Goal: Task Accomplishment & Management: Use online tool/utility

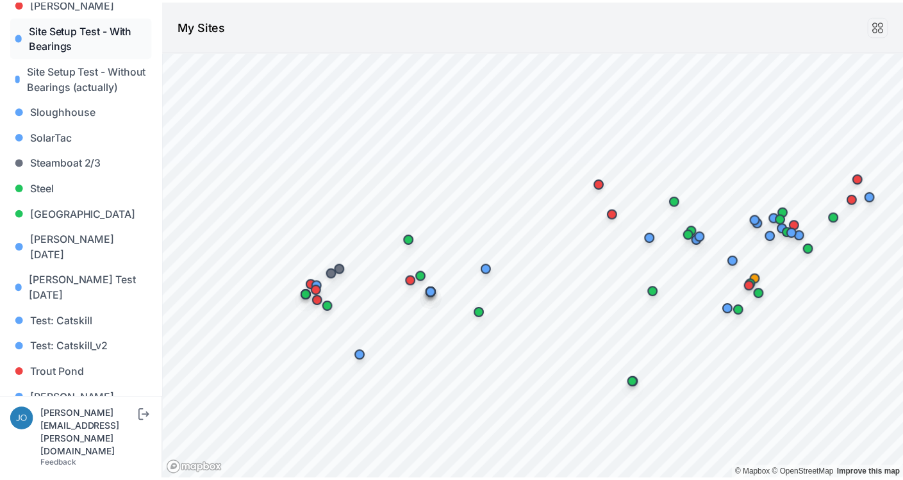
scroll to position [1149, 0]
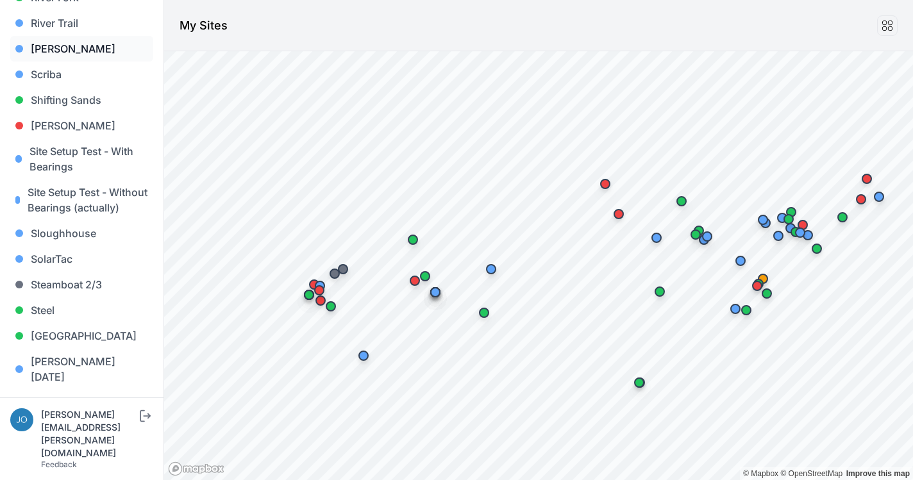
click at [51, 38] on link "[PERSON_NAME]" at bounding box center [81, 49] width 143 height 26
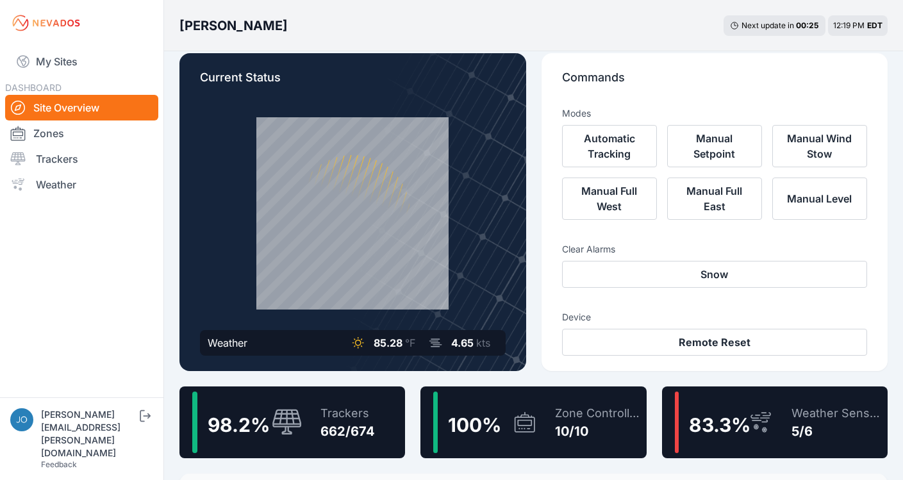
scroll to position [37, 0]
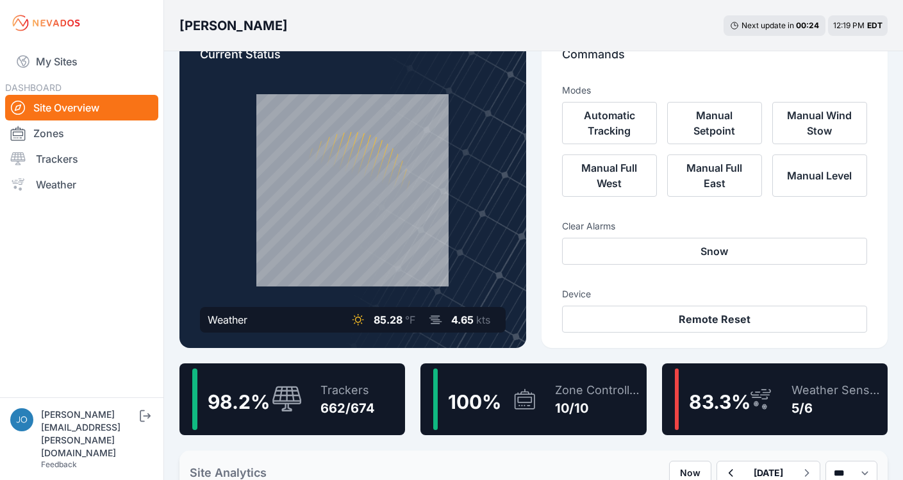
click at [380, 380] on div "98.2 % Trackers 662/674" at bounding box center [293, 400] width 226 height 72
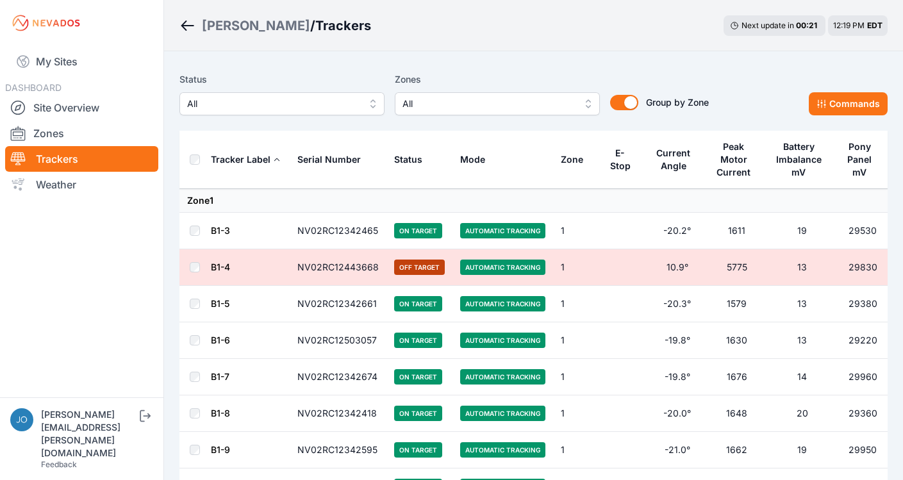
click at [260, 110] on span "All" at bounding box center [273, 103] width 172 height 15
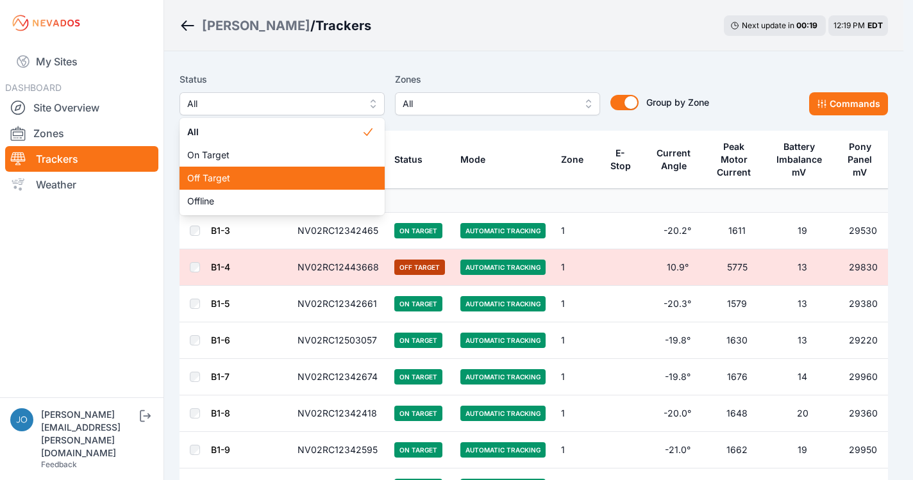
click at [231, 172] on span "Off Target" at bounding box center [274, 178] width 174 height 13
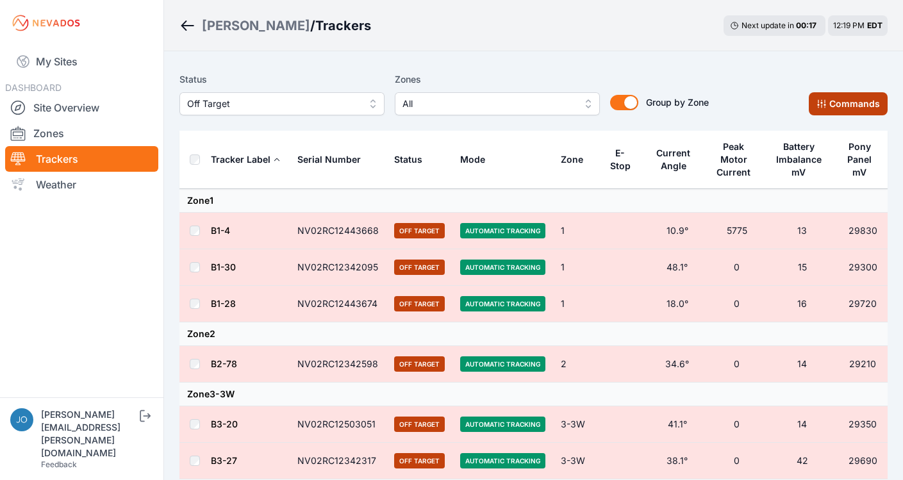
click at [835, 97] on button "Commands" at bounding box center [848, 103] width 79 height 23
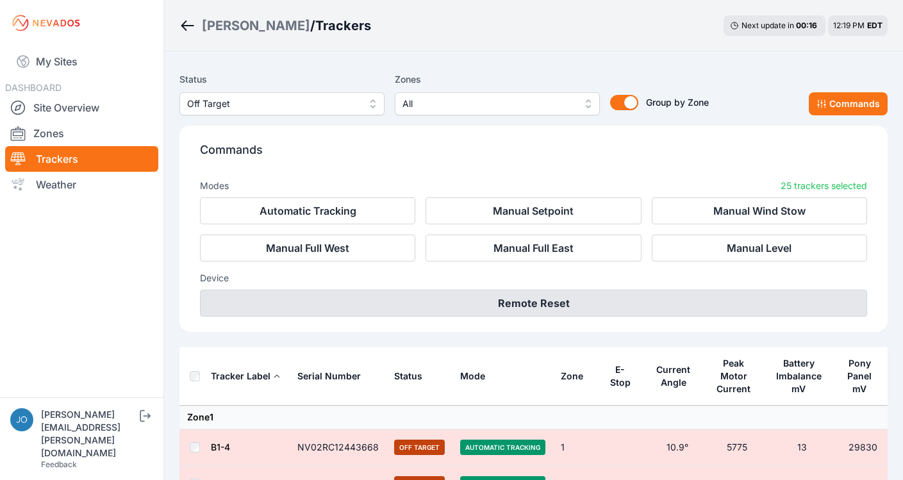
click at [535, 306] on button "Remote Reset" at bounding box center [533, 303] width 667 height 27
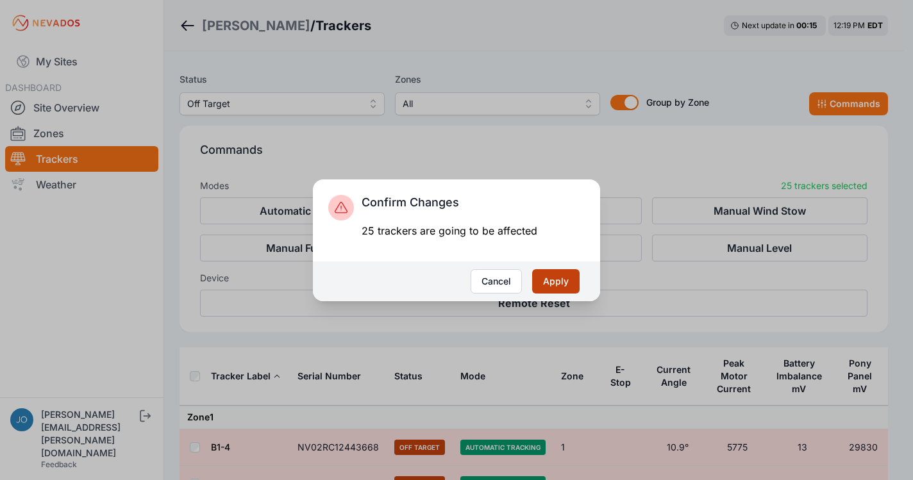
click at [548, 278] on button "Apply" at bounding box center [555, 281] width 47 height 24
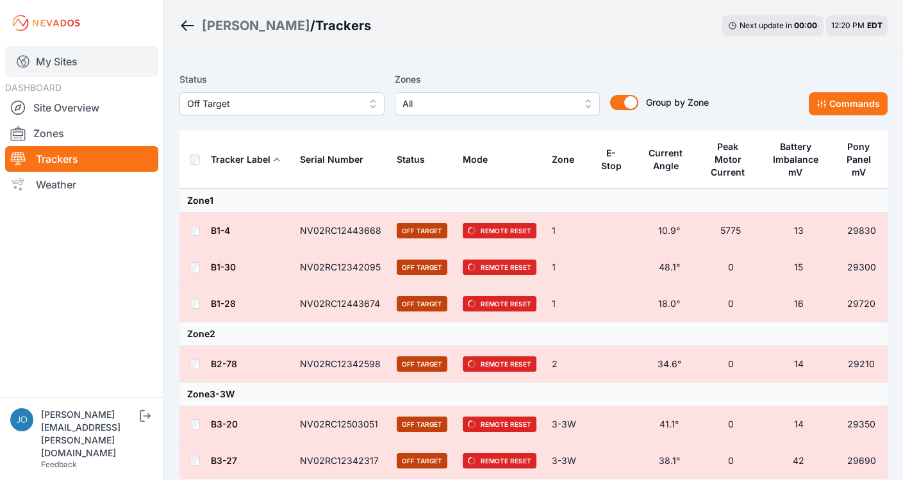
click at [69, 58] on link "My Sites" at bounding box center [81, 61] width 153 height 31
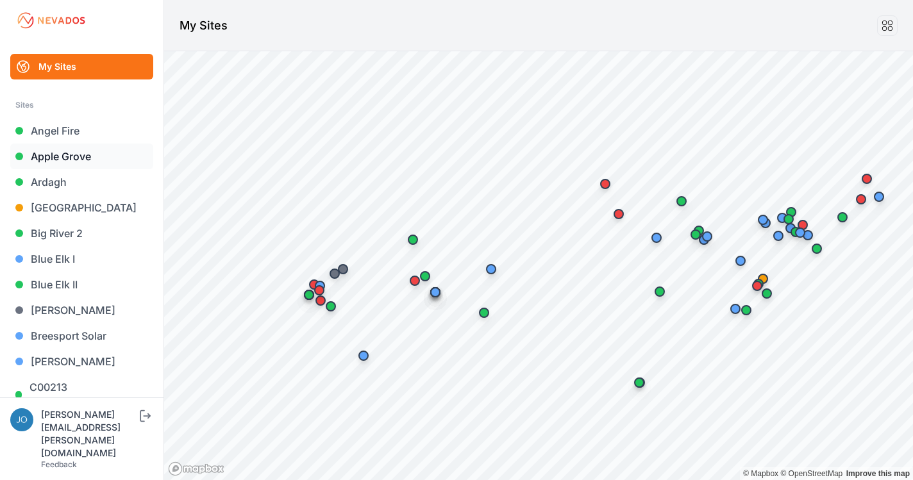
click at [46, 158] on link "Apple Grove" at bounding box center [81, 157] width 143 height 26
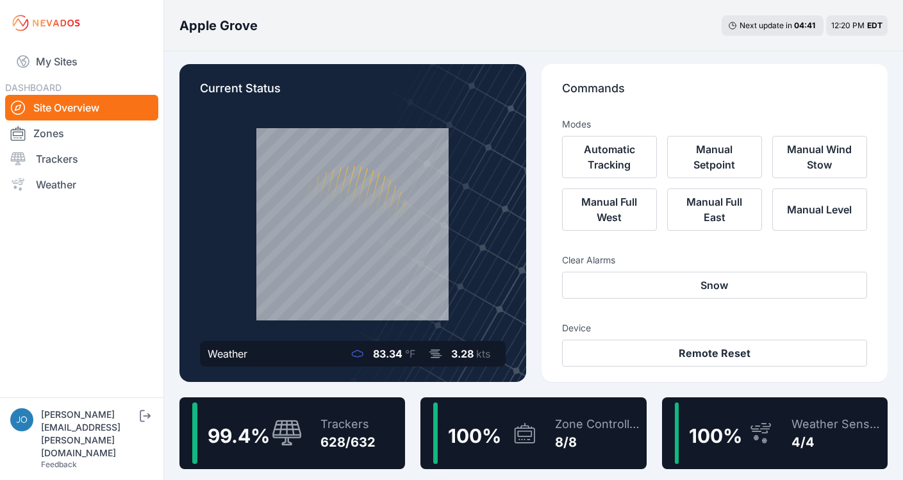
scroll to position [5, 0]
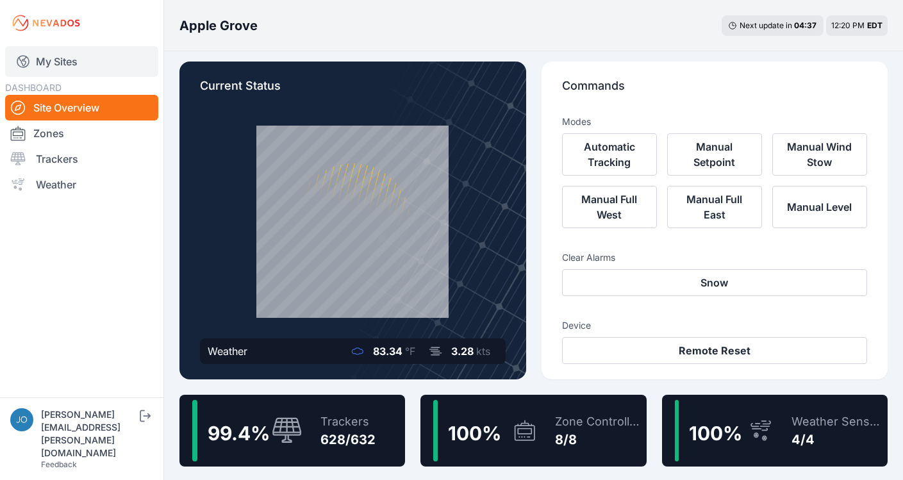
click at [79, 63] on link "My Sites" at bounding box center [81, 61] width 153 height 31
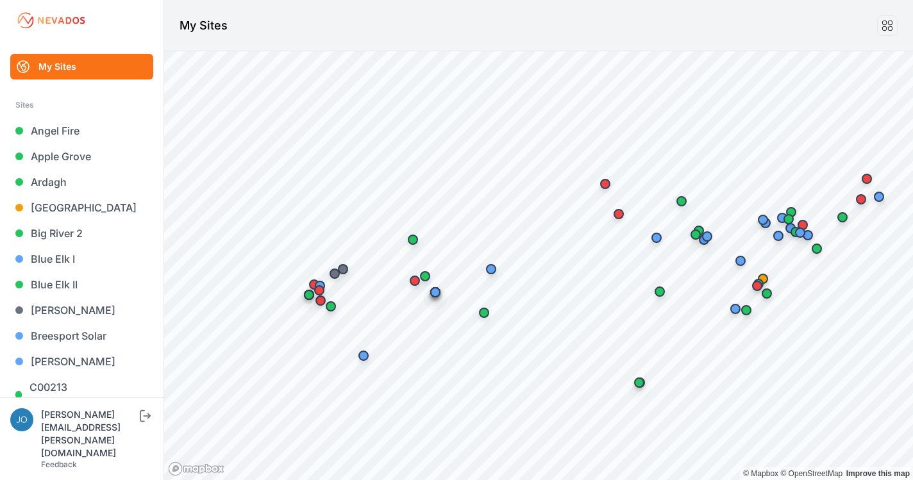
click at [63, 66] on link "My Sites" at bounding box center [81, 67] width 143 height 26
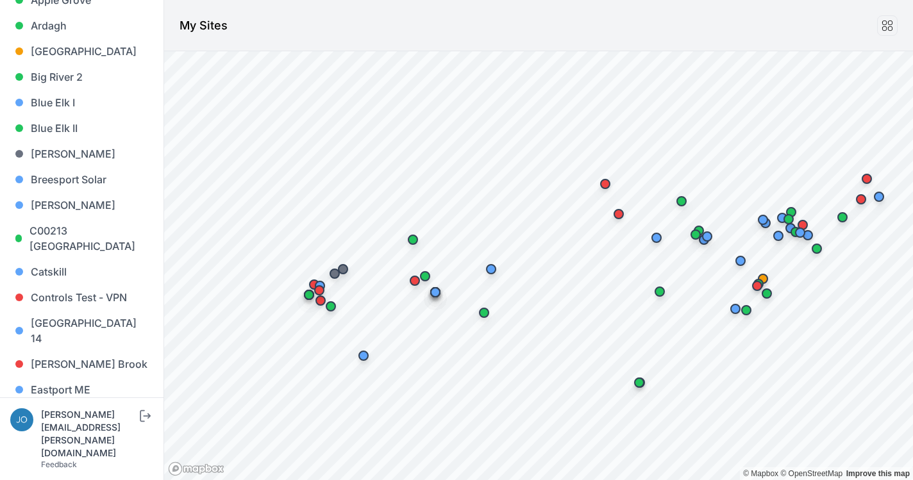
scroll to position [170, 0]
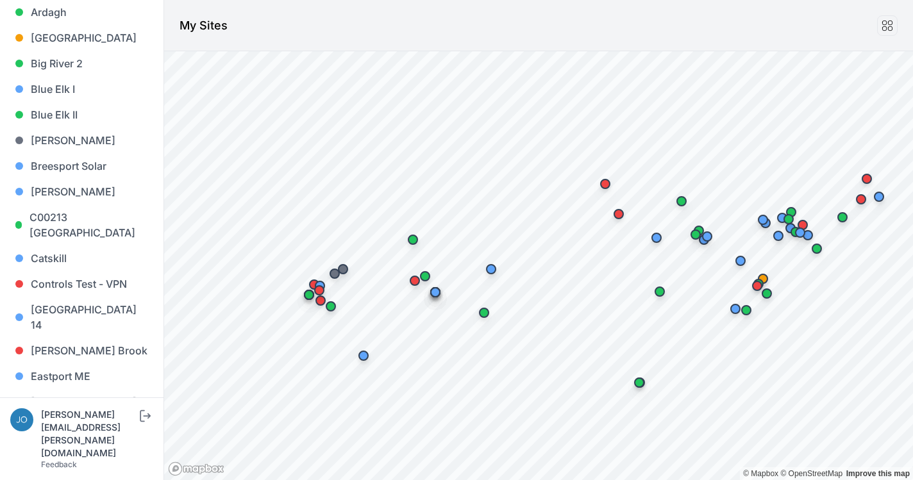
click at [92, 415] on link "Endless Caverns" at bounding box center [81, 428] width 143 height 26
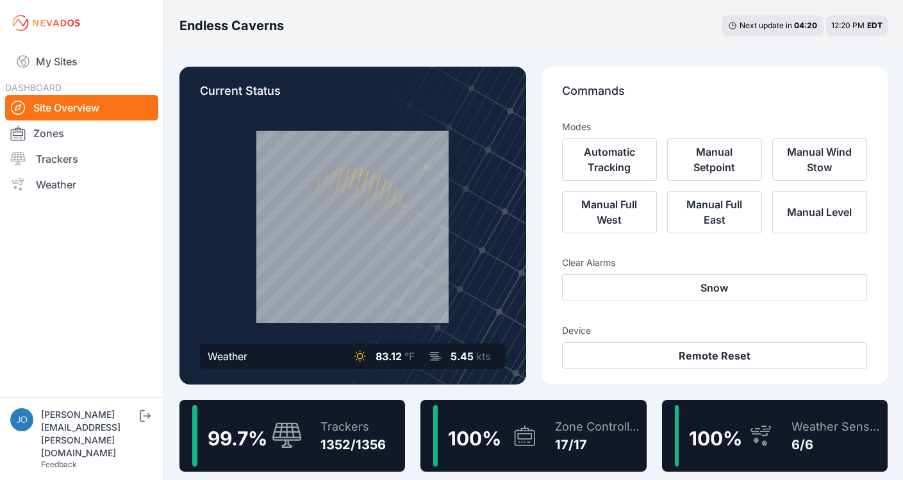
click at [353, 410] on div "Trackers 1352/1356" at bounding box center [347, 436] width 78 height 62
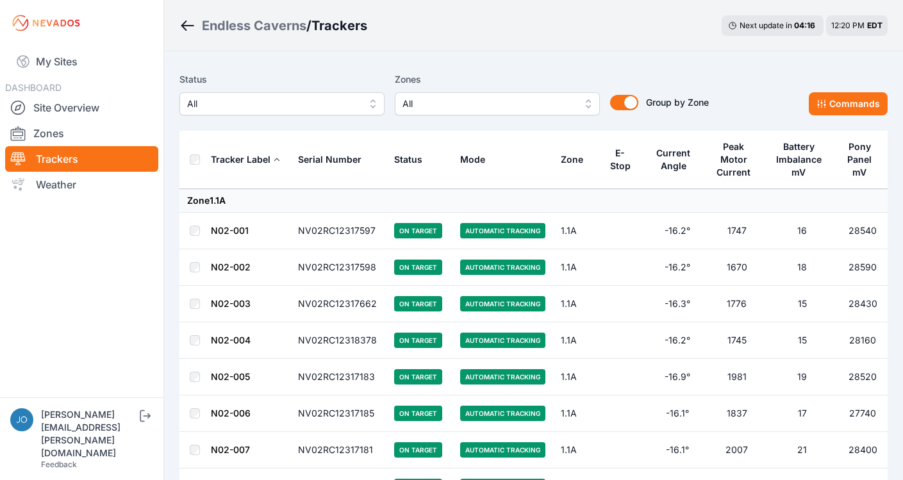
click at [290, 104] on span "All" at bounding box center [273, 103] width 172 height 15
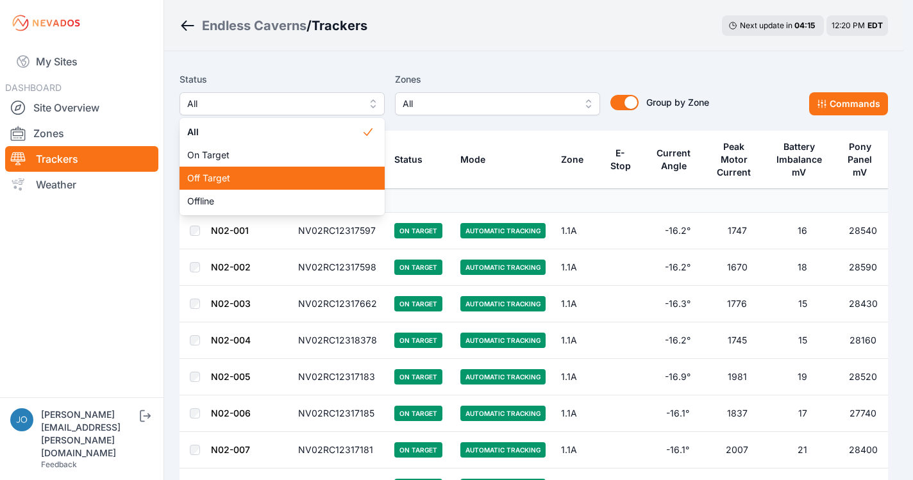
click at [264, 178] on span "Off Target" at bounding box center [274, 178] width 174 height 13
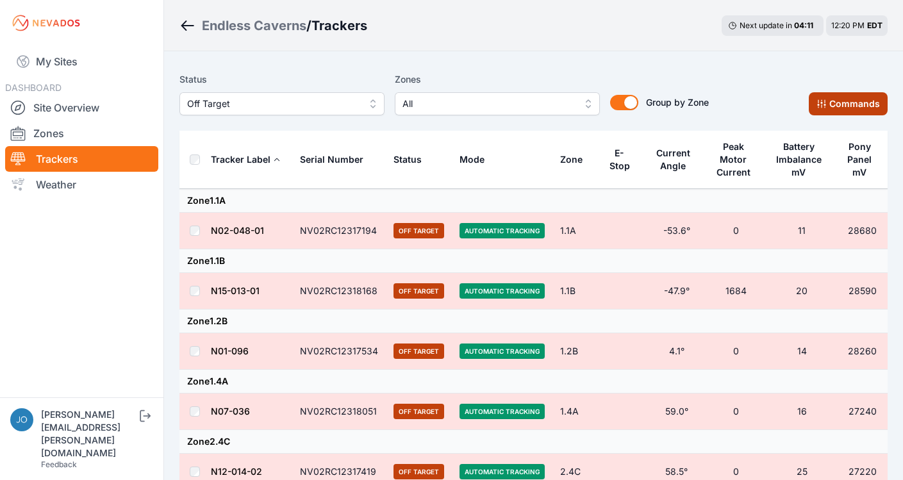
click at [835, 106] on button "Commands" at bounding box center [848, 103] width 79 height 23
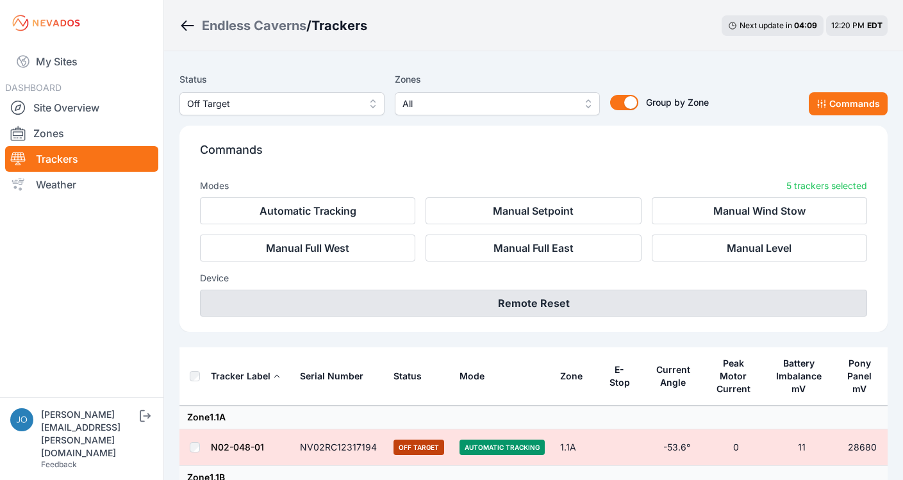
click at [511, 305] on button "Remote Reset" at bounding box center [533, 303] width 667 height 27
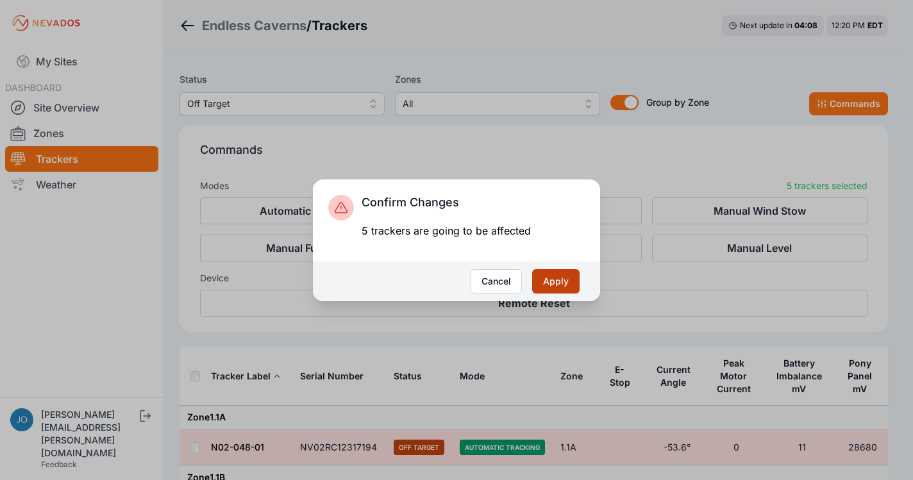
click at [549, 279] on button "Apply" at bounding box center [555, 281] width 47 height 24
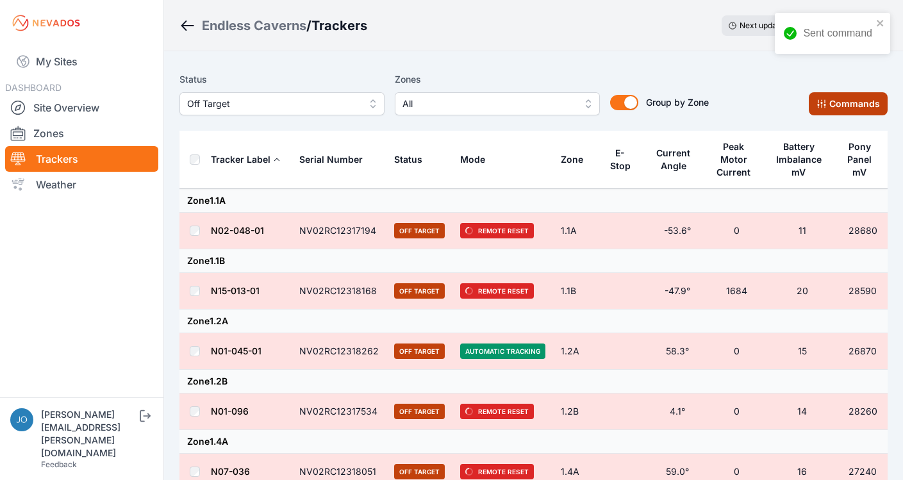
click at [850, 104] on button "Commands" at bounding box center [848, 103] width 79 height 23
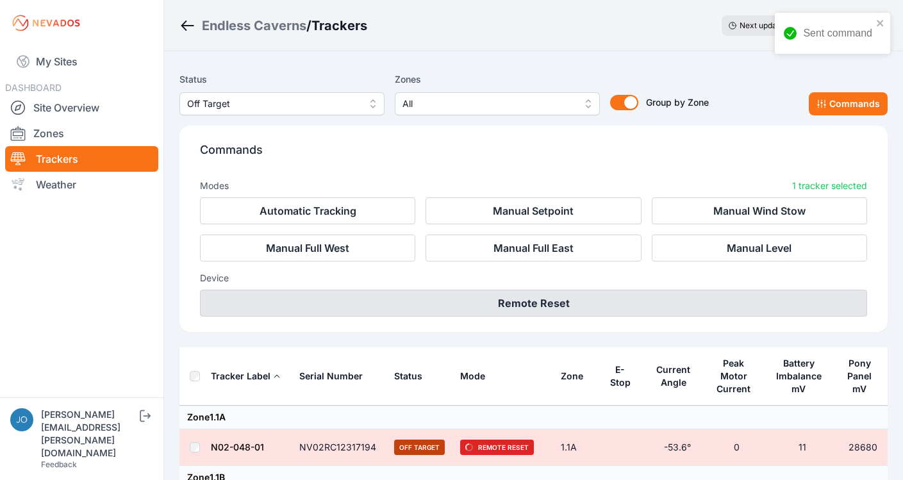
click at [515, 304] on button "Remote Reset" at bounding box center [533, 303] width 667 height 27
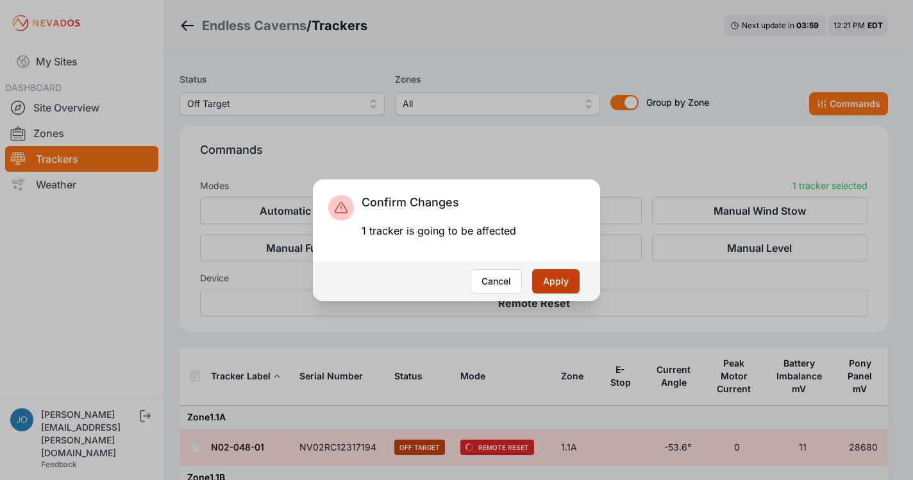
click at [570, 285] on button "Apply" at bounding box center [555, 281] width 47 height 24
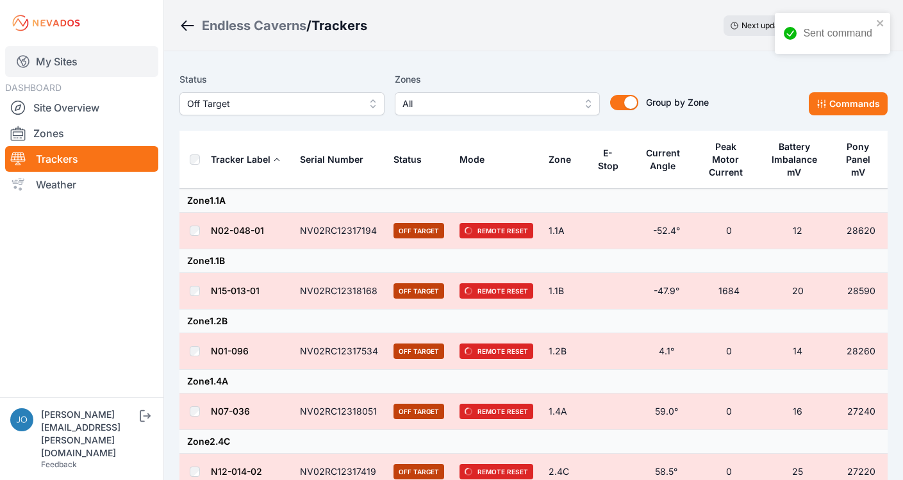
click at [56, 65] on link "My Sites" at bounding box center [81, 61] width 153 height 31
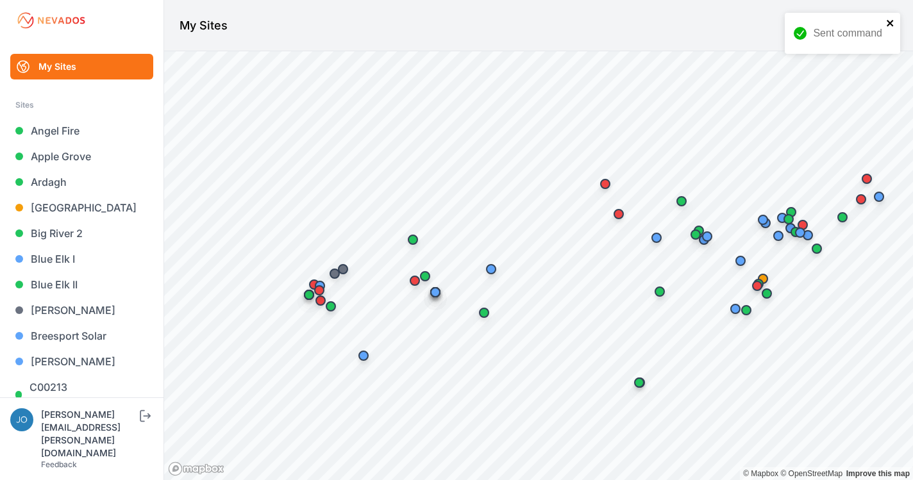
click at [885, 24] on div "Sent command" at bounding box center [838, 33] width 96 height 23
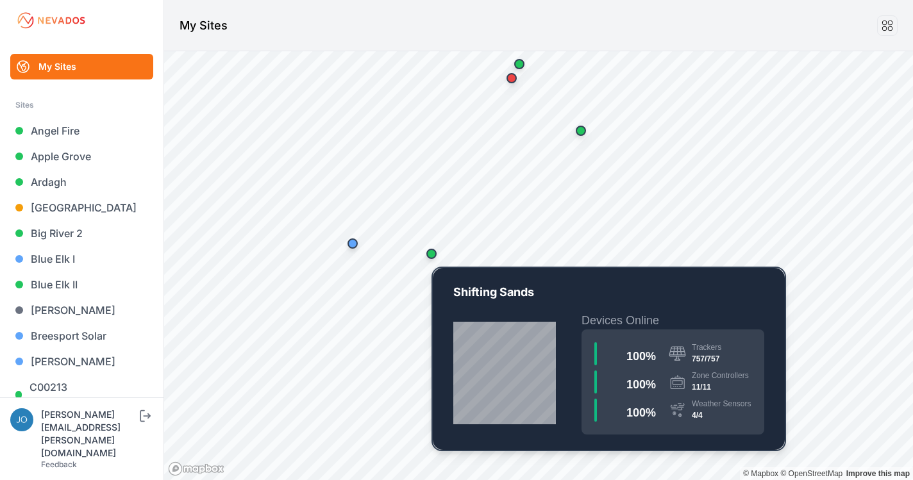
click at [432, 255] on div "Map marker" at bounding box center [431, 254] width 10 height 10
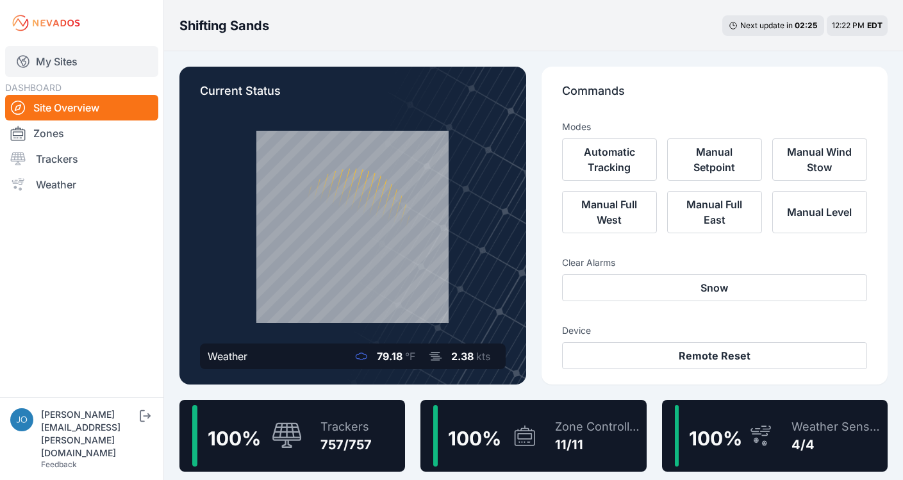
click at [57, 63] on link "My Sites" at bounding box center [81, 61] width 153 height 31
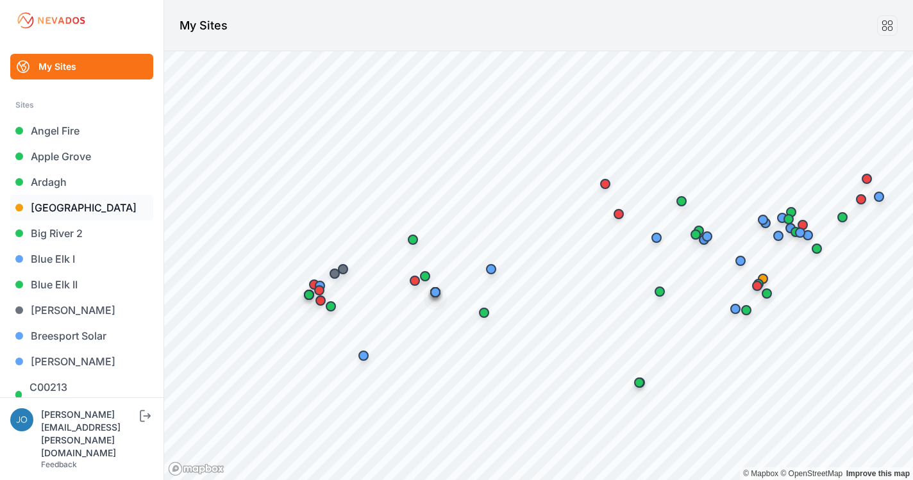
click at [31, 211] on link "[GEOGRAPHIC_DATA]" at bounding box center [81, 208] width 143 height 26
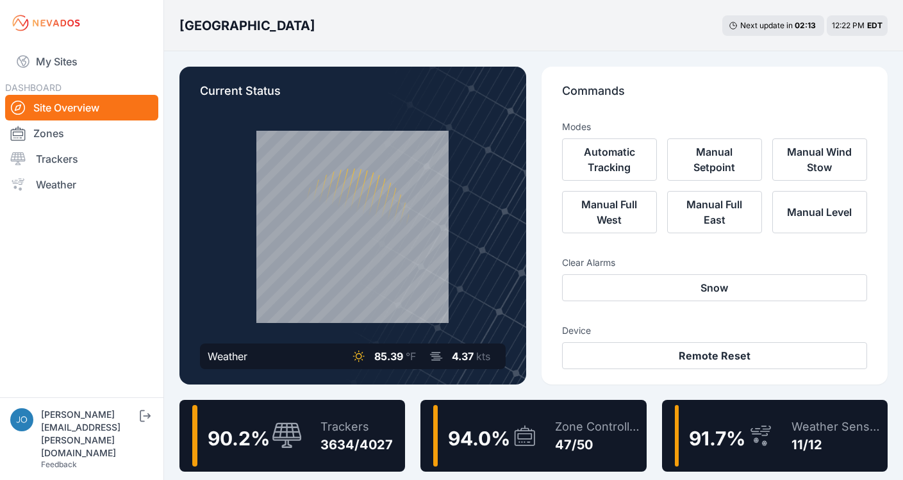
scroll to position [11, 0]
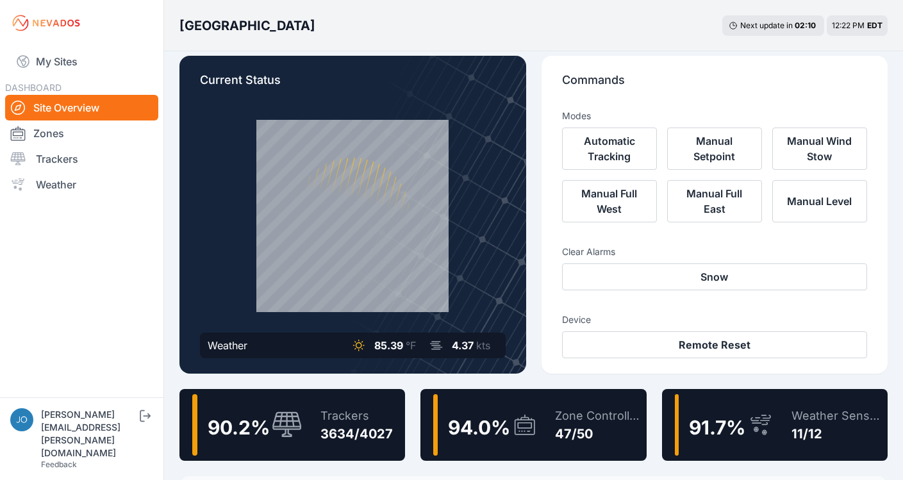
click at [318, 409] on div "Trackers 3634/4027" at bounding box center [350, 425] width 85 height 62
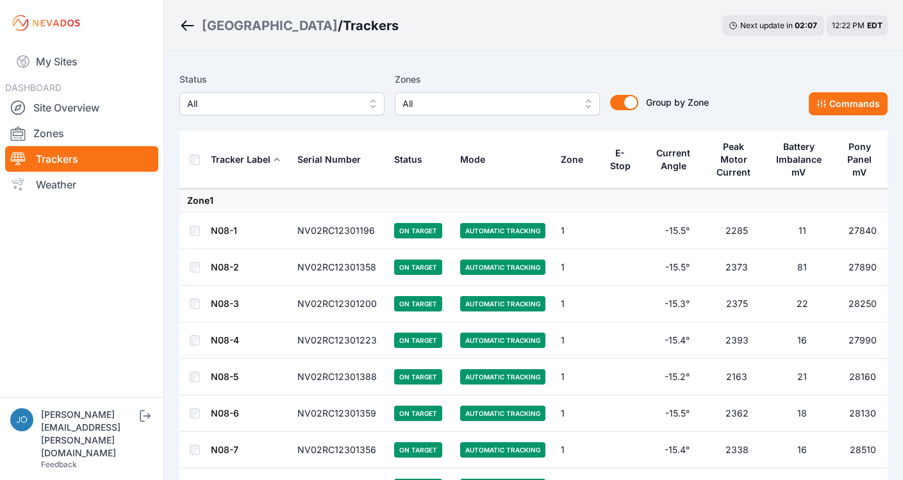
click at [256, 115] on div "Status All Zones All Group by Zone Group by Zone Commands" at bounding box center [534, 99] width 708 height 64
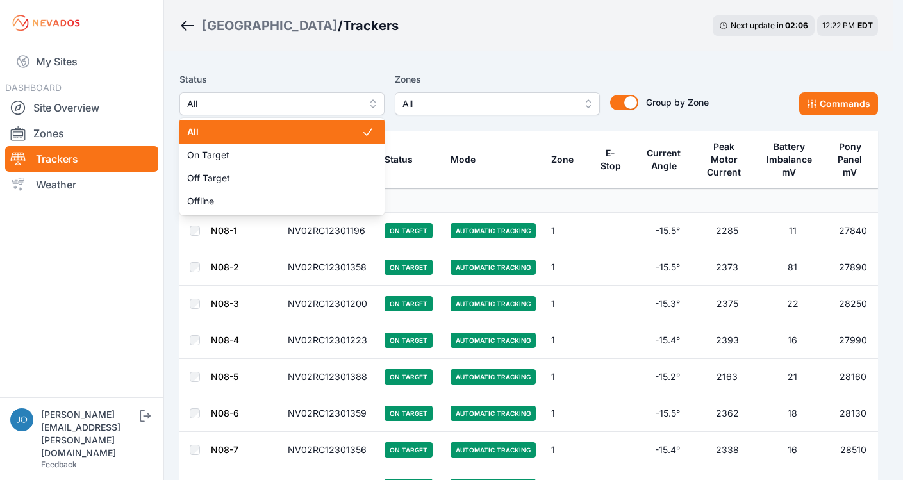
click at [231, 101] on span "All" at bounding box center [273, 103] width 172 height 15
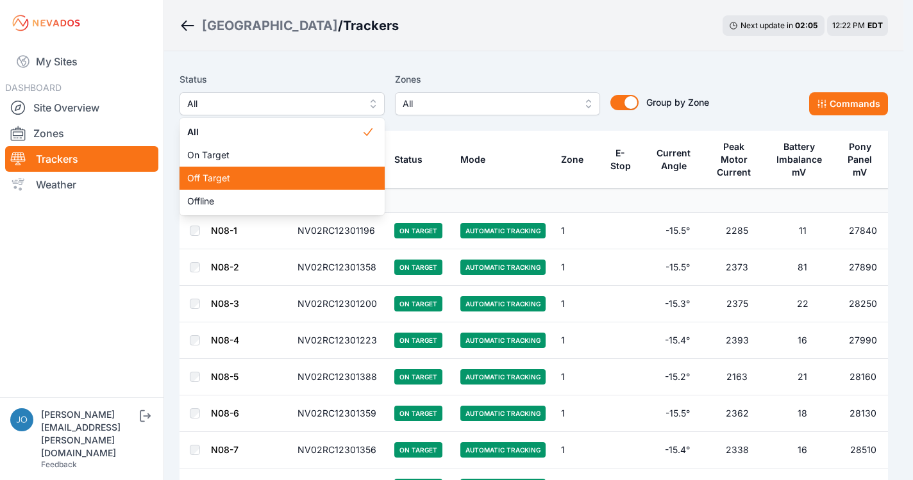
click at [231, 181] on span "Off Target" at bounding box center [274, 178] width 174 height 13
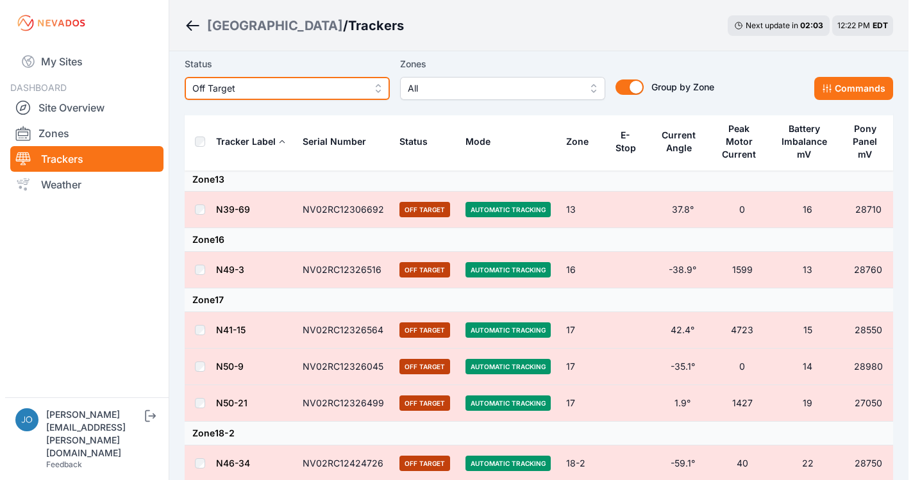
scroll to position [1441, 0]
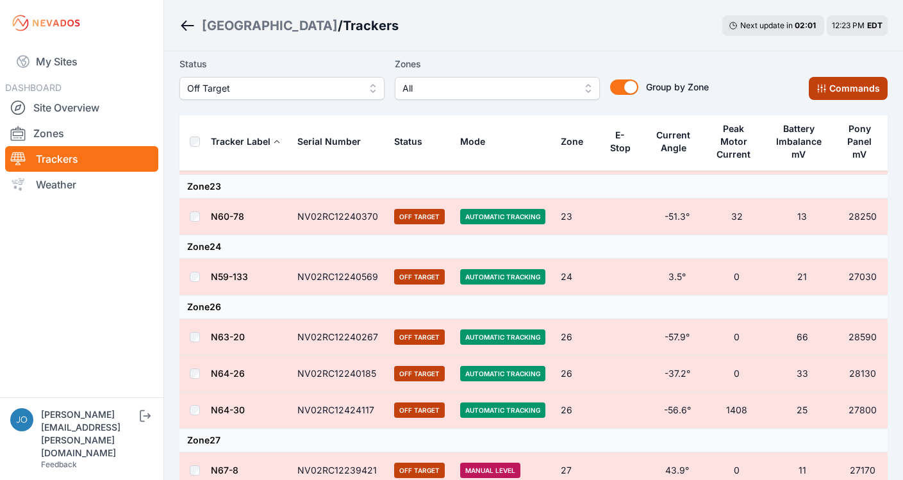
click at [826, 90] on icon at bounding box center [821, 89] width 8 height 8
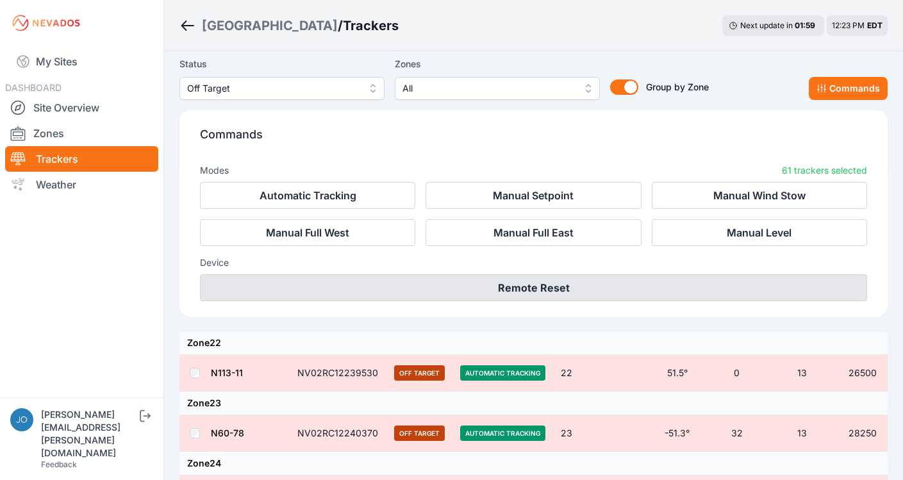
click at [487, 293] on button "Remote Reset" at bounding box center [533, 287] width 667 height 27
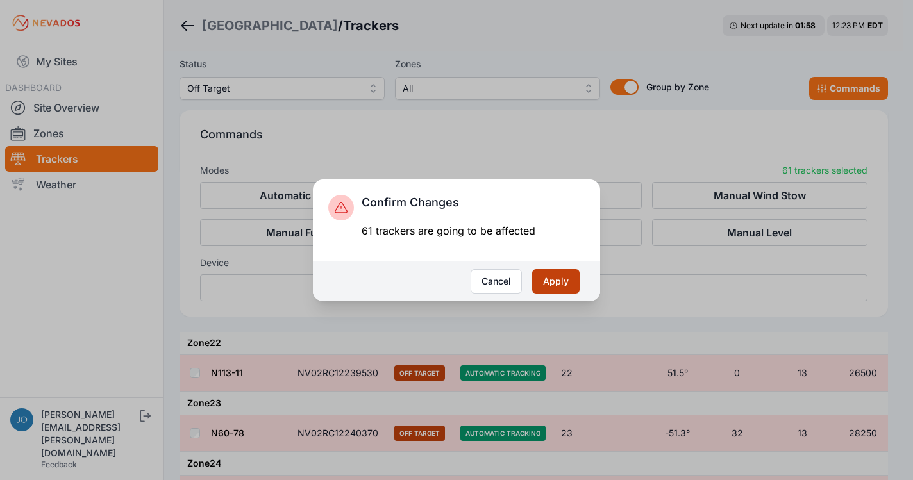
click at [561, 281] on button "Apply" at bounding box center [555, 281] width 47 height 24
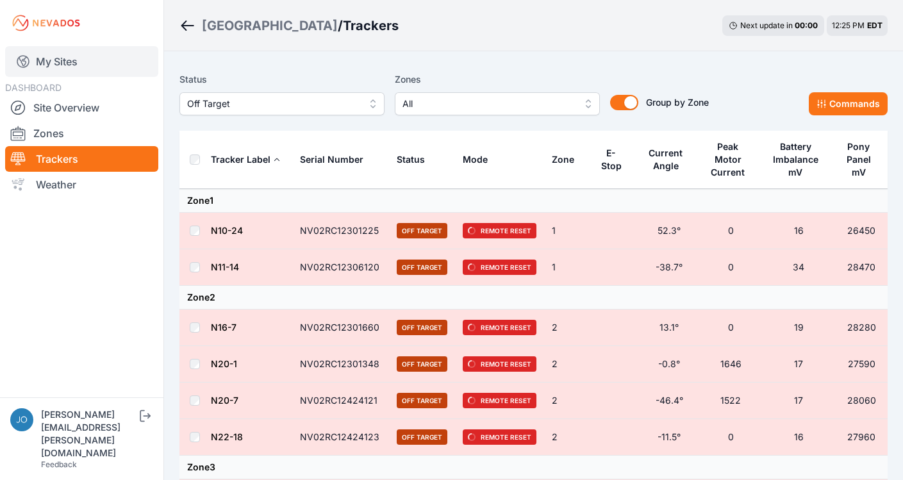
click at [57, 64] on link "My Sites" at bounding box center [81, 61] width 153 height 31
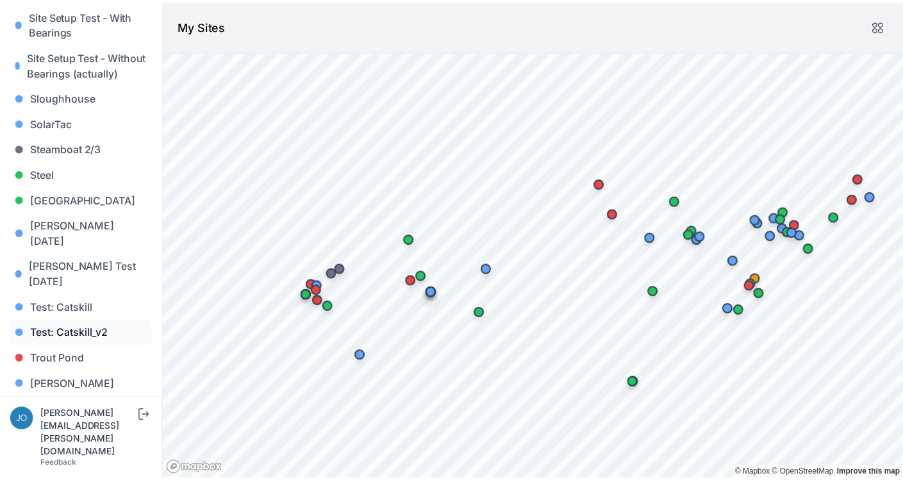
scroll to position [1293, 0]
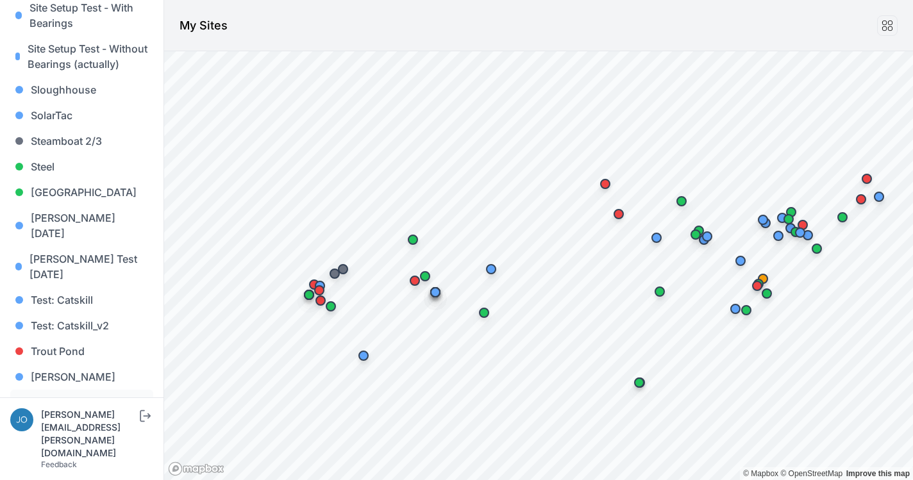
click at [64, 390] on link "Whitetail" at bounding box center [81, 403] width 143 height 26
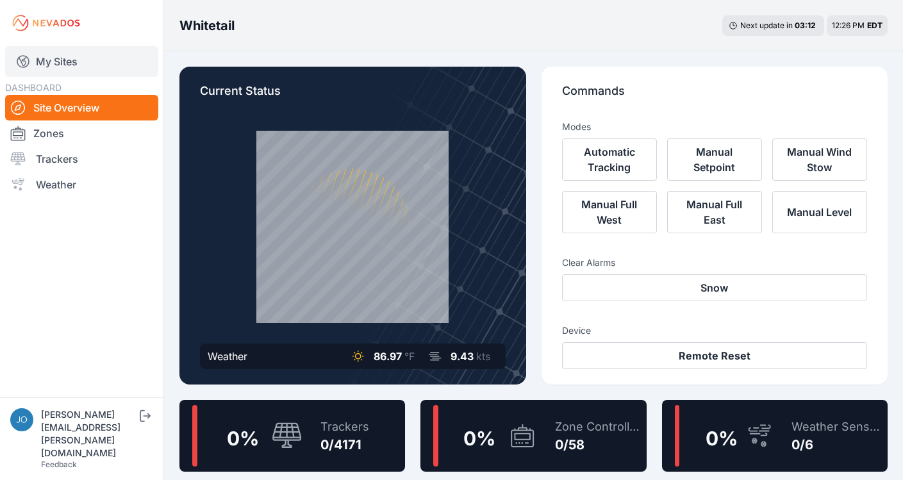
click at [37, 61] on link "My Sites" at bounding box center [81, 61] width 153 height 31
click at [43, 64] on link "My Sites" at bounding box center [81, 61] width 153 height 31
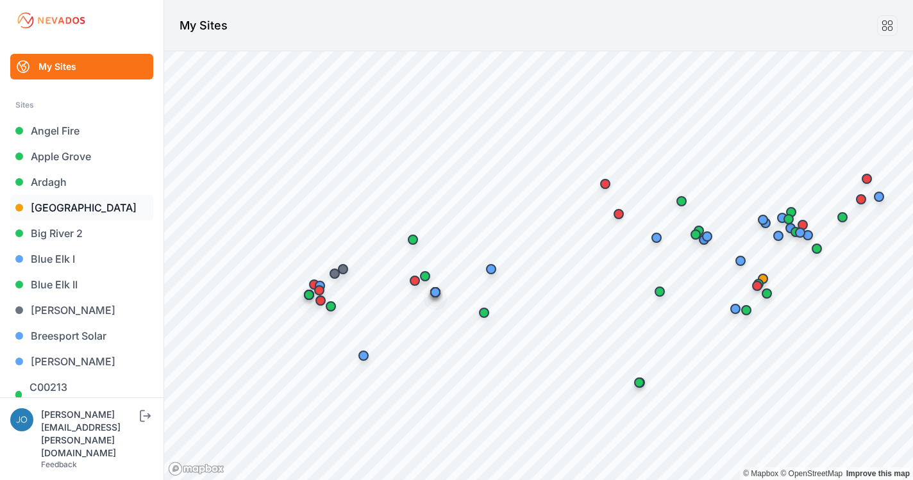
click at [62, 201] on link "[GEOGRAPHIC_DATA]" at bounding box center [81, 208] width 143 height 26
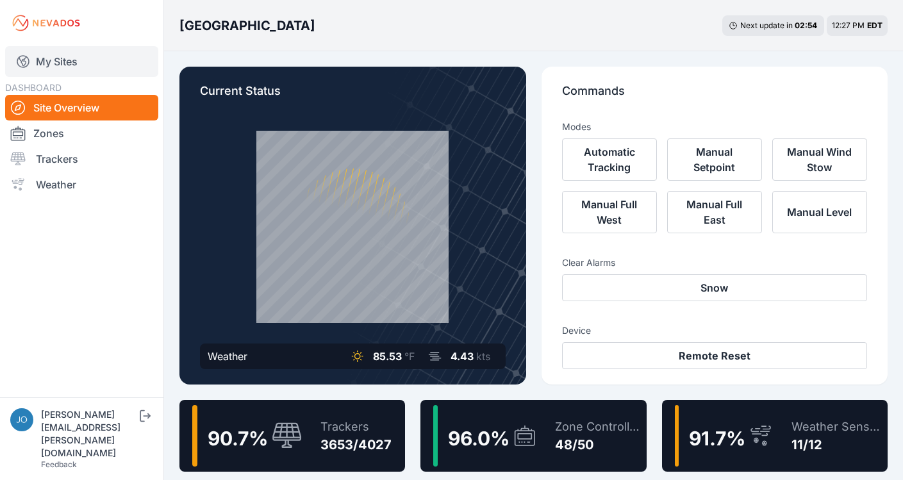
click at [40, 73] on link "My Sites" at bounding box center [81, 61] width 153 height 31
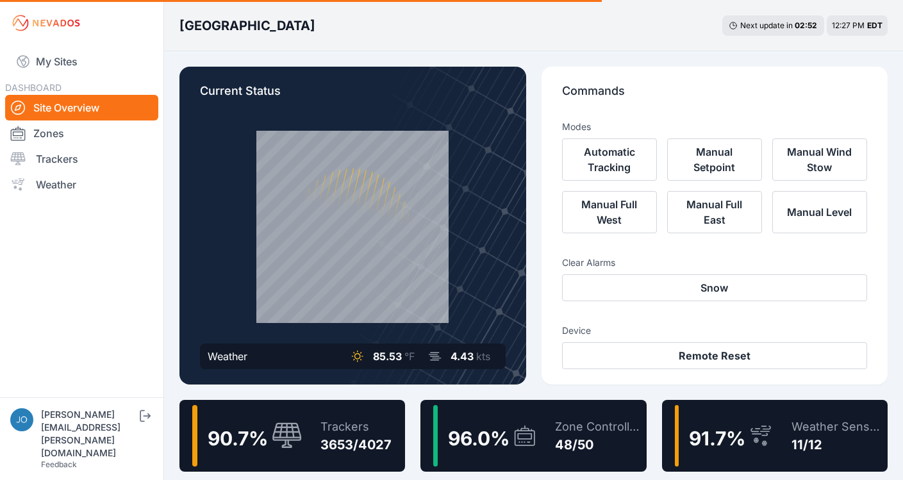
click at [239, 419] on div "90.7 %" at bounding box center [247, 436] width 110 height 62
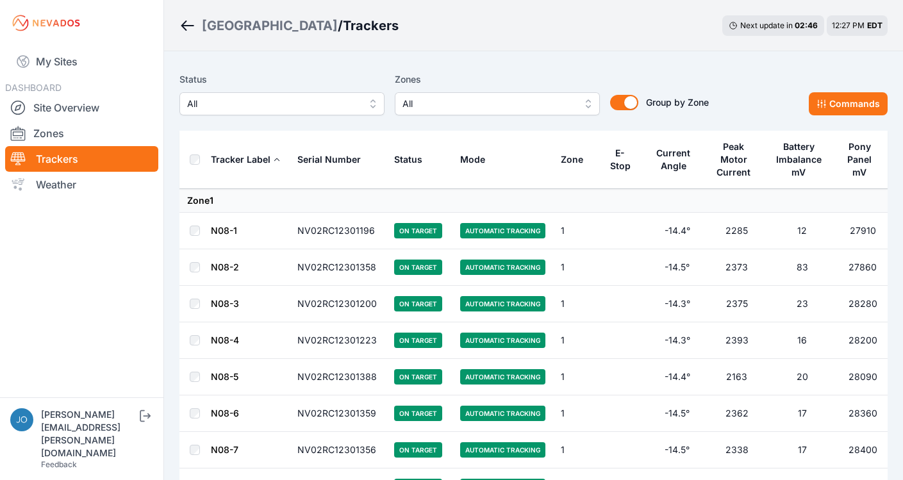
click at [254, 98] on span "All" at bounding box center [273, 103] width 172 height 15
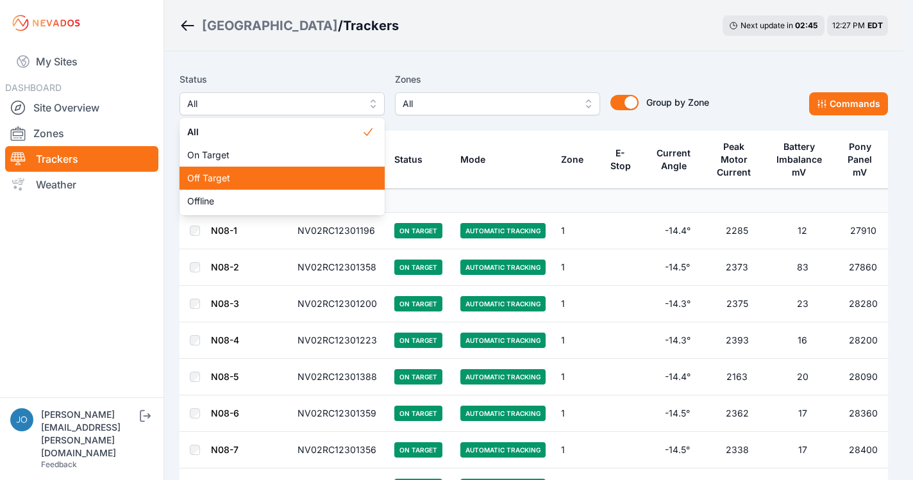
click at [217, 178] on span "Off Target" at bounding box center [274, 178] width 174 height 13
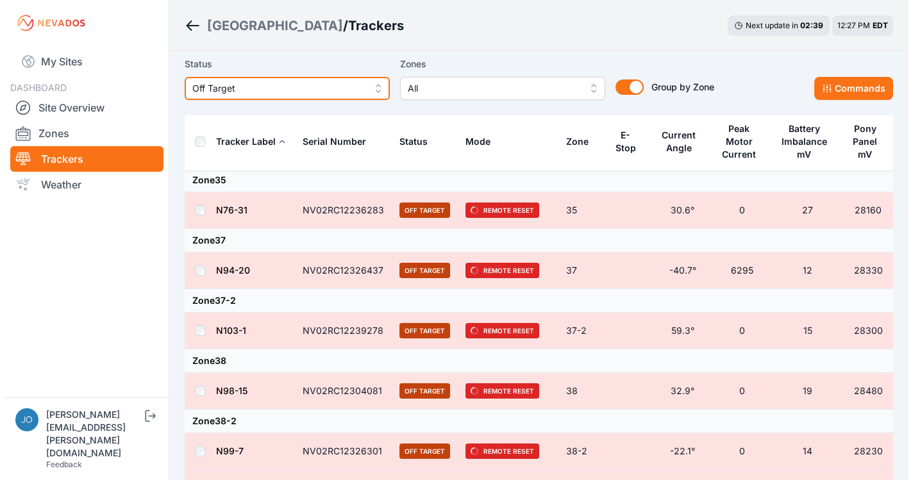
scroll to position [2391, 0]
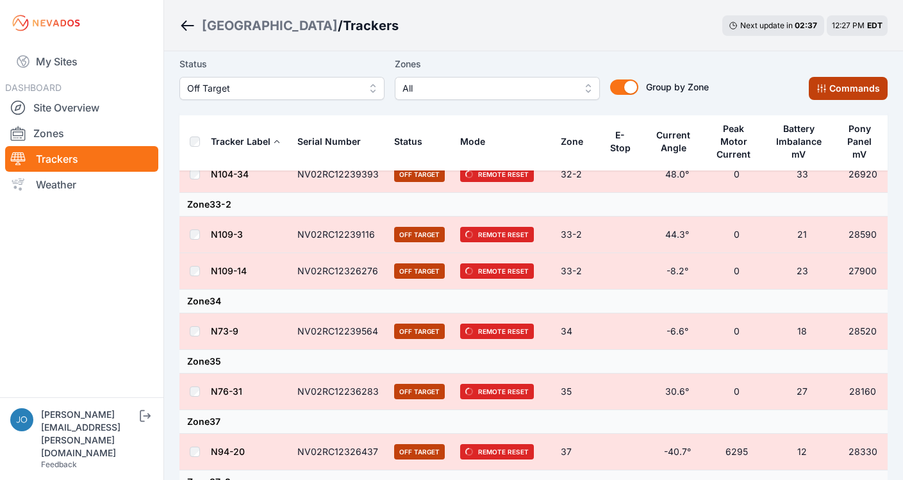
click at [873, 91] on button "Commands" at bounding box center [848, 88] width 79 height 23
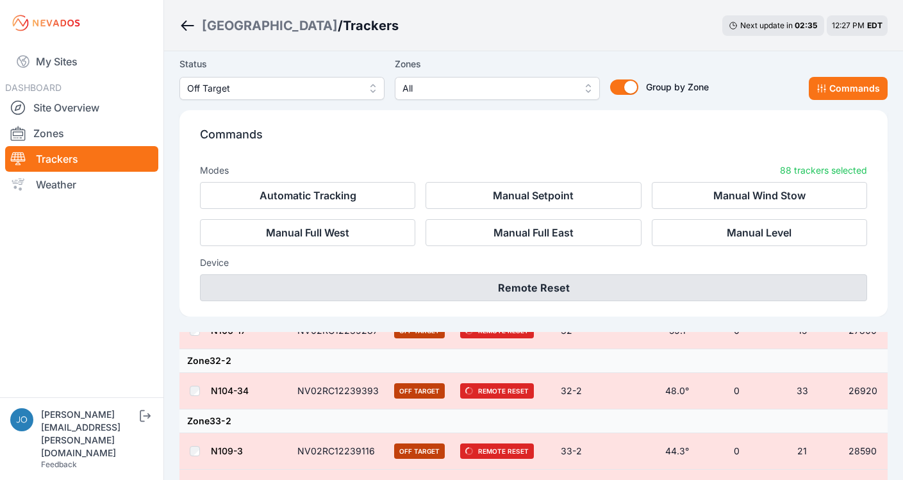
click at [543, 296] on button "Remote Reset" at bounding box center [533, 287] width 667 height 27
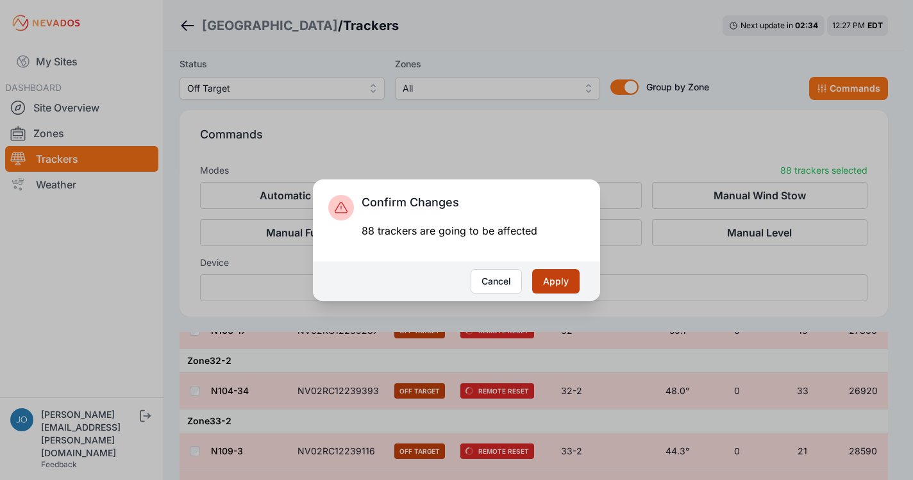
click at [546, 286] on button "Apply" at bounding box center [555, 281] width 47 height 24
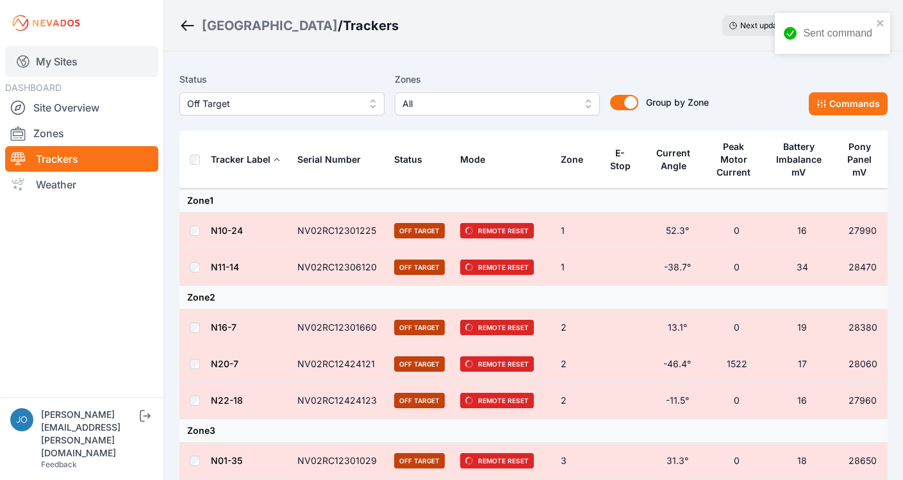
click at [65, 59] on link "My Sites" at bounding box center [81, 61] width 153 height 31
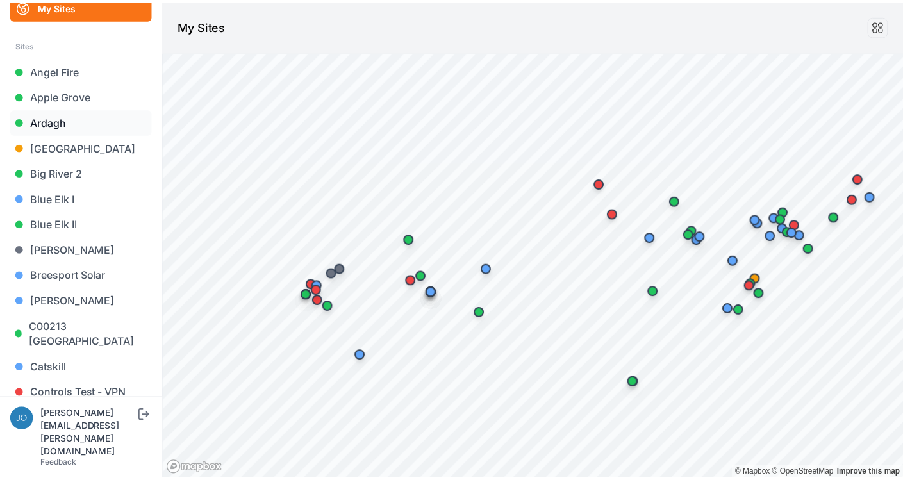
scroll to position [63, 0]
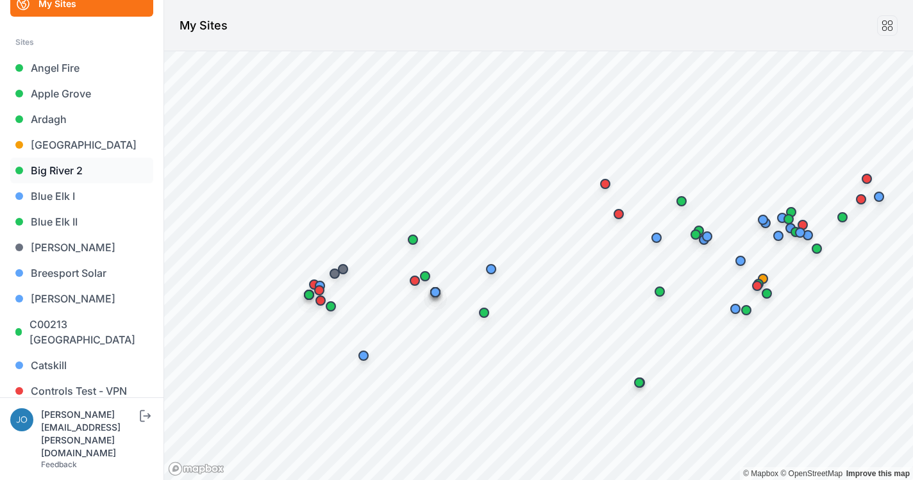
click at [63, 169] on link "Big River 2" at bounding box center [81, 171] width 143 height 26
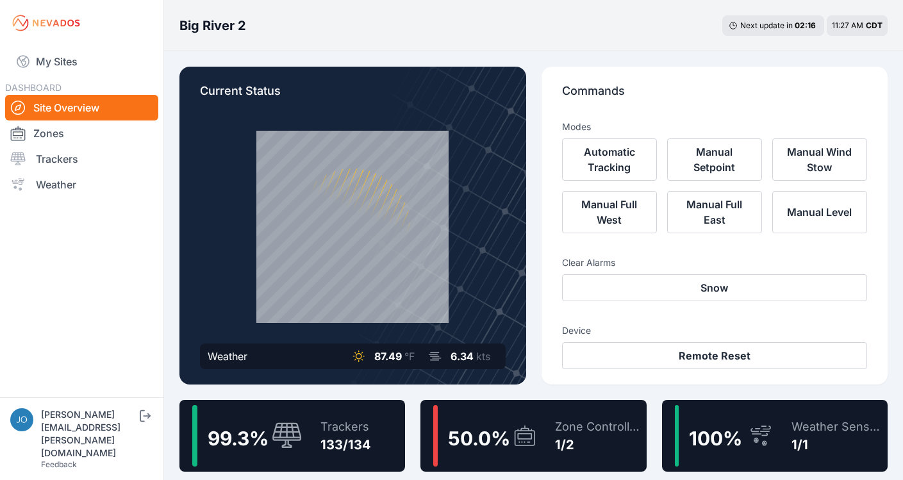
click at [324, 435] on div "Trackers" at bounding box center [346, 427] width 51 height 18
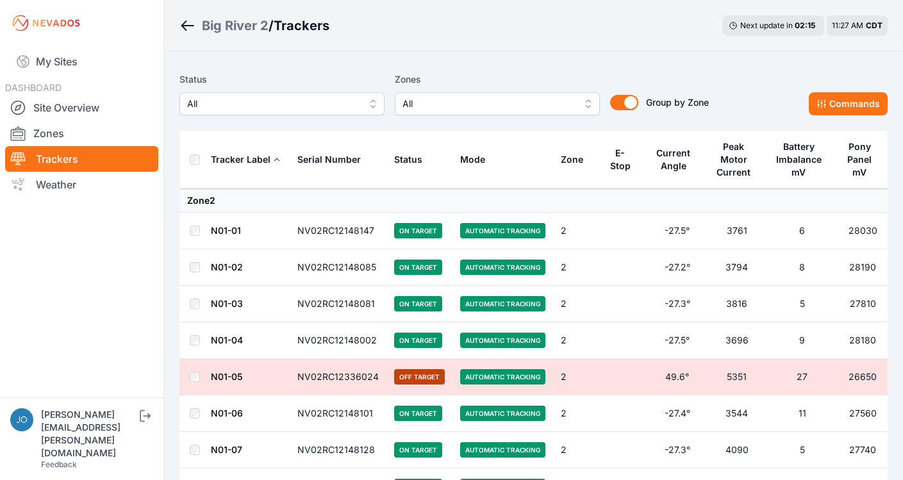
click at [274, 106] on span "All" at bounding box center [273, 103] width 172 height 15
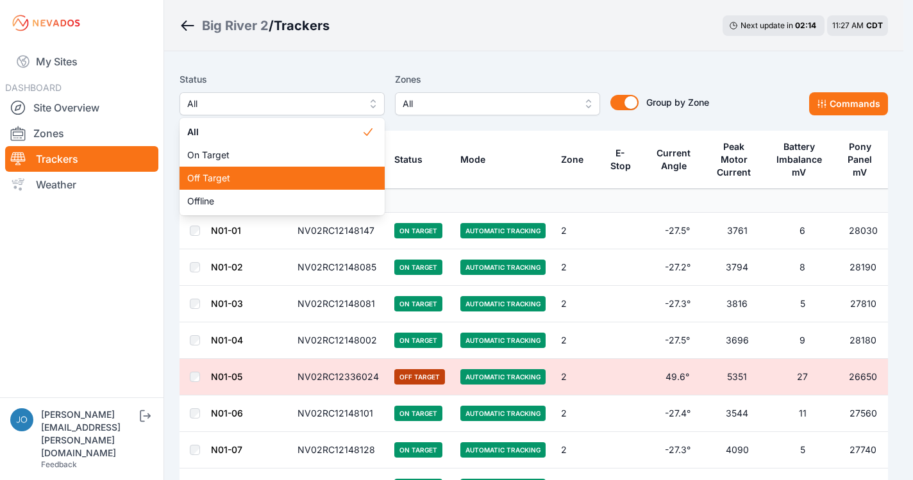
click at [283, 185] on div "Off Target" at bounding box center [282, 178] width 205 height 23
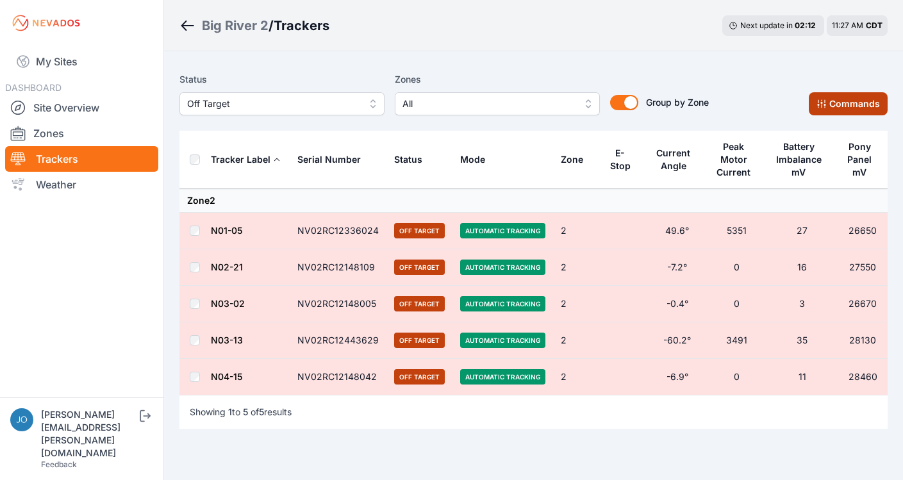
click at [850, 103] on button "Commands" at bounding box center [848, 103] width 79 height 23
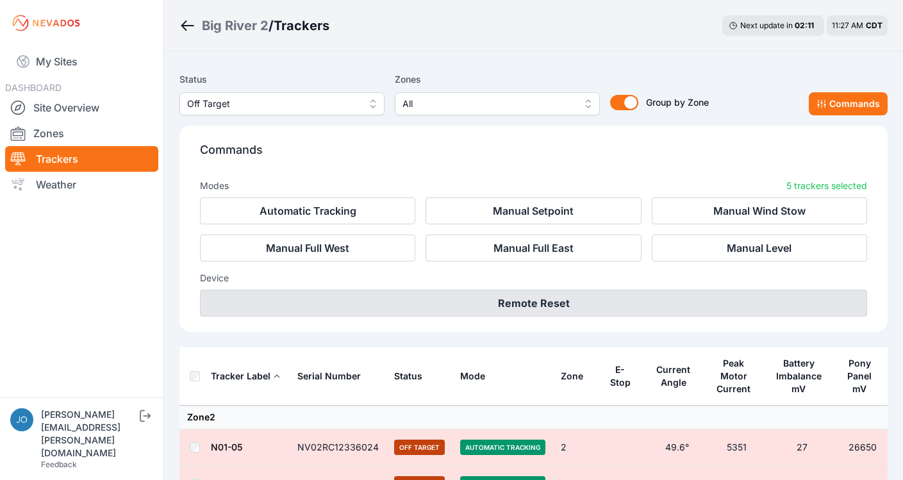
click at [606, 290] on button "Remote Reset" at bounding box center [533, 303] width 667 height 27
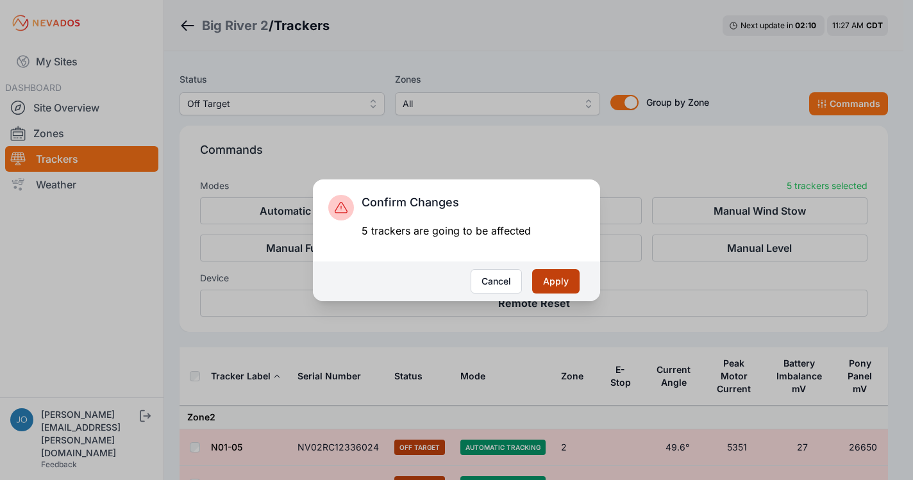
click at [576, 277] on button "Apply" at bounding box center [555, 281] width 47 height 24
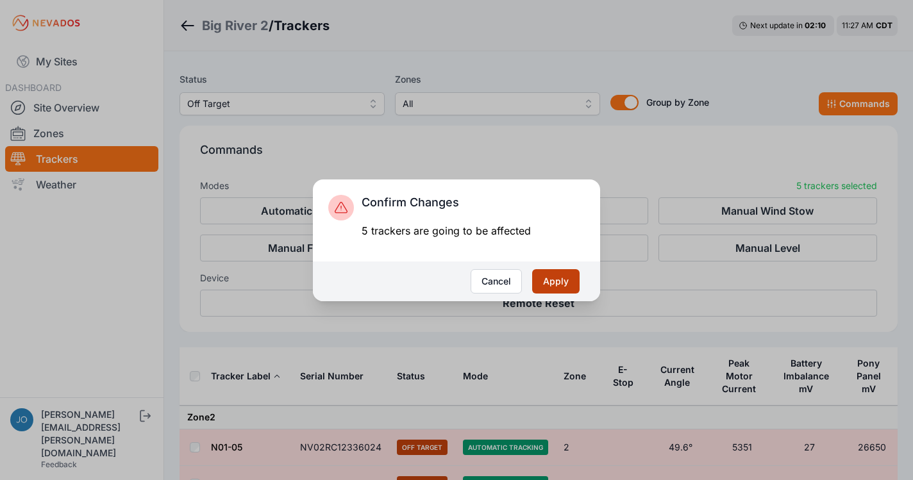
click at [564, 278] on button "Apply" at bounding box center [555, 281] width 47 height 24
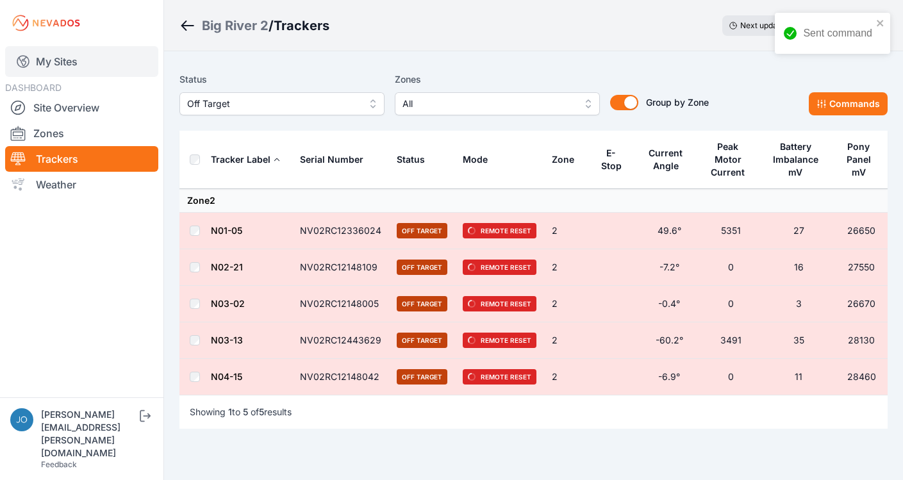
click at [97, 71] on link "My Sites" at bounding box center [81, 61] width 153 height 31
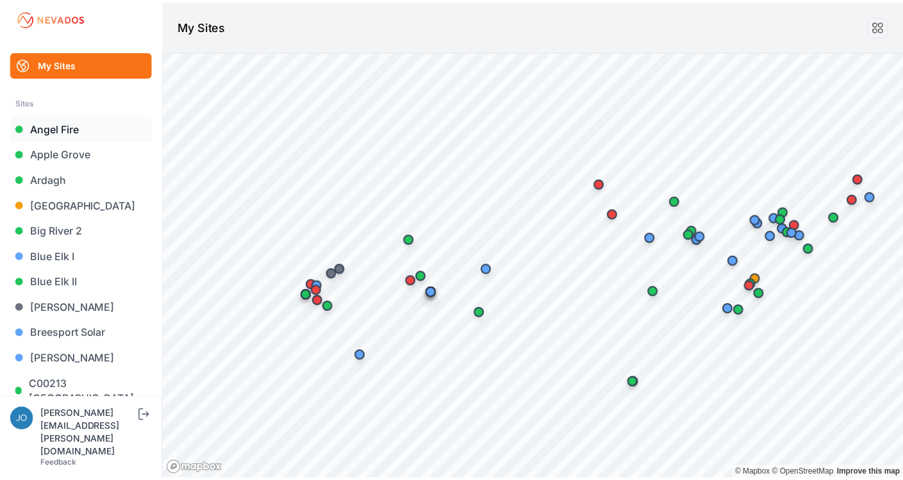
scroll to position [21, 0]
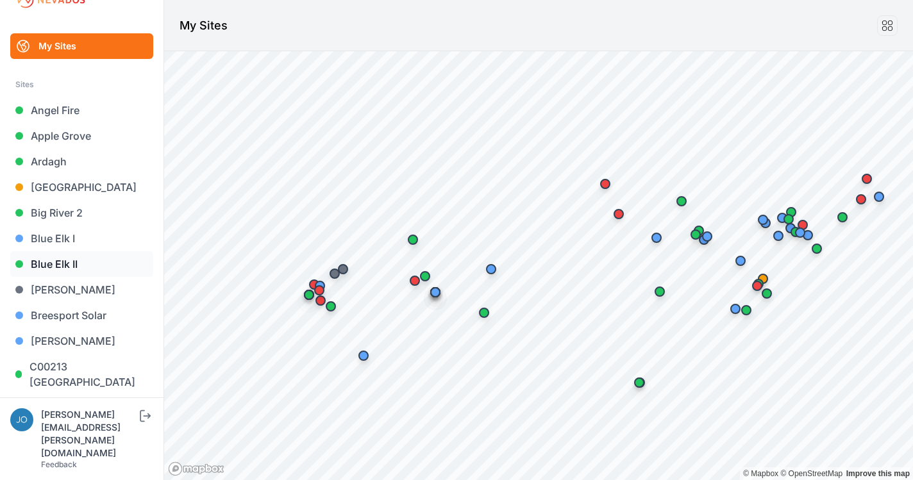
click at [45, 267] on link "Blue Elk II" at bounding box center [81, 264] width 143 height 26
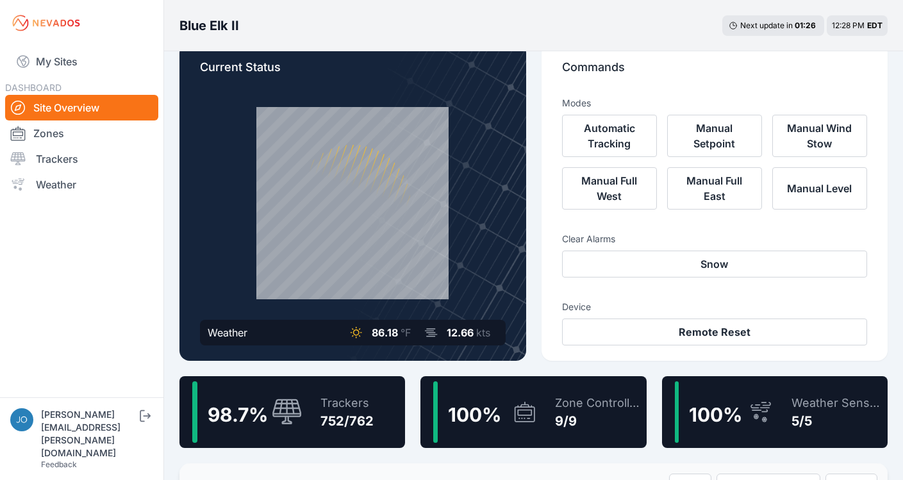
scroll to position [76, 0]
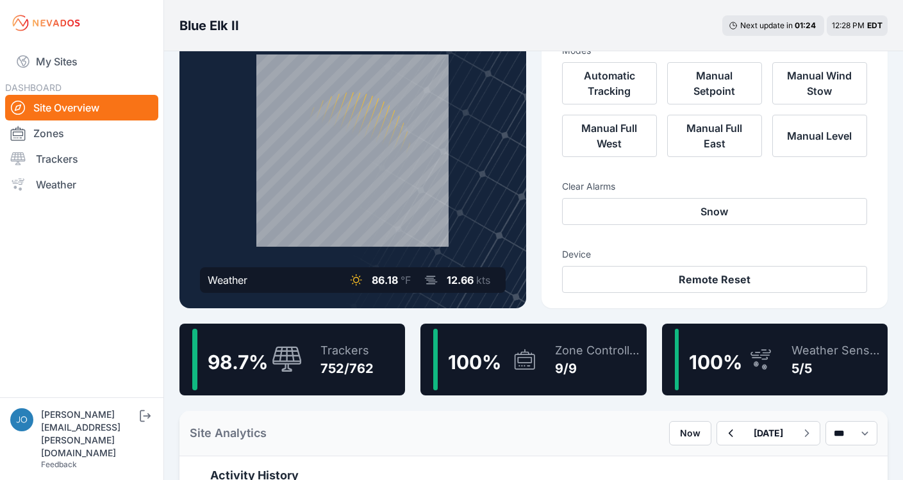
click at [294, 355] on icon at bounding box center [286, 359] width 29 height 26
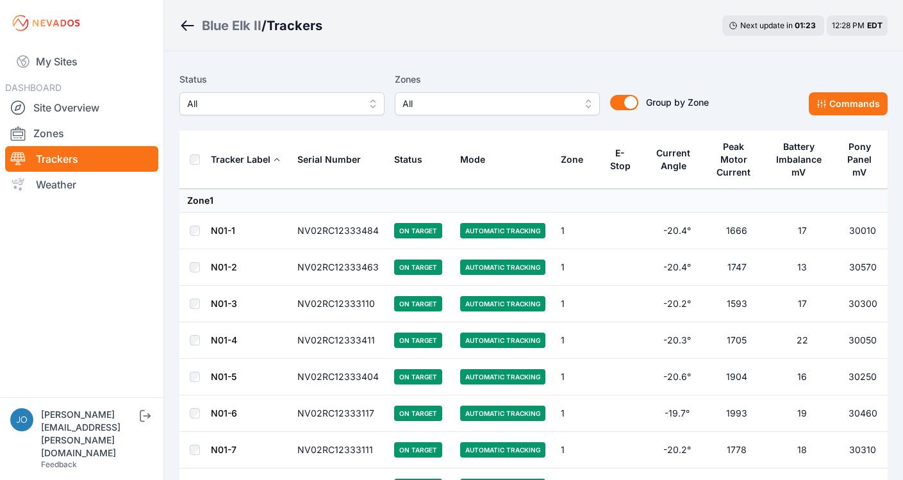
click at [292, 115] on div "All" at bounding box center [282, 103] width 205 height 23
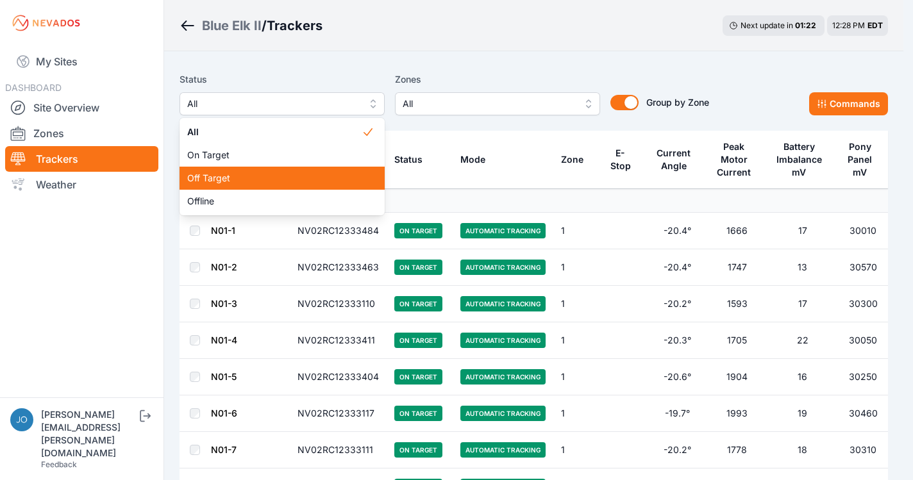
click at [251, 172] on span "Off Target" at bounding box center [274, 178] width 174 height 13
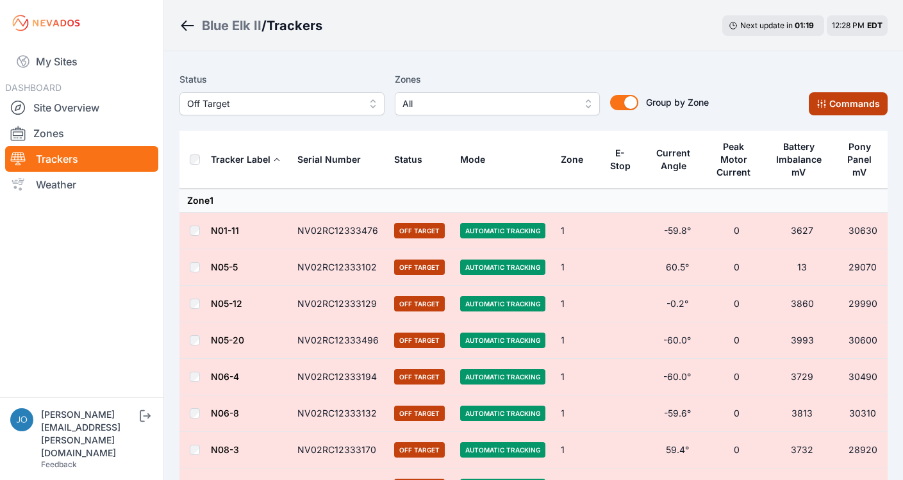
click at [834, 113] on button "Commands" at bounding box center [848, 103] width 79 height 23
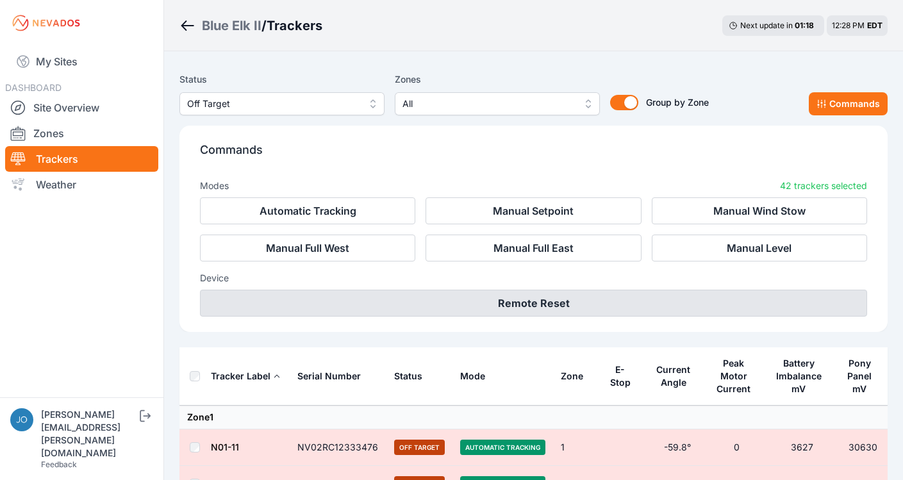
click at [637, 299] on button "Remote Reset" at bounding box center [533, 303] width 667 height 27
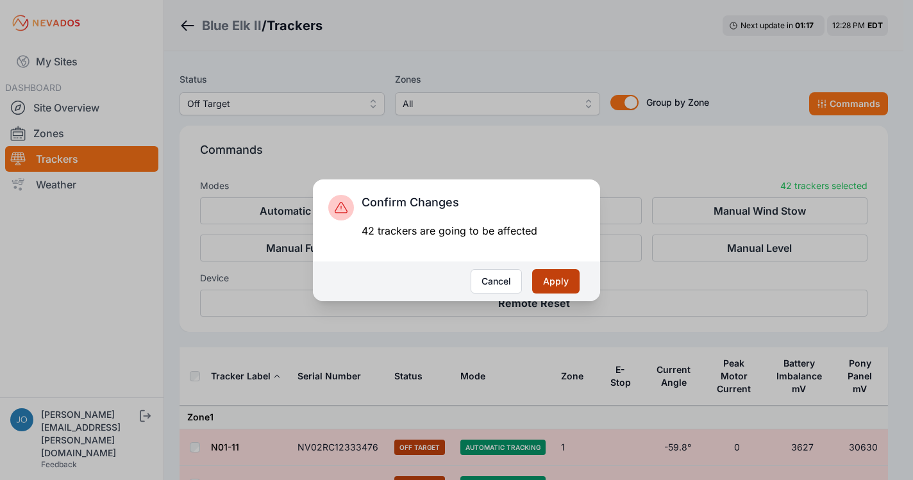
click at [566, 280] on button "Apply" at bounding box center [555, 281] width 47 height 24
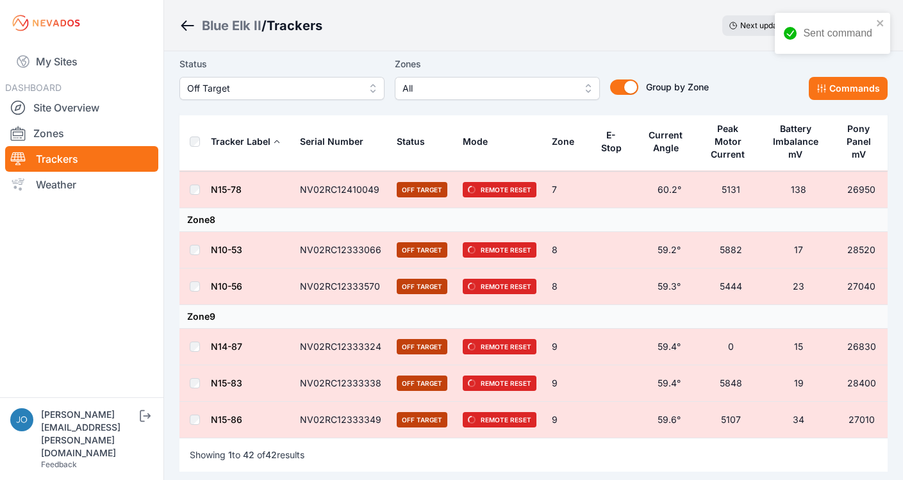
scroll to position [1586, 0]
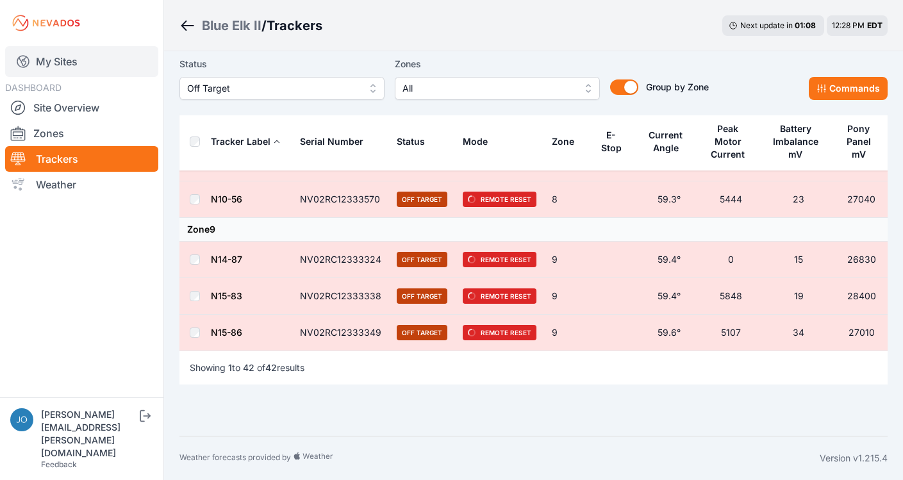
click at [43, 65] on link "My Sites" at bounding box center [81, 61] width 153 height 31
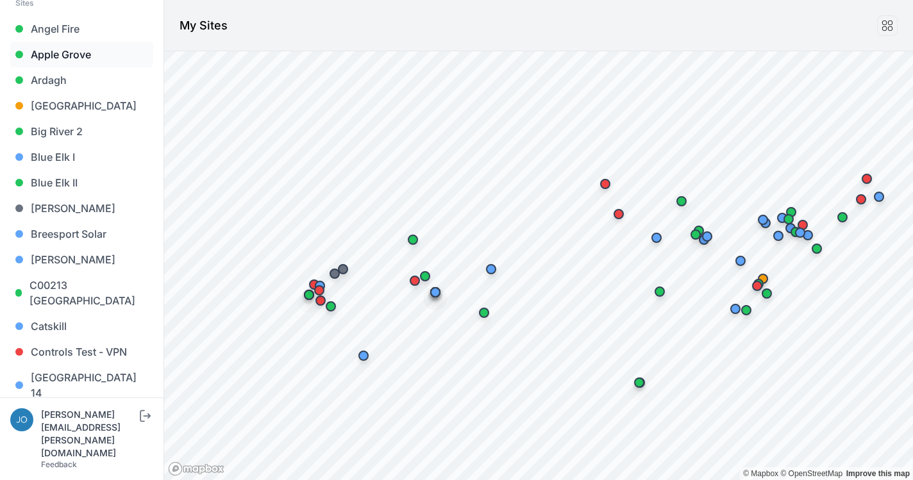
scroll to position [172, 0]
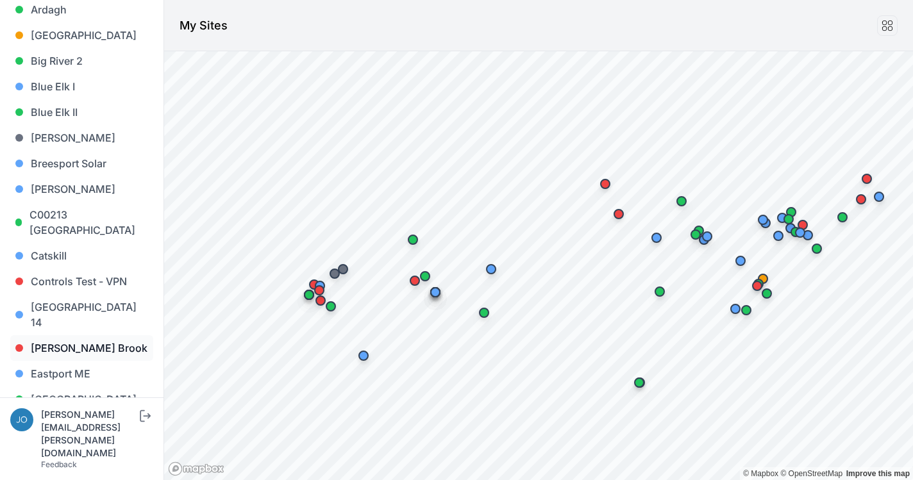
click at [53, 340] on link "[PERSON_NAME] Brook" at bounding box center [81, 348] width 143 height 26
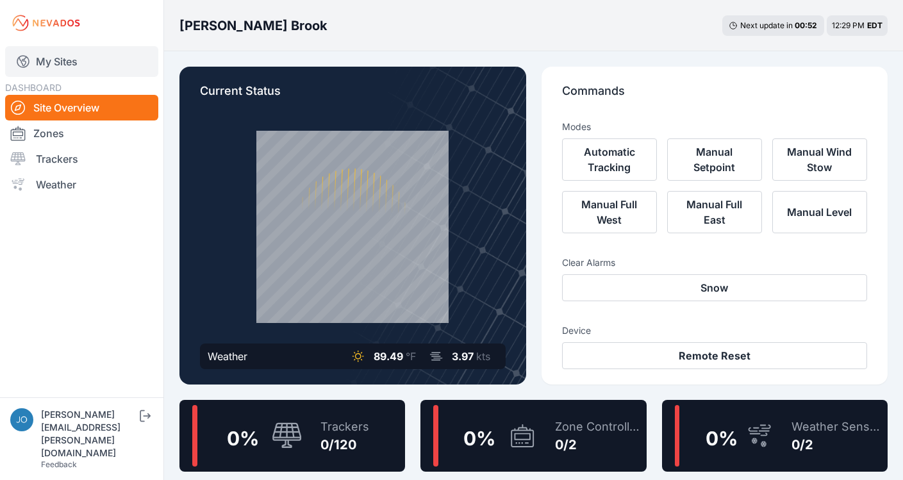
click at [54, 61] on link "My Sites" at bounding box center [81, 61] width 153 height 31
click at [72, 58] on link "My Sites" at bounding box center [81, 61] width 153 height 31
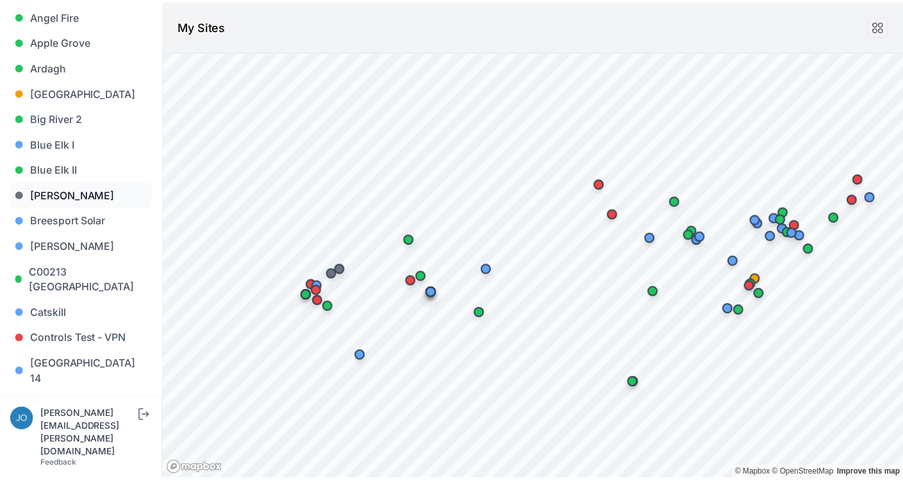
scroll to position [118, 0]
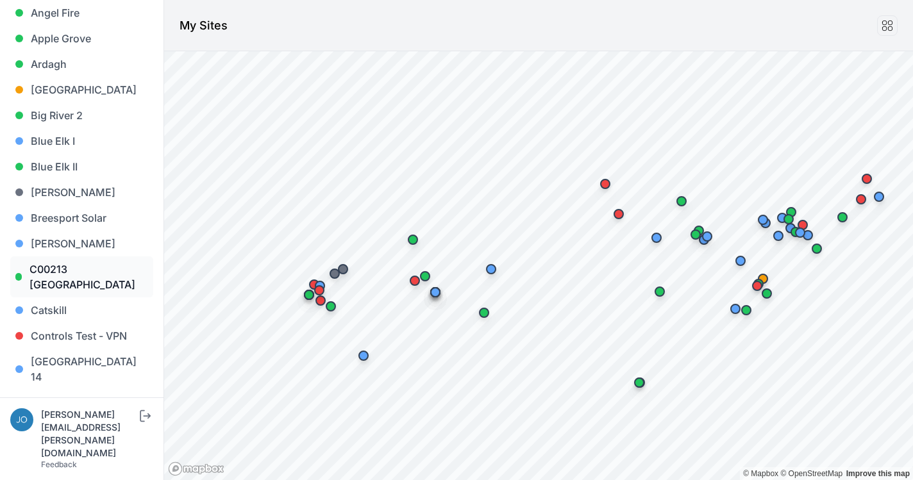
click at [56, 270] on link "C00213 [GEOGRAPHIC_DATA]" at bounding box center [81, 276] width 143 height 41
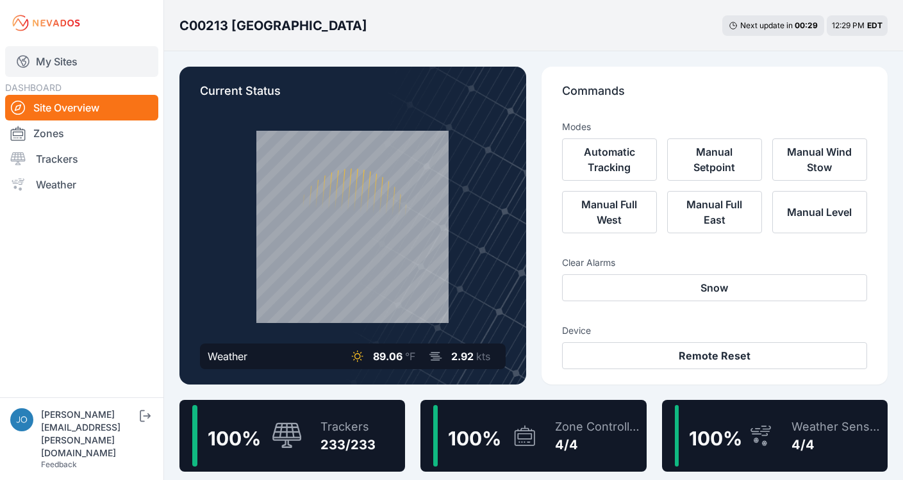
click at [66, 64] on link "My Sites" at bounding box center [81, 61] width 153 height 31
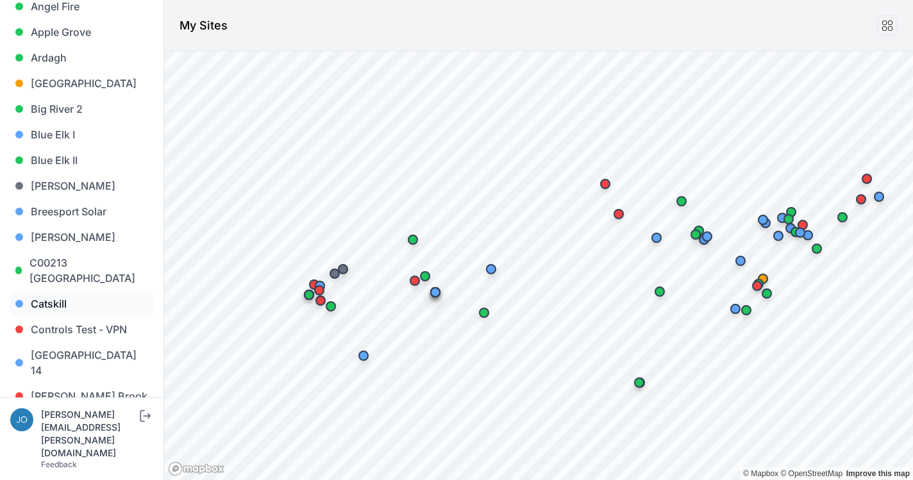
scroll to position [127, 0]
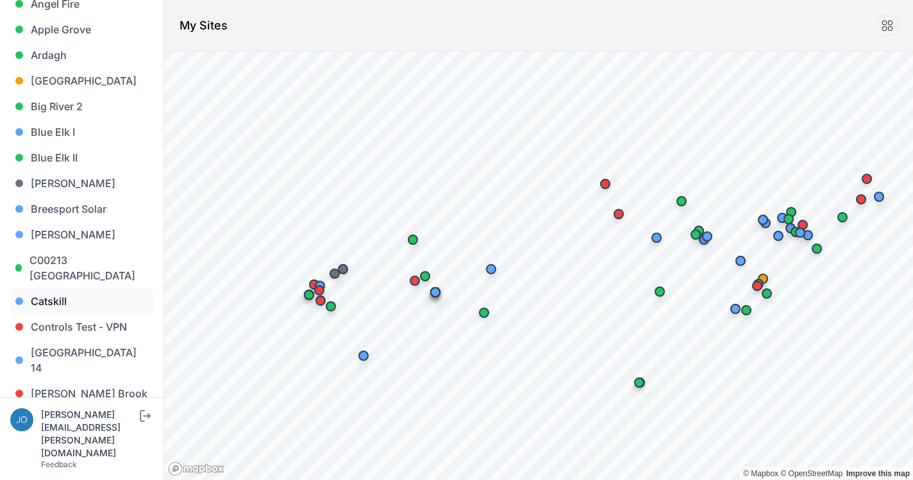
click at [58, 305] on link "Catskill" at bounding box center [81, 302] width 143 height 26
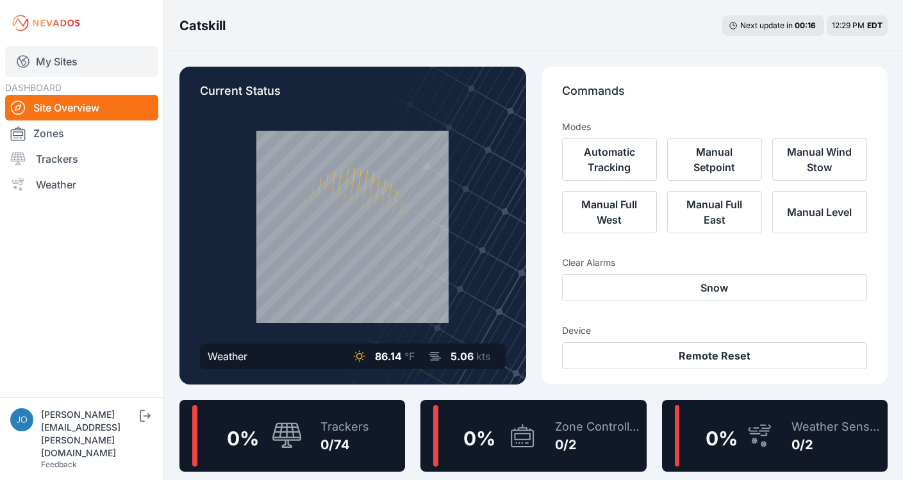
click at [79, 60] on link "My Sites" at bounding box center [81, 61] width 153 height 31
click at [67, 65] on link "My Sites" at bounding box center [81, 61] width 153 height 31
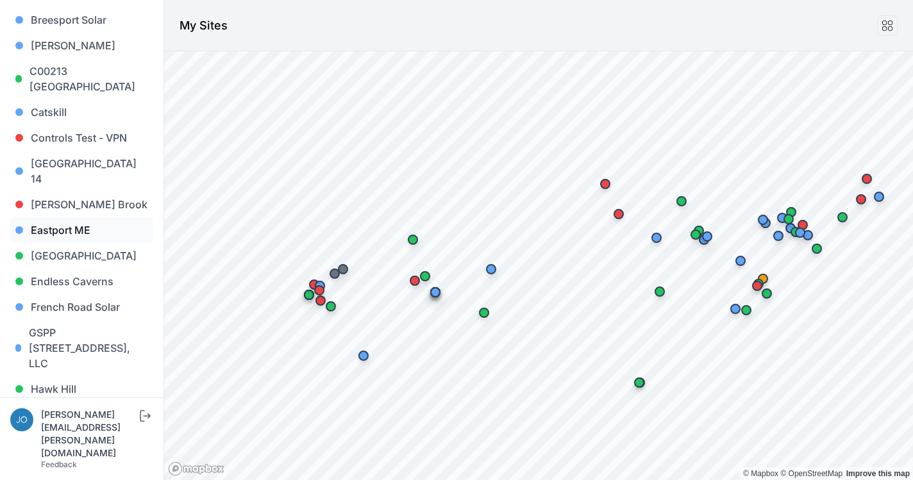
scroll to position [319, 0]
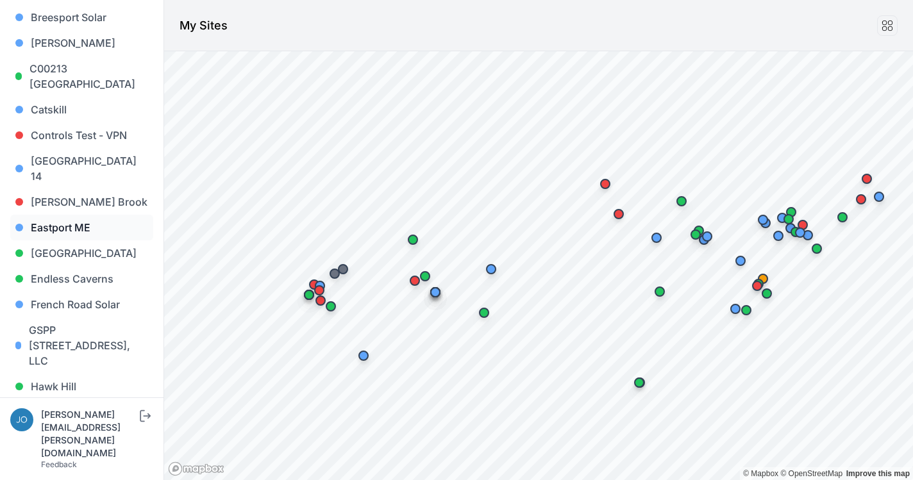
click at [51, 215] on link "Eastport ME" at bounding box center [81, 228] width 143 height 26
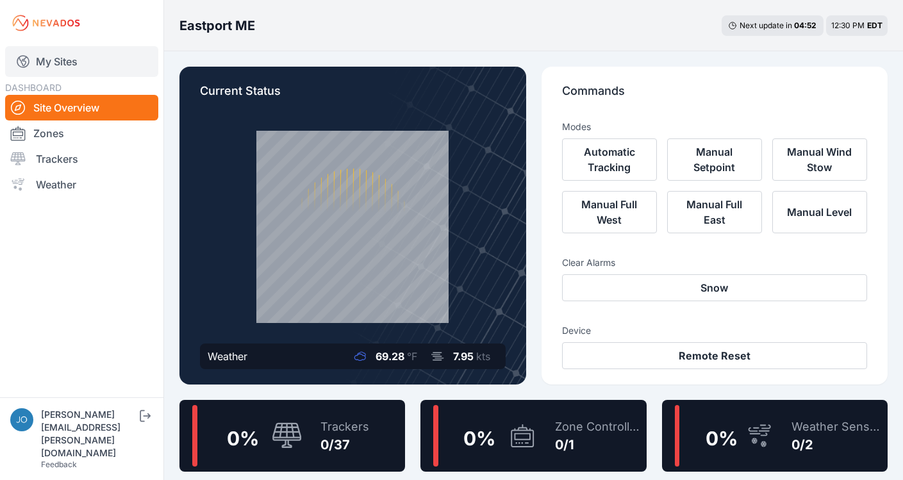
click at [31, 56] on link "My Sites" at bounding box center [81, 61] width 153 height 31
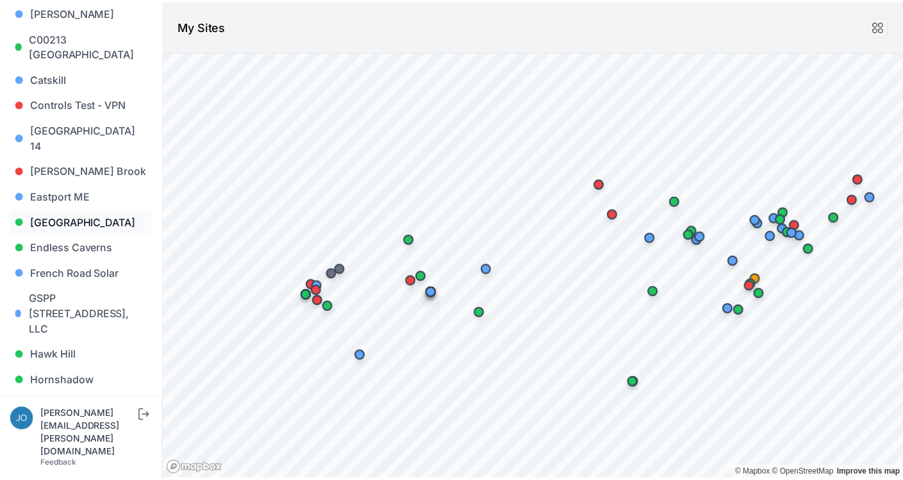
scroll to position [401, 0]
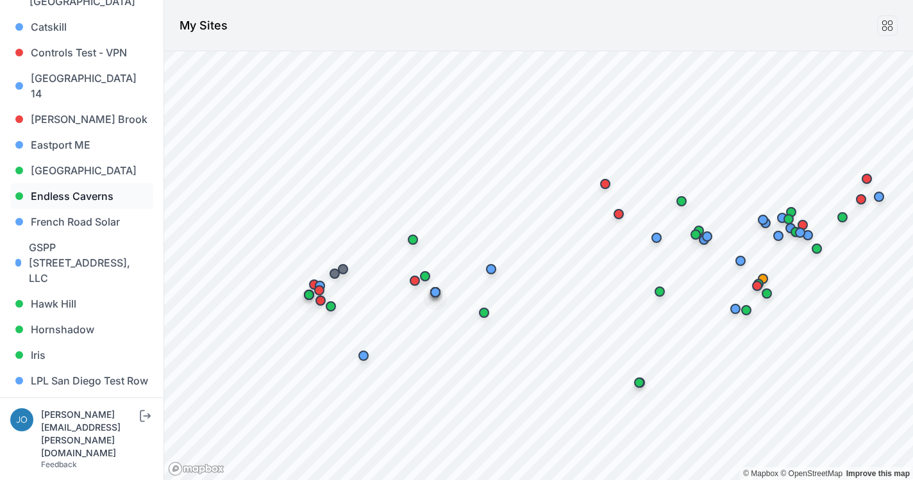
click at [64, 183] on link "Endless Caverns" at bounding box center [81, 196] width 143 height 26
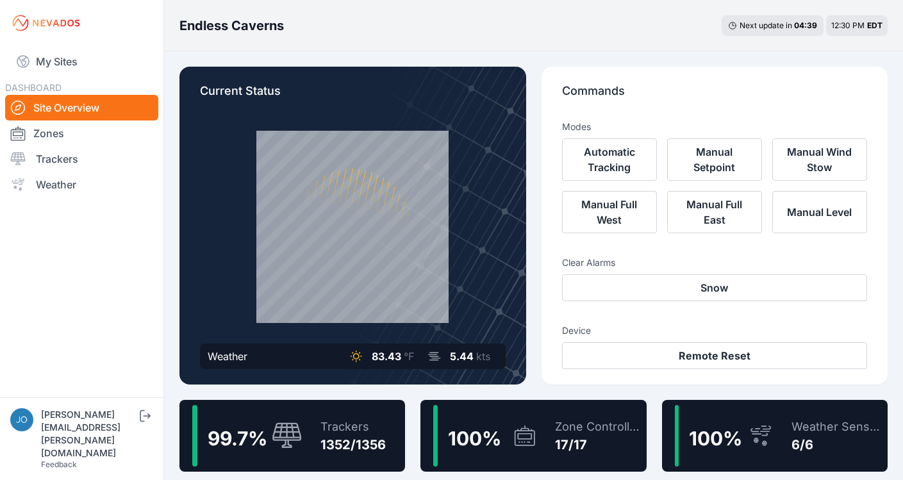
scroll to position [3, 0]
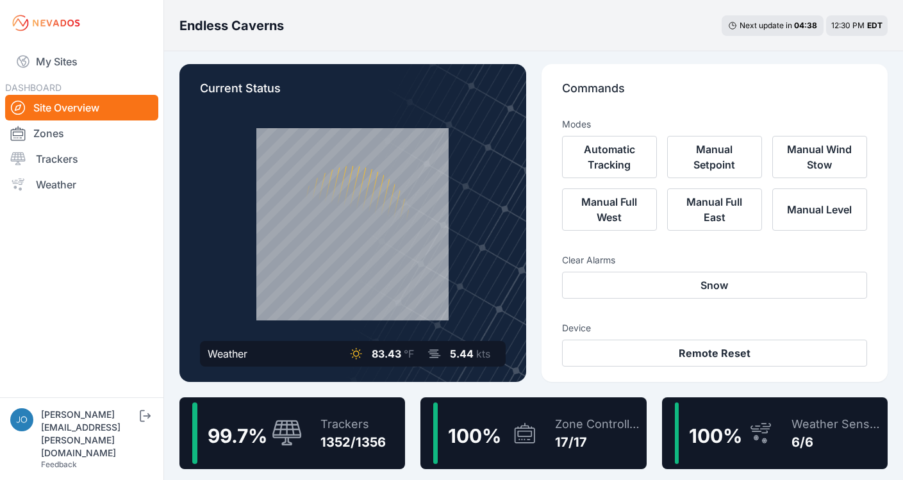
click at [353, 418] on div "Trackers" at bounding box center [353, 424] width 65 height 18
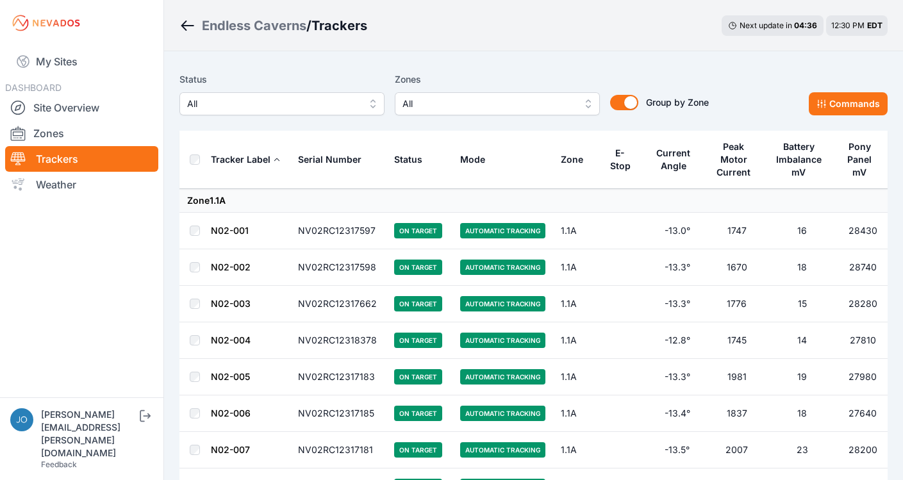
click at [263, 110] on span "All" at bounding box center [273, 103] width 172 height 15
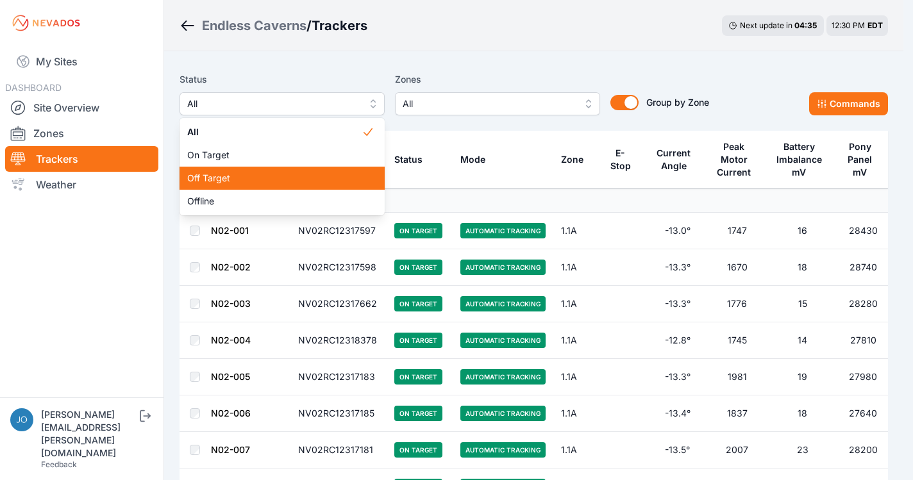
click at [258, 172] on span "Off Target" at bounding box center [274, 178] width 174 height 13
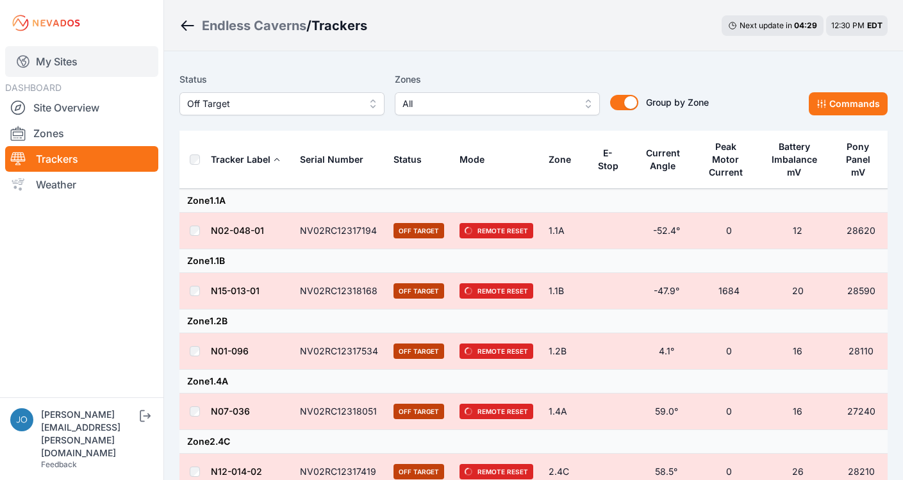
click at [67, 54] on link "My Sites" at bounding box center [81, 61] width 153 height 31
click at [51, 65] on link "My Sites" at bounding box center [81, 61] width 153 height 31
click at [49, 63] on link "My Sites" at bounding box center [81, 61] width 153 height 31
click at [52, 63] on link "My Sites" at bounding box center [81, 61] width 153 height 31
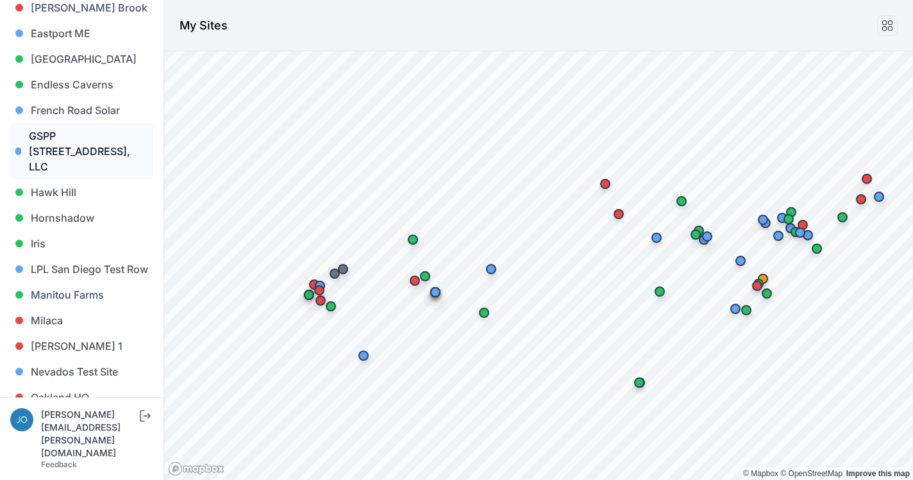
scroll to position [519, 0]
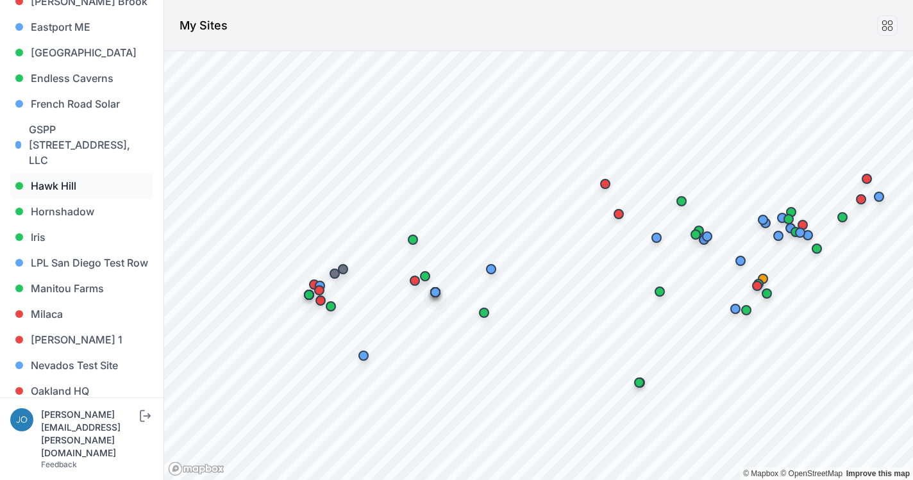
click at [72, 173] on link "Hawk Hill" at bounding box center [81, 186] width 143 height 26
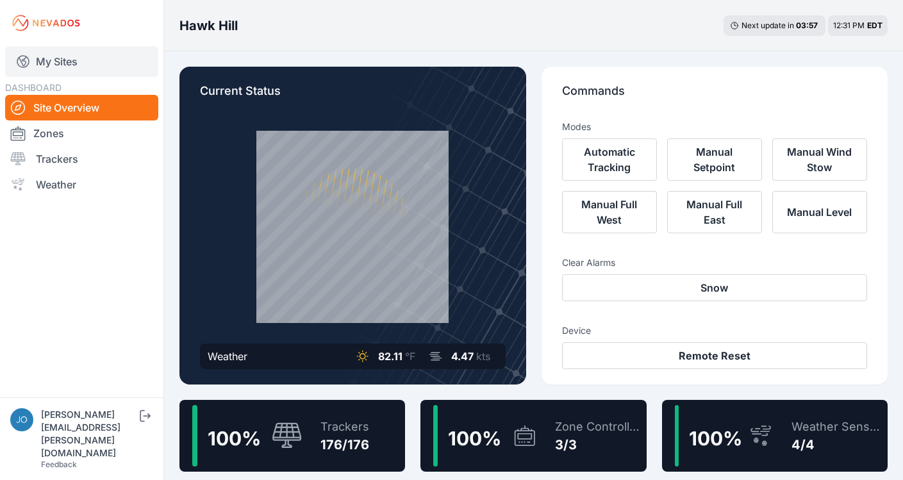
click at [67, 63] on link "My Sites" at bounding box center [81, 61] width 153 height 31
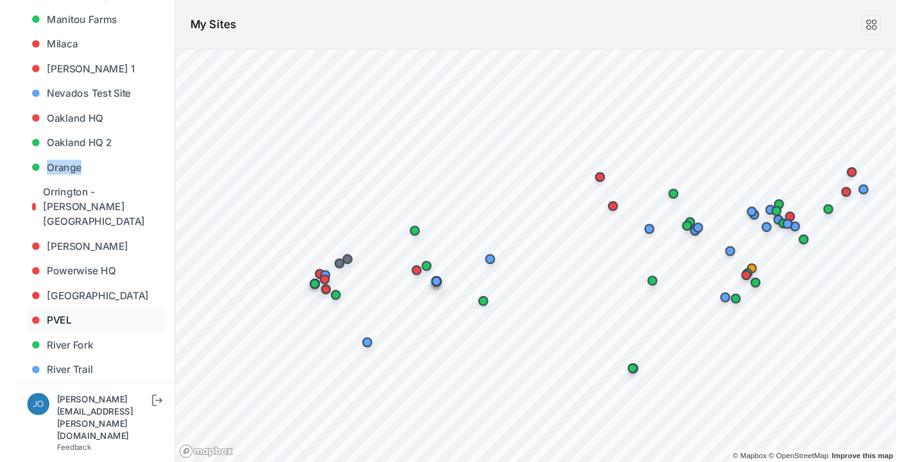
scroll to position [859, 0]
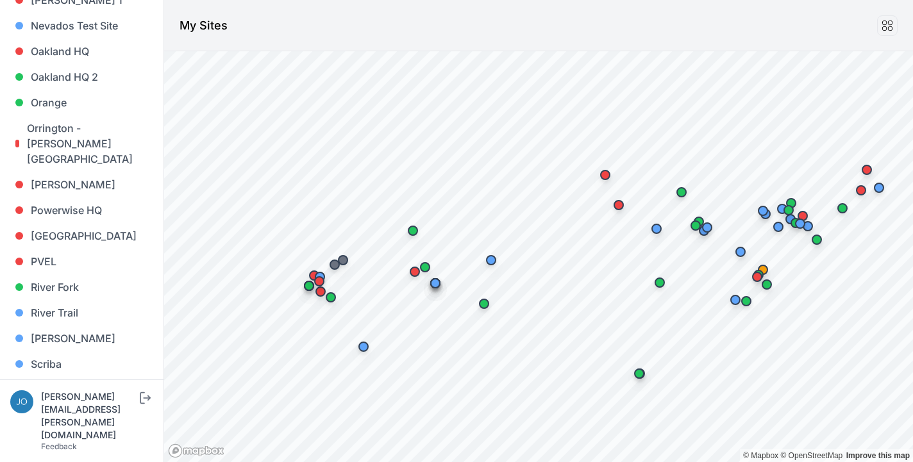
click at [687, 0] on div at bounding box center [456, 1] width 913 height 2
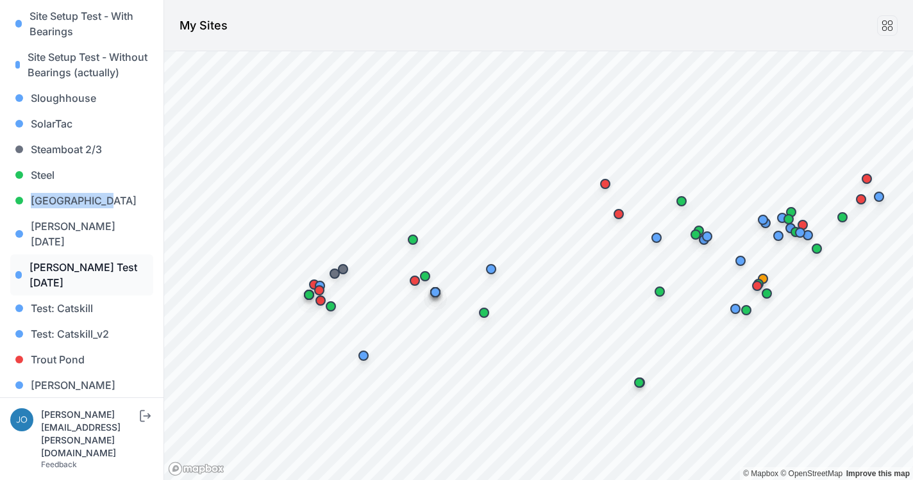
scroll to position [1293, 0]
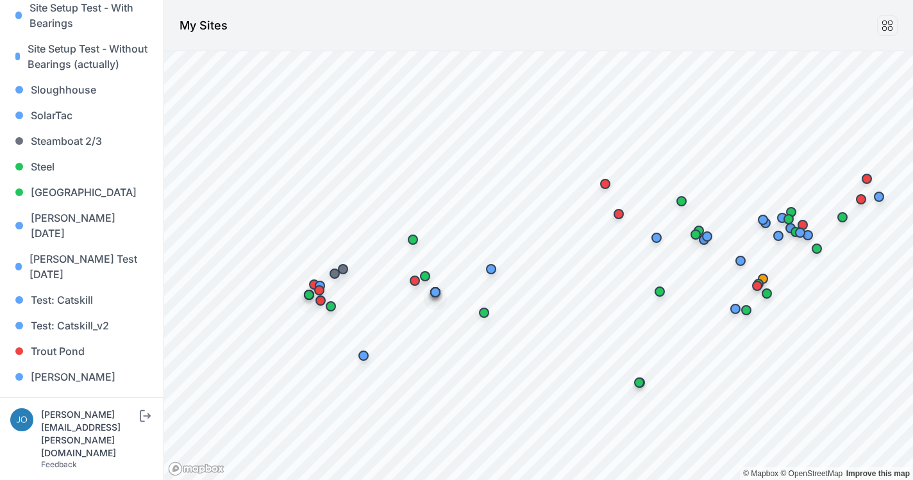
click at [607, 22] on header "My Sites" at bounding box center [538, 25] width 749 height 51
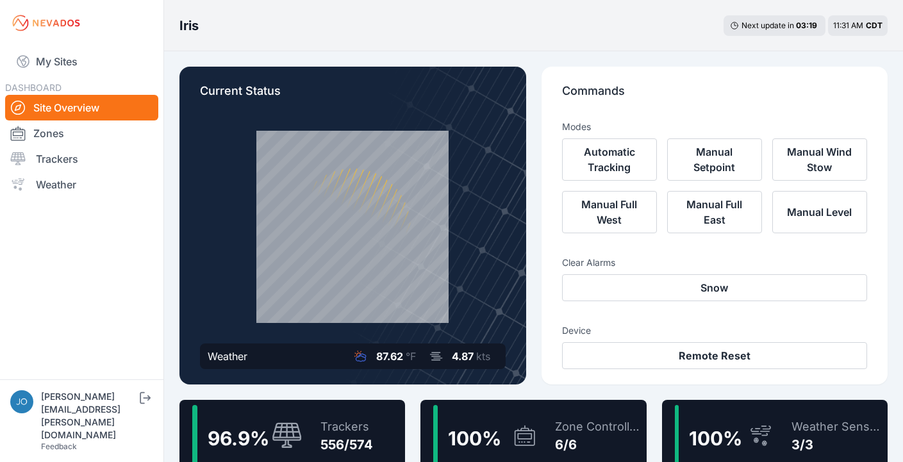
click at [339, 422] on div "Trackers" at bounding box center [347, 427] width 53 height 18
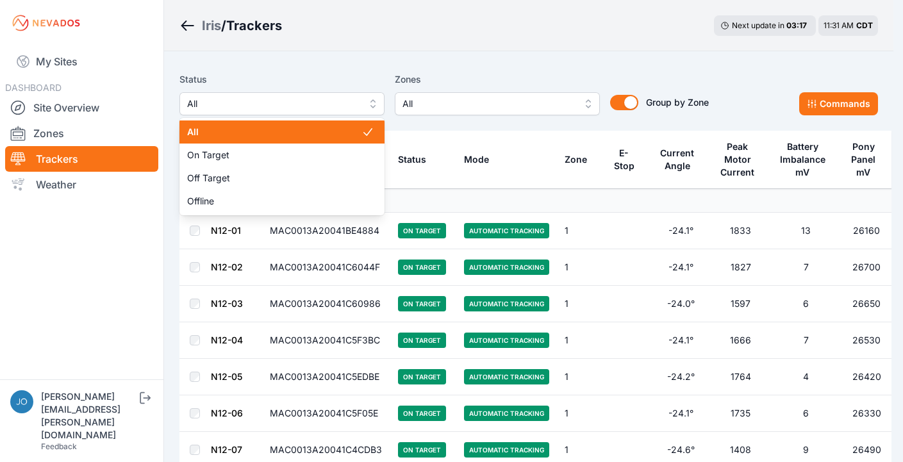
drag, startPoint x: 320, startPoint y: 108, endPoint x: 321, endPoint y: 121, distance: 12.2
click at [320, 108] on span "All" at bounding box center [273, 103] width 172 height 15
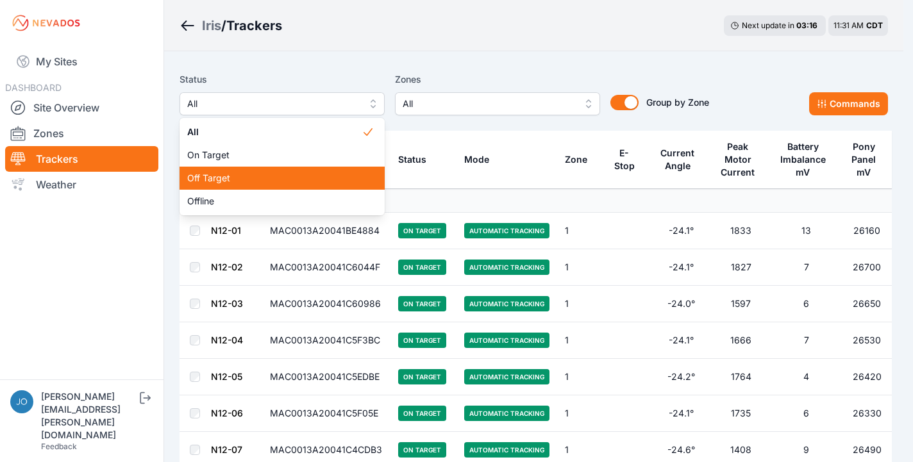
click at [302, 184] on span "Off Target" at bounding box center [274, 178] width 174 height 13
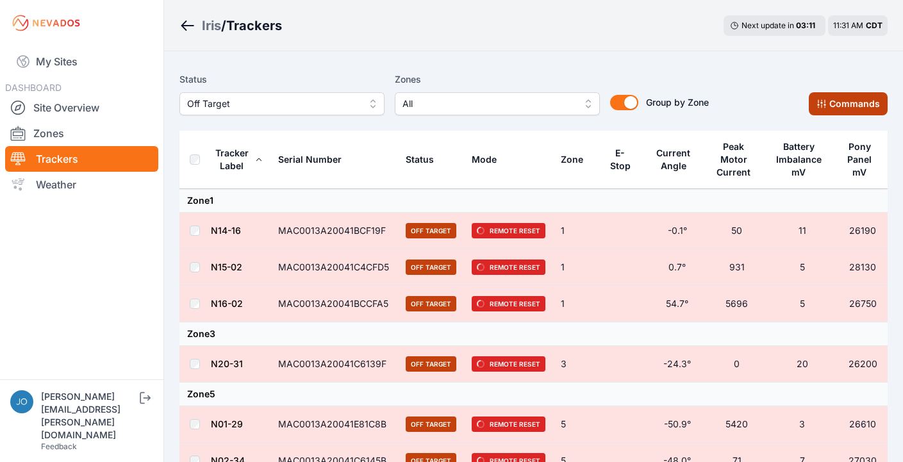
click at [833, 109] on button "Commands" at bounding box center [848, 103] width 79 height 23
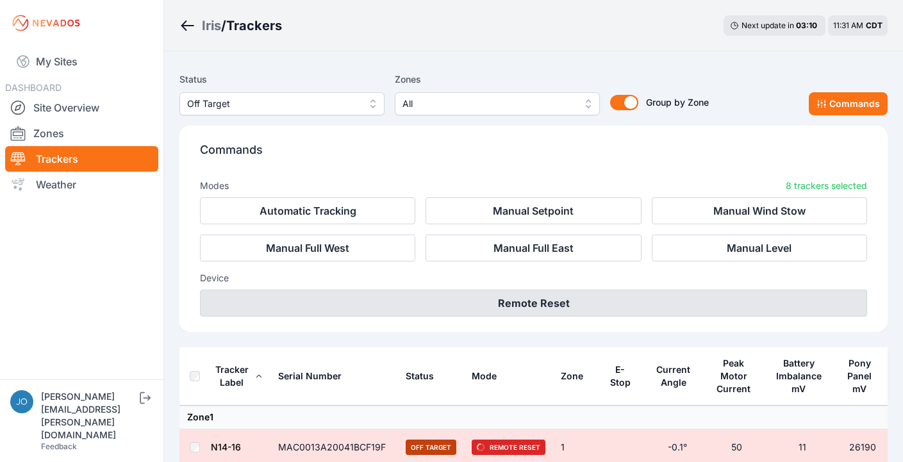
click at [598, 297] on button "Remote Reset" at bounding box center [533, 303] width 667 height 27
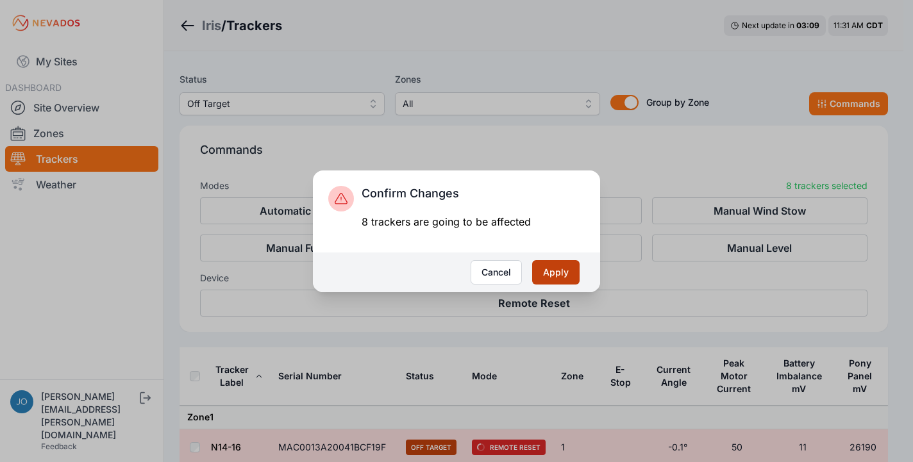
click at [567, 275] on button "Apply" at bounding box center [555, 272] width 47 height 24
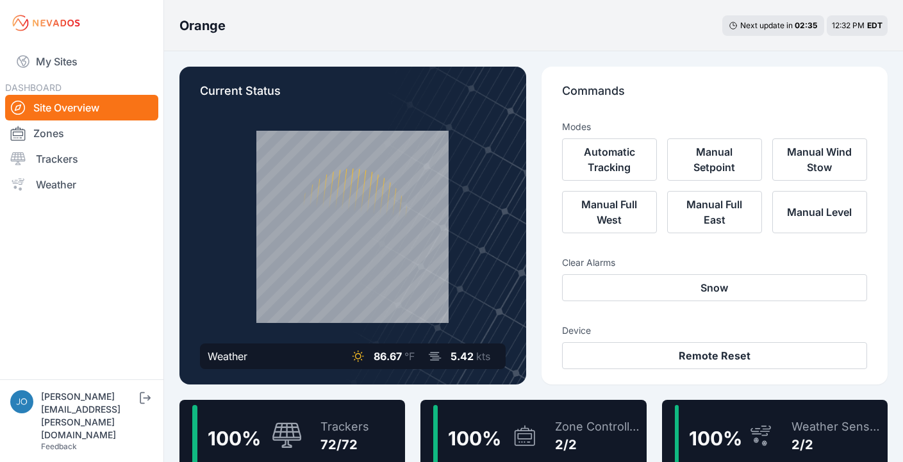
click at [339, 419] on div "Trackers" at bounding box center [345, 427] width 49 height 18
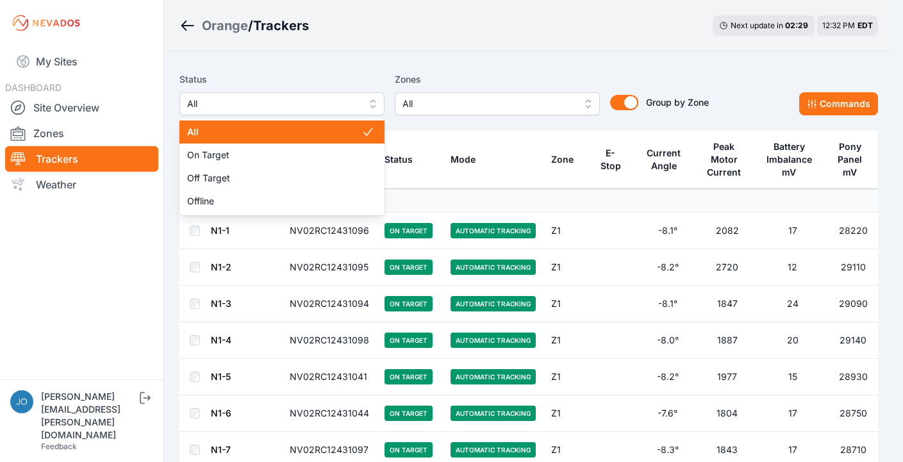
click at [340, 105] on span "All" at bounding box center [273, 103] width 172 height 15
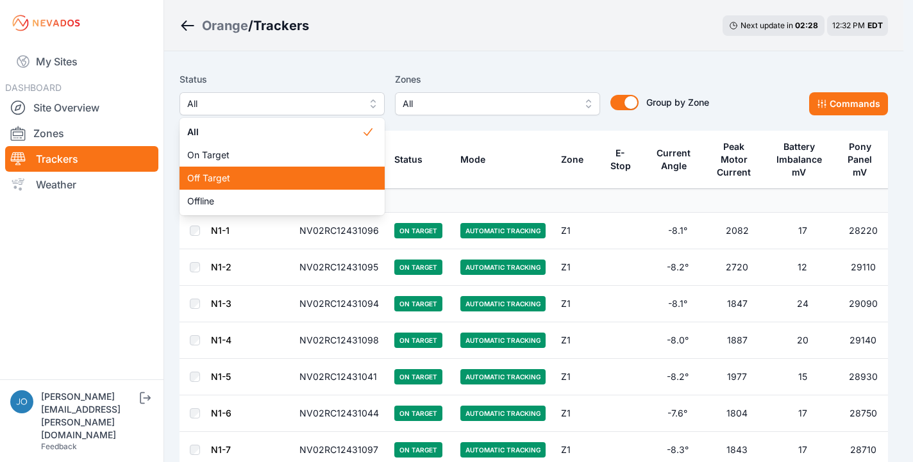
click at [303, 175] on span "Off Target" at bounding box center [274, 178] width 174 height 13
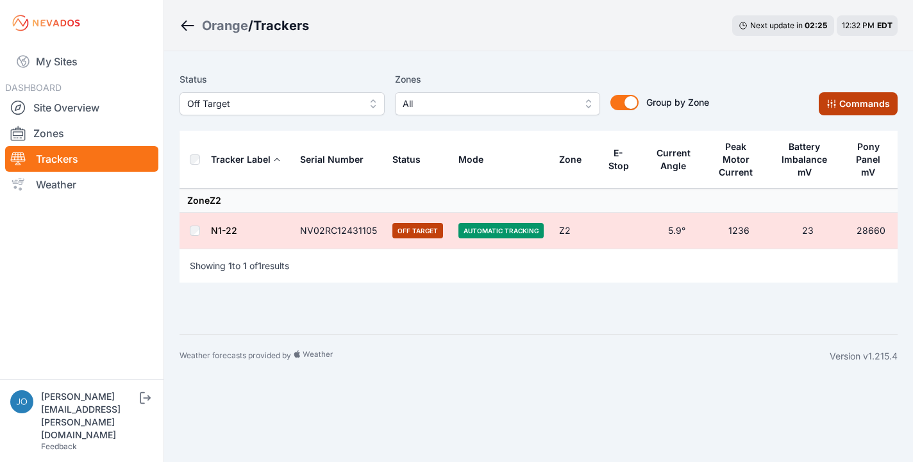
click at [843, 111] on button "Commands" at bounding box center [858, 103] width 79 height 23
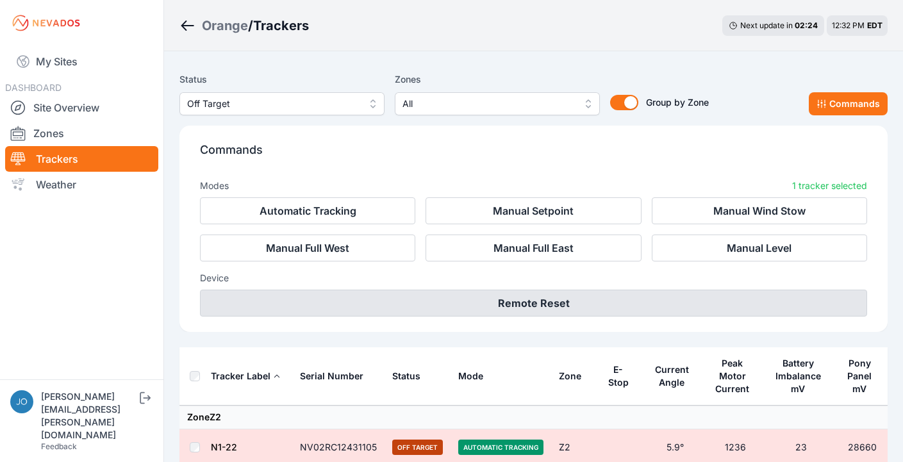
click at [567, 313] on button "Remote Reset" at bounding box center [533, 303] width 667 height 27
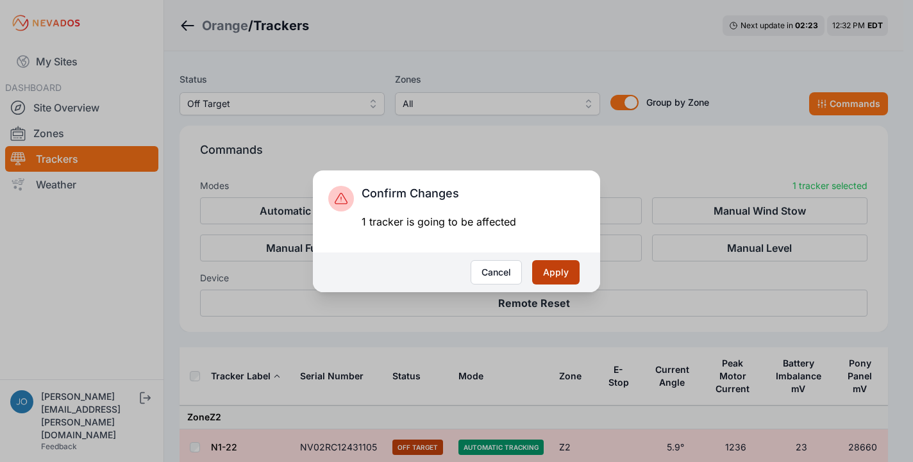
click at [550, 275] on button "Apply" at bounding box center [555, 272] width 47 height 24
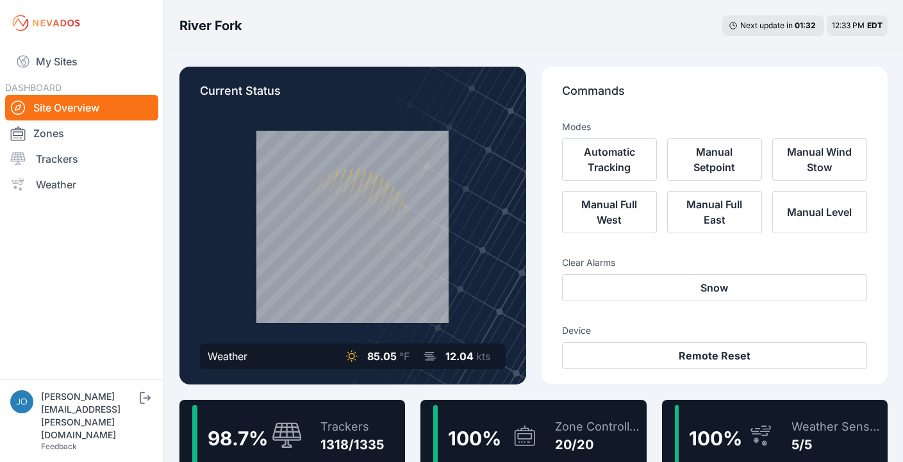
scroll to position [19, 0]
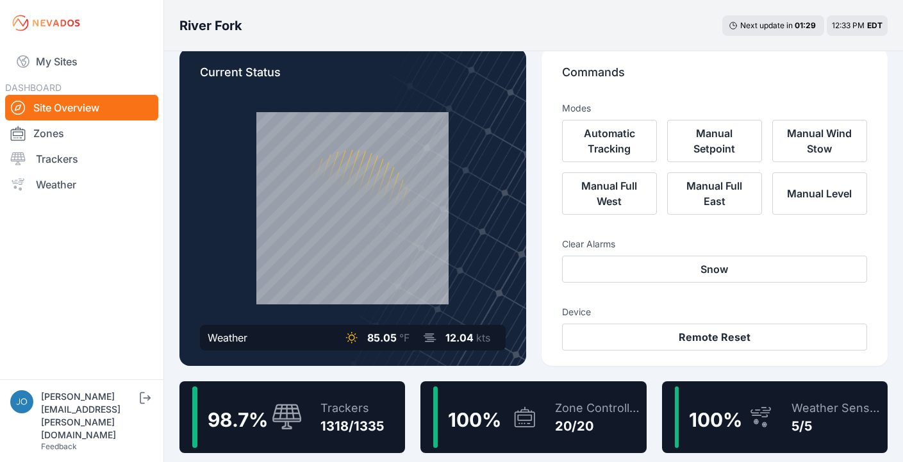
click at [298, 404] on icon at bounding box center [287, 418] width 31 height 28
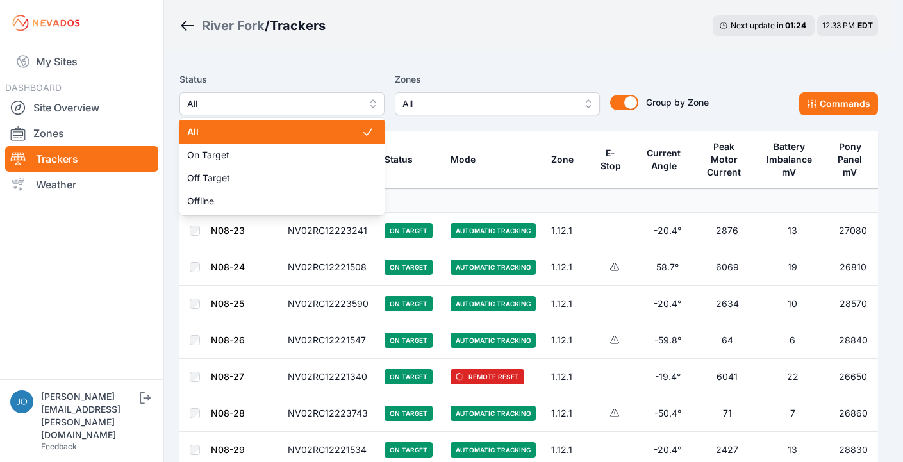
click at [302, 112] on button "All" at bounding box center [282, 103] width 205 height 23
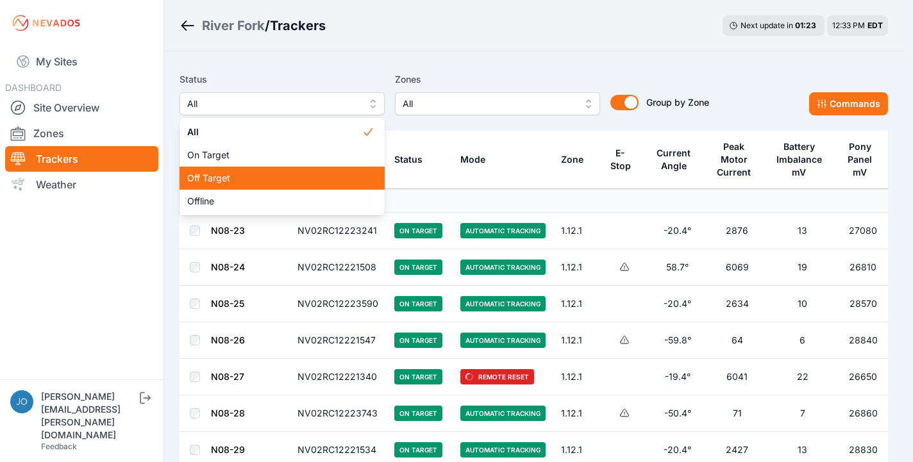
click at [271, 175] on span "Off Target" at bounding box center [274, 178] width 174 height 13
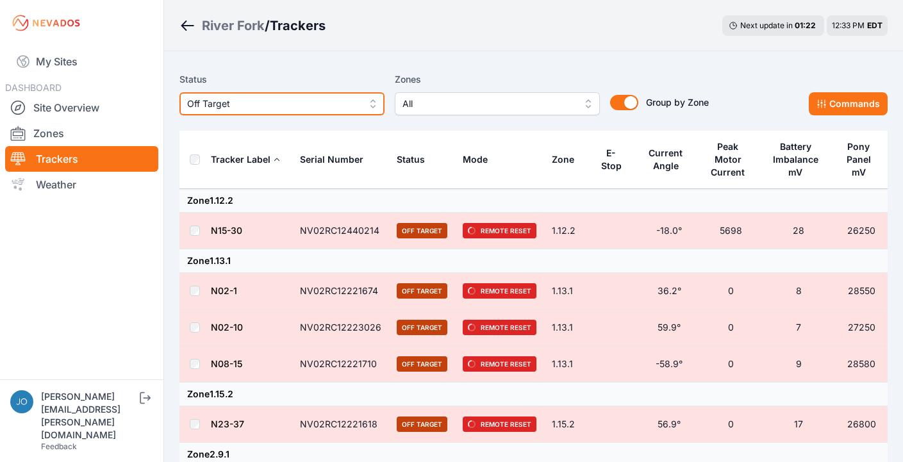
scroll to position [424, 0]
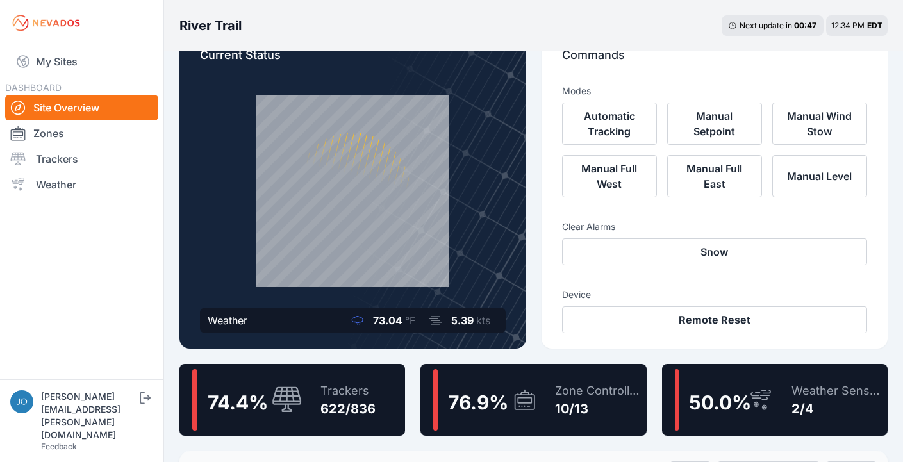
scroll to position [47, 0]
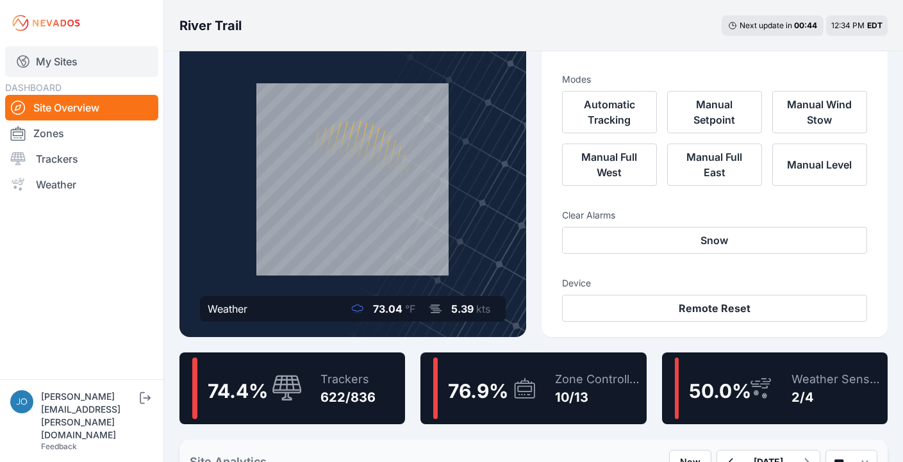
click at [44, 60] on link "My Sites" at bounding box center [81, 61] width 153 height 31
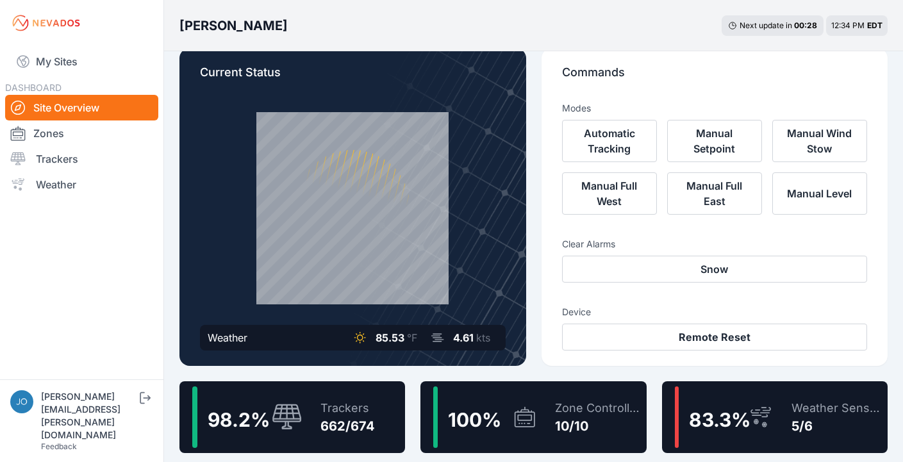
scroll to position [65, 0]
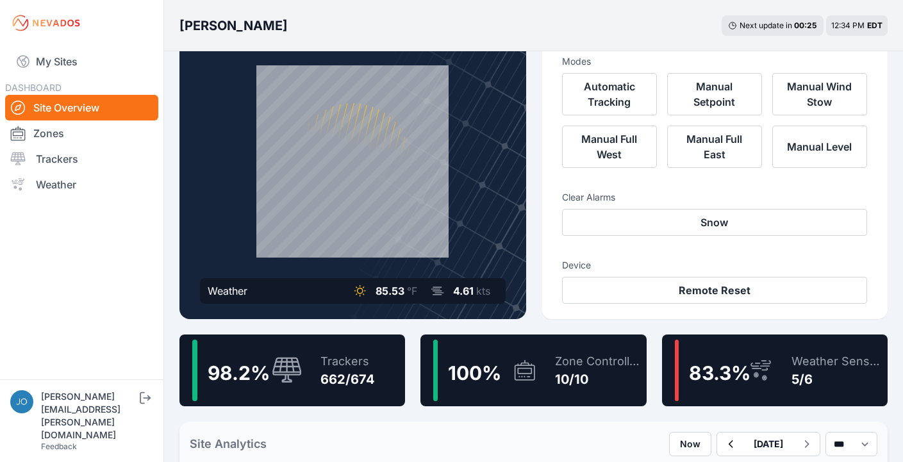
click at [385, 354] on div "98.2 % Trackers 662/674" at bounding box center [293, 371] width 226 height 72
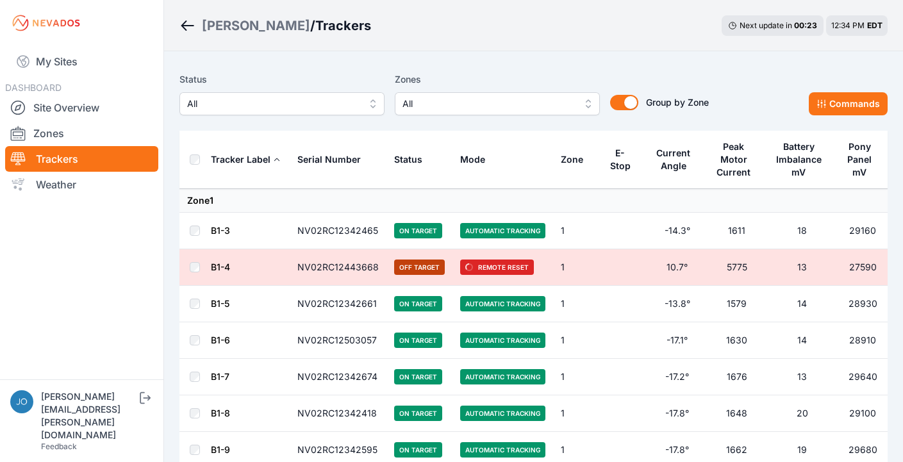
click at [294, 107] on span "All" at bounding box center [273, 103] width 172 height 15
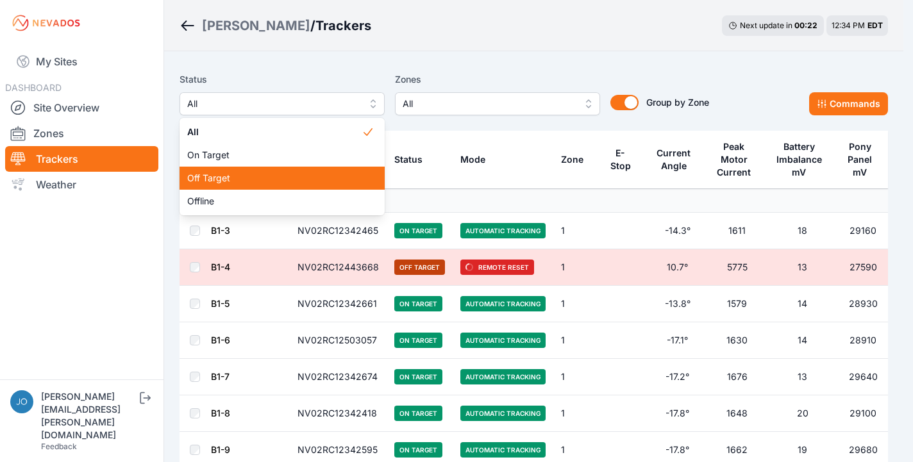
click at [290, 171] on div "Off Target" at bounding box center [282, 178] width 205 height 23
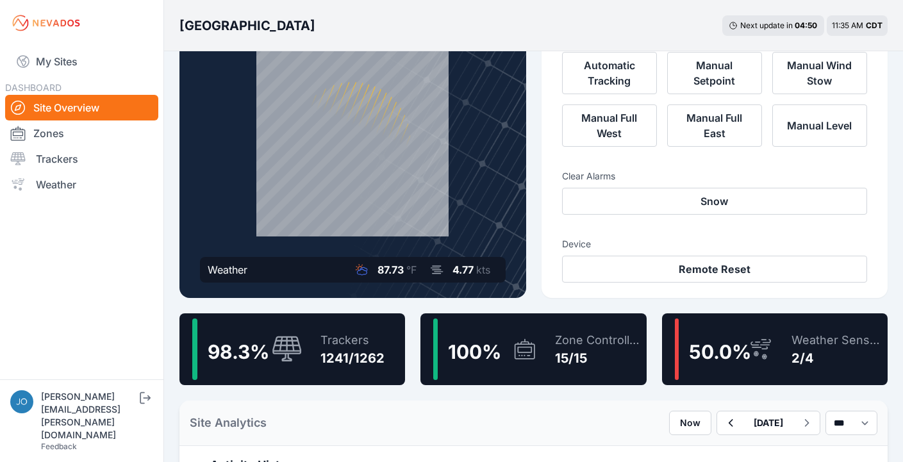
scroll to position [151, 0]
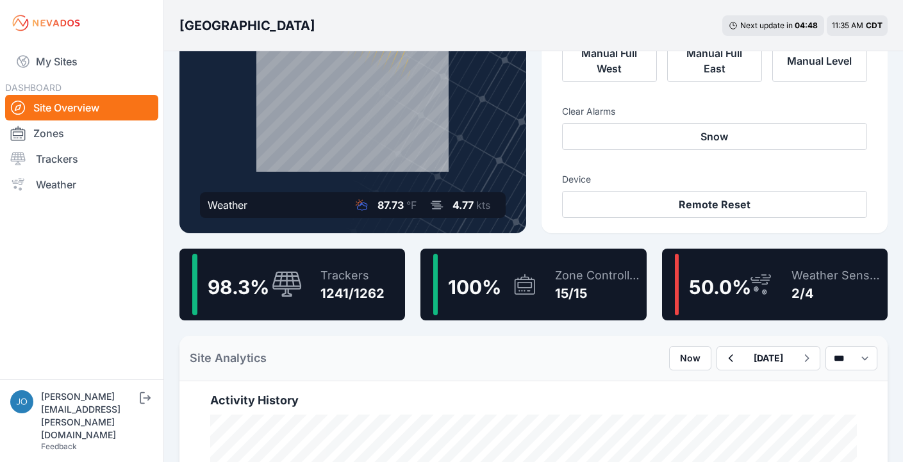
click at [330, 282] on div "Trackers" at bounding box center [353, 276] width 64 height 18
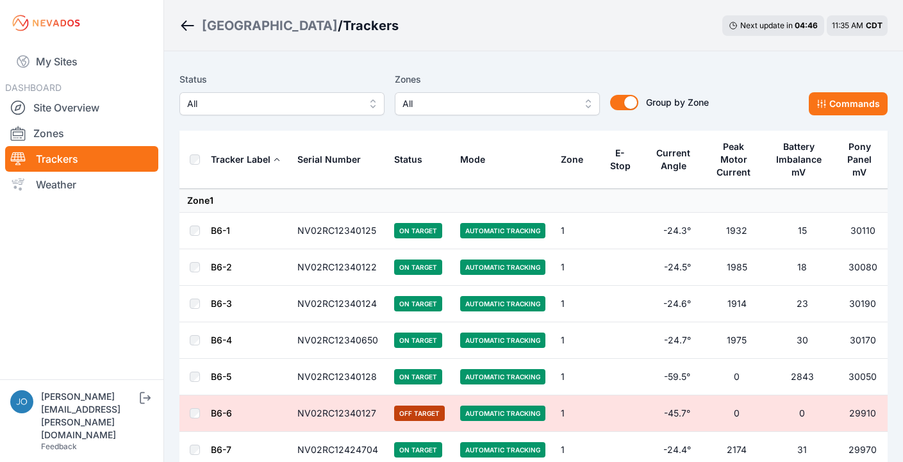
click at [312, 110] on span "All" at bounding box center [273, 103] width 172 height 15
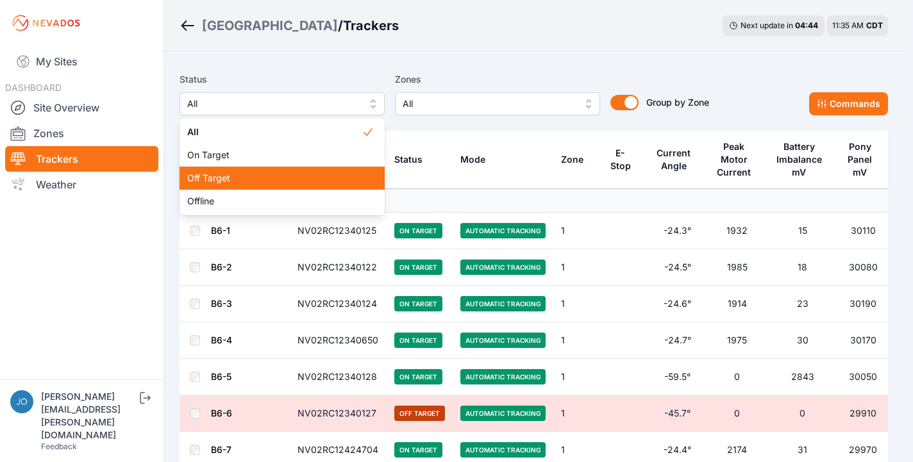
click at [247, 185] on div "Off Target" at bounding box center [282, 178] width 205 height 23
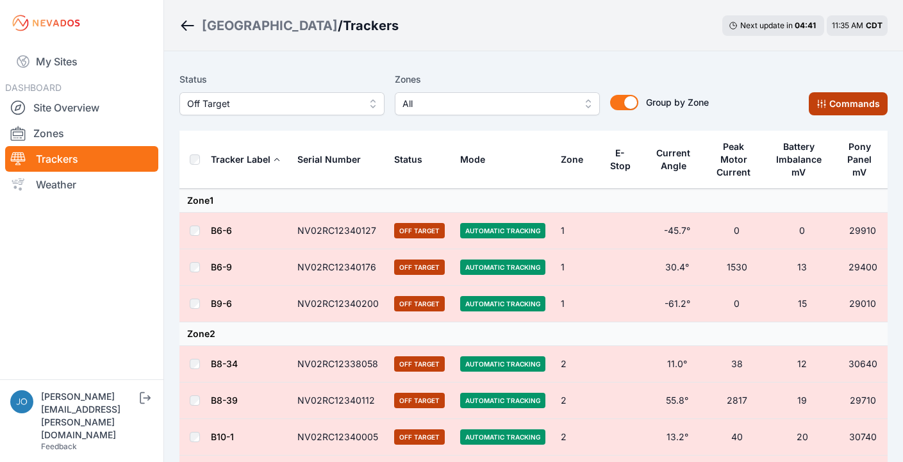
click at [874, 112] on button "Commands" at bounding box center [848, 103] width 79 height 23
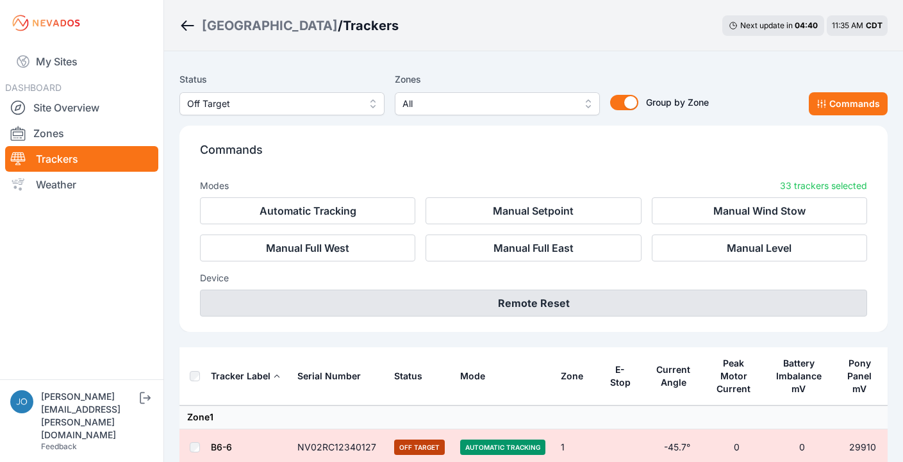
click at [476, 307] on button "Remote Reset" at bounding box center [533, 303] width 667 height 27
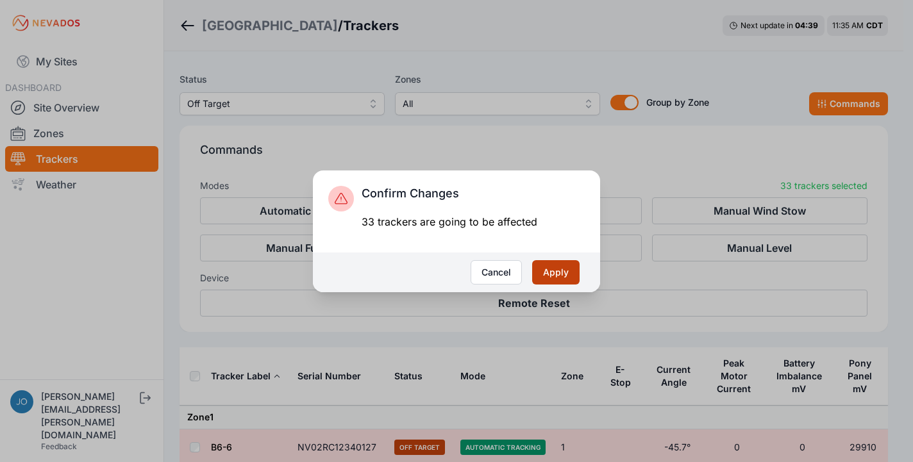
click at [557, 271] on button "Apply" at bounding box center [555, 272] width 47 height 24
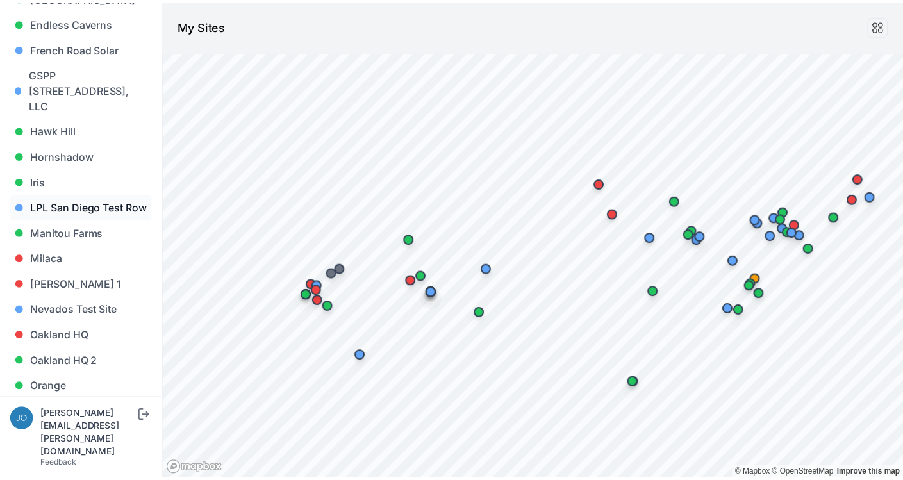
scroll to position [955, 0]
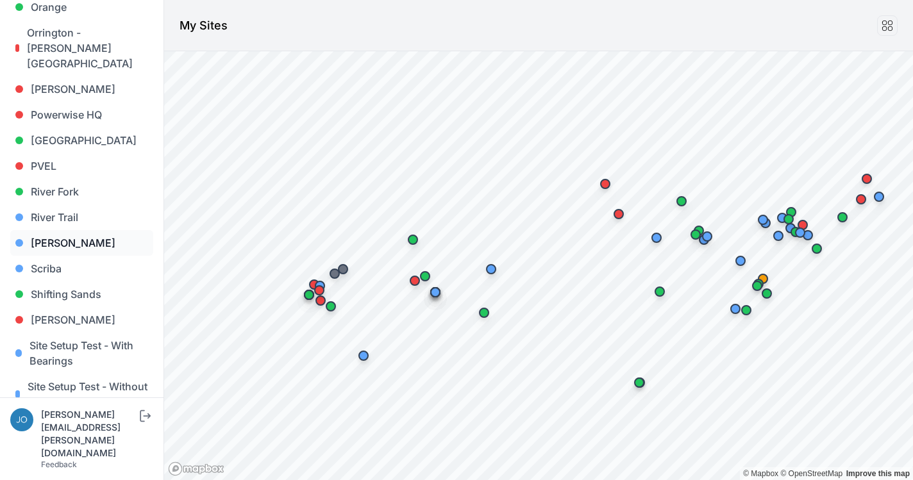
click at [66, 230] on link "[PERSON_NAME]" at bounding box center [81, 243] width 143 height 26
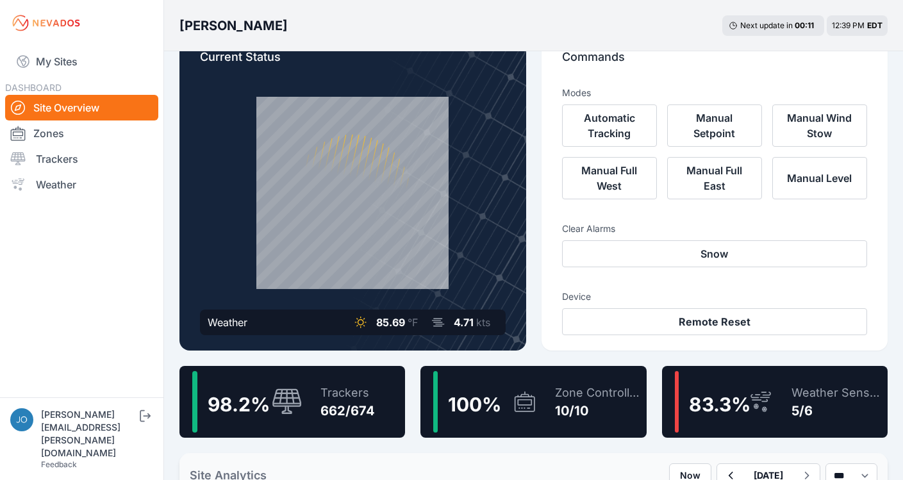
scroll to position [58, 0]
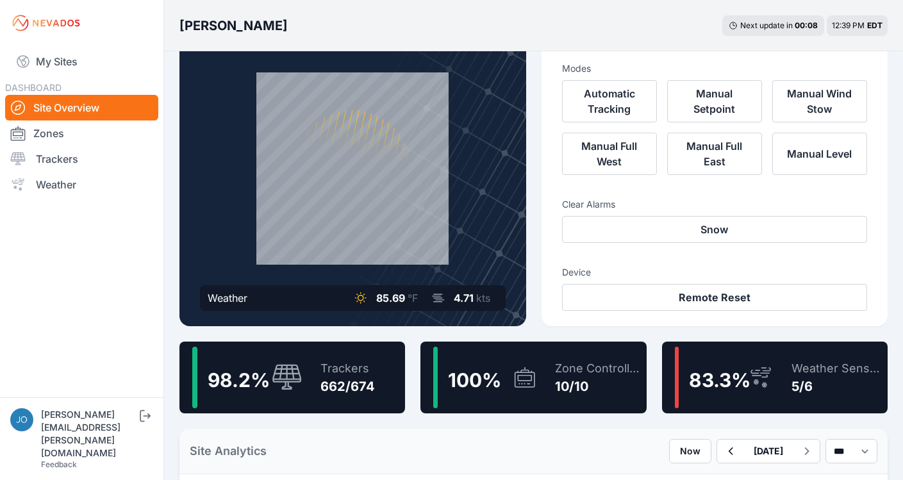
click at [298, 354] on div "98.2 %" at bounding box center [247, 378] width 110 height 62
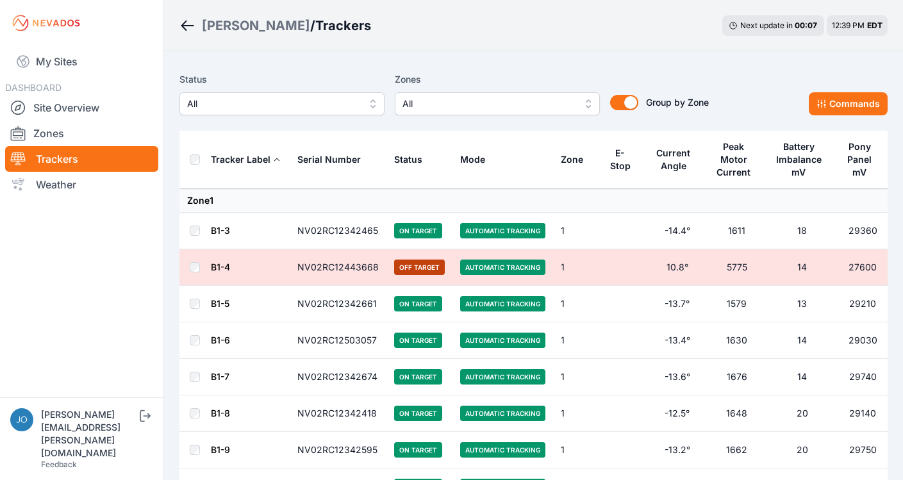
click at [265, 109] on span "All" at bounding box center [273, 103] width 172 height 15
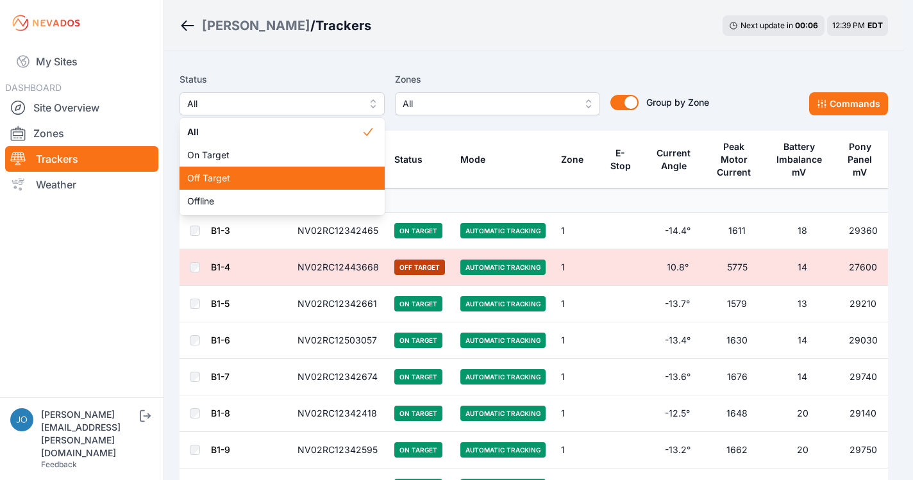
click at [242, 176] on span "Off Target" at bounding box center [274, 178] width 174 height 13
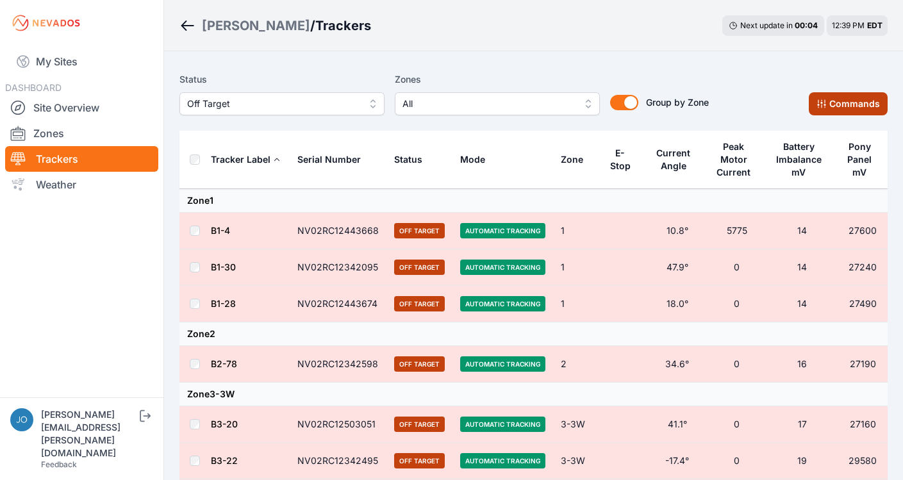
click at [819, 110] on button "Commands" at bounding box center [848, 103] width 79 height 23
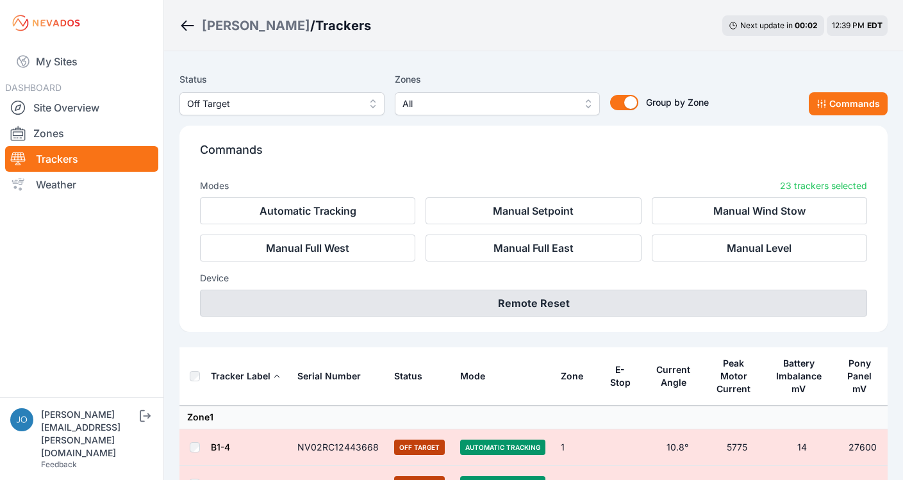
click at [573, 305] on button "Remote Reset" at bounding box center [533, 303] width 667 height 27
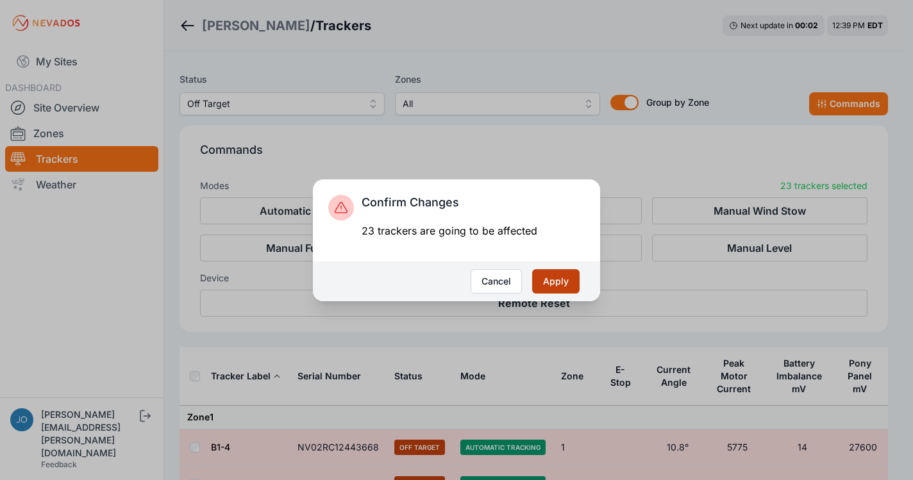
click at [572, 288] on button "Apply" at bounding box center [555, 281] width 47 height 24
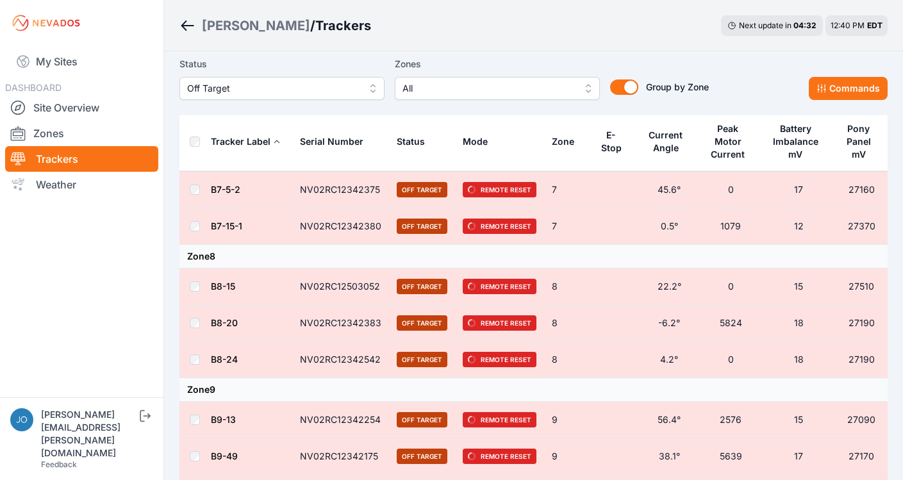
scroll to position [916, 0]
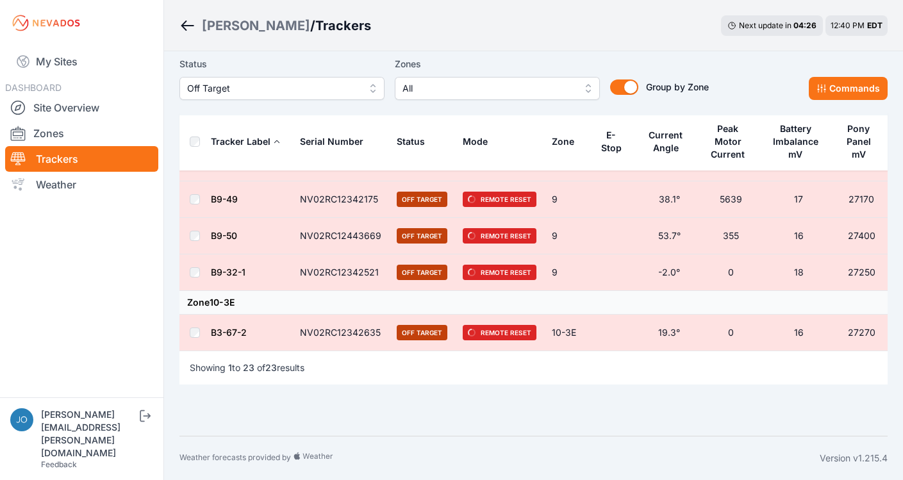
click at [231, 335] on link "B3-67-2" at bounding box center [229, 332] width 36 height 11
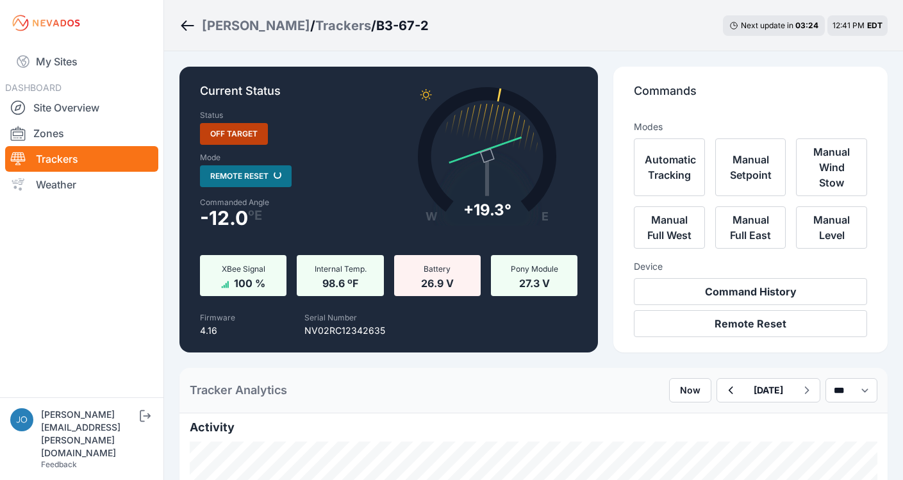
click at [230, 25] on div "[PERSON_NAME]" at bounding box center [256, 26] width 108 height 18
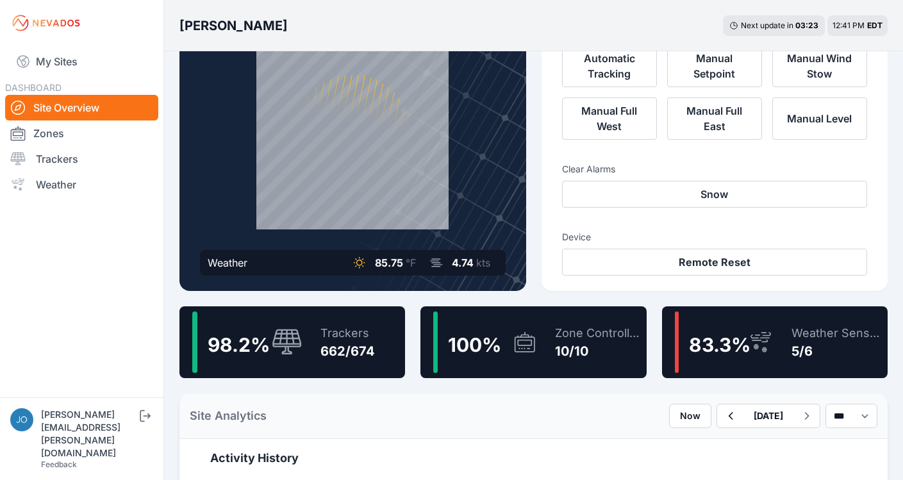
scroll to position [199, 0]
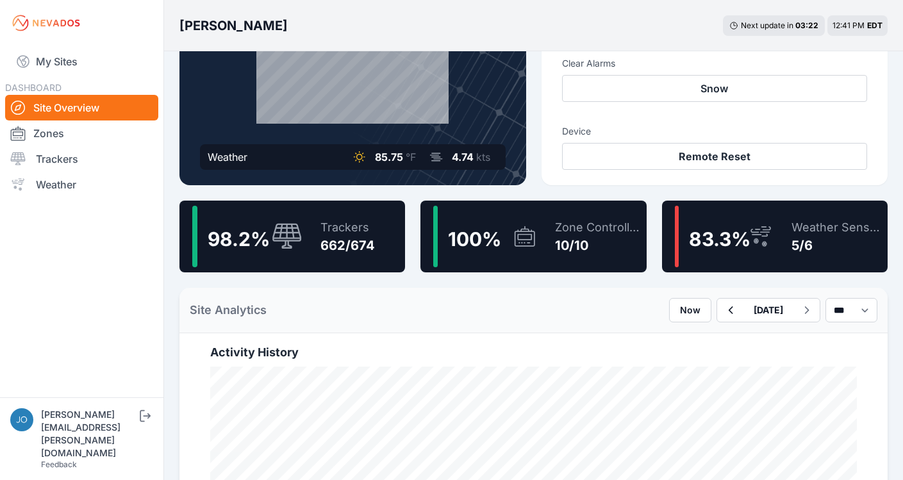
click at [314, 220] on div "Trackers 662/674" at bounding box center [341, 237] width 67 height 62
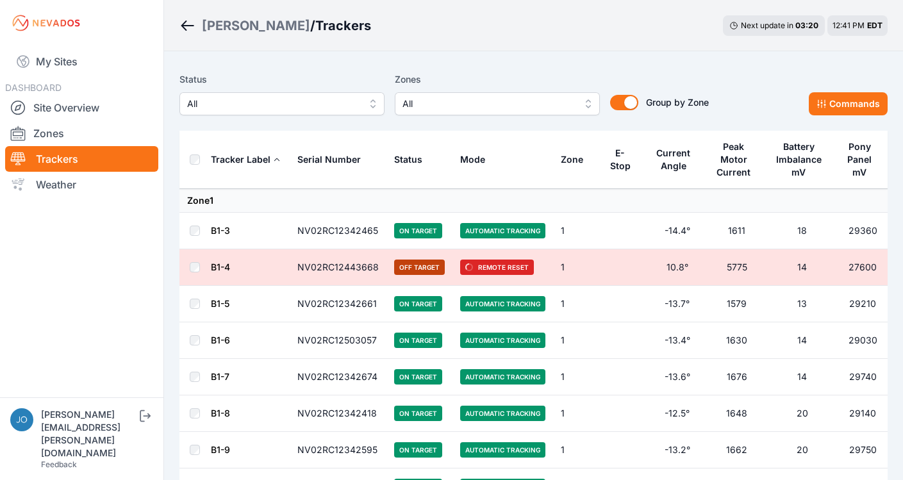
click at [315, 111] on span "All" at bounding box center [273, 103] width 172 height 15
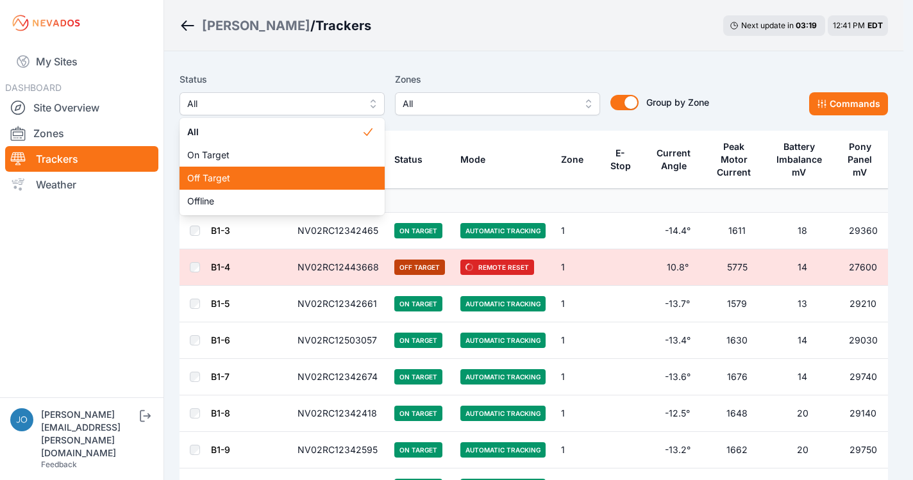
click at [289, 178] on span "Off Target" at bounding box center [274, 178] width 174 height 13
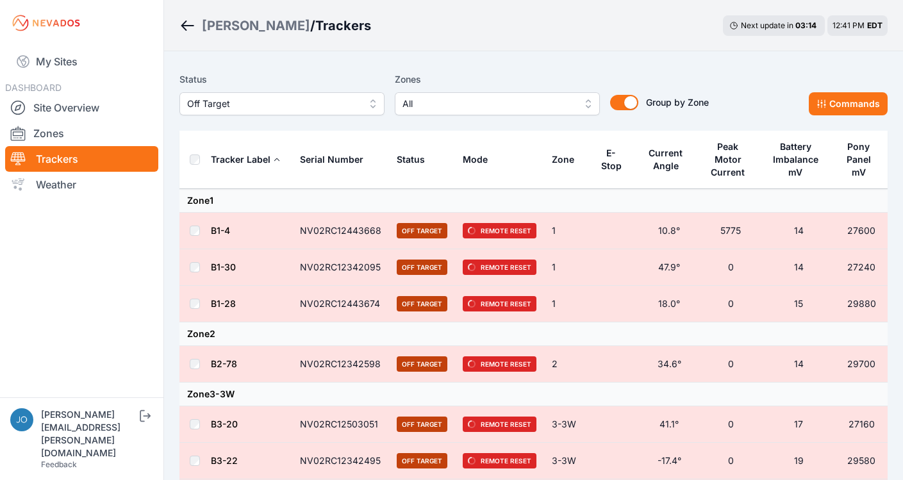
click at [229, 266] on link "B1-30" at bounding box center [223, 267] width 25 height 11
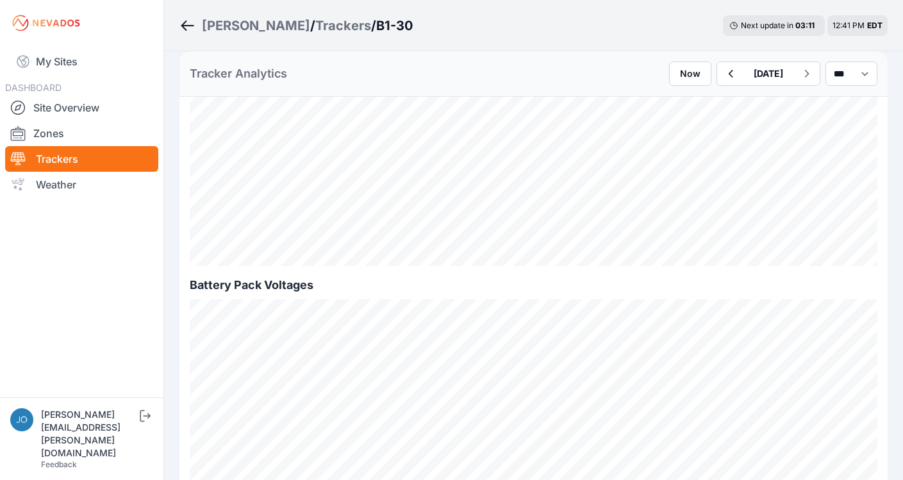
scroll to position [1071, 0]
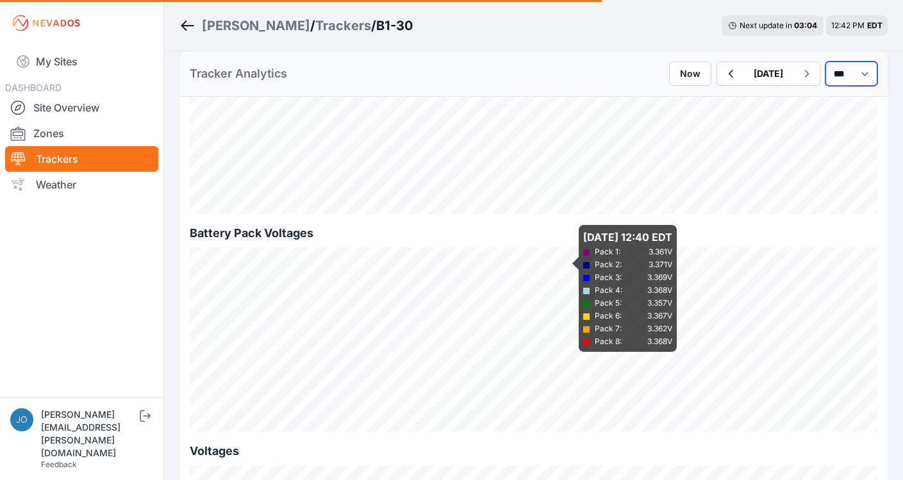
select select "*******"
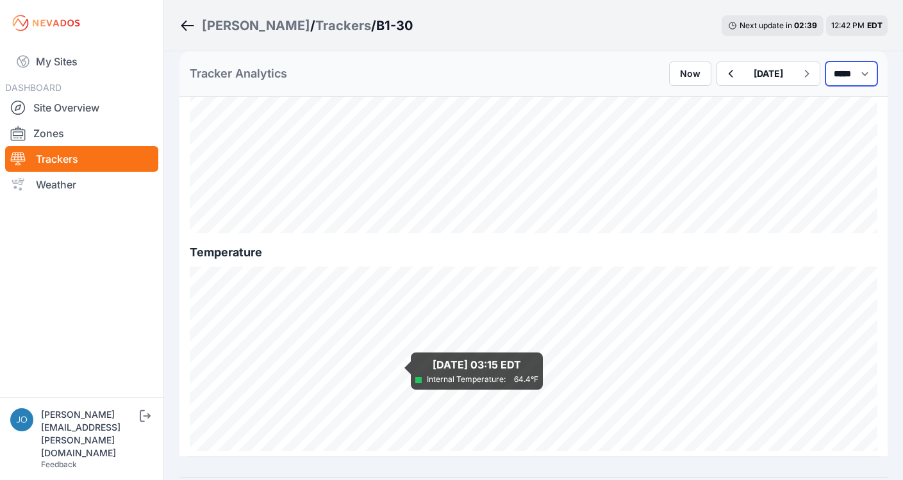
scroll to position [1529, 0]
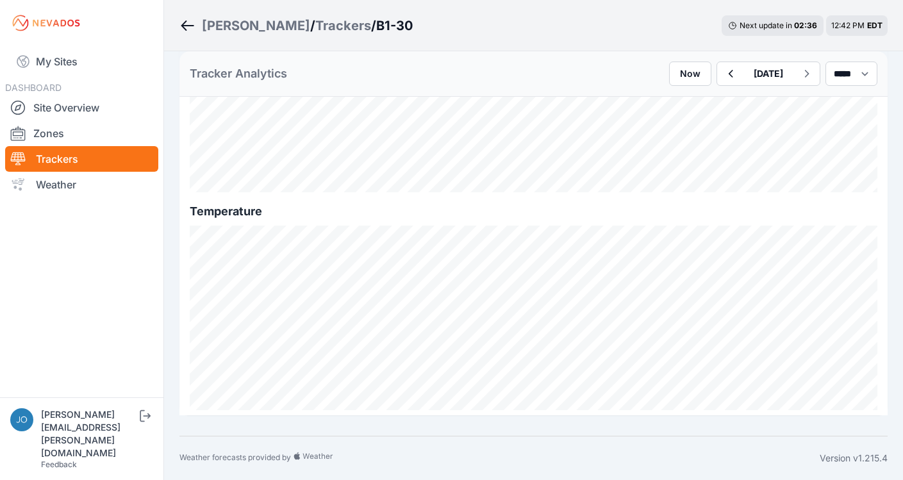
click at [315, 23] on div "Trackers" at bounding box center [343, 26] width 56 height 18
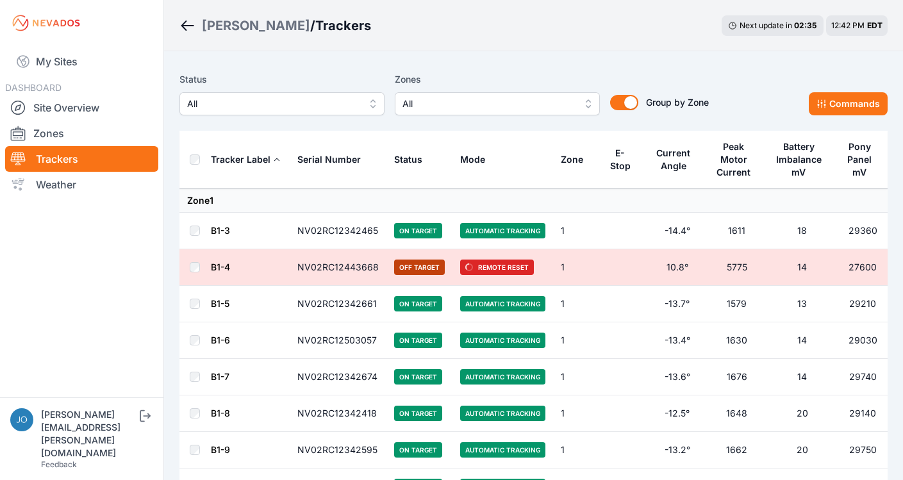
click at [243, 105] on span "All" at bounding box center [273, 103] width 172 height 15
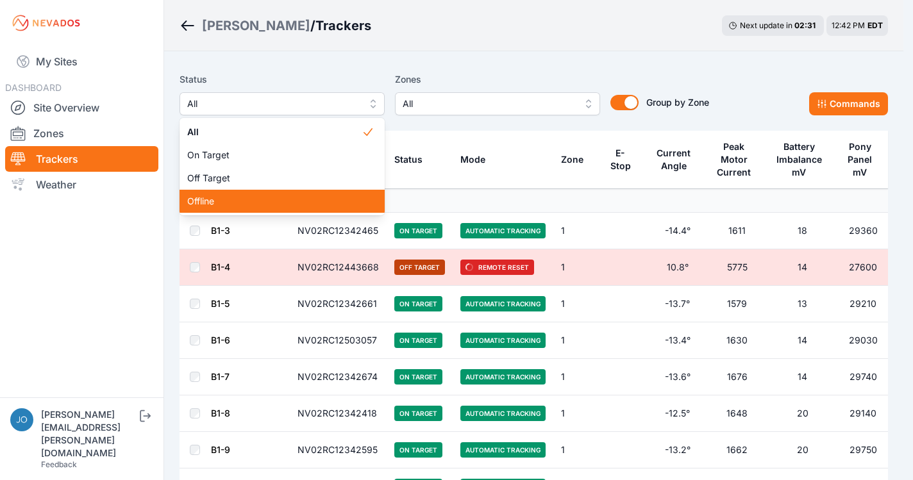
click at [227, 202] on span "Offline" at bounding box center [274, 201] width 174 height 13
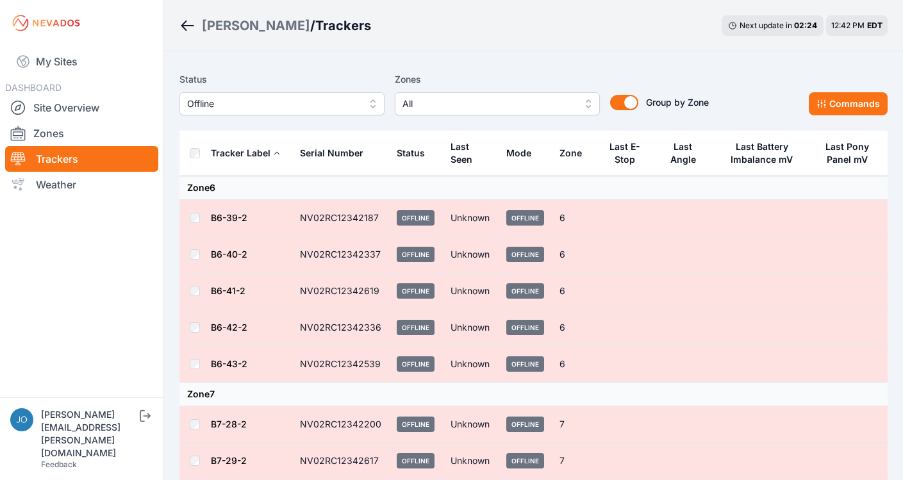
click at [296, 97] on span "Offline" at bounding box center [273, 103] width 172 height 15
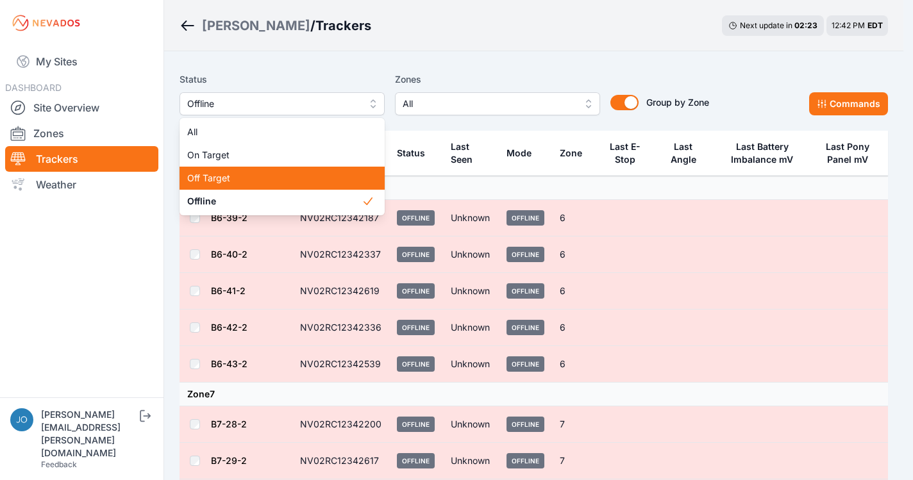
click at [230, 173] on span "Off Target" at bounding box center [274, 178] width 174 height 13
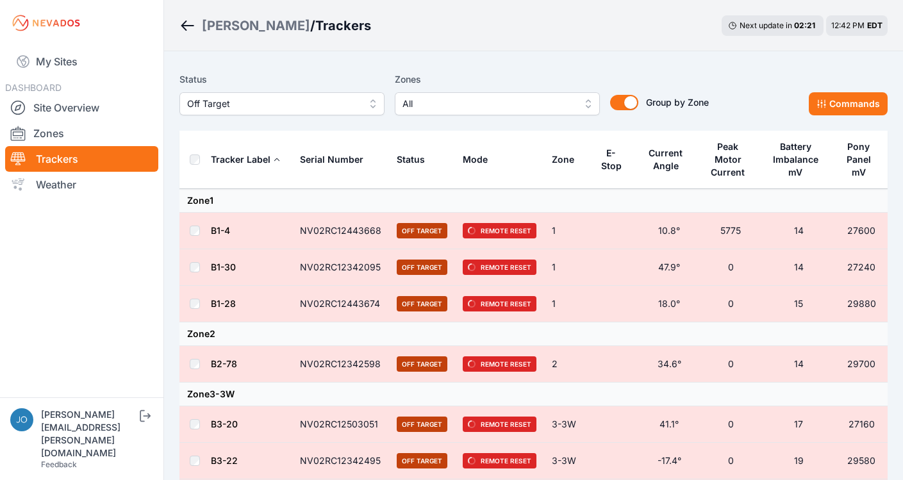
click at [228, 306] on link "B1-28" at bounding box center [223, 303] width 25 height 11
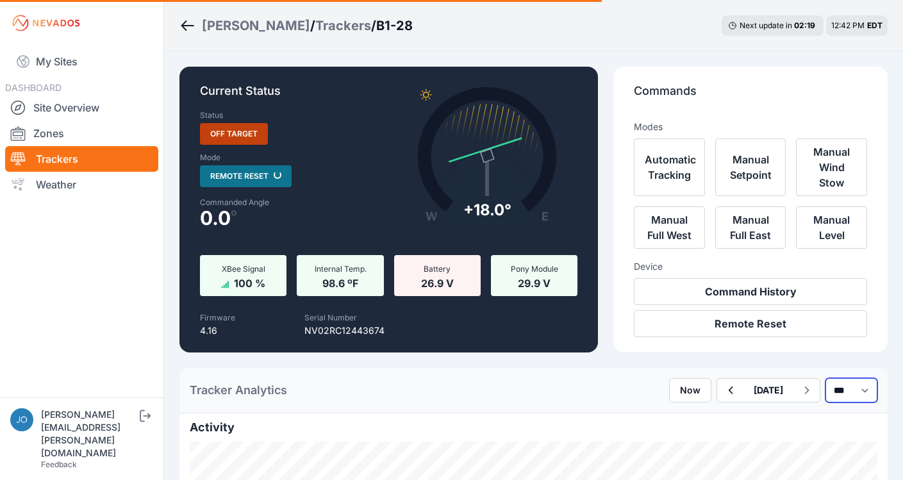
select select "******"
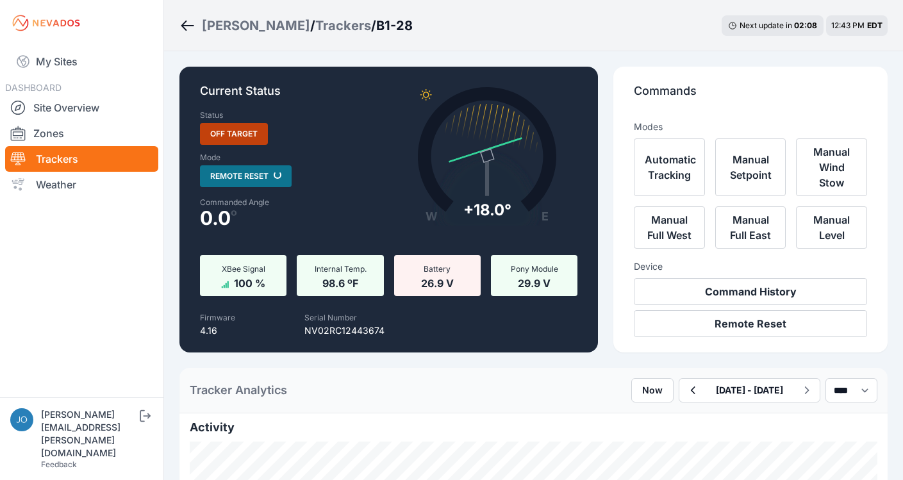
click at [315, 19] on div "Trackers" at bounding box center [343, 26] width 56 height 18
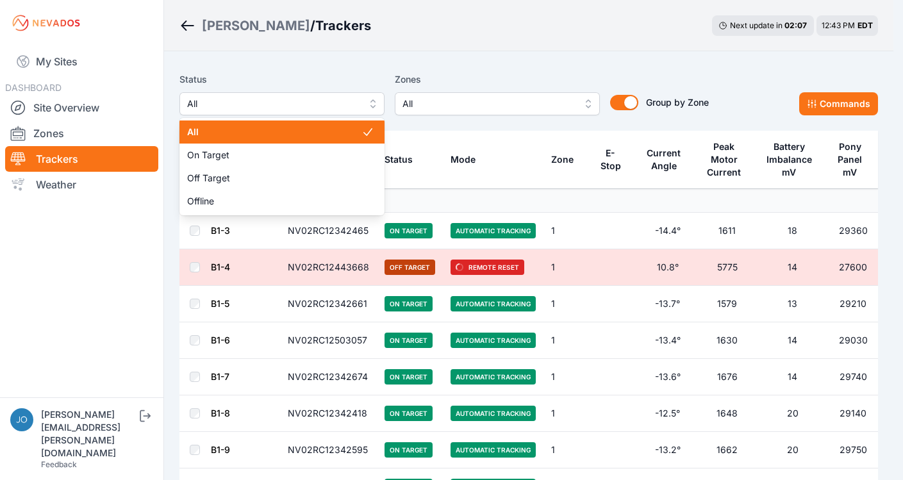
click at [230, 109] on span "All" at bounding box center [273, 103] width 172 height 15
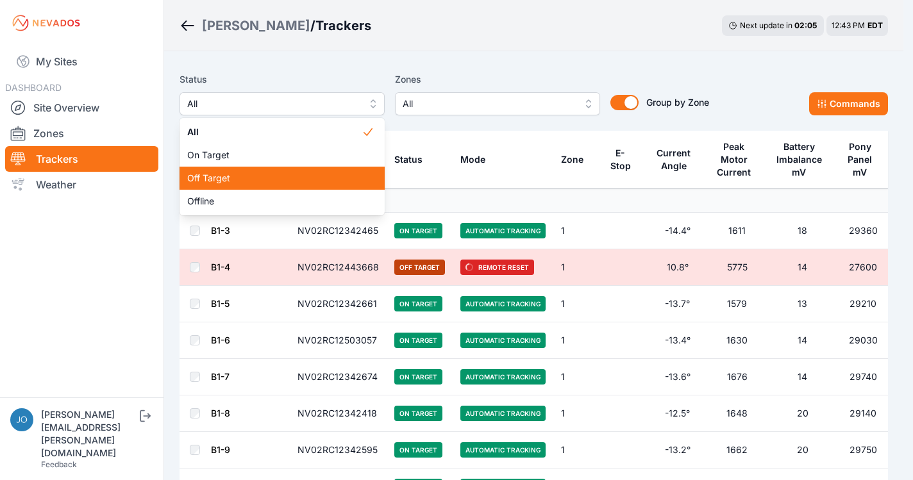
click at [233, 171] on div "Off Target" at bounding box center [282, 178] width 205 height 23
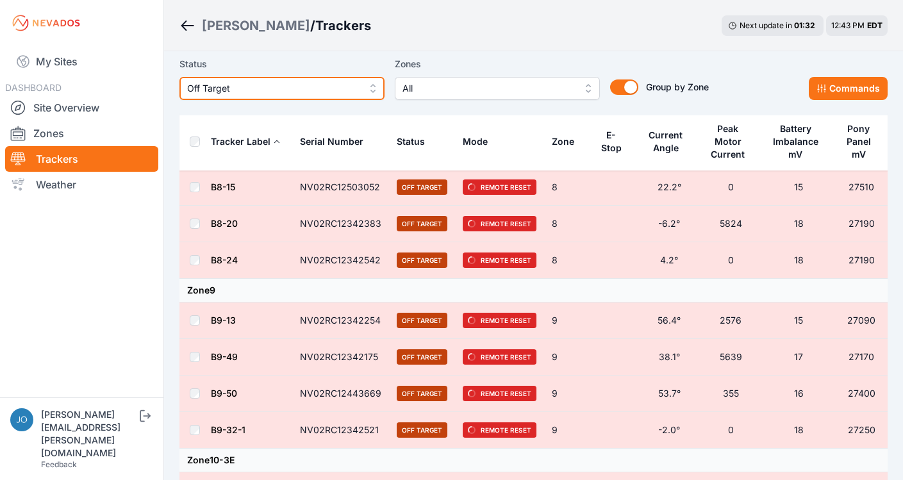
scroll to position [760, 0]
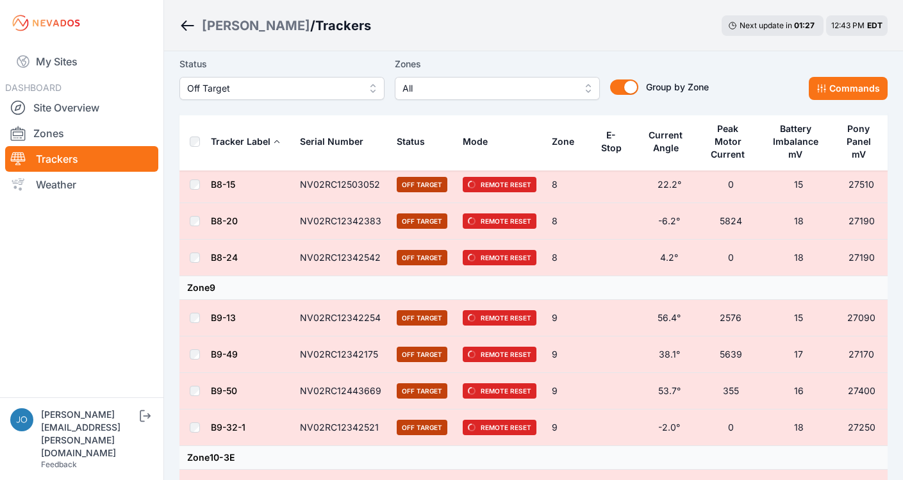
click at [224, 319] on link "B9-13" at bounding box center [223, 317] width 25 height 11
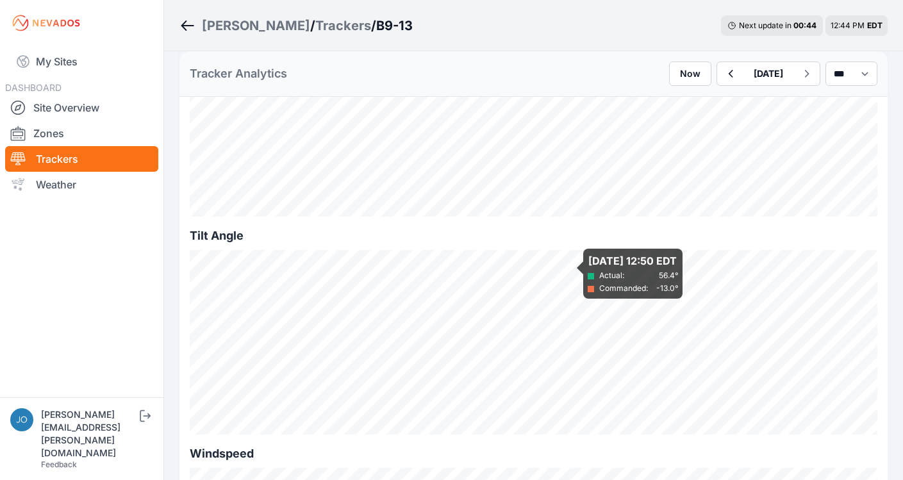
scroll to position [311, 0]
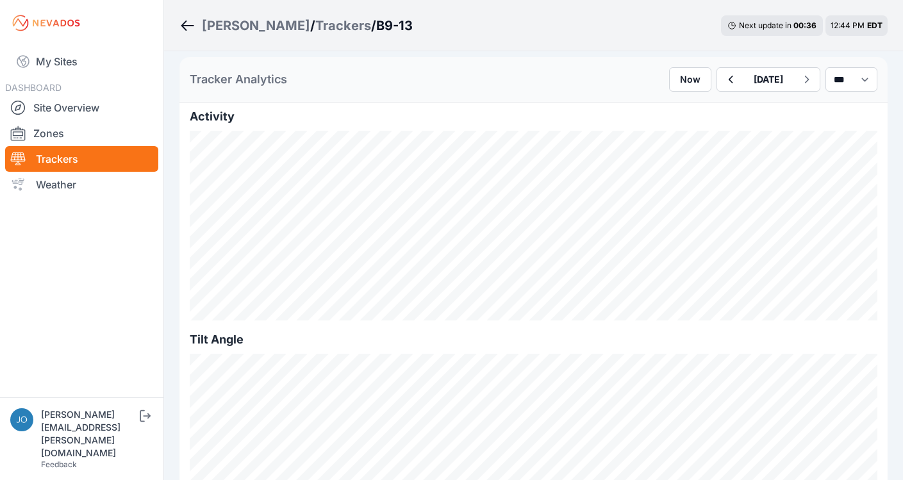
click at [64, 157] on link "Trackers" at bounding box center [81, 159] width 153 height 26
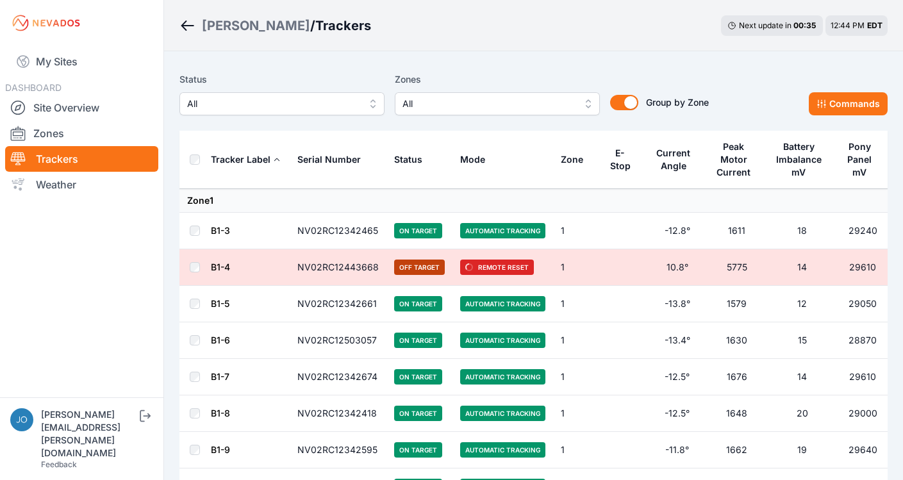
click at [314, 99] on span "All" at bounding box center [273, 103] width 172 height 15
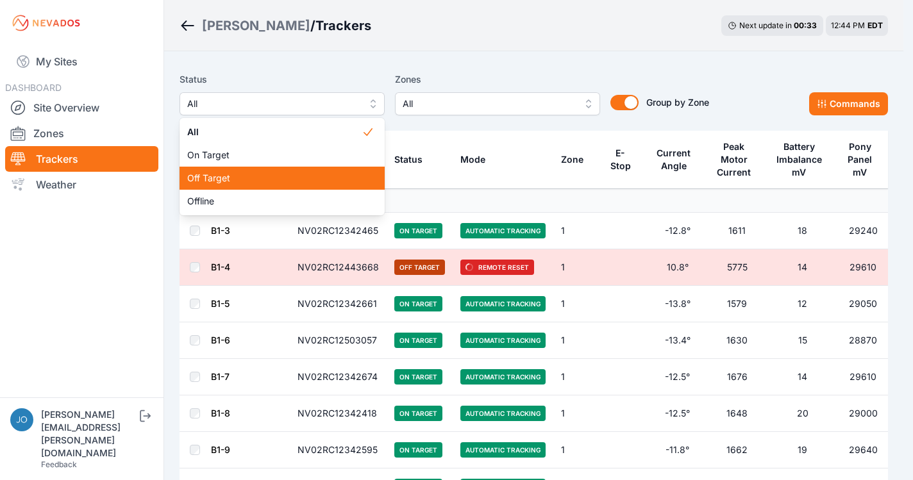
click at [281, 175] on span "Off Target" at bounding box center [274, 178] width 174 height 13
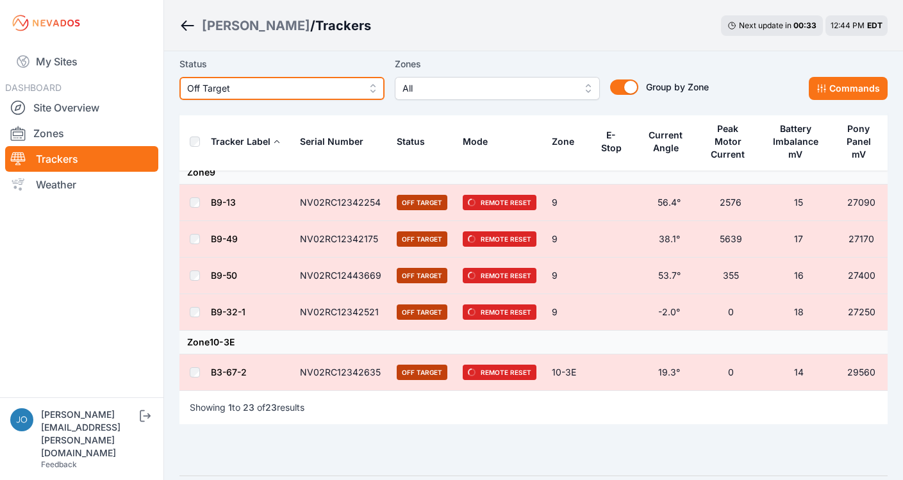
scroll to position [916, 0]
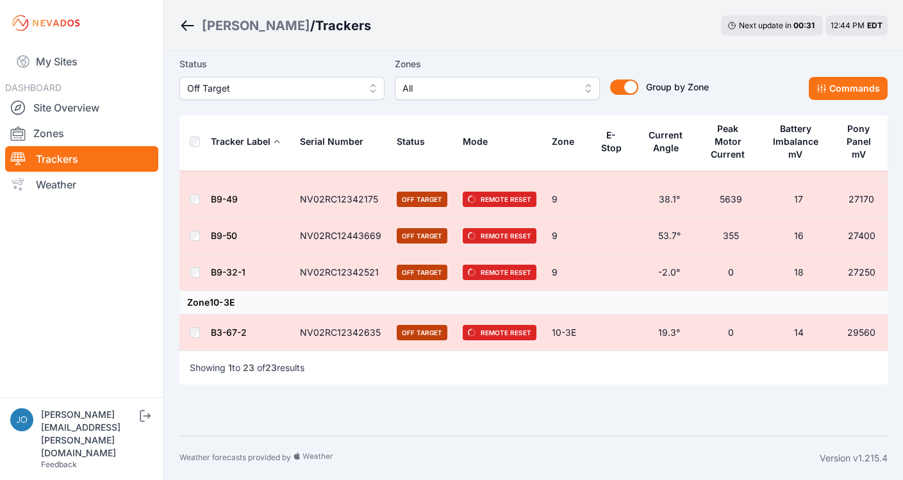
click at [219, 235] on link "B9-50" at bounding box center [224, 235] width 26 height 11
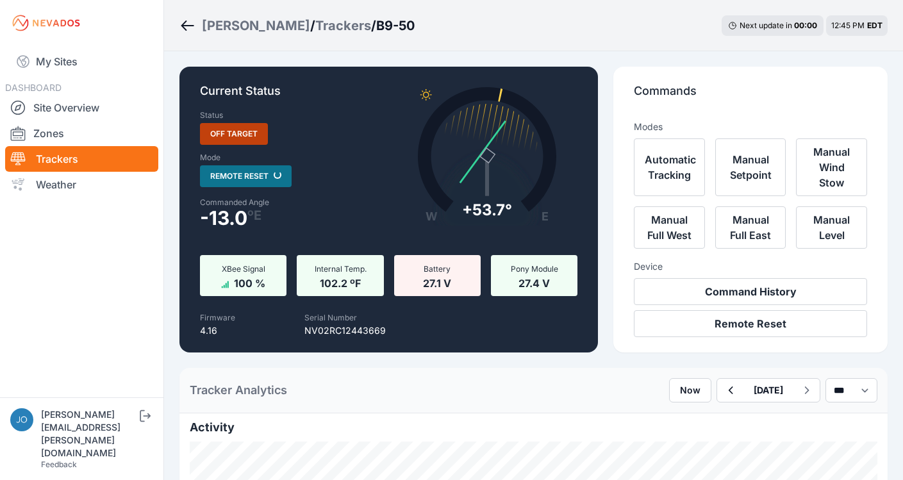
click at [228, 29] on div "[PERSON_NAME]" at bounding box center [256, 26] width 108 height 18
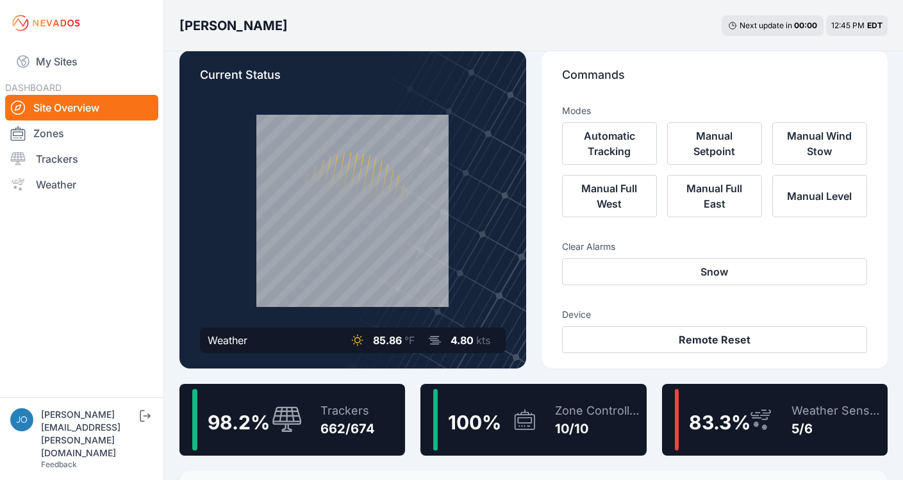
scroll to position [156, 0]
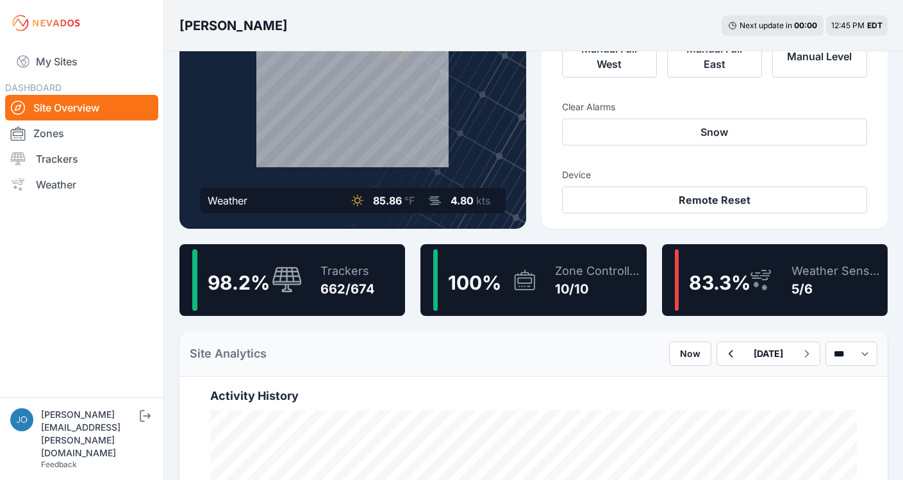
click at [349, 269] on div "Trackers" at bounding box center [348, 271] width 54 height 18
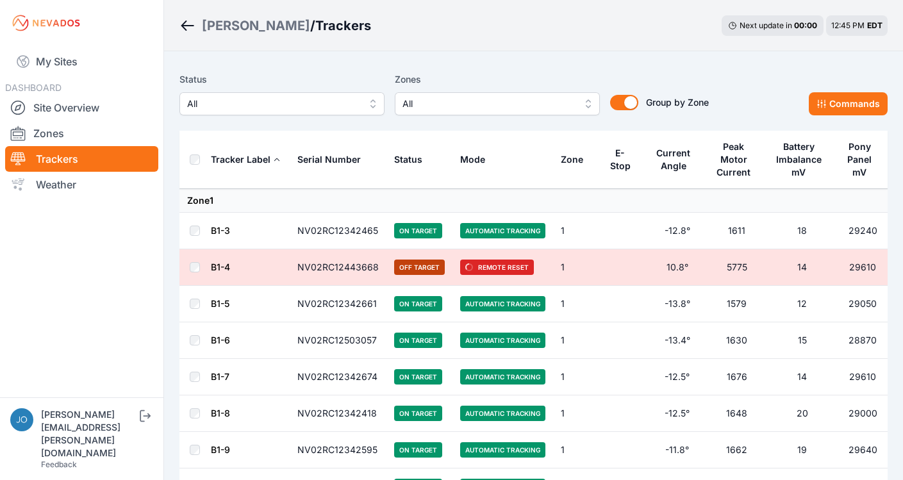
click at [320, 105] on span "All" at bounding box center [273, 103] width 172 height 15
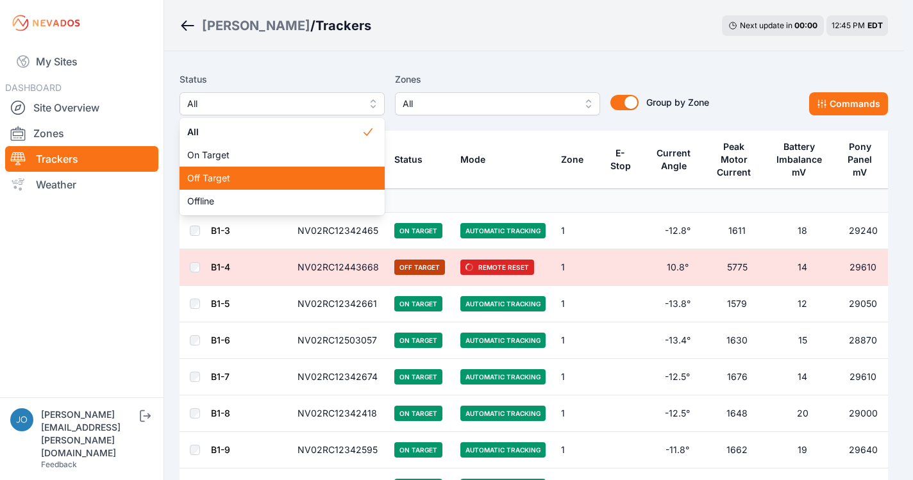
click at [283, 180] on span "Off Target" at bounding box center [274, 178] width 174 height 13
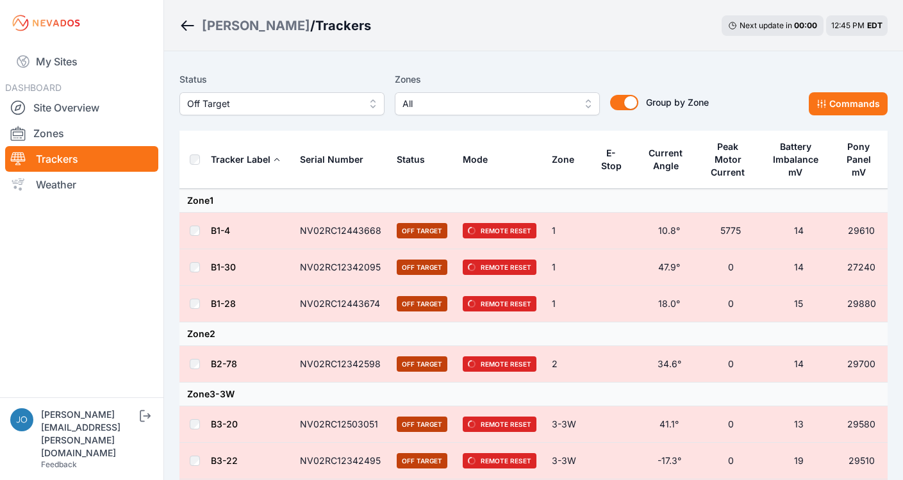
click at [837, 117] on div "Status Off Target Zones All Group by Zone Group by Zone Commands" at bounding box center [534, 99] width 708 height 64
click at [837, 109] on button "Commands" at bounding box center [848, 103] width 79 height 23
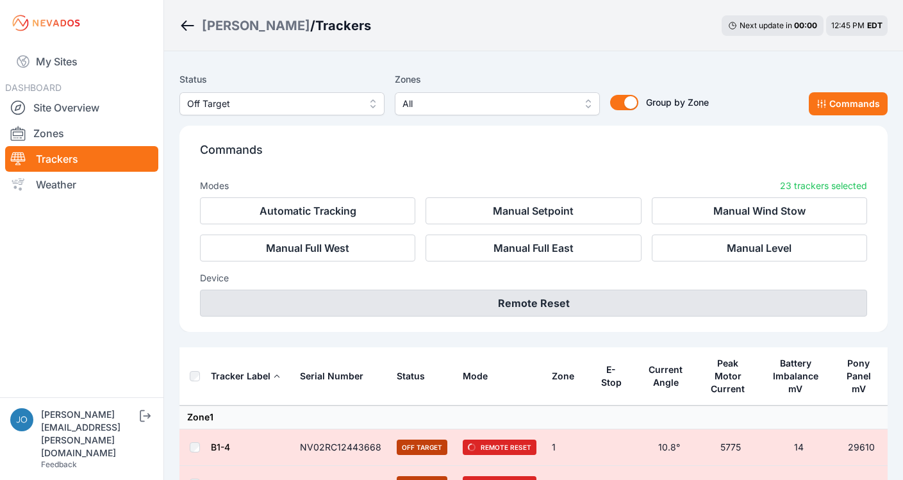
click at [573, 297] on button "Remote Reset" at bounding box center [533, 303] width 667 height 27
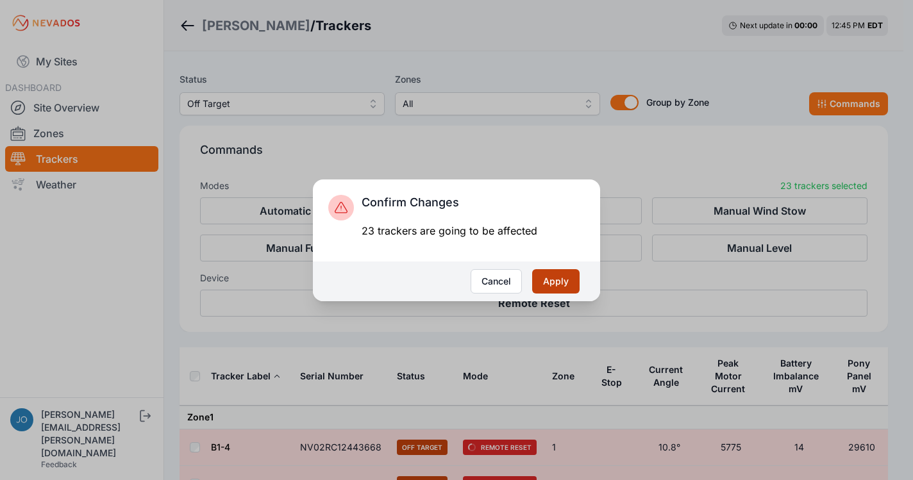
click at [552, 285] on button "Apply" at bounding box center [555, 281] width 47 height 24
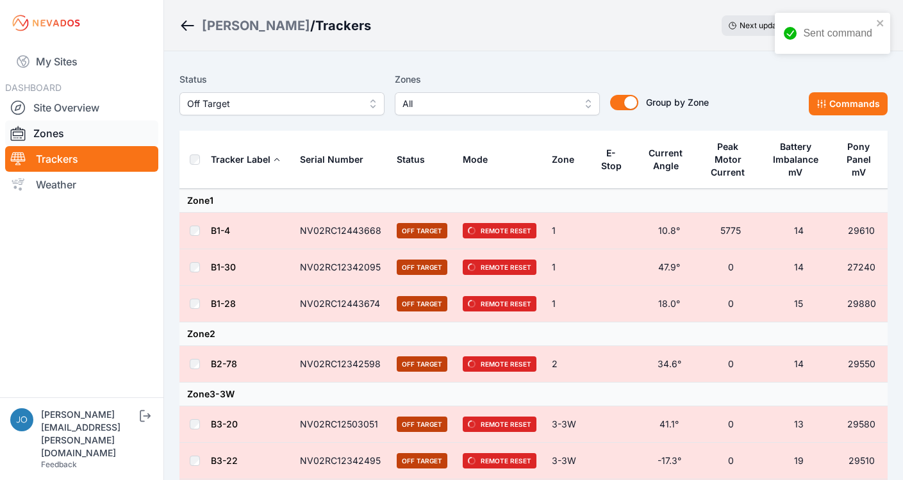
click at [42, 133] on link "Zones" at bounding box center [81, 134] width 153 height 26
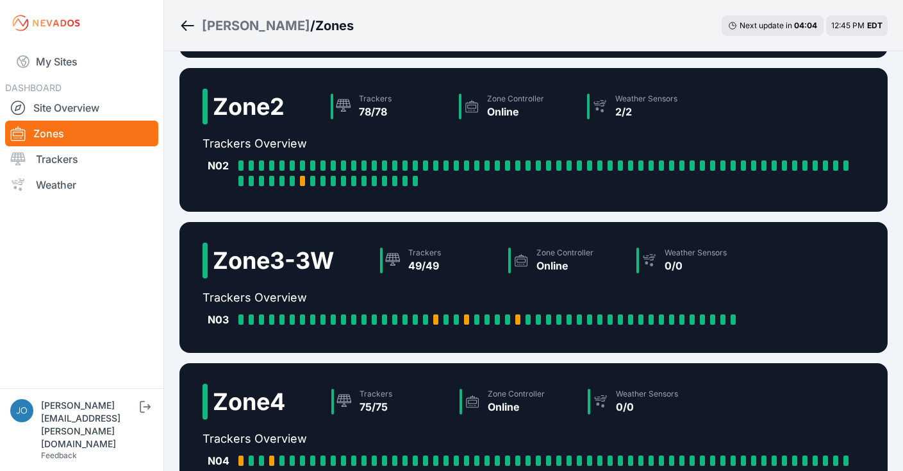
scroll to position [308, 0]
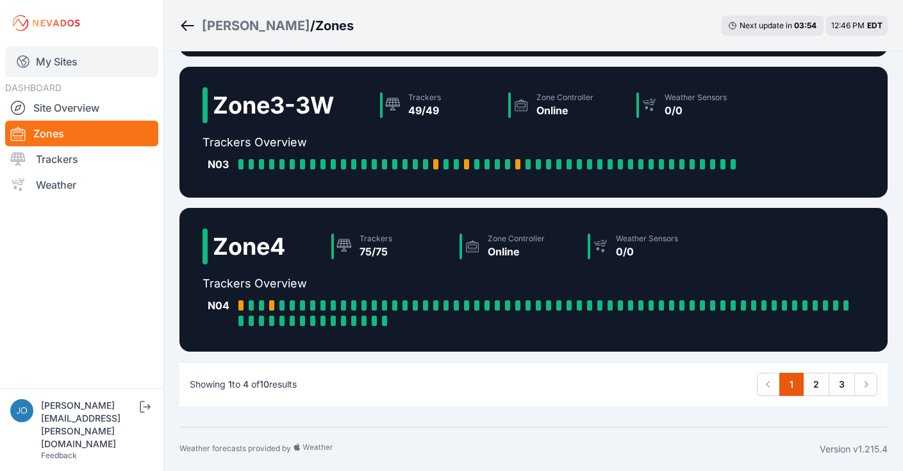
click at [58, 68] on link "My Sites" at bounding box center [81, 61] width 153 height 31
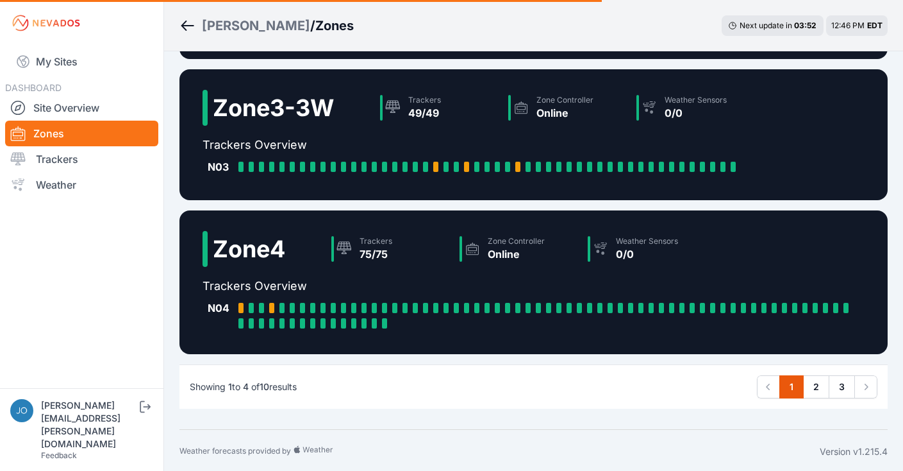
scroll to position [303, 0]
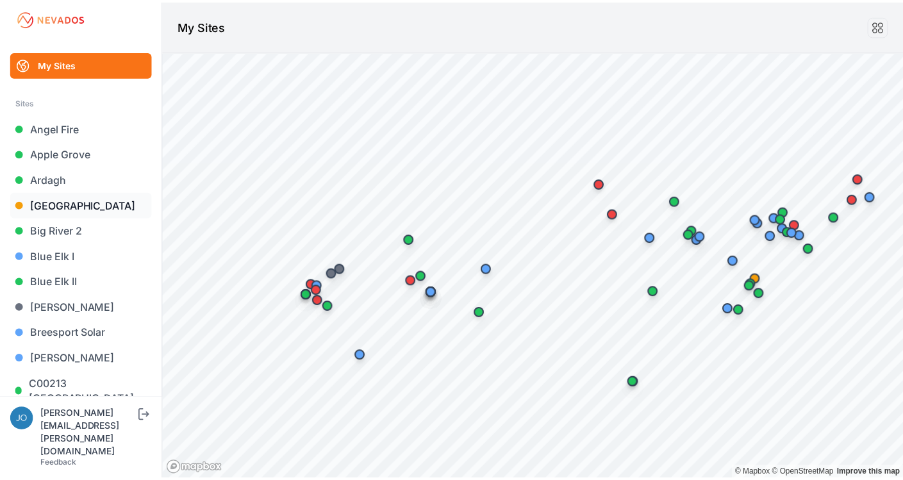
scroll to position [5, 0]
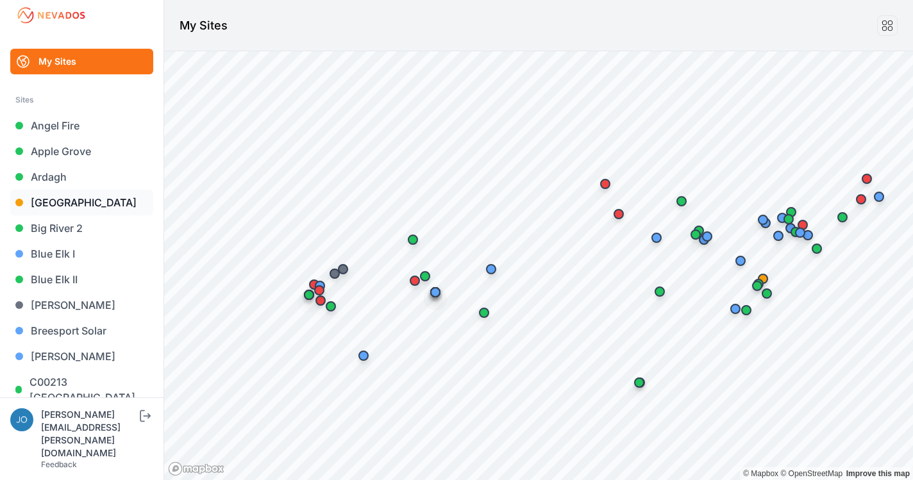
click at [67, 203] on link "[GEOGRAPHIC_DATA]" at bounding box center [81, 203] width 143 height 26
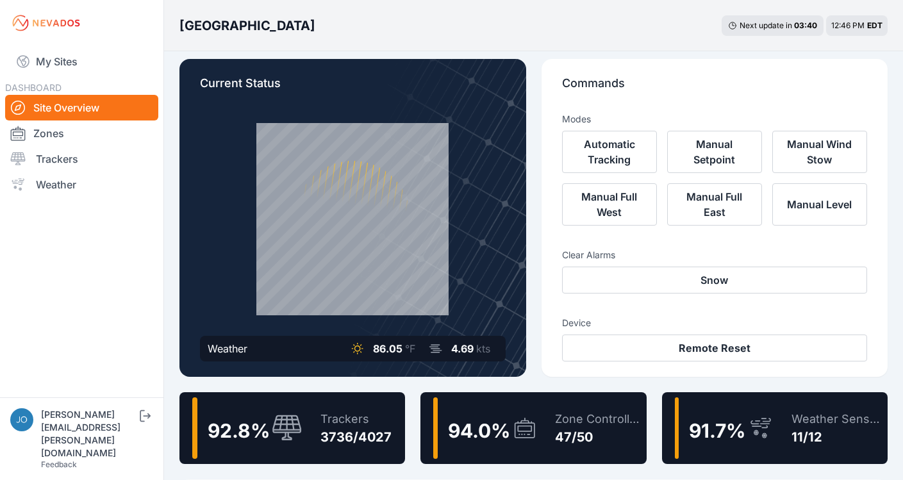
scroll to position [10, 0]
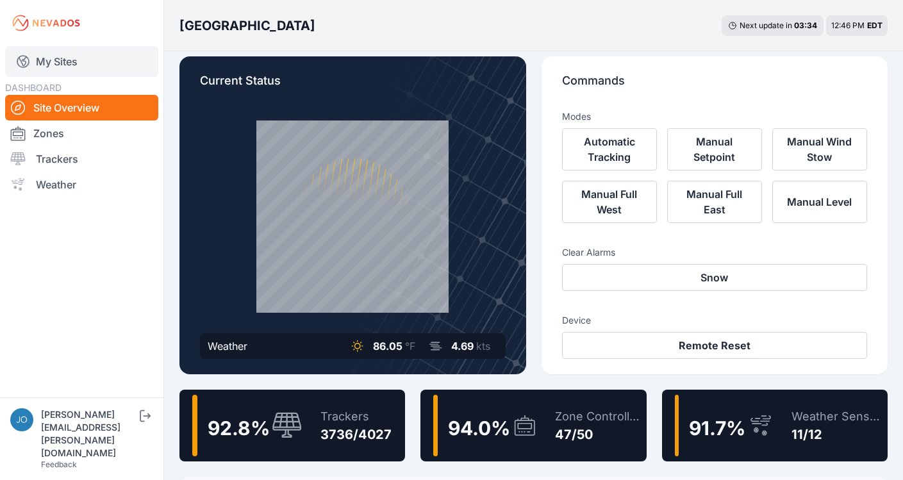
click at [38, 63] on link "My Sites" at bounding box center [81, 61] width 153 height 31
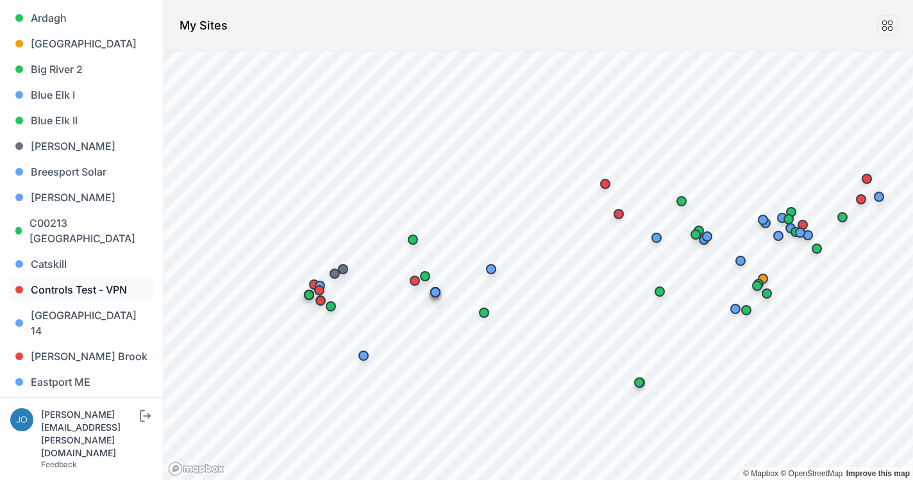
scroll to position [183, 0]
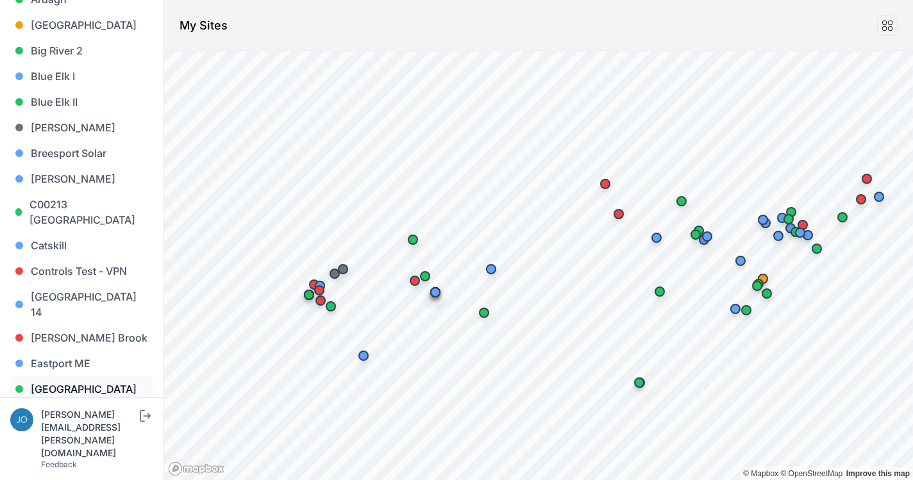
click at [67, 378] on link "[GEOGRAPHIC_DATA]" at bounding box center [81, 389] width 143 height 26
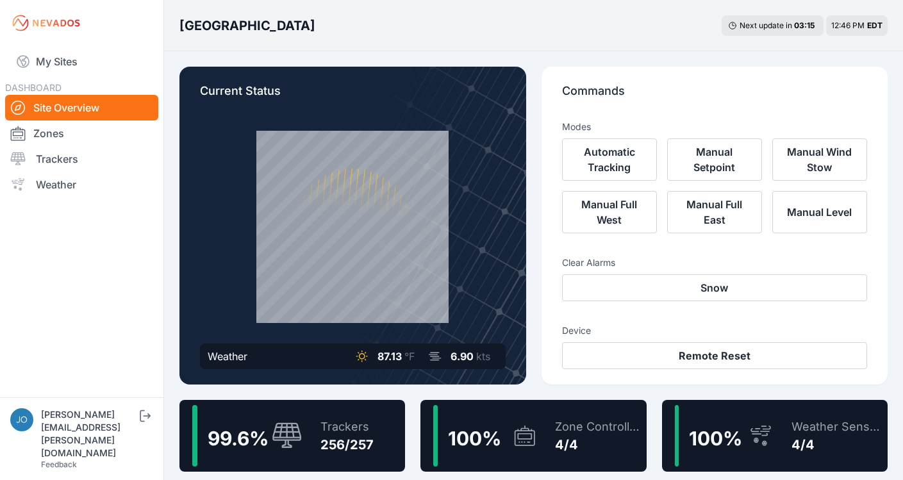
click at [351, 411] on div "Trackers 256/257" at bounding box center [341, 436] width 66 height 62
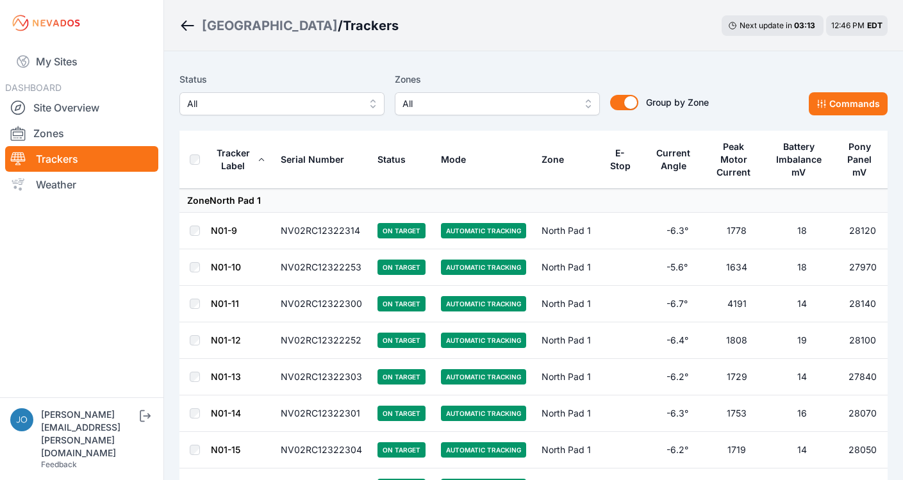
click at [308, 112] on button "All" at bounding box center [282, 103] width 205 height 23
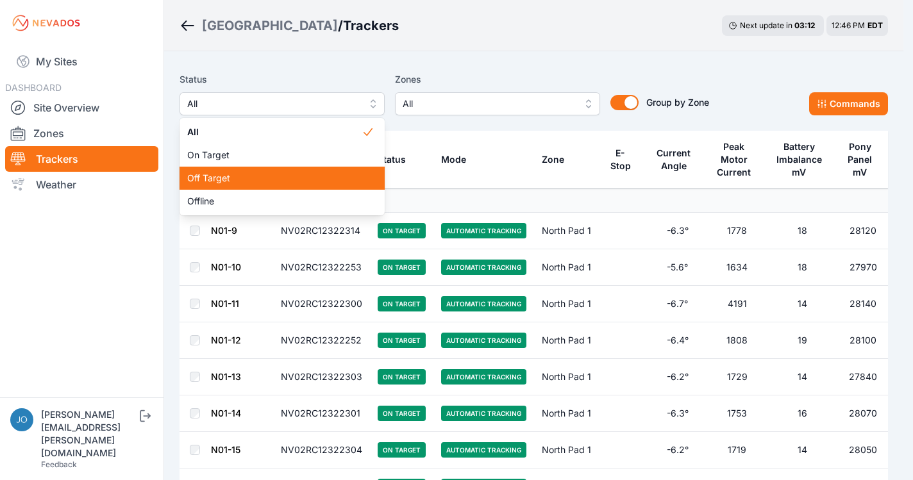
click at [251, 174] on span "Off Target" at bounding box center [274, 178] width 174 height 13
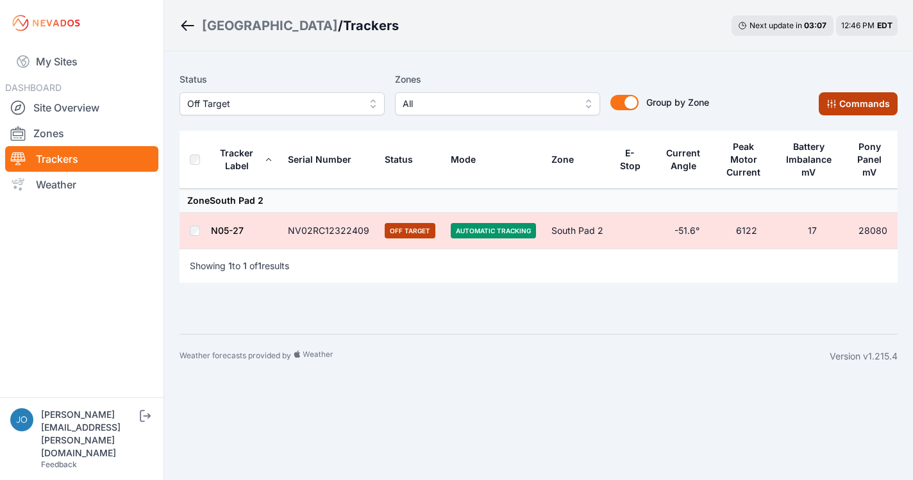
click at [890, 111] on button "Commands" at bounding box center [858, 103] width 79 height 23
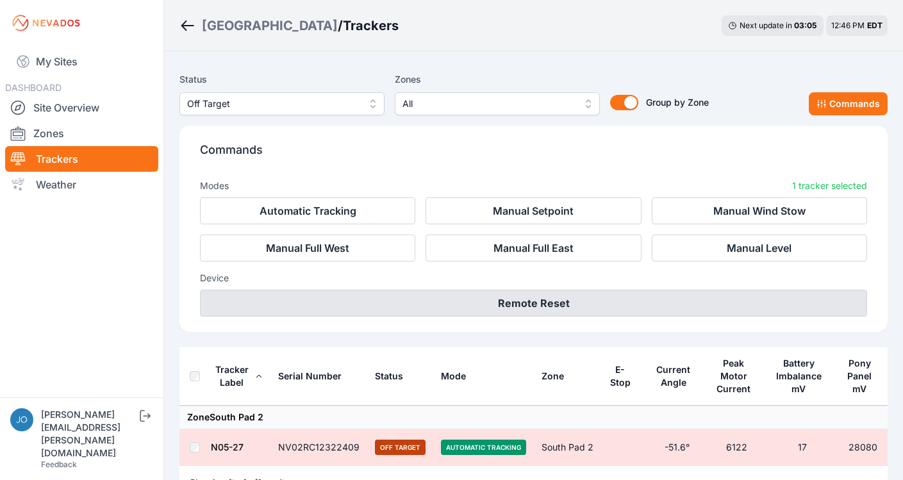
click at [547, 305] on button "Remote Reset" at bounding box center [533, 303] width 667 height 27
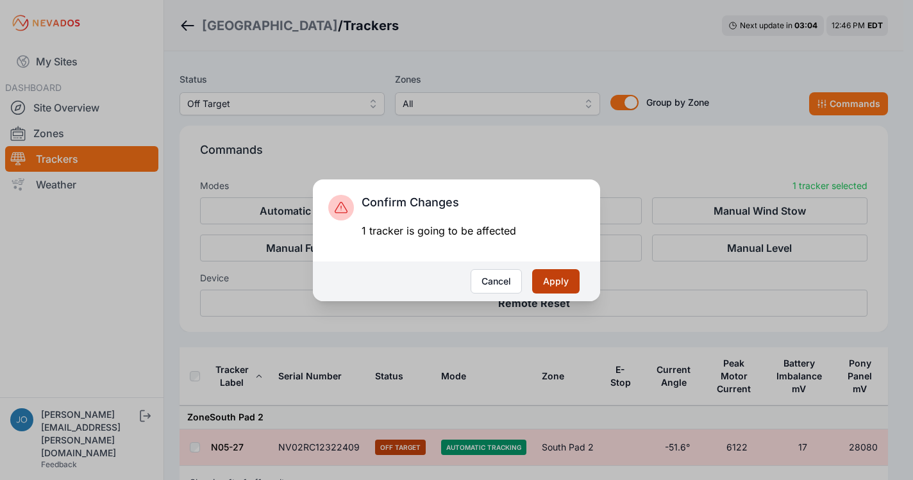
click at [566, 285] on button "Apply" at bounding box center [555, 281] width 47 height 24
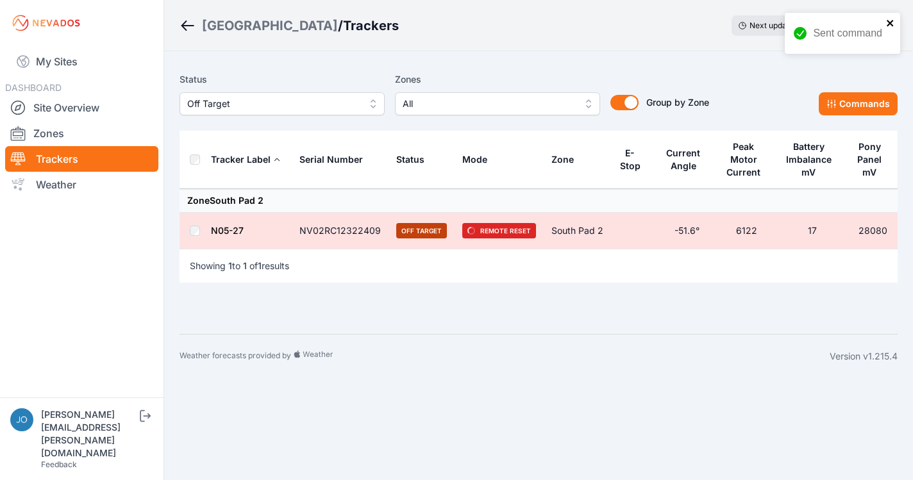
click at [890, 23] on icon "close" at bounding box center [890, 23] width 6 height 6
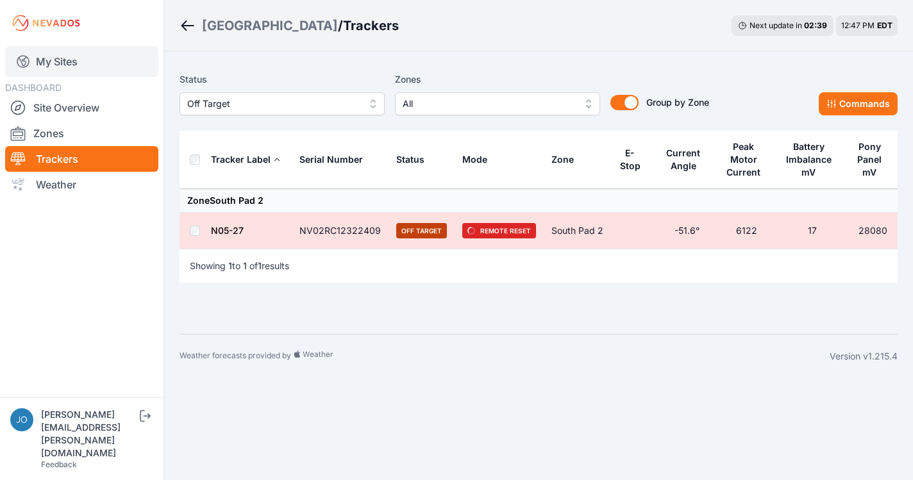
click at [47, 62] on link "My Sites" at bounding box center [81, 61] width 153 height 31
click at [66, 58] on link "My Sites" at bounding box center [81, 61] width 153 height 31
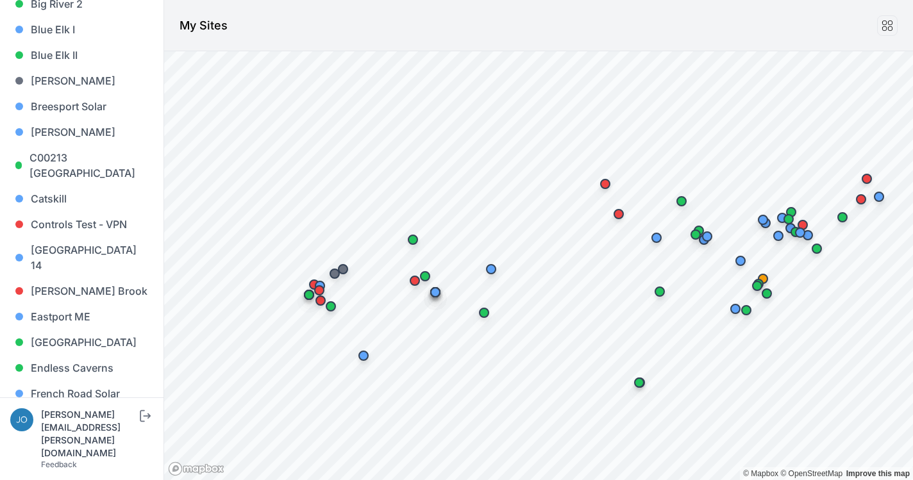
scroll to position [232, 0]
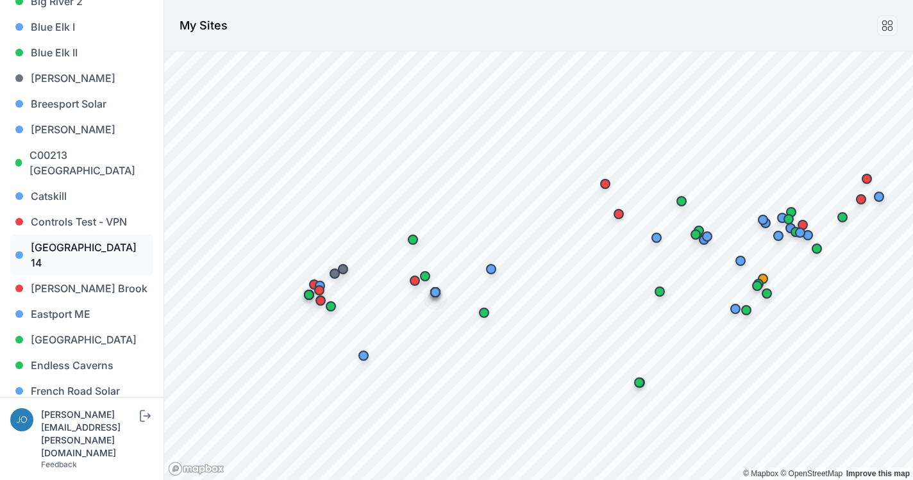
click at [56, 246] on link "[GEOGRAPHIC_DATA] 14" at bounding box center [81, 255] width 143 height 41
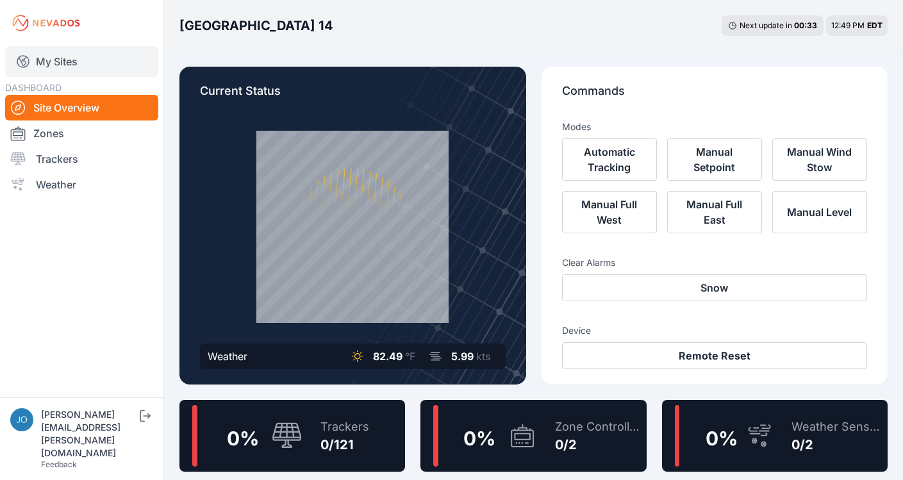
click at [36, 65] on link "My Sites" at bounding box center [81, 61] width 153 height 31
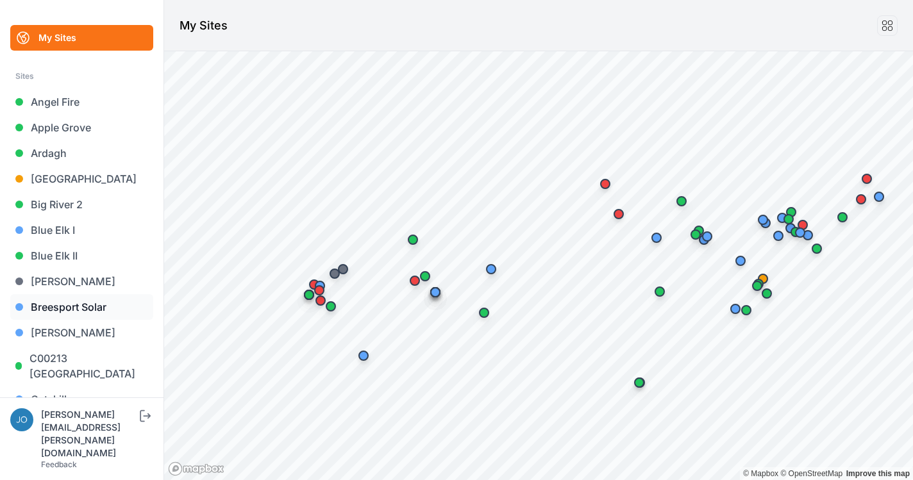
scroll to position [31, 0]
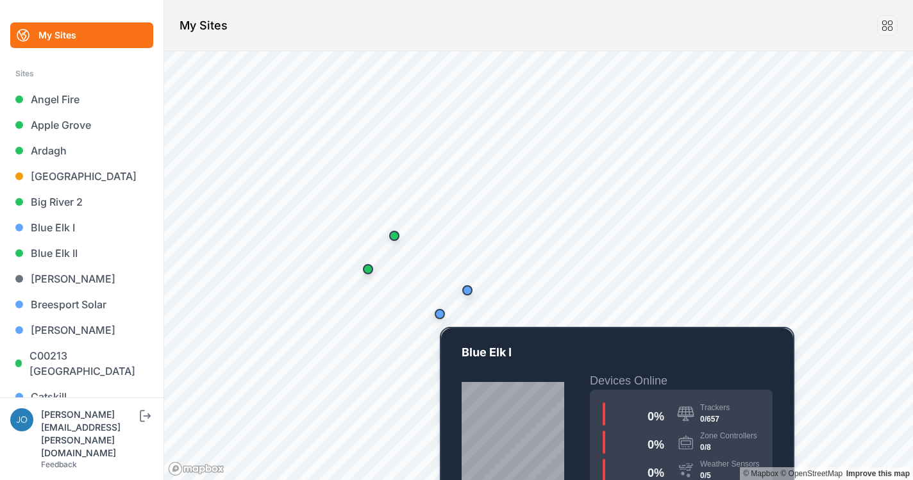
click at [441, 313] on div "Map marker" at bounding box center [440, 314] width 10 height 10
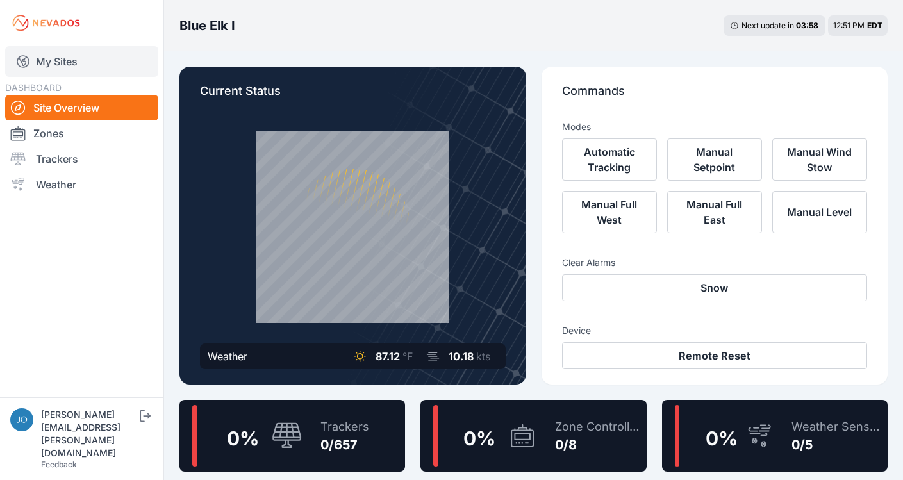
click at [83, 58] on link "My Sites" at bounding box center [81, 61] width 153 height 31
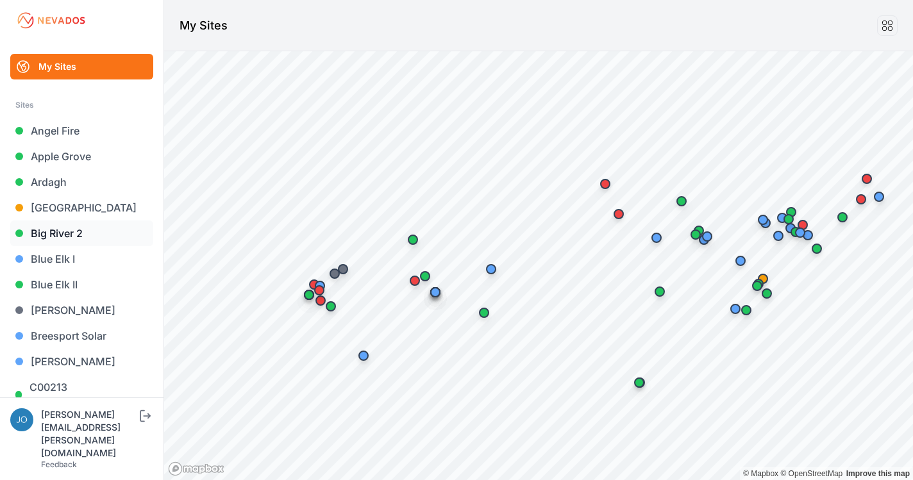
click at [68, 228] on link "Big River 2" at bounding box center [81, 234] width 143 height 26
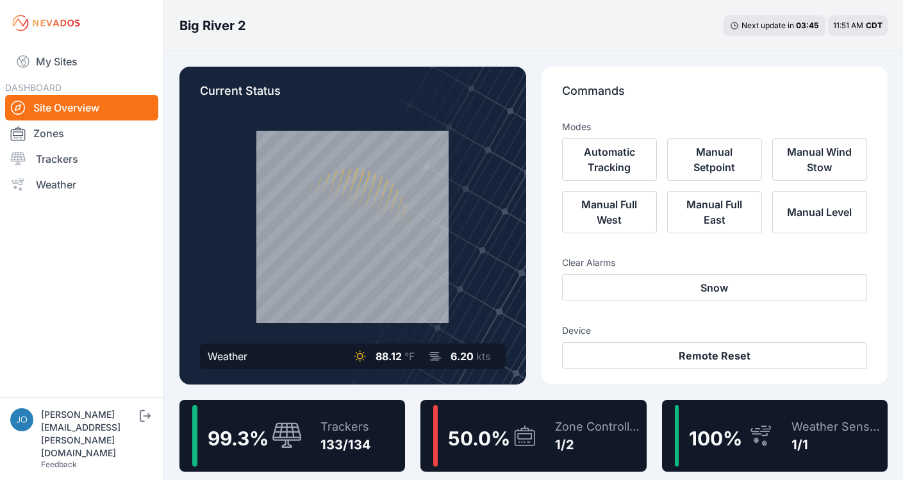
click at [349, 405] on div "Trackers 133/134" at bounding box center [339, 436] width 63 height 62
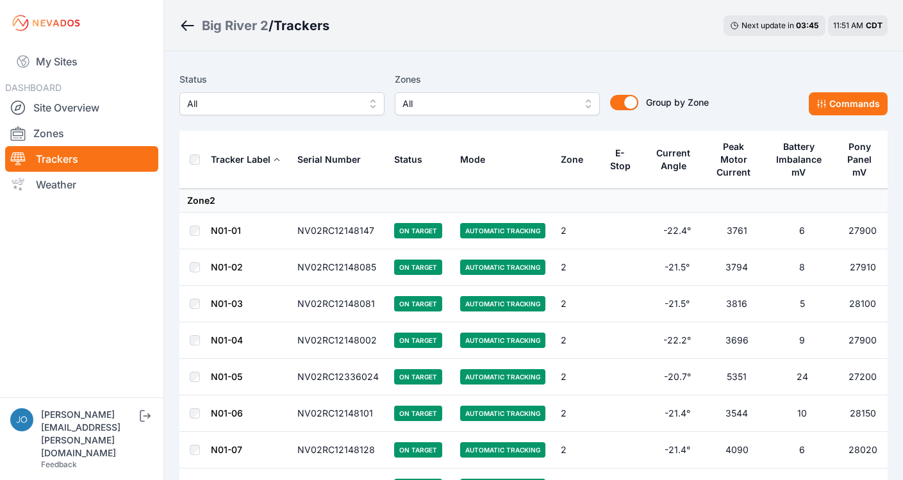
click at [278, 102] on span "All" at bounding box center [273, 103] width 172 height 15
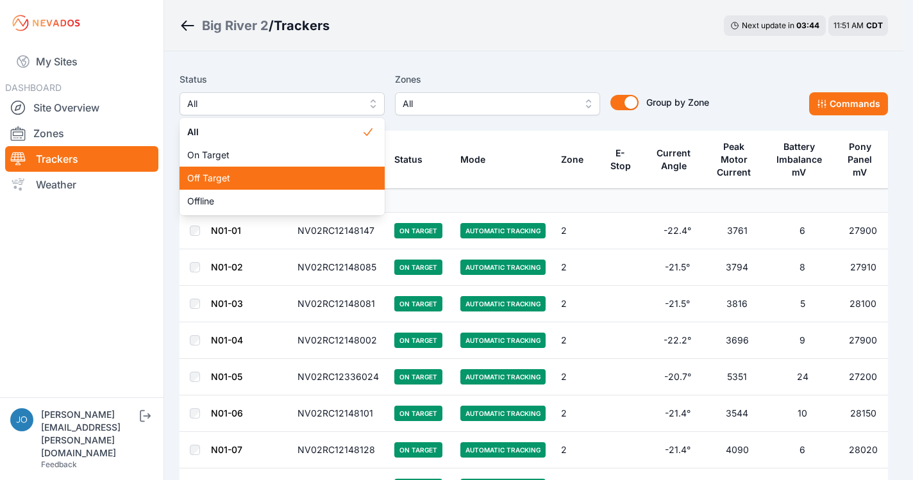
click at [221, 186] on div "Off Target" at bounding box center [282, 178] width 205 height 23
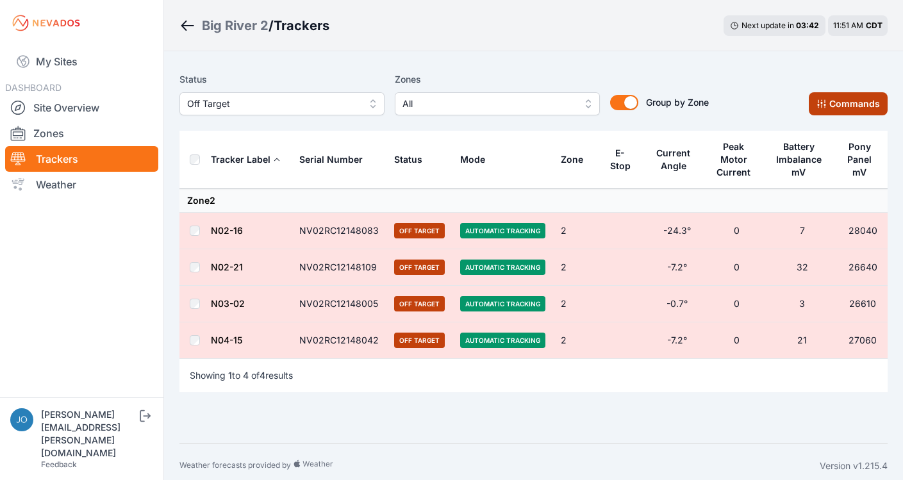
click at [865, 114] on button "Commands" at bounding box center [848, 103] width 79 height 23
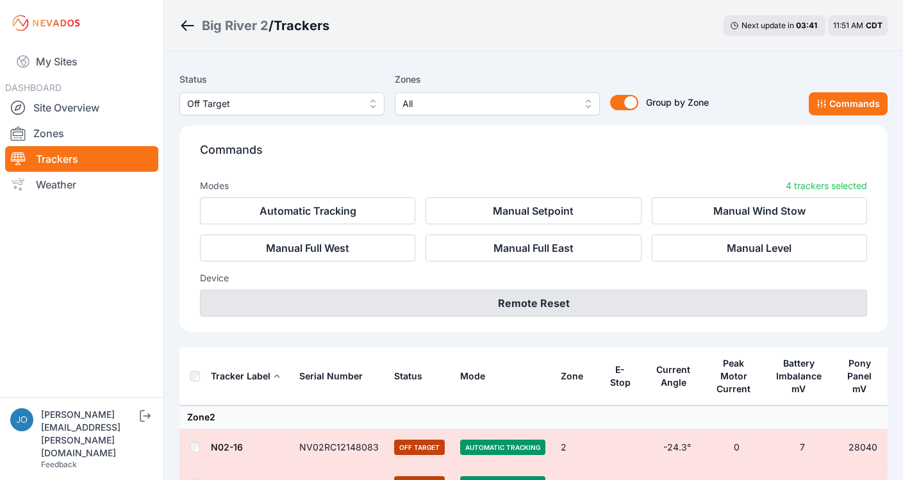
click at [624, 301] on button "Remote Reset" at bounding box center [533, 303] width 667 height 27
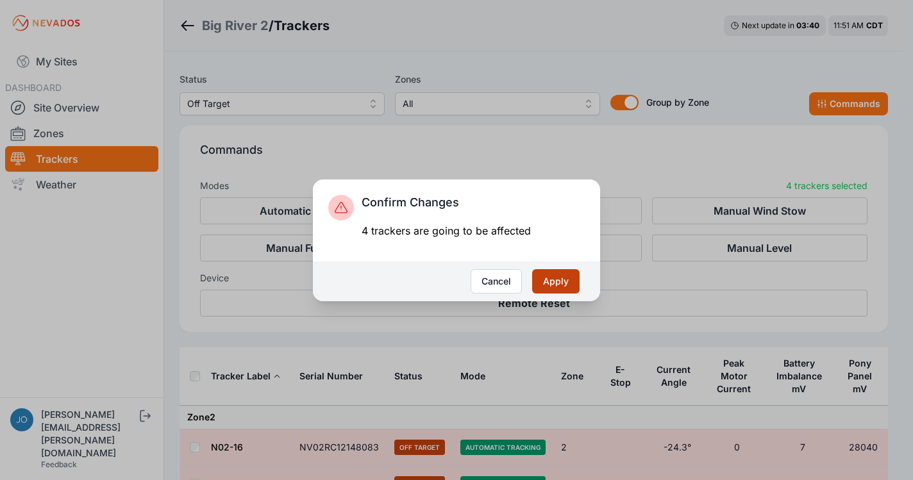
click at [557, 282] on button "Apply" at bounding box center [555, 281] width 47 height 24
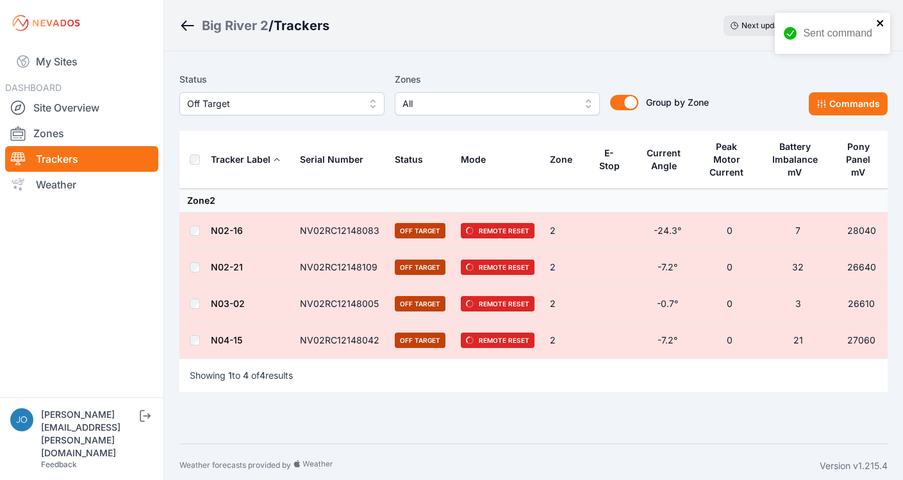
click at [882, 22] on icon "close" at bounding box center [880, 23] width 9 height 10
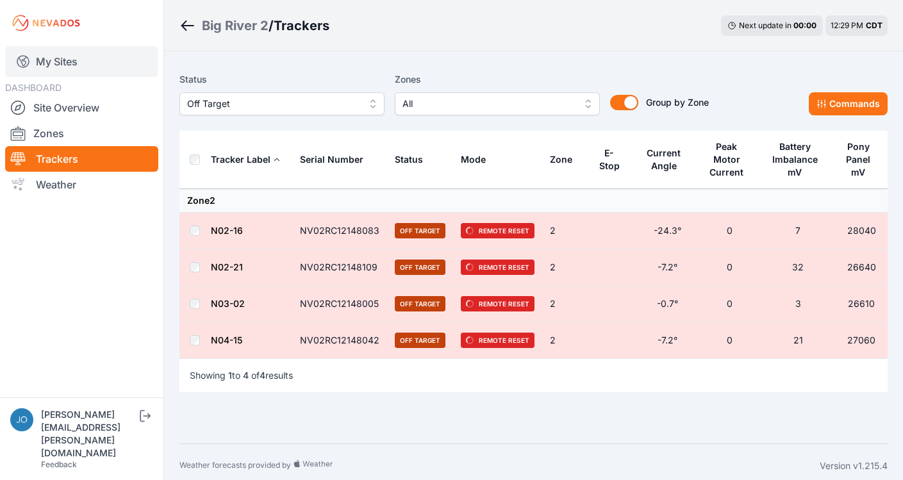
click at [76, 60] on link "My Sites" at bounding box center [81, 61] width 153 height 31
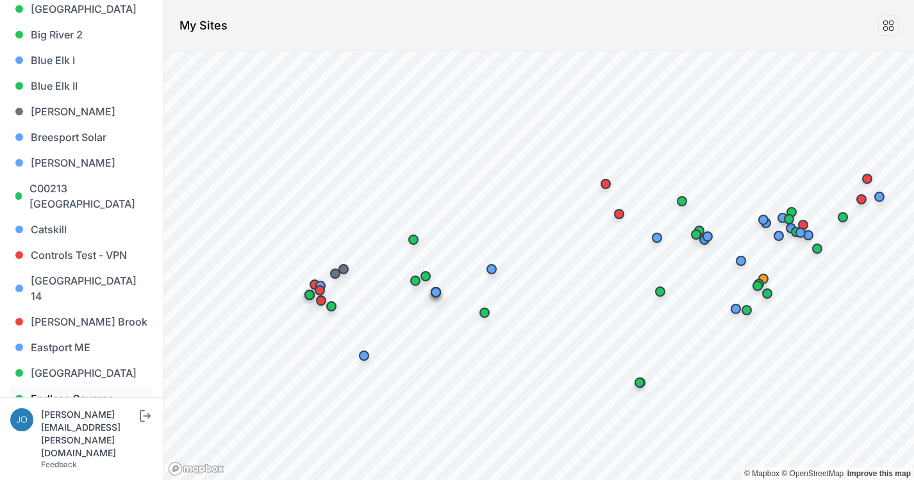
scroll to position [201, 0]
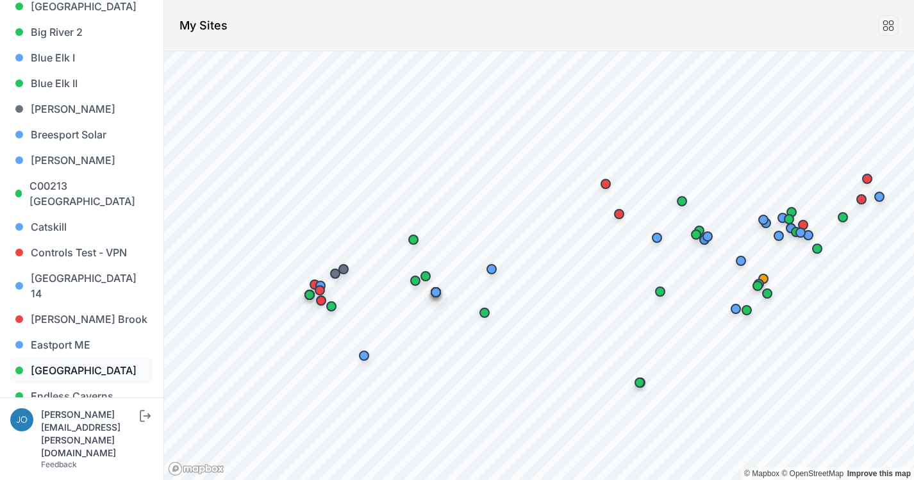
click at [53, 360] on link "[GEOGRAPHIC_DATA]" at bounding box center [81, 371] width 143 height 26
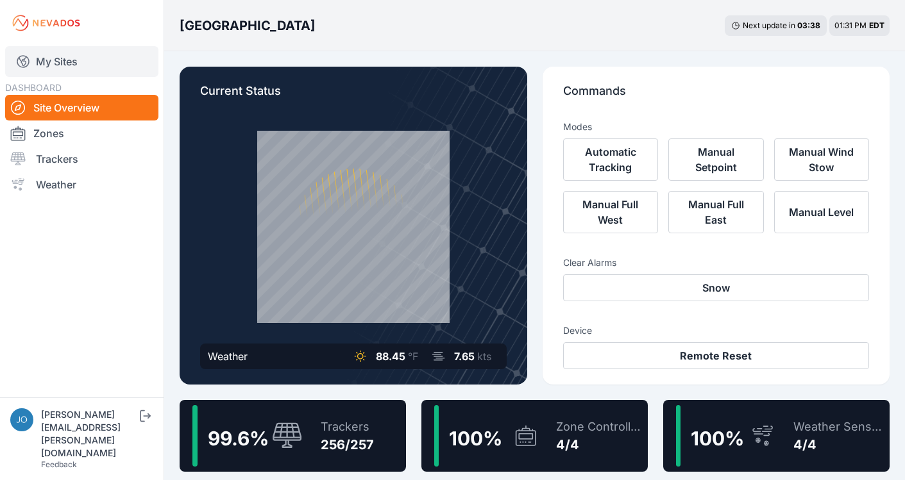
click at [49, 55] on link "My Sites" at bounding box center [81, 61] width 153 height 31
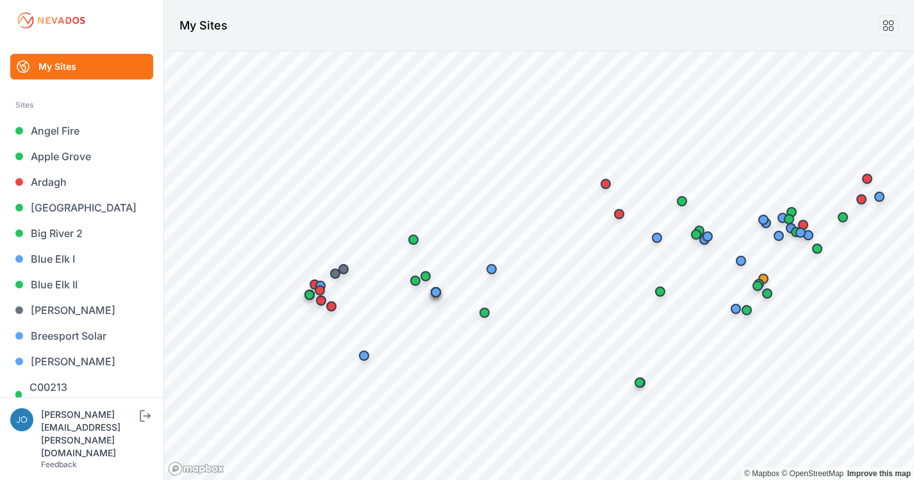
click at [62, 60] on link "My Sites" at bounding box center [81, 67] width 143 height 26
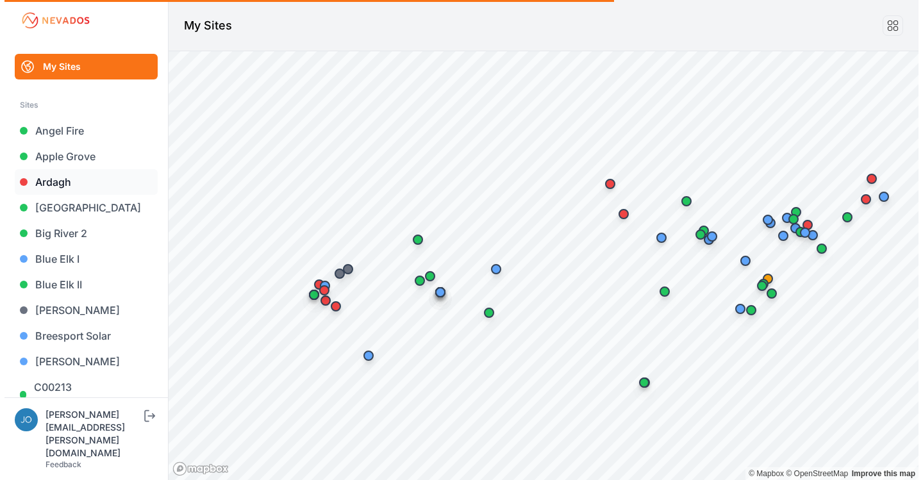
scroll to position [3, 0]
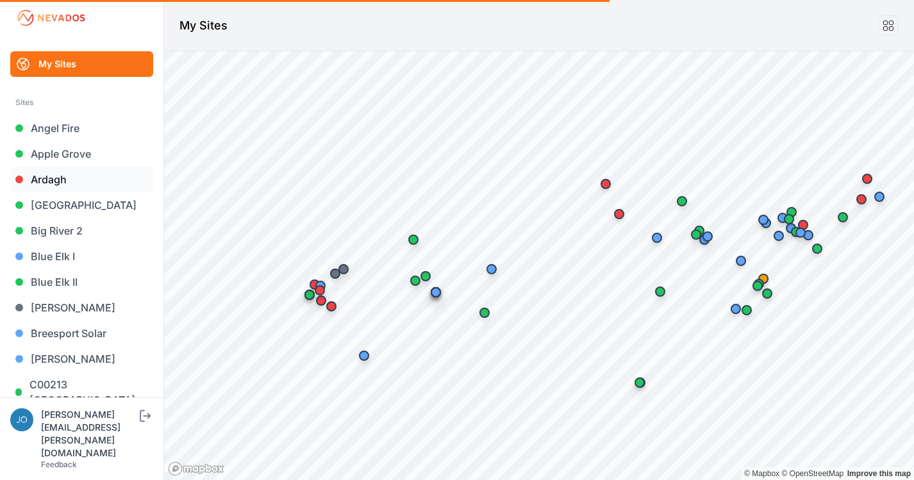
click at [58, 181] on link "Ardagh" at bounding box center [81, 180] width 143 height 26
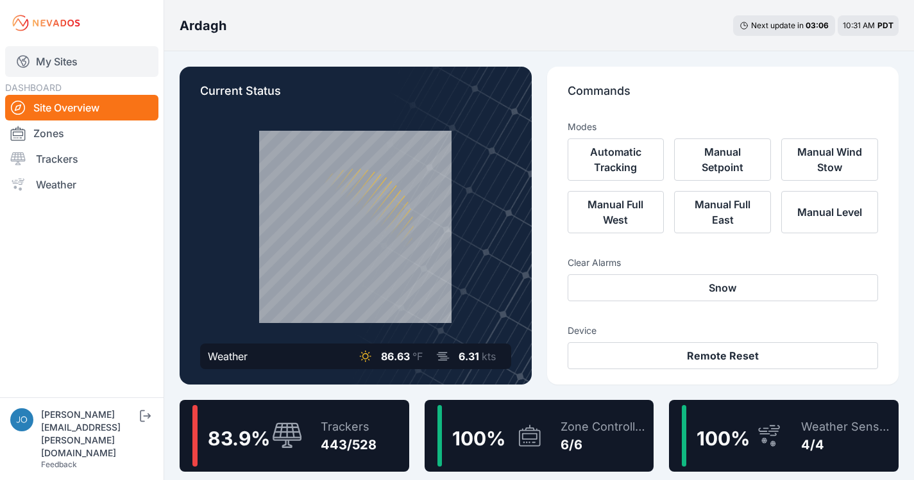
click at [43, 55] on link "My Sites" at bounding box center [81, 61] width 153 height 31
click at [58, 65] on link "My Sites" at bounding box center [81, 61] width 153 height 31
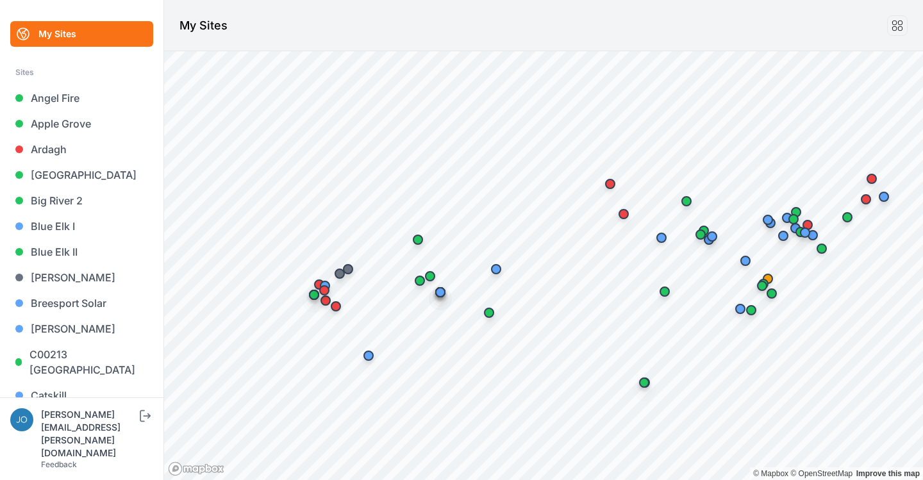
scroll to position [48, 0]
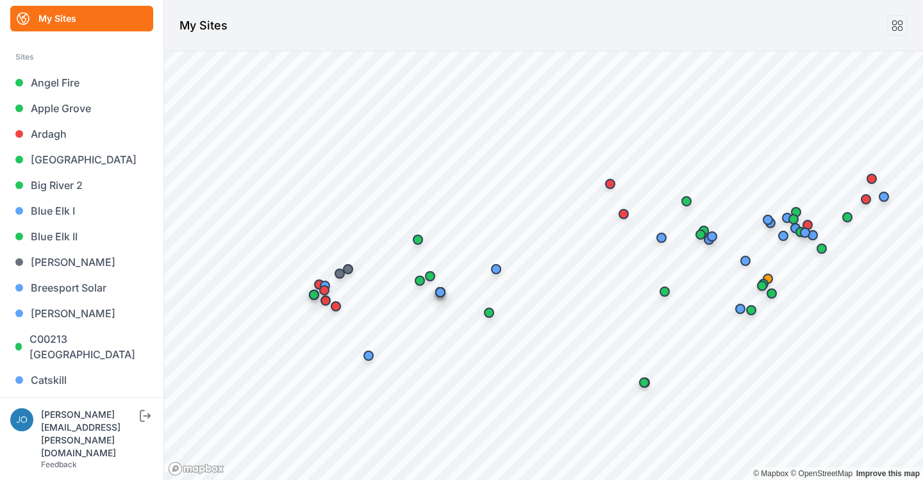
drag, startPoint x: 43, startPoint y: 216, endPoint x: 533, endPoint y: 41, distance: 520.2
click at [533, 41] on header "My Sites" at bounding box center [543, 25] width 759 height 51
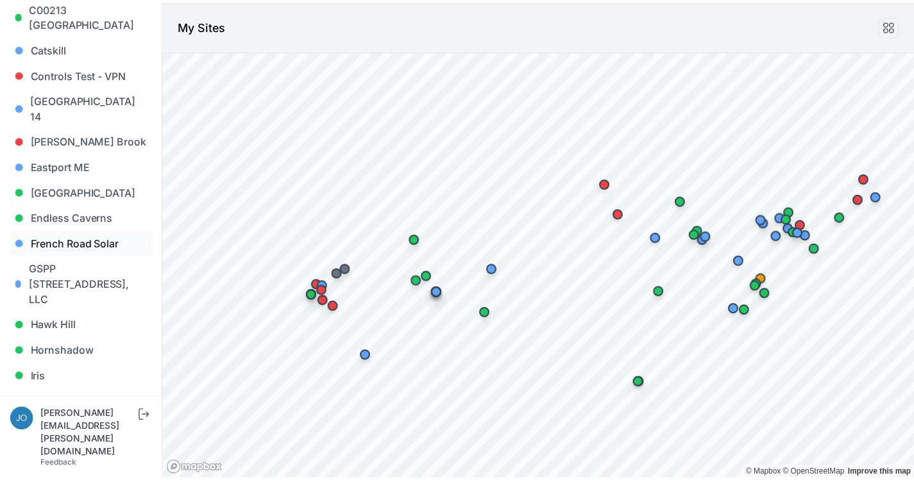
scroll to position [455, 0]
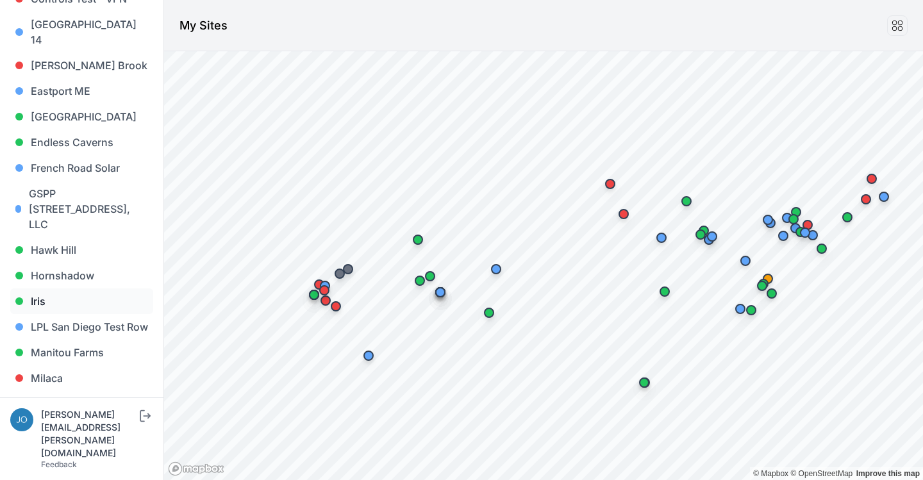
click at [44, 289] on link "Iris" at bounding box center [81, 302] width 143 height 26
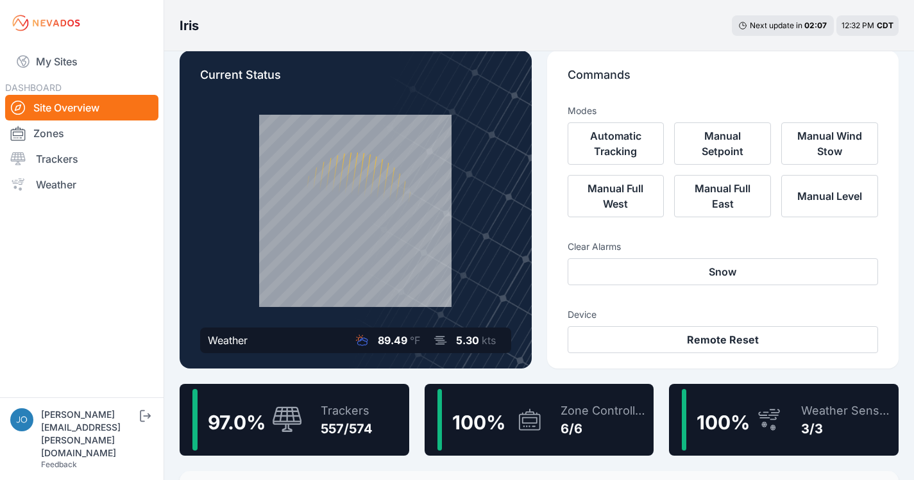
scroll to position [51, 0]
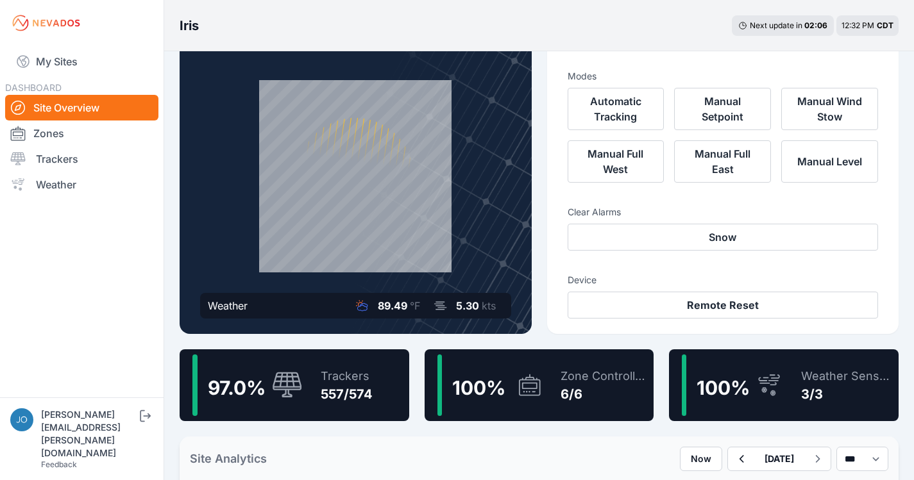
click at [371, 383] on div "Trackers" at bounding box center [347, 376] width 52 height 18
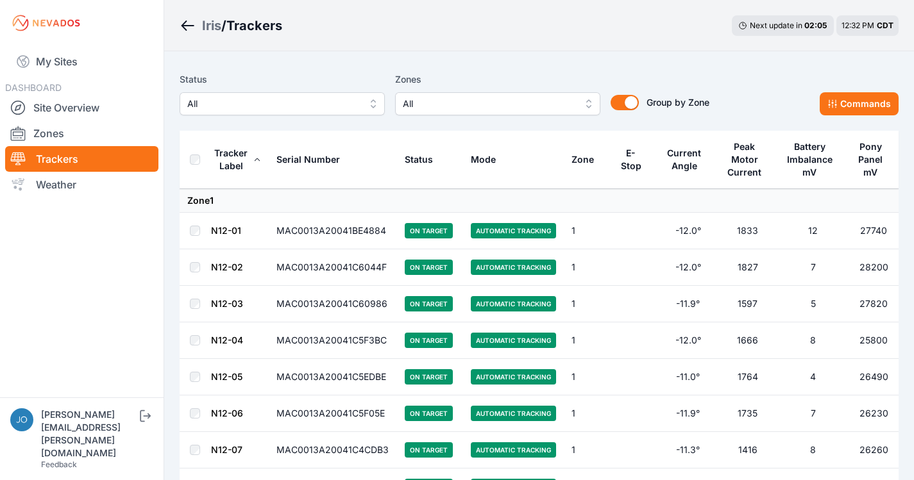
click at [303, 117] on div "Status All Zones All Group by Zone Group by Zone Commands" at bounding box center [539, 99] width 719 height 64
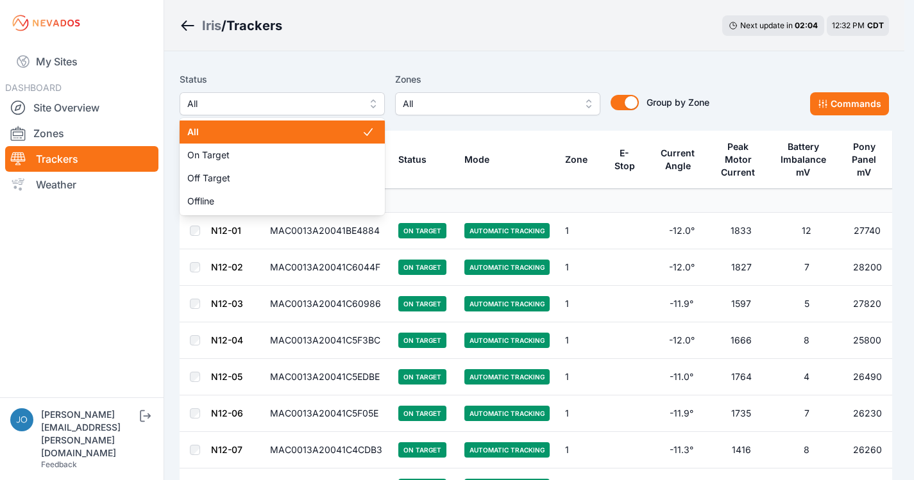
click at [305, 110] on span "All" at bounding box center [273, 103] width 172 height 15
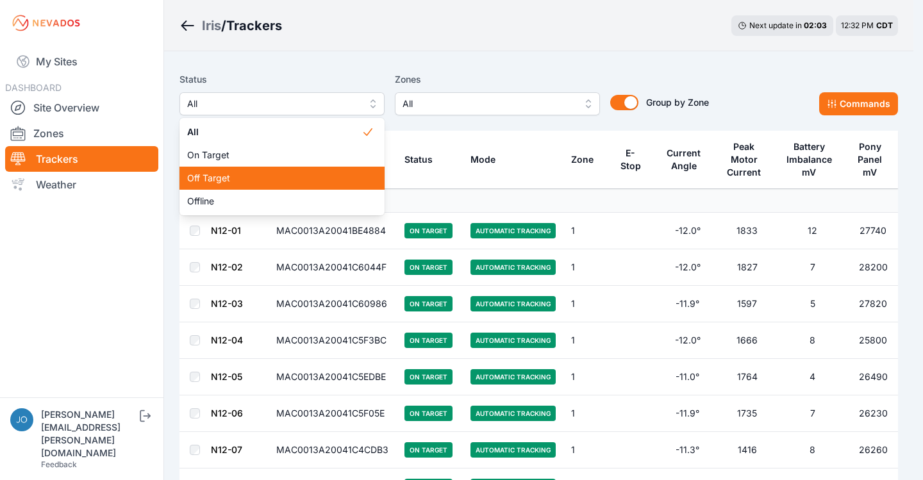
click at [272, 174] on span "Off Target" at bounding box center [274, 178] width 174 height 13
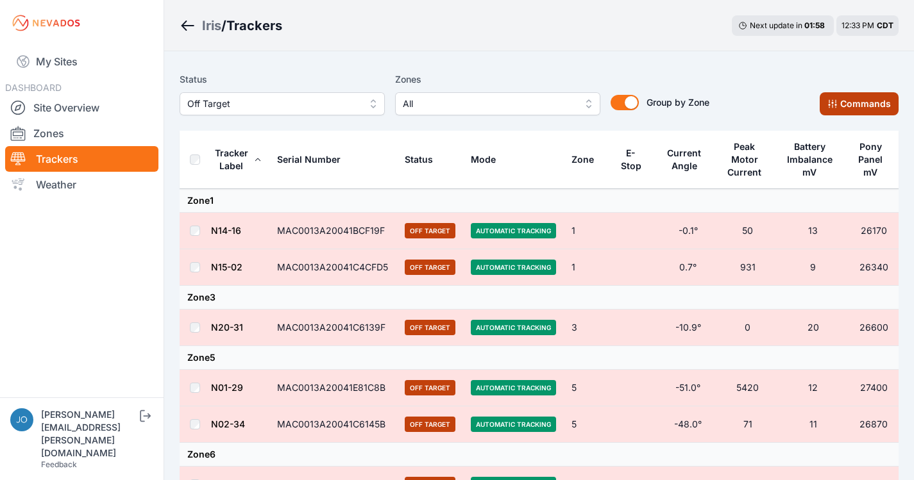
click at [835, 101] on icon at bounding box center [832, 104] width 10 height 10
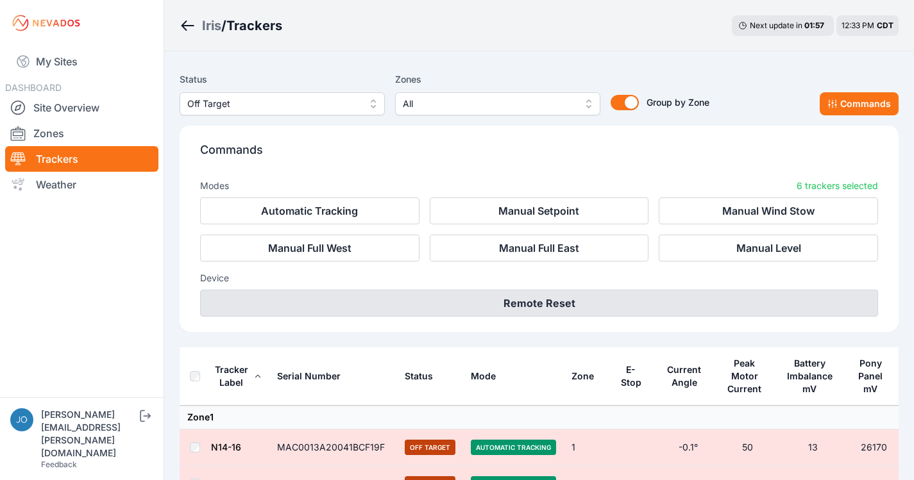
click at [535, 302] on button "Remote Reset" at bounding box center [539, 303] width 678 height 27
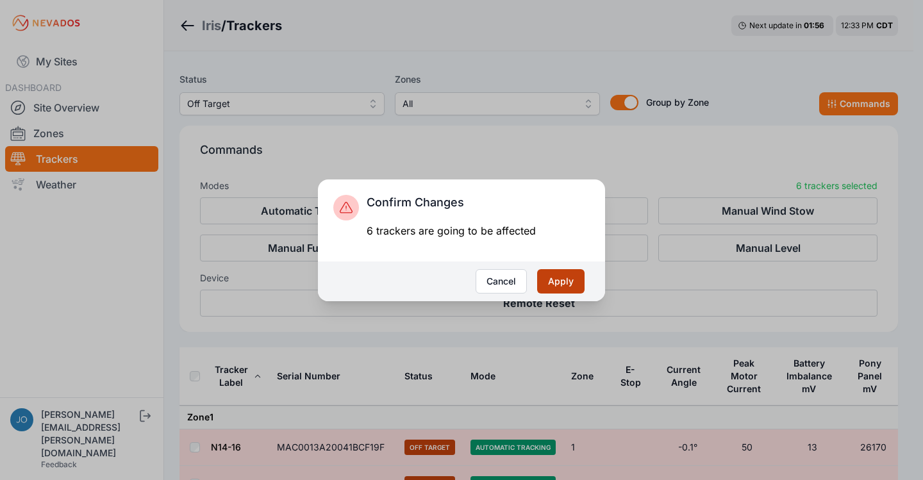
click at [553, 283] on button "Apply" at bounding box center [560, 281] width 47 height 24
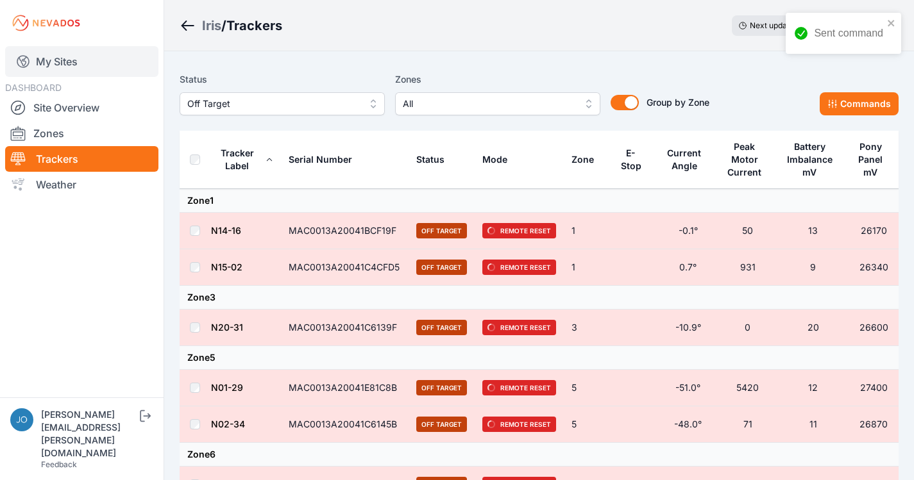
click at [67, 69] on link "My Sites" at bounding box center [81, 61] width 153 height 31
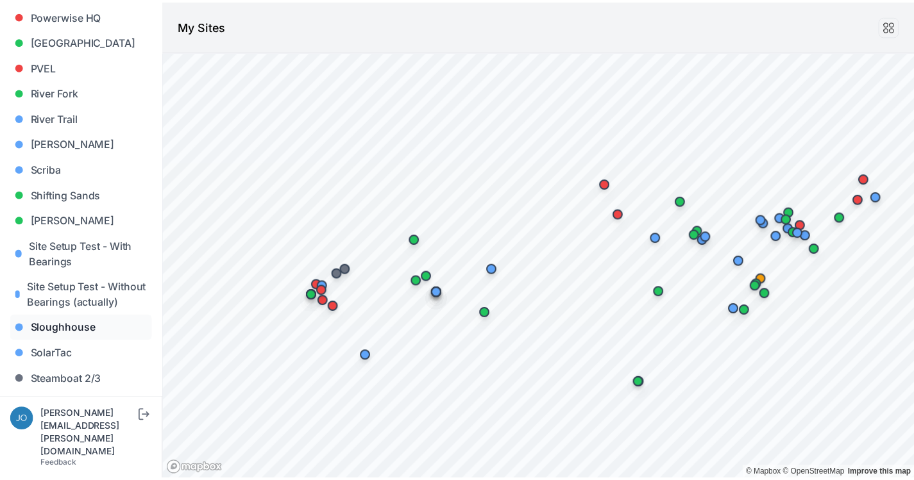
scroll to position [1057, 0]
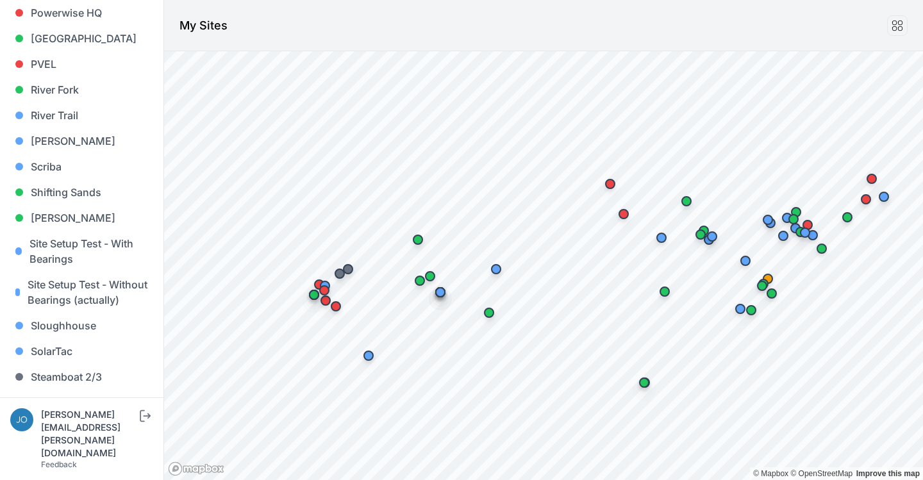
click at [80, 424] on link "[GEOGRAPHIC_DATA]" at bounding box center [81, 428] width 143 height 26
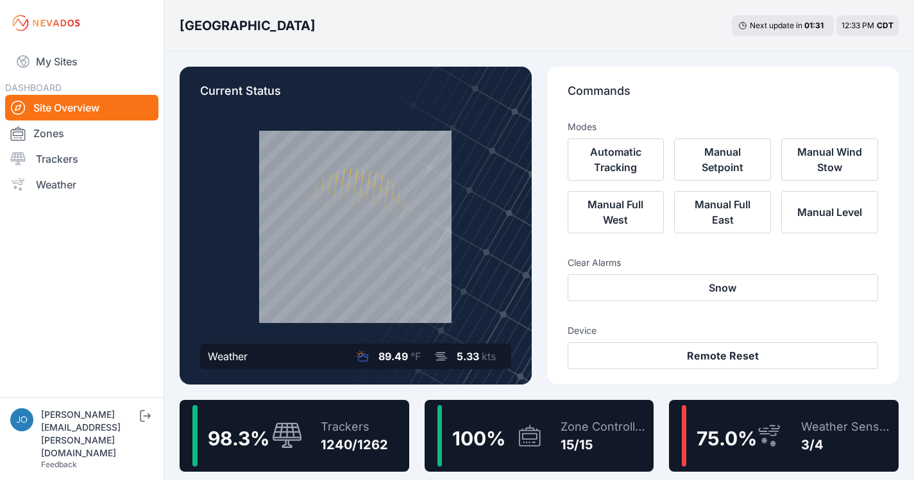
click at [408, 424] on div "98.3 % Trackers 1240/1262" at bounding box center [295, 436] width 230 height 72
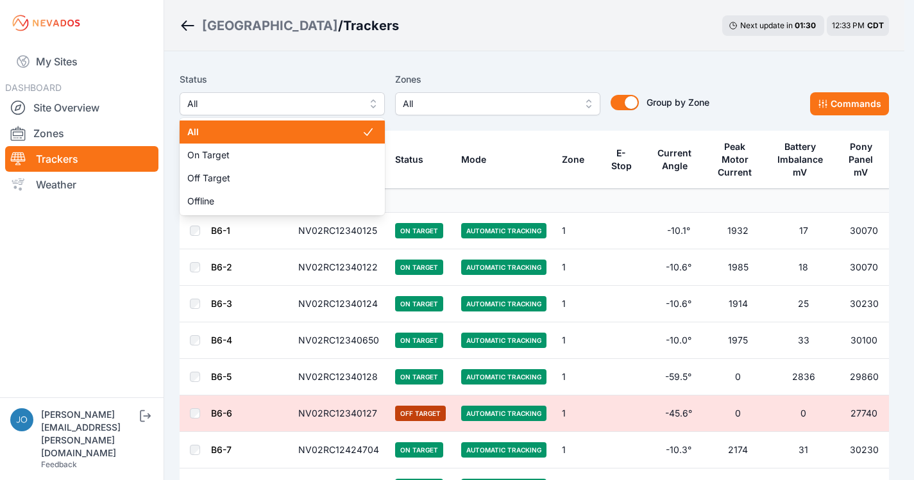
click at [303, 110] on span "All" at bounding box center [273, 103] width 172 height 15
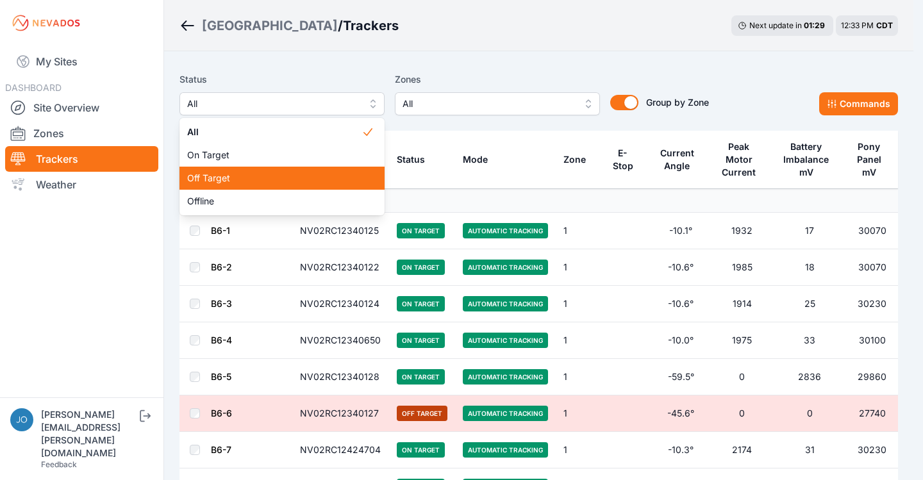
click at [285, 171] on div "Off Target" at bounding box center [282, 178] width 205 height 23
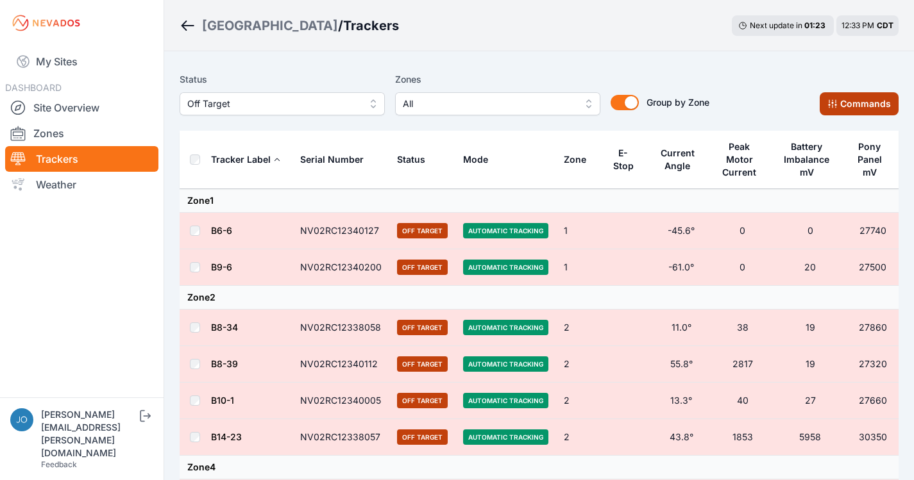
click at [876, 105] on button "Commands" at bounding box center [858, 103] width 79 height 23
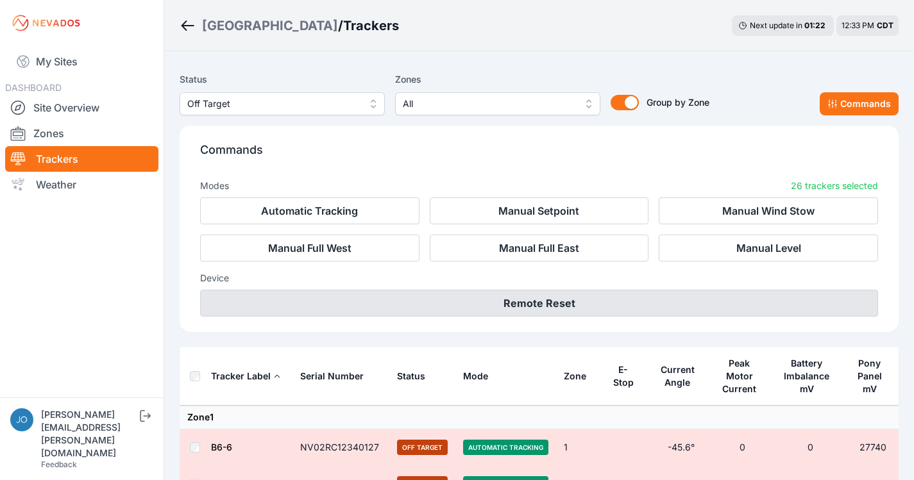
click at [517, 301] on button "Remote Reset" at bounding box center [539, 303] width 678 height 27
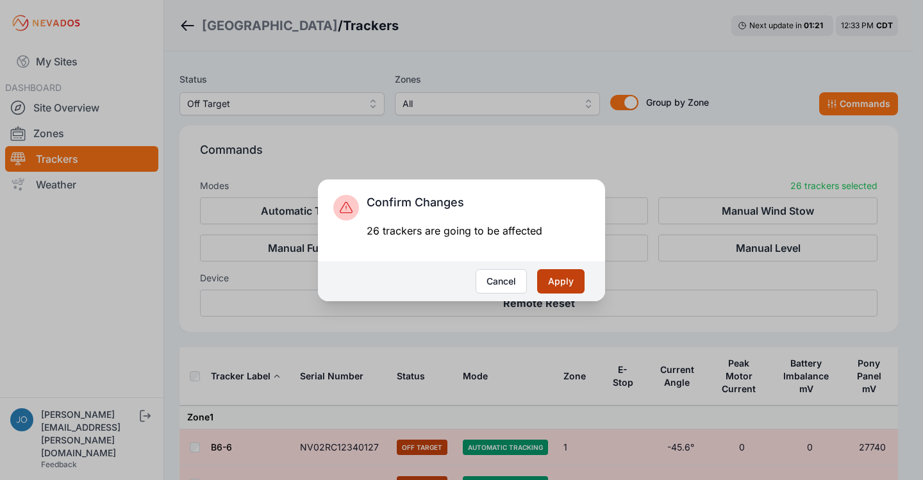
click at [562, 285] on button "Apply" at bounding box center [560, 281] width 47 height 24
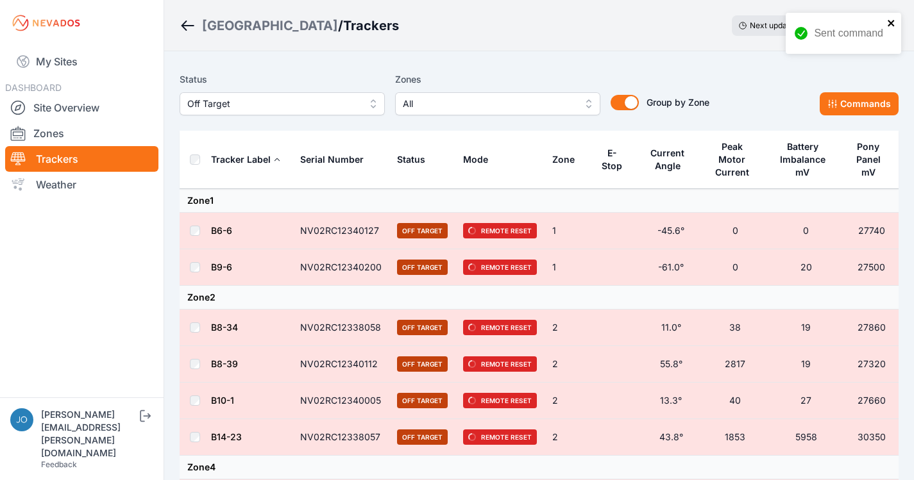
click at [894, 22] on icon "close" at bounding box center [891, 23] width 9 height 10
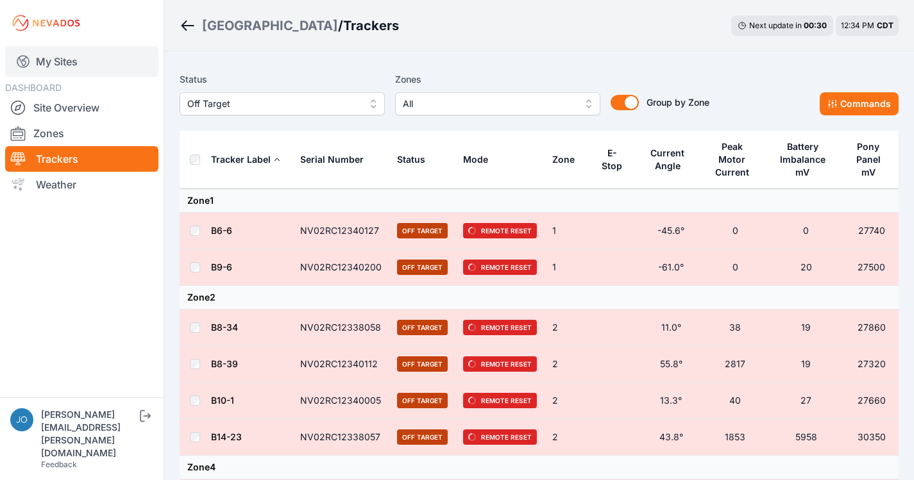
click at [74, 59] on link "My Sites" at bounding box center [81, 61] width 153 height 31
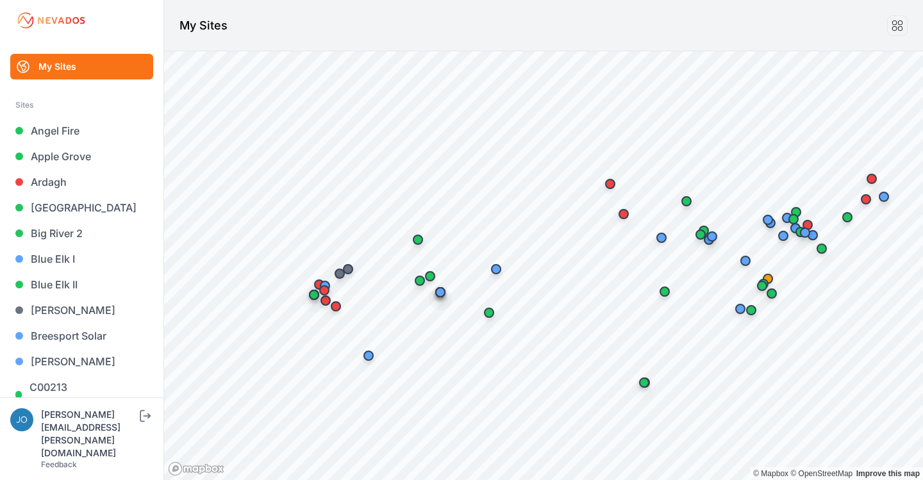
click at [913, 14] on header "My Sites" at bounding box center [543, 25] width 759 height 51
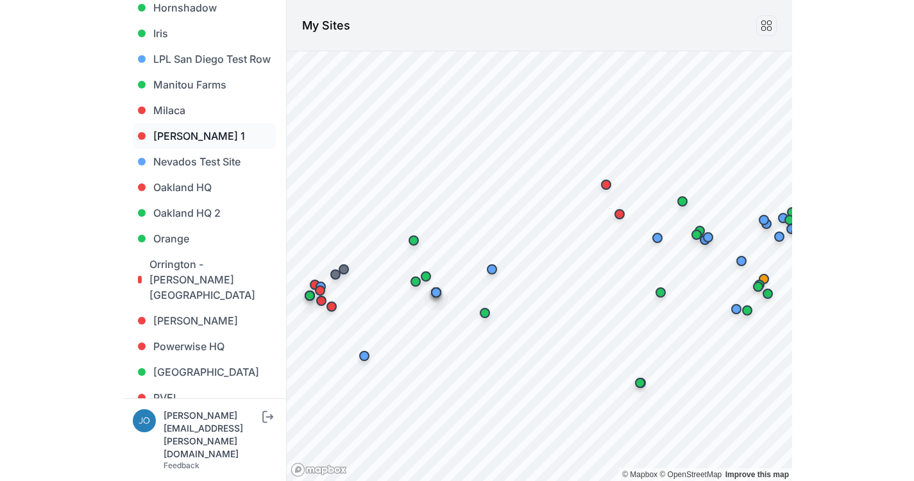
scroll to position [700, 0]
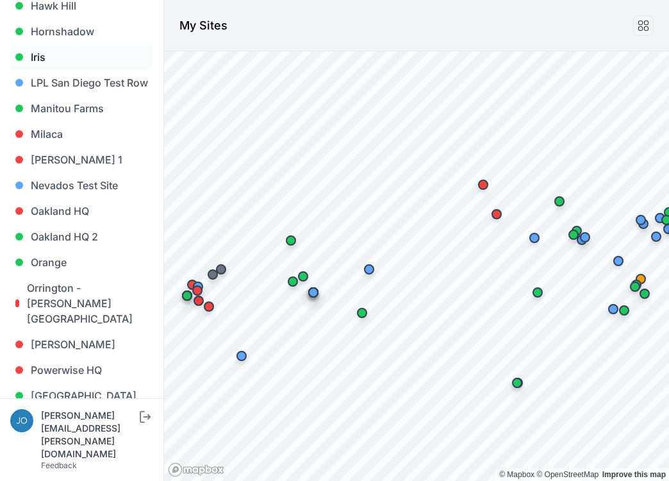
click at [35, 44] on link "Iris" at bounding box center [81, 57] width 143 height 26
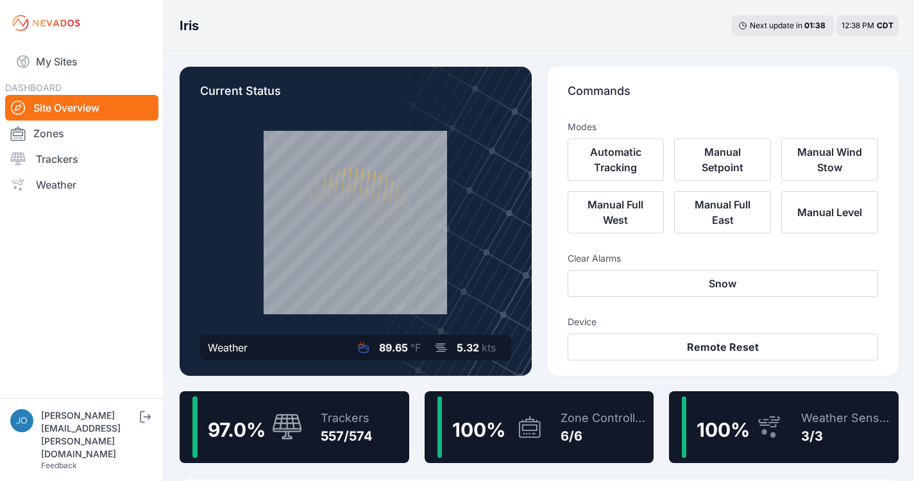
click at [371, 423] on div "Trackers" at bounding box center [347, 418] width 52 height 18
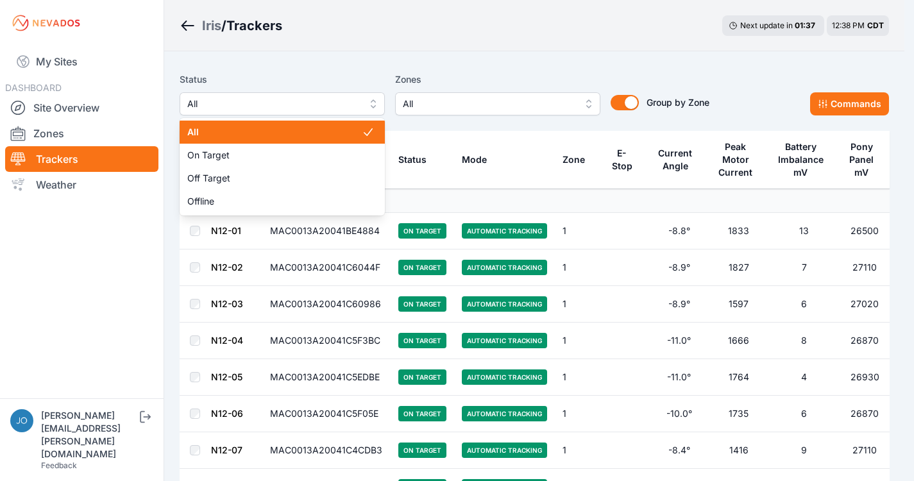
click at [267, 106] on span "All" at bounding box center [273, 103] width 172 height 15
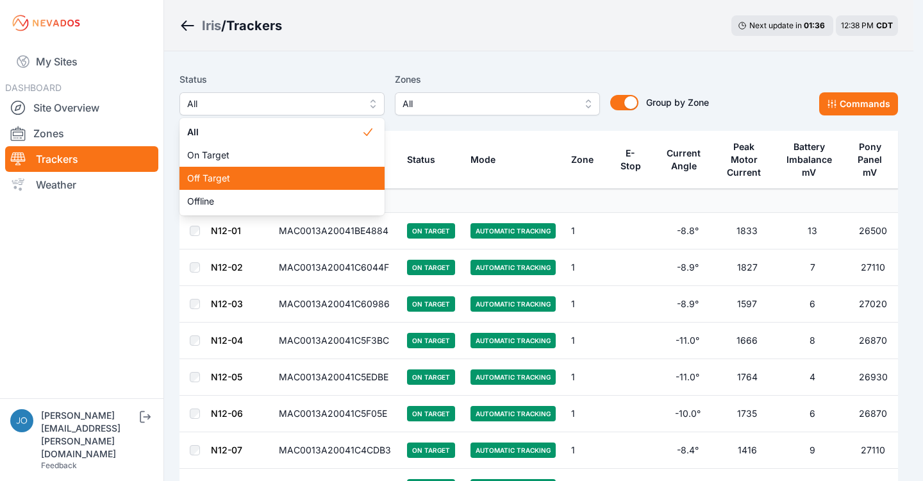
click at [278, 176] on span "Off Target" at bounding box center [274, 178] width 174 height 13
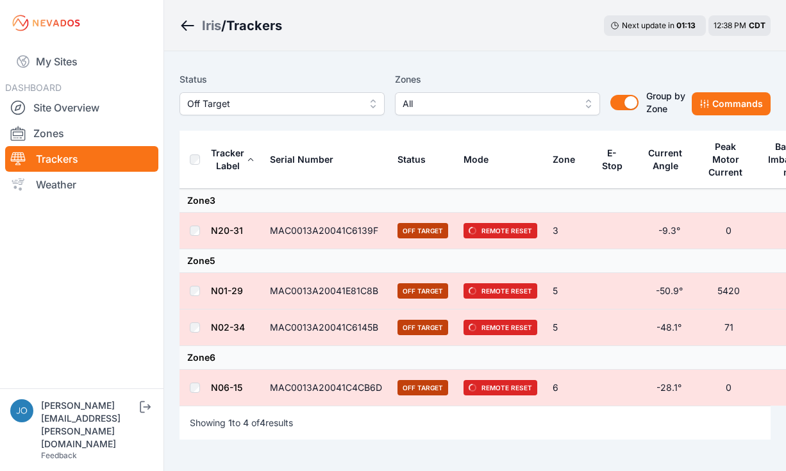
click at [503, 58] on div "Status Off Target Zones All Group by Zone Group by Zone Commands Tracker Label …" at bounding box center [475, 271] width 622 height 440
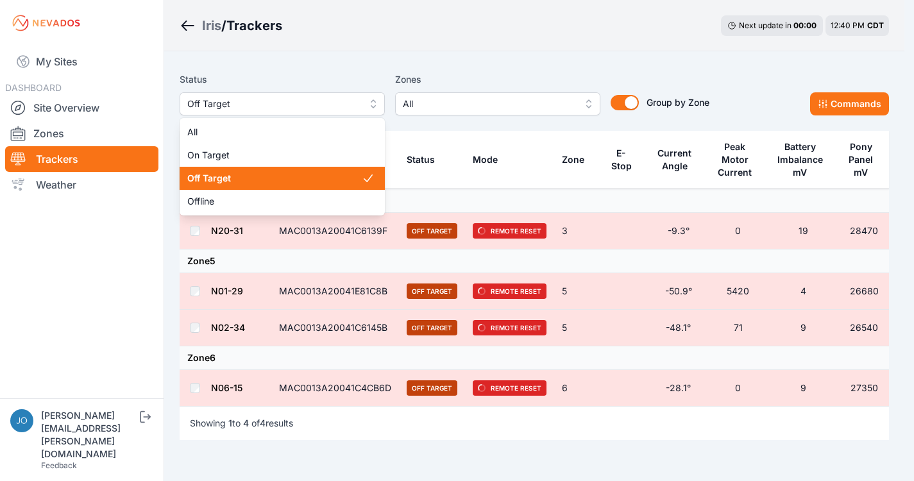
click at [283, 106] on span "Off Target" at bounding box center [273, 103] width 172 height 15
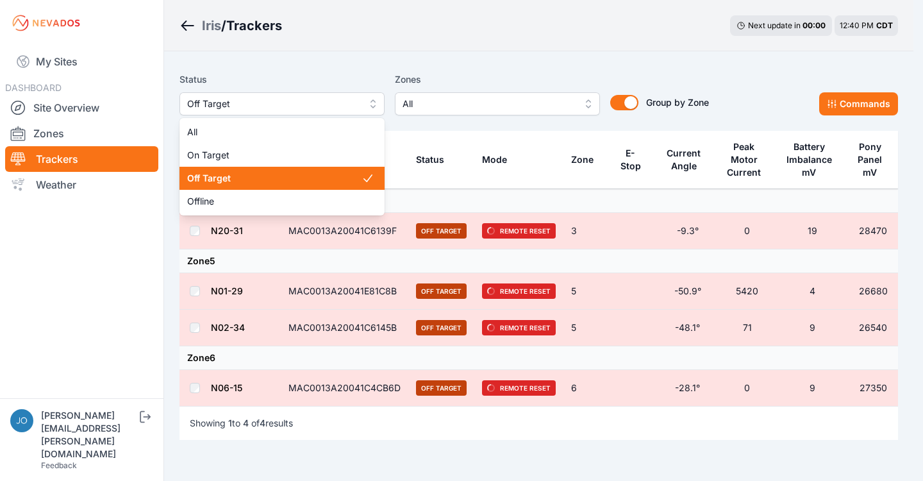
click at [247, 182] on span "Off Target" at bounding box center [274, 178] width 174 height 13
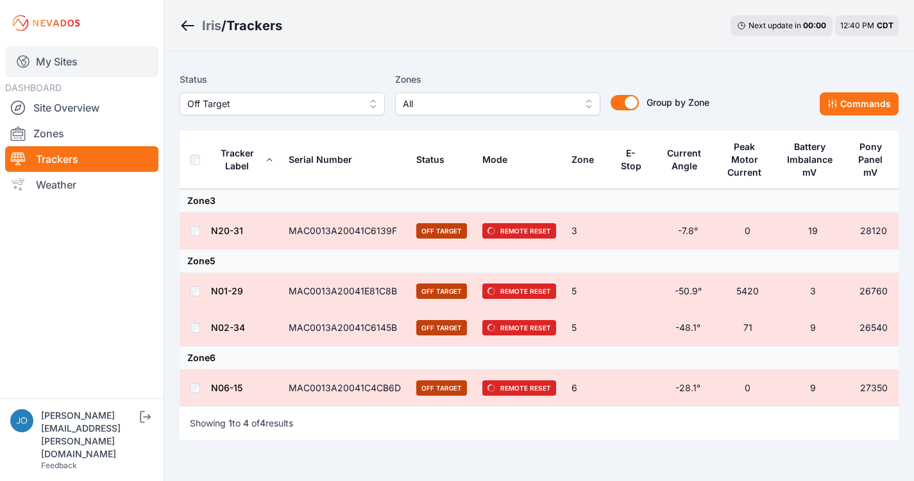
click at [69, 61] on link "My Sites" at bounding box center [81, 61] width 153 height 31
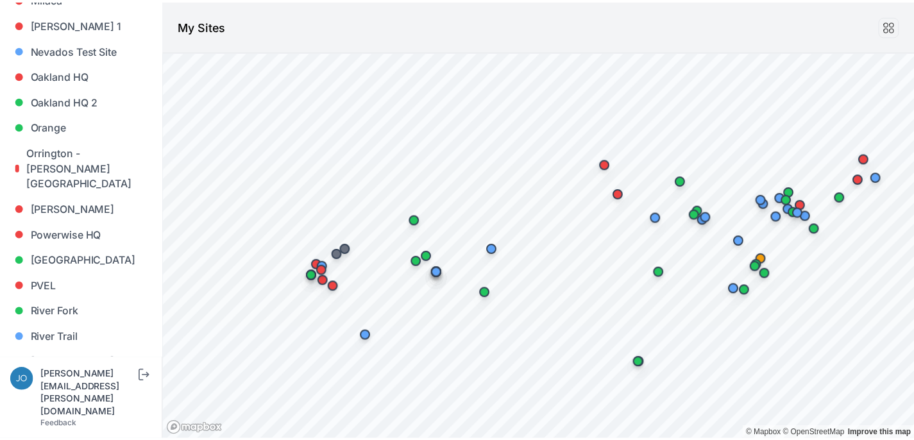
scroll to position [498, 0]
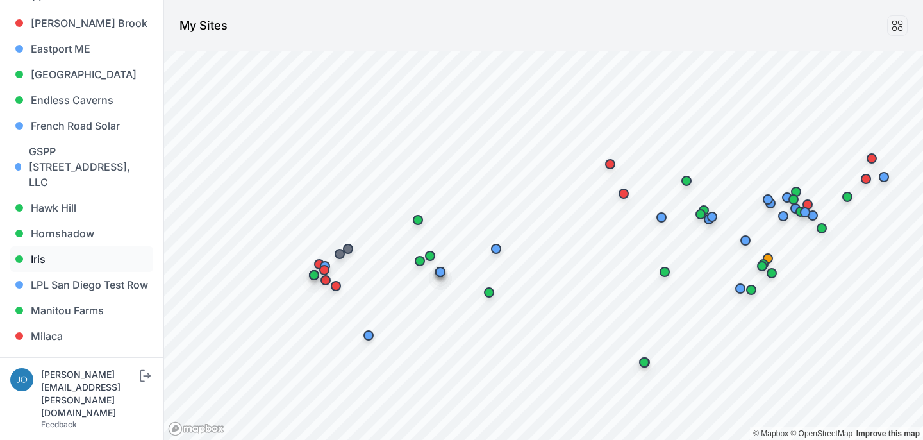
click at [46, 253] on link "Iris" at bounding box center [81, 259] width 143 height 26
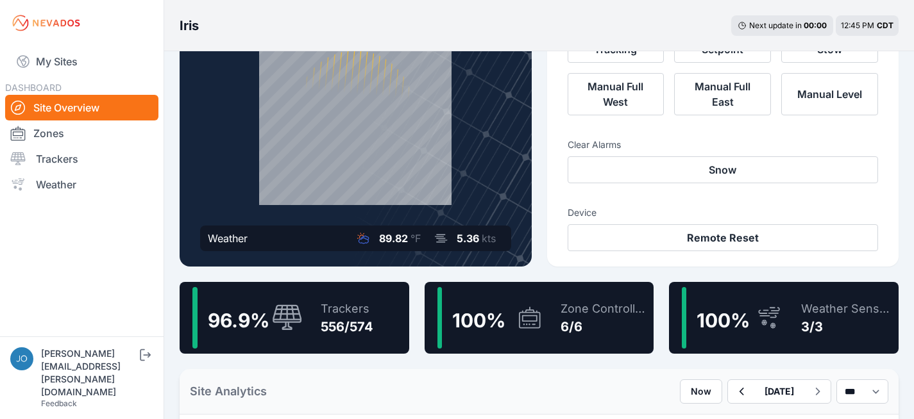
scroll to position [278, 0]
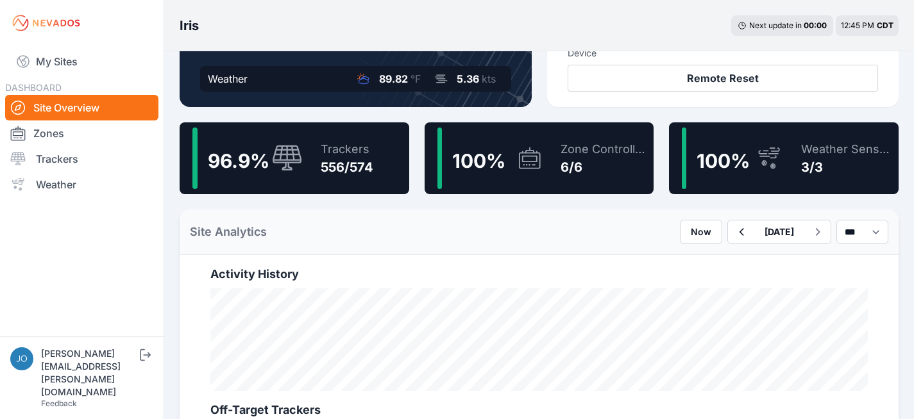
click at [326, 158] on div "Trackers" at bounding box center [347, 149] width 53 height 18
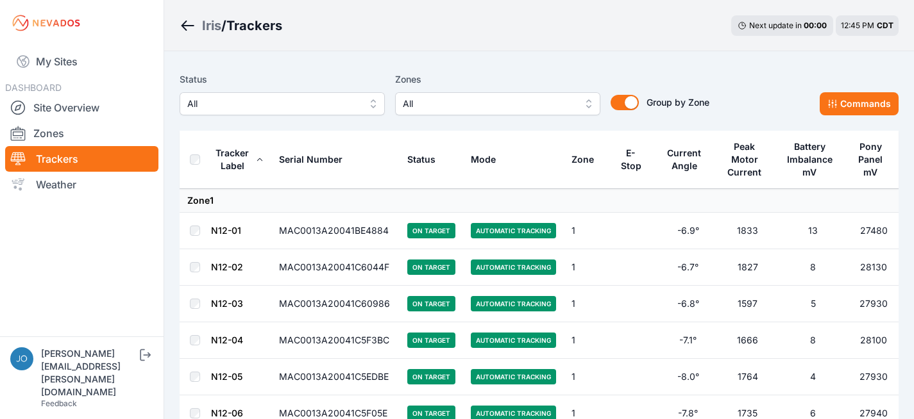
click at [330, 108] on span "All" at bounding box center [273, 103] width 172 height 15
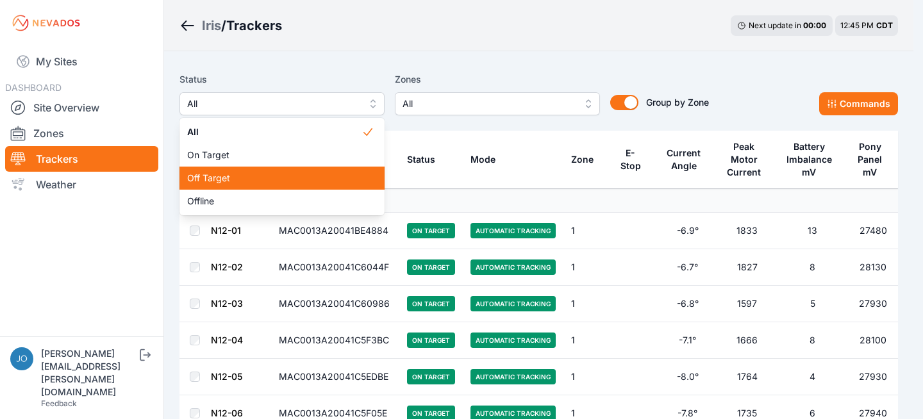
click at [243, 169] on div "Off Target" at bounding box center [282, 178] width 205 height 23
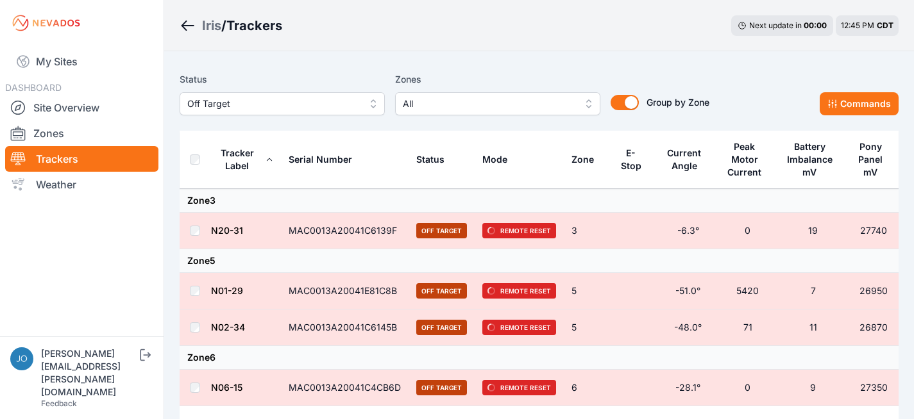
click at [237, 102] on span "Off Target" at bounding box center [273, 103] width 172 height 15
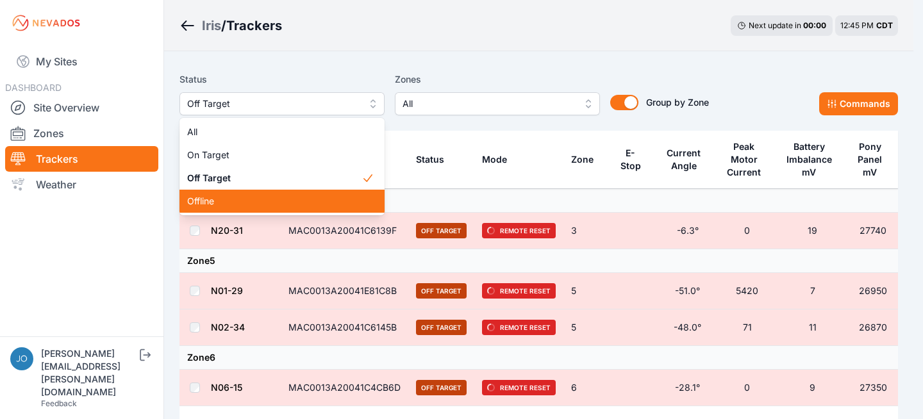
click at [240, 203] on span "Offline" at bounding box center [274, 201] width 174 height 13
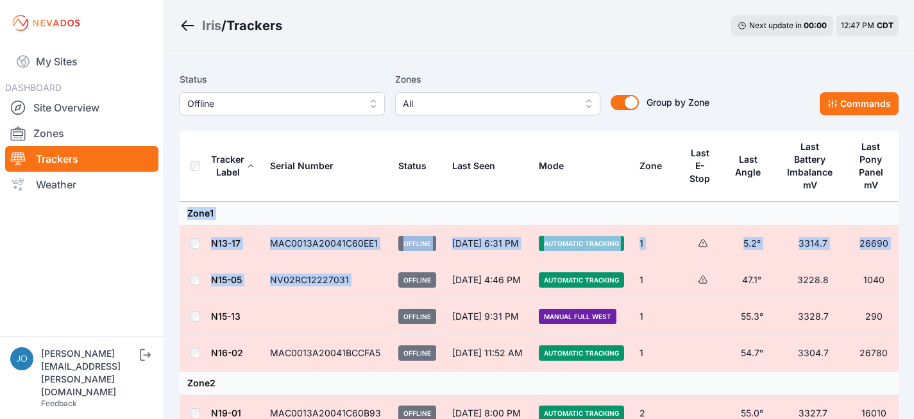
drag, startPoint x: 190, startPoint y: 212, endPoint x: 399, endPoint y: 272, distance: 216.9
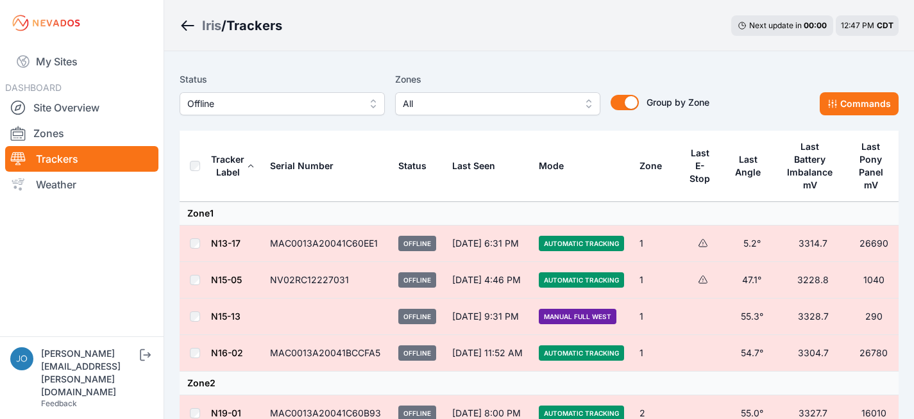
click at [424, 192] on th "Status" at bounding box center [417, 166] width 54 height 71
click at [599, 416] on span "Automatic Tracking" at bounding box center [581, 413] width 85 height 15
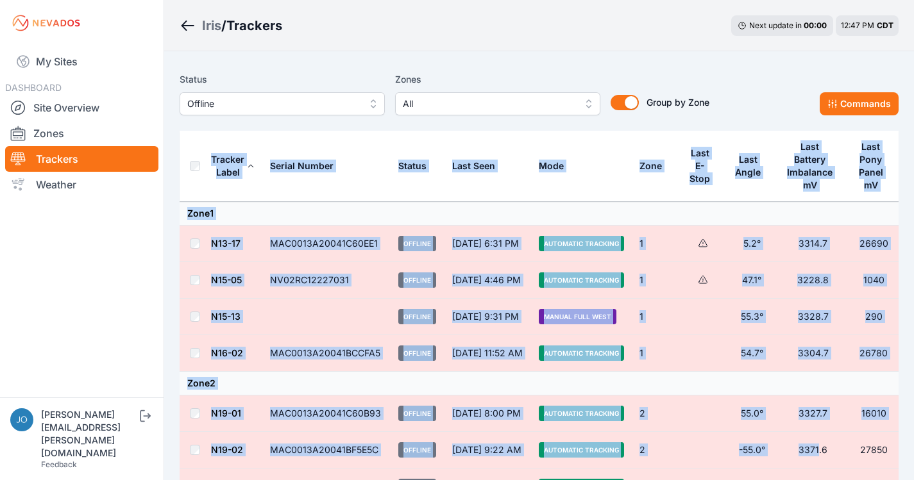
drag, startPoint x: 208, startPoint y: 138, endPoint x: 795, endPoint y: 368, distance: 630.2
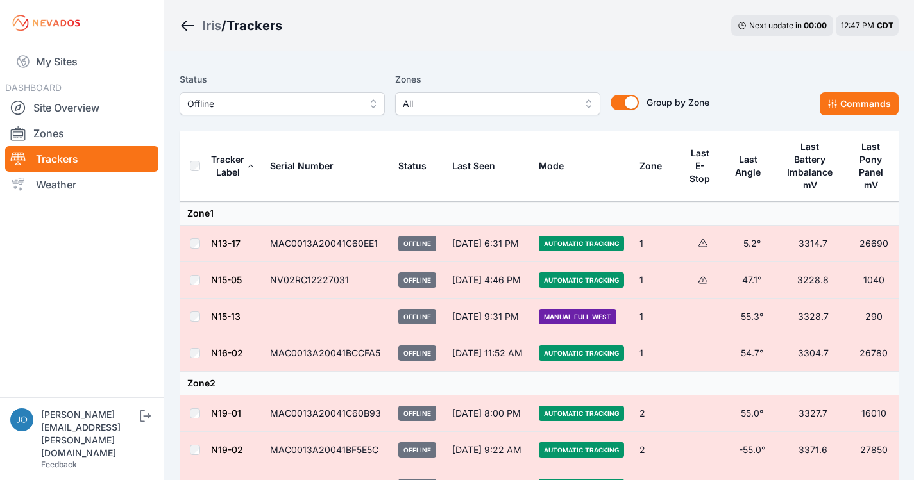
click at [430, 31] on div "Iris / Trackers Next update in 00 : 00 12:47 PM CDT" at bounding box center [539, 25] width 750 height 51
click at [72, 63] on link "My Sites" at bounding box center [81, 61] width 153 height 31
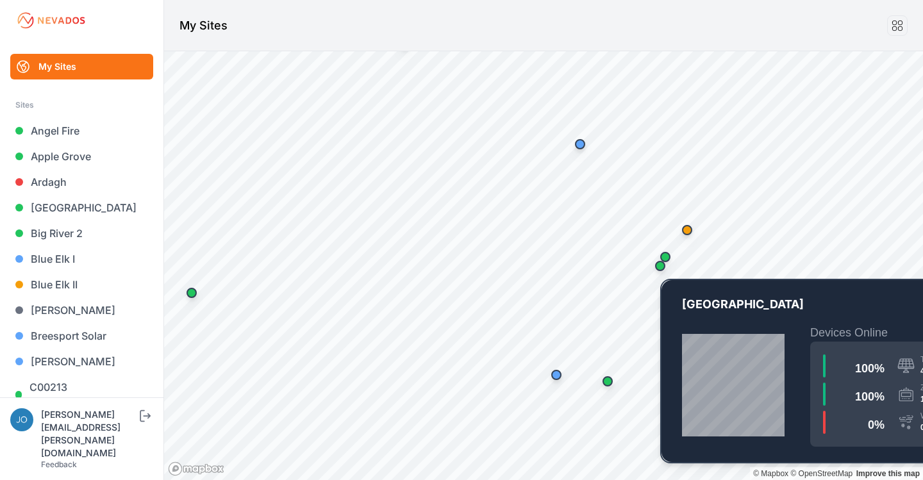
click at [670, 254] on div "Map marker" at bounding box center [661, 266] width 26 height 26
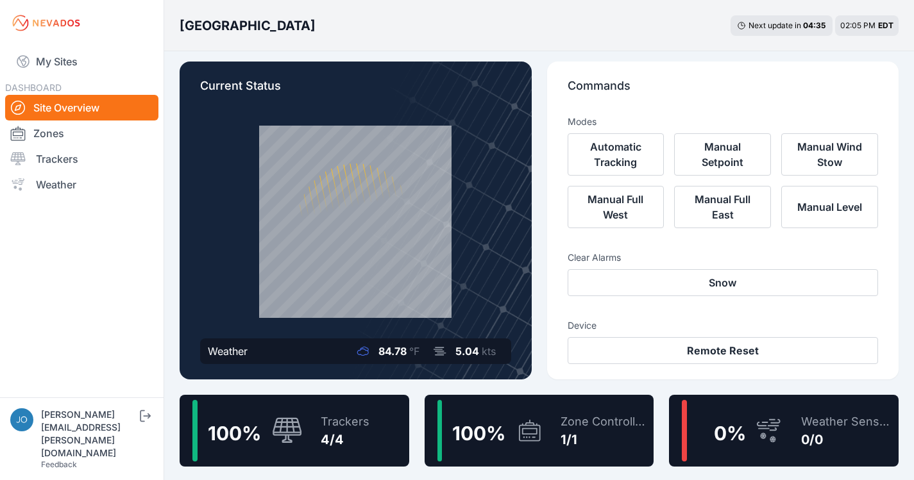
scroll to position [9, 0]
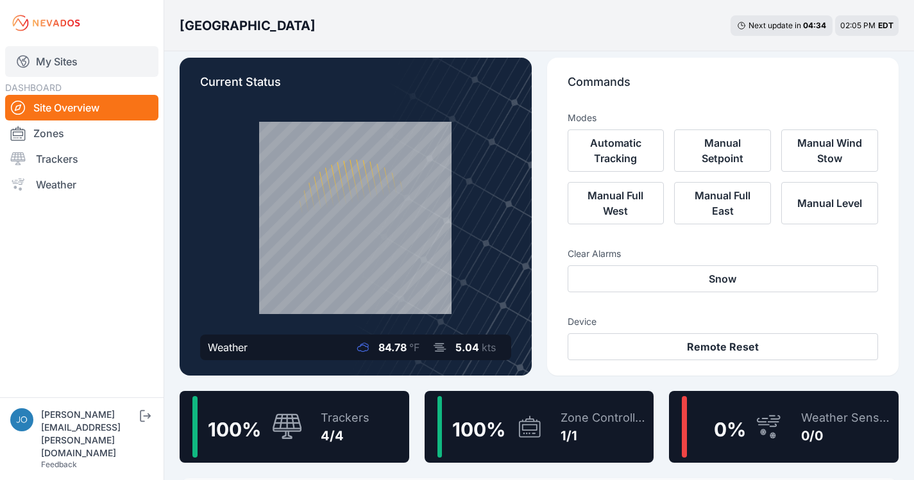
click at [71, 67] on link "My Sites" at bounding box center [81, 61] width 153 height 31
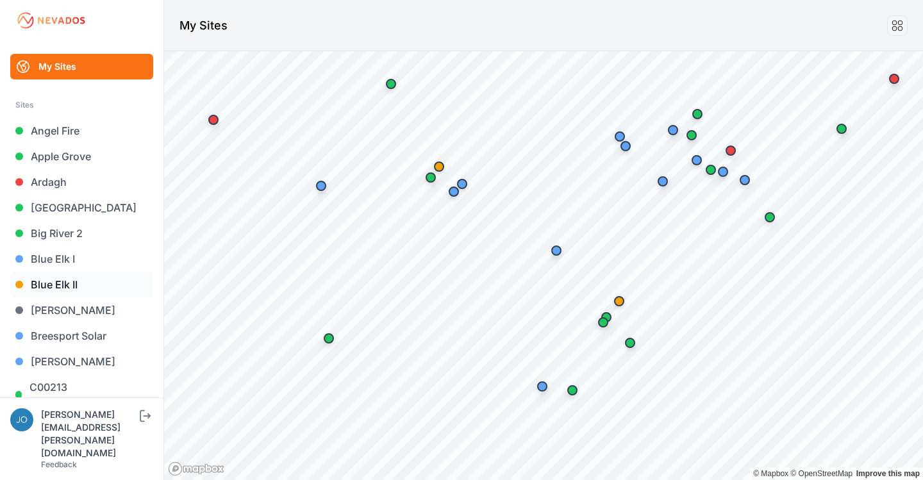
click at [41, 283] on link "Blue Elk II" at bounding box center [81, 285] width 143 height 26
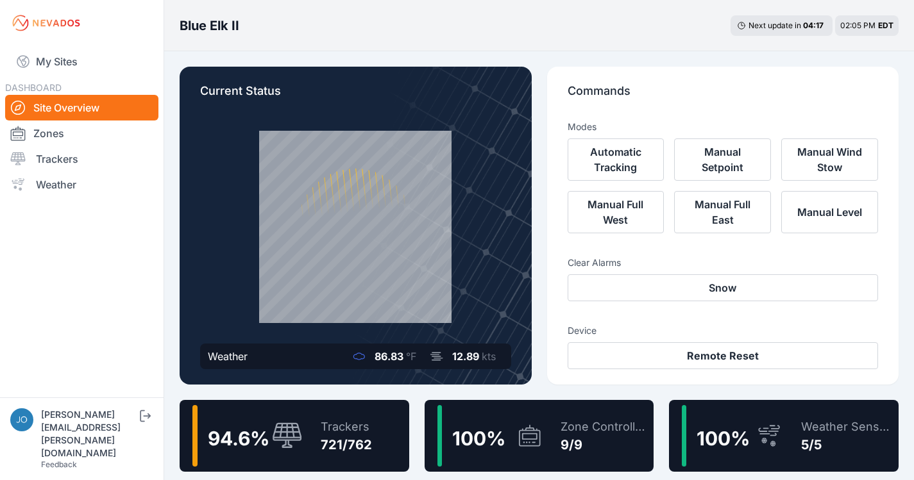
click at [314, 407] on div "Trackers 721/762" at bounding box center [340, 436] width 64 height 62
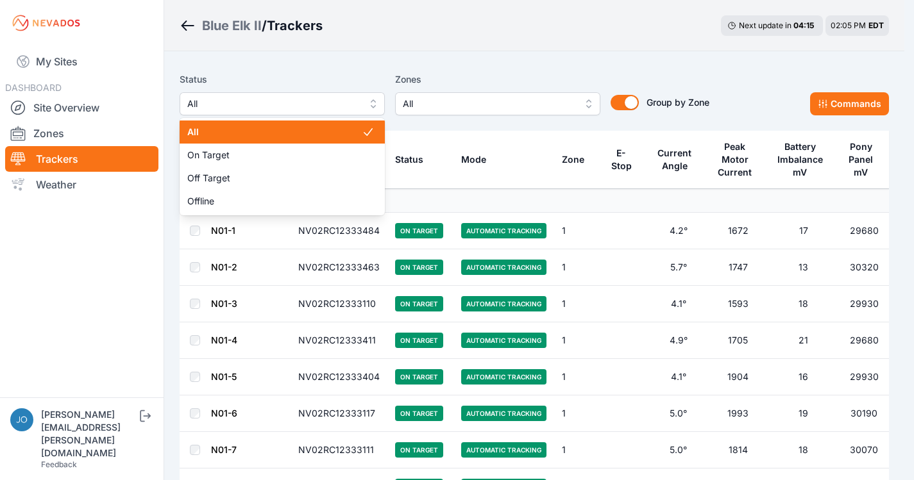
click at [286, 103] on span "All" at bounding box center [273, 103] width 172 height 15
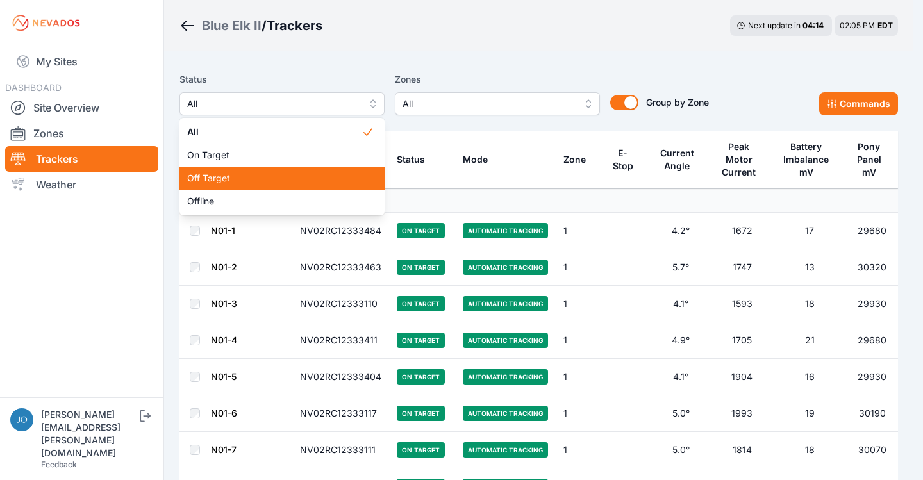
click at [236, 173] on span "Off Target" at bounding box center [274, 178] width 174 height 13
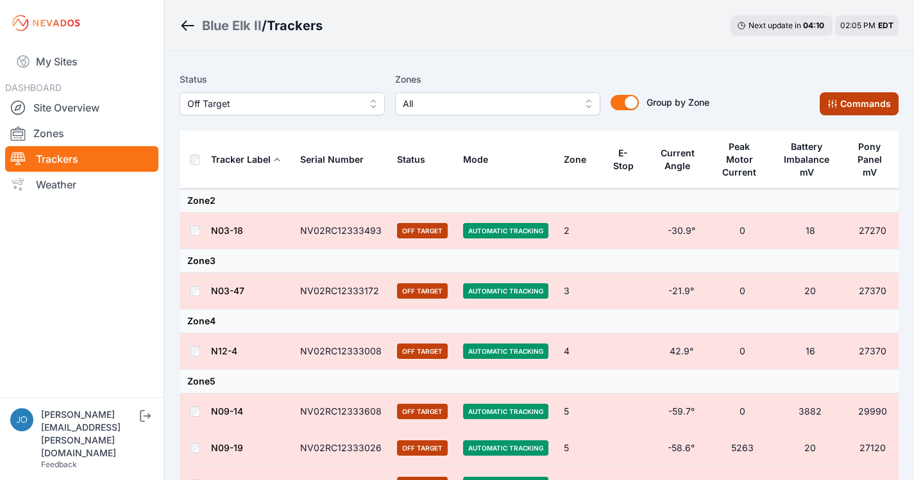
click at [831, 104] on icon at bounding box center [832, 104] width 10 height 10
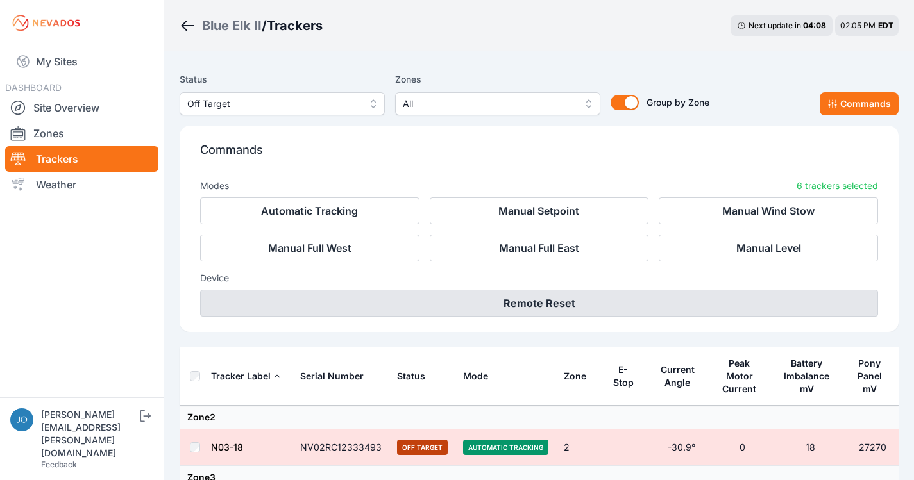
click at [418, 290] on button "Remote Reset" at bounding box center [539, 303] width 678 height 27
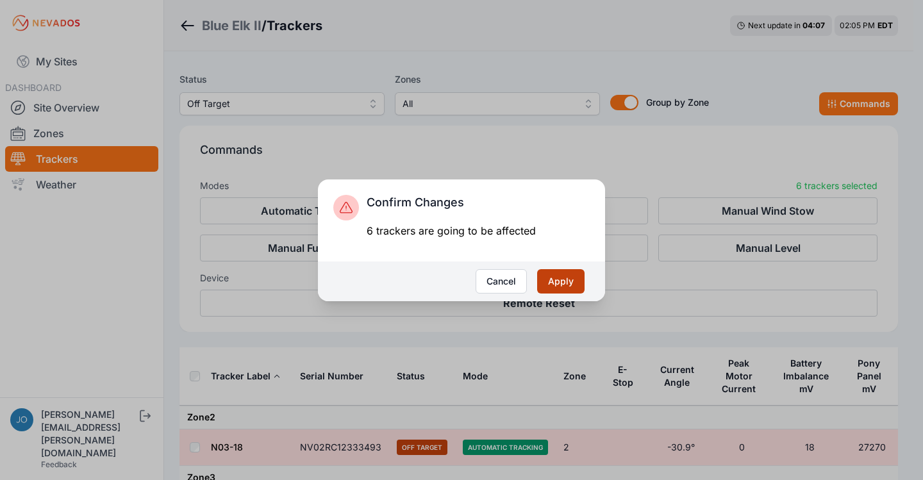
click at [563, 277] on button "Apply" at bounding box center [560, 281] width 47 height 24
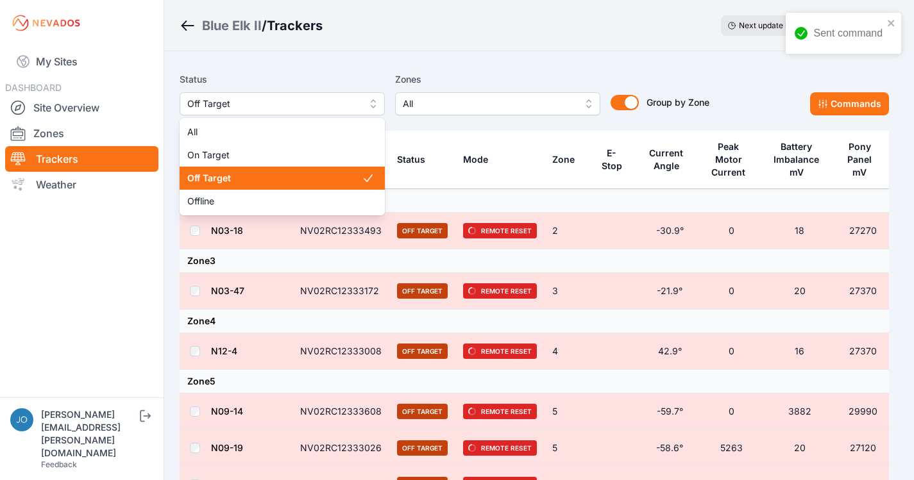
click at [281, 106] on span "Off Target" at bounding box center [273, 103] width 172 height 15
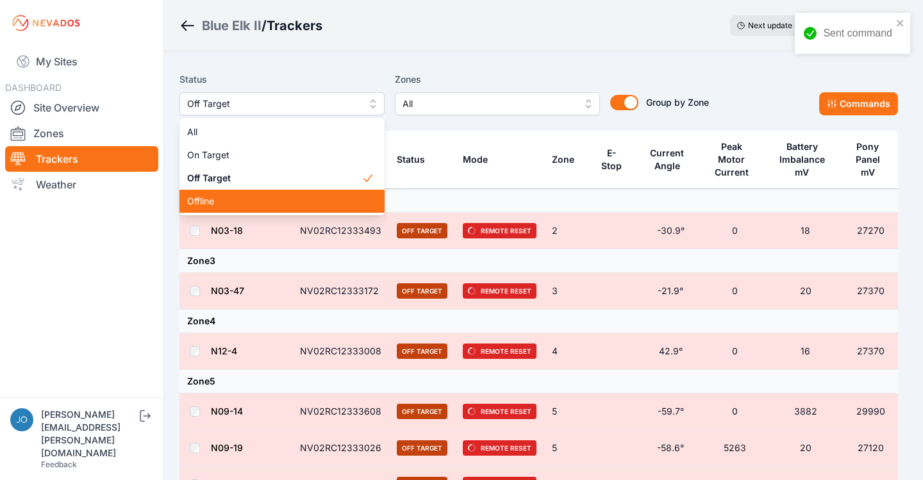
click at [275, 191] on div "Offline" at bounding box center [282, 201] width 205 height 23
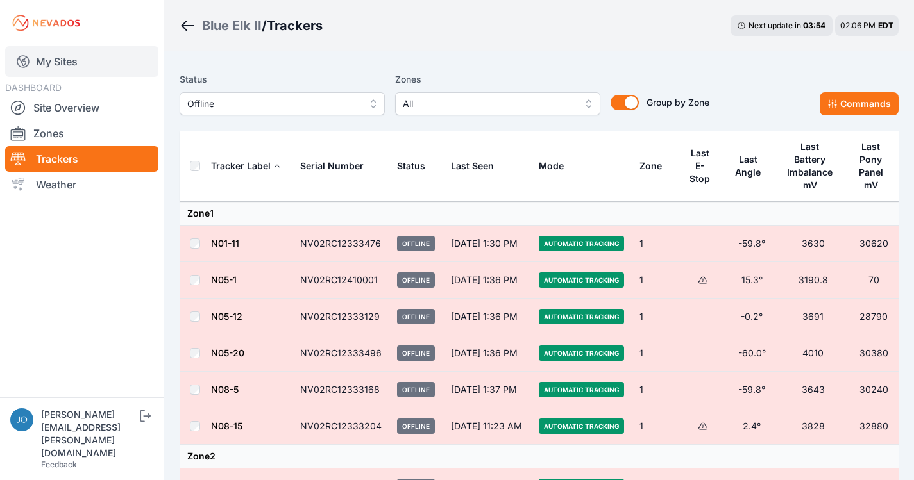
click at [65, 60] on link "My Sites" at bounding box center [81, 61] width 153 height 31
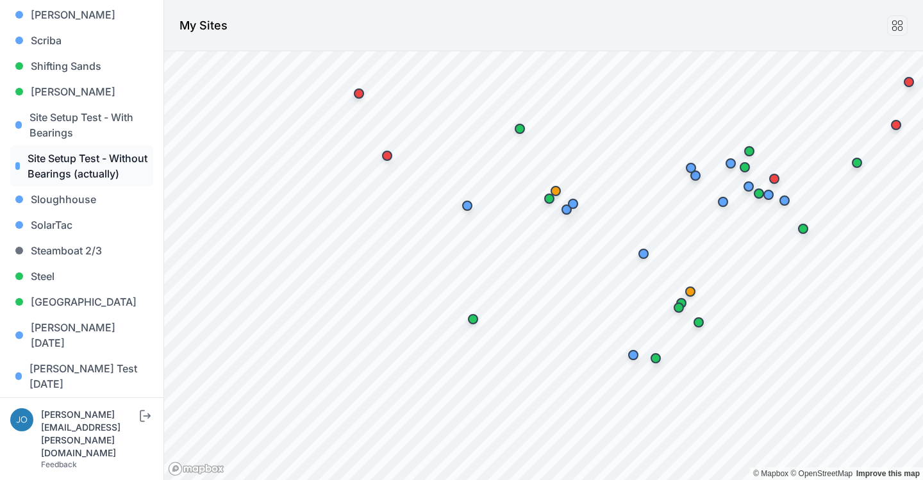
scroll to position [1117, 0]
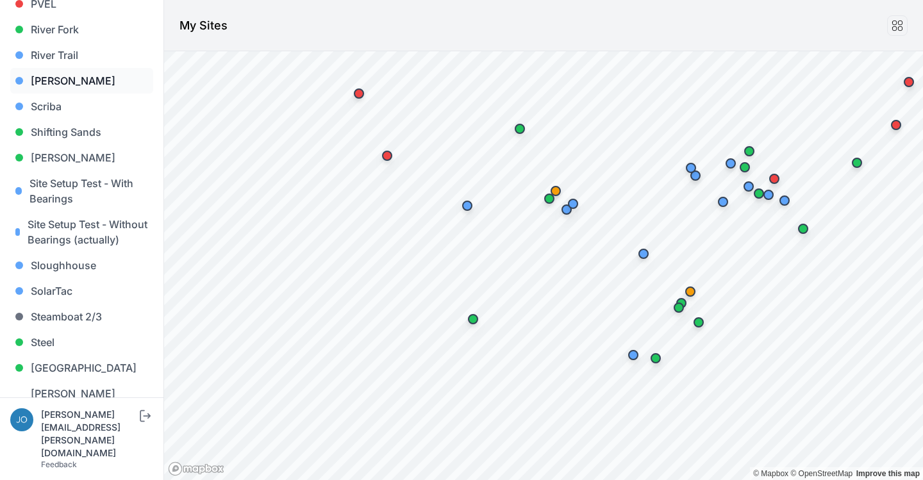
click at [46, 68] on link "[PERSON_NAME]" at bounding box center [81, 81] width 143 height 26
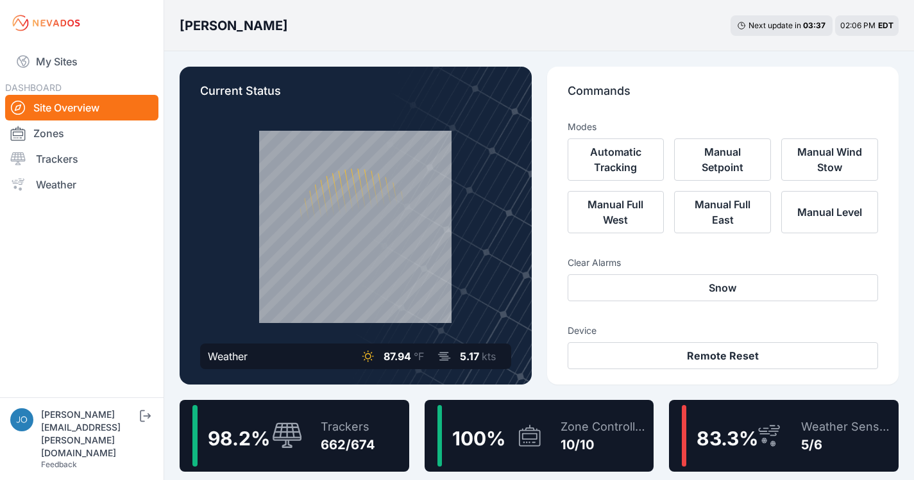
click at [325, 410] on div "Trackers 662/674" at bounding box center [341, 436] width 67 height 62
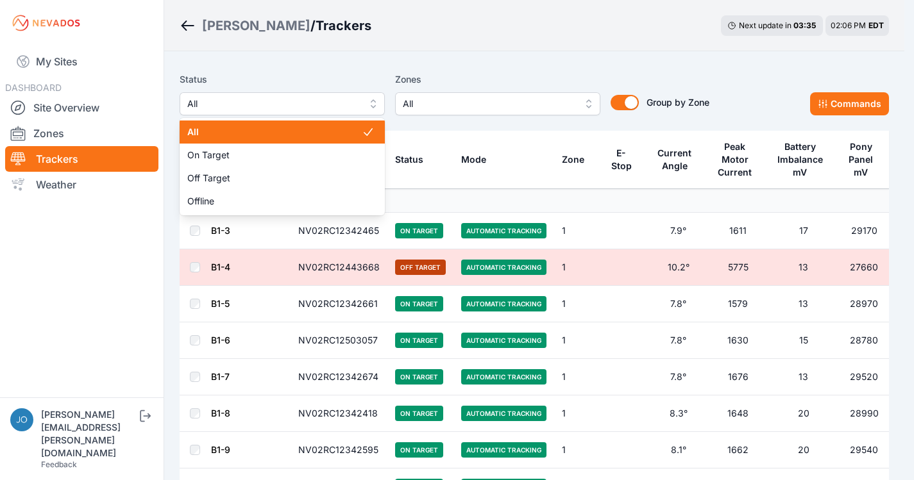
drag, startPoint x: 314, startPoint y: 111, endPoint x: 286, endPoint y: 142, distance: 41.3
click at [314, 111] on span "All" at bounding box center [273, 103] width 172 height 15
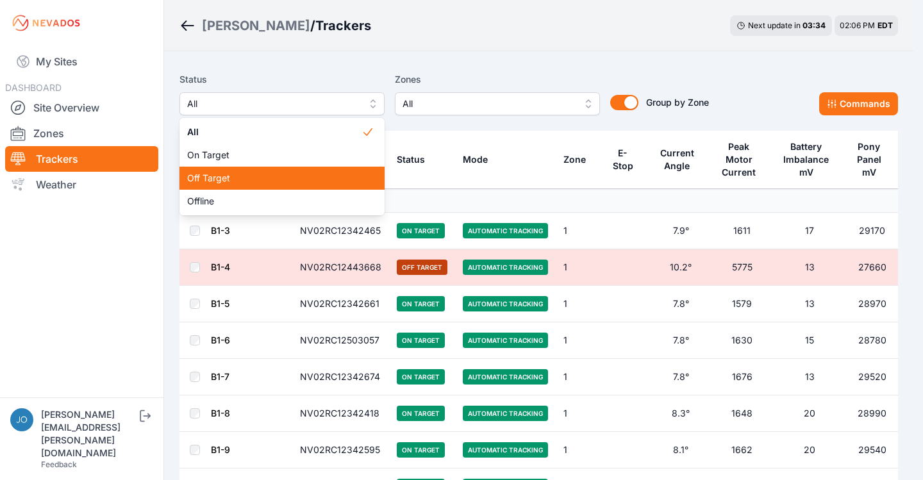
click at [254, 185] on div "Off Target" at bounding box center [282, 178] width 205 height 23
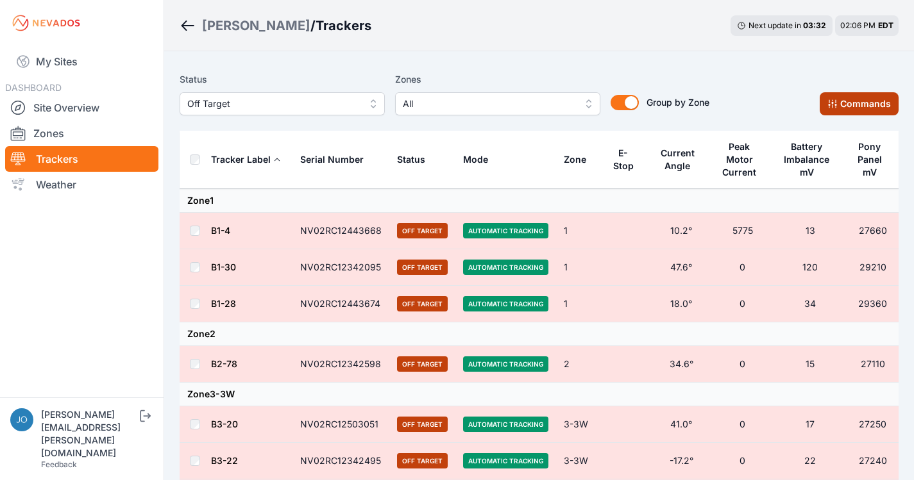
click at [874, 108] on button "Commands" at bounding box center [858, 103] width 79 height 23
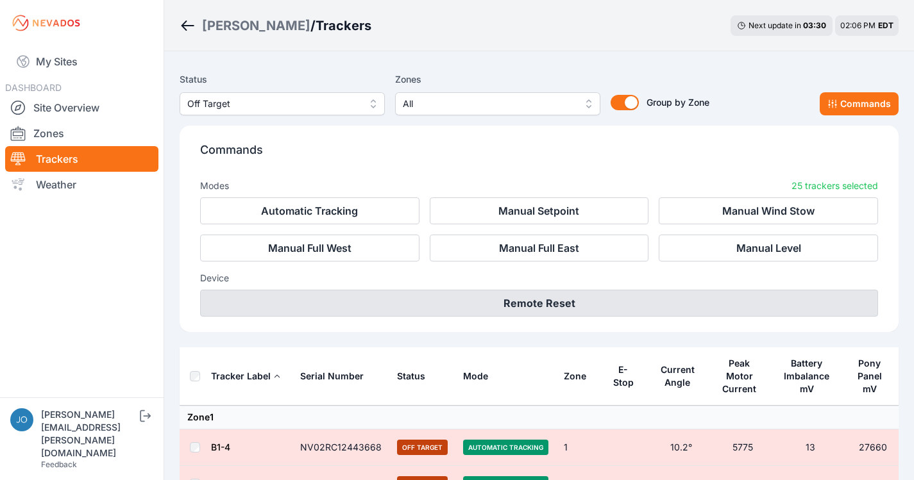
click at [618, 314] on button "Remote Reset" at bounding box center [539, 303] width 678 height 27
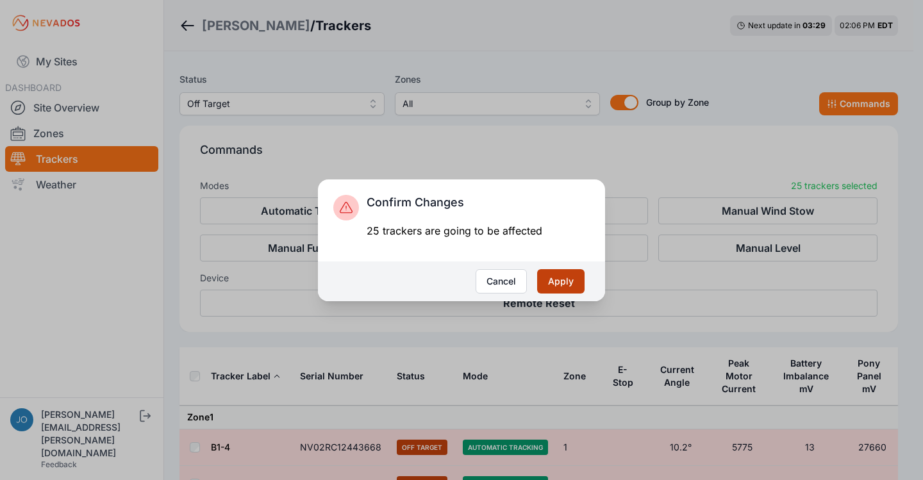
click at [560, 279] on button "Apply" at bounding box center [560, 281] width 47 height 24
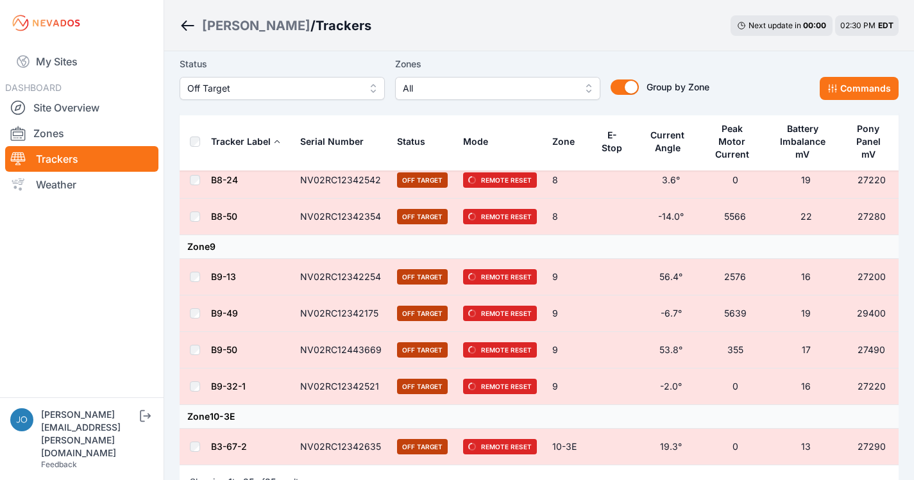
scroll to position [989, 0]
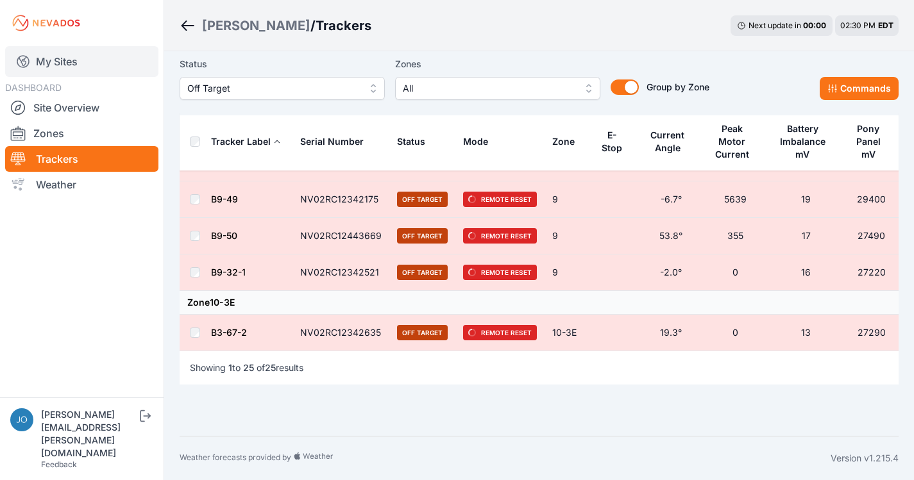
click at [70, 71] on link "My Sites" at bounding box center [81, 61] width 153 height 31
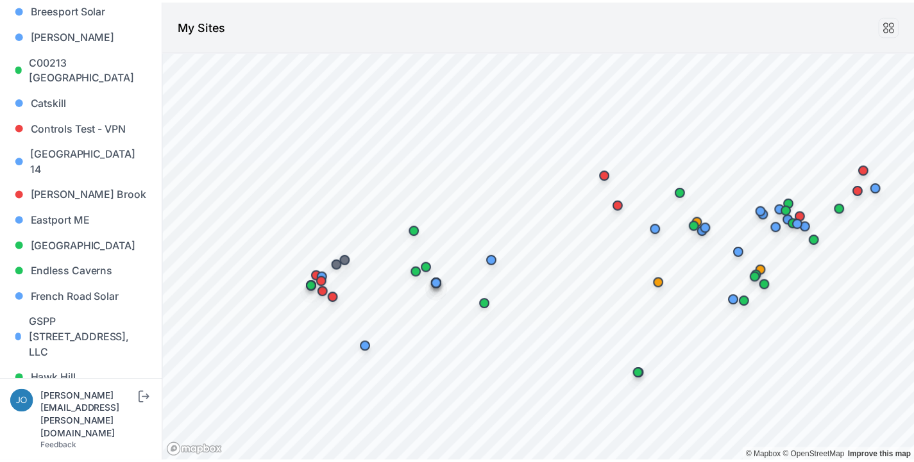
scroll to position [1311, 0]
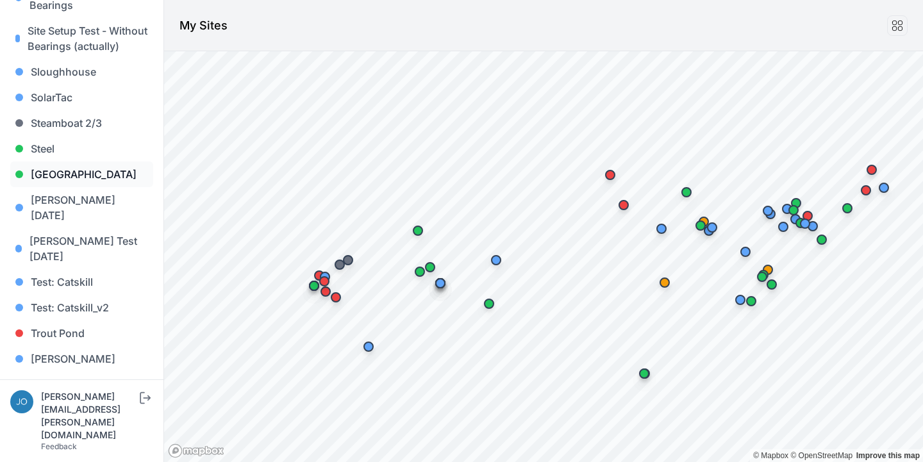
click at [67, 175] on link "[GEOGRAPHIC_DATA]" at bounding box center [81, 175] width 143 height 26
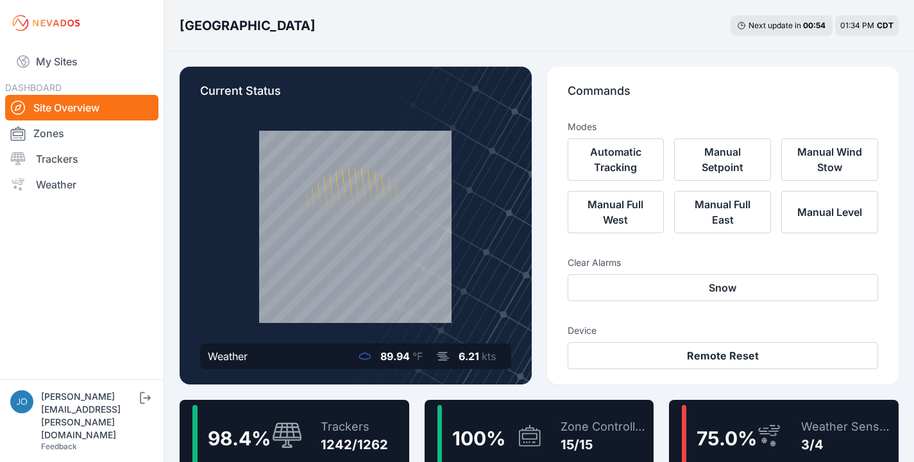
click at [363, 424] on div "Trackers" at bounding box center [354, 427] width 67 height 18
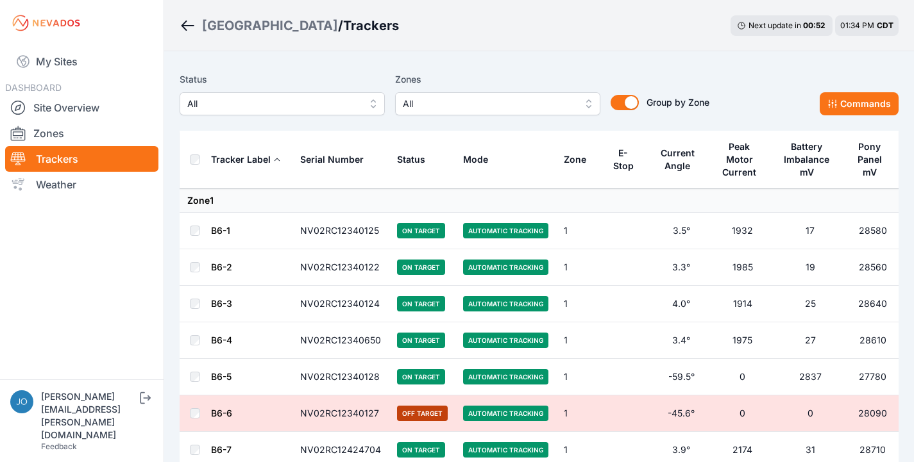
click at [324, 106] on span "All" at bounding box center [273, 103] width 172 height 15
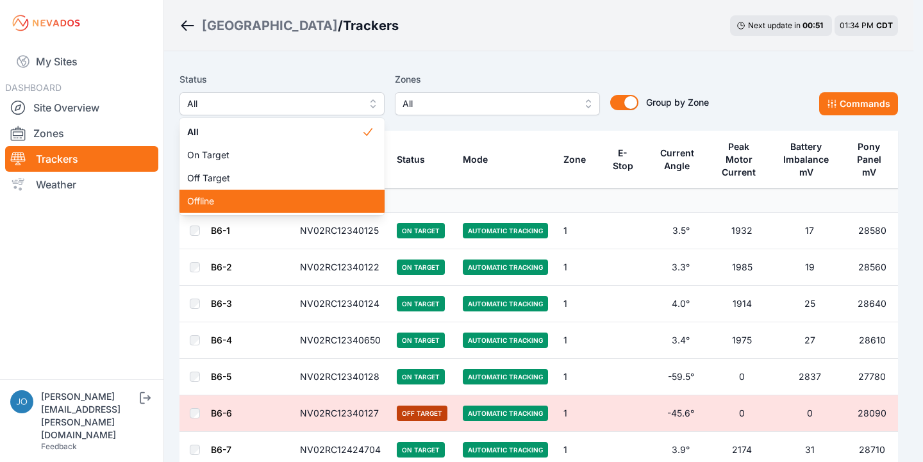
click at [281, 193] on div "Offline" at bounding box center [282, 201] width 205 height 23
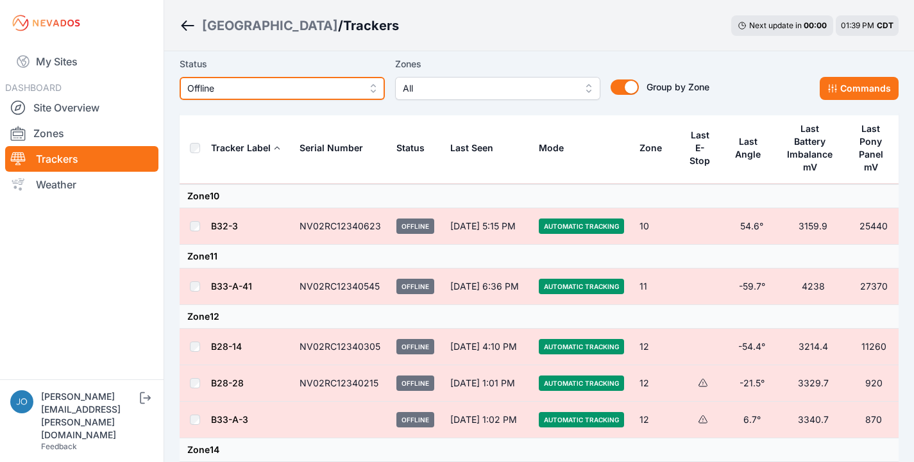
scroll to position [231, 0]
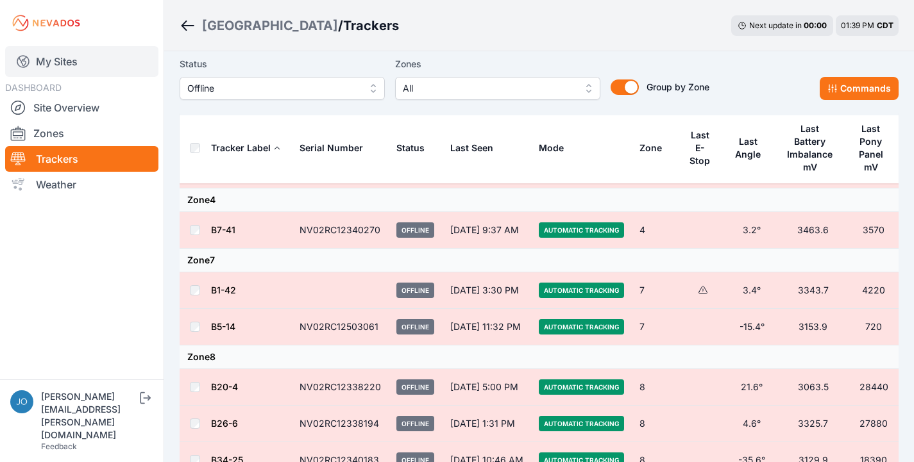
click at [67, 53] on link "My Sites" at bounding box center [81, 61] width 153 height 31
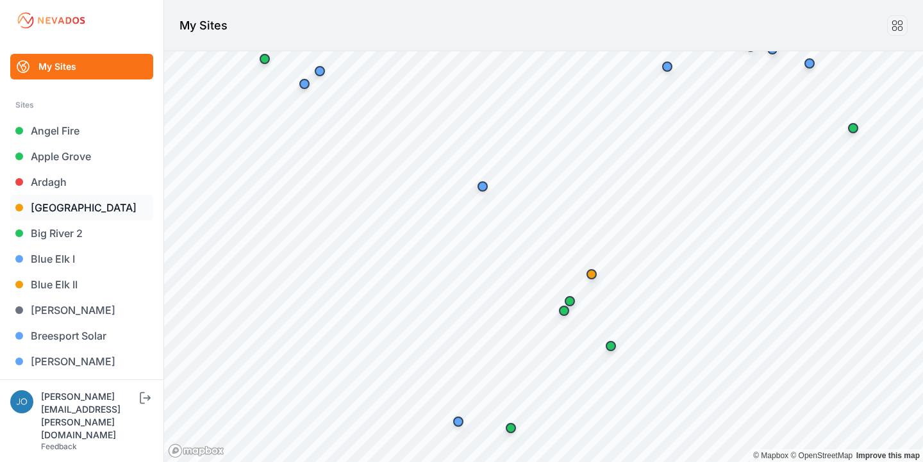
click at [33, 199] on link "[GEOGRAPHIC_DATA]" at bounding box center [81, 208] width 143 height 26
click at [46, 209] on link "[GEOGRAPHIC_DATA]" at bounding box center [81, 208] width 143 height 26
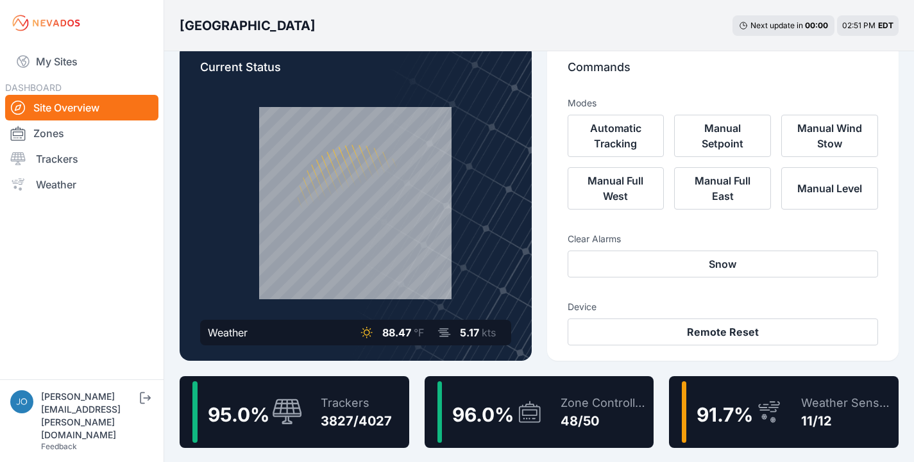
scroll to position [89, 0]
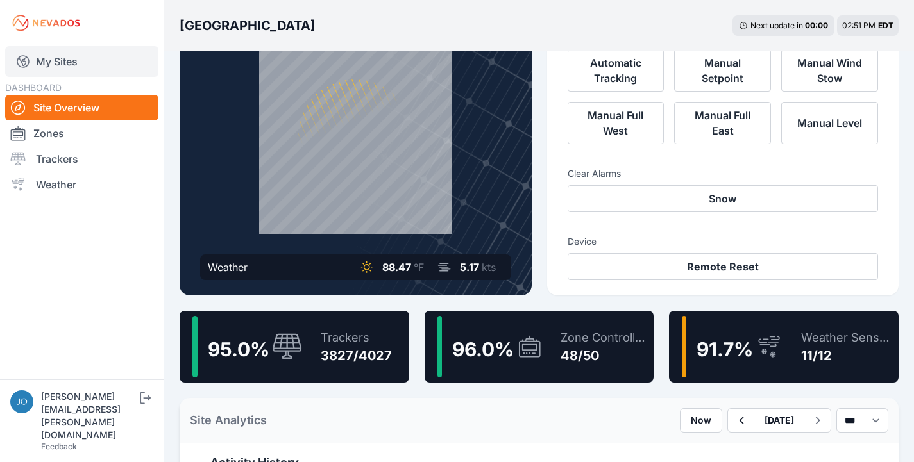
click at [39, 60] on link "My Sites" at bounding box center [81, 61] width 153 height 31
click at [69, 62] on link "My Sites" at bounding box center [81, 61] width 153 height 31
click at [58, 65] on link "My Sites" at bounding box center [81, 61] width 153 height 31
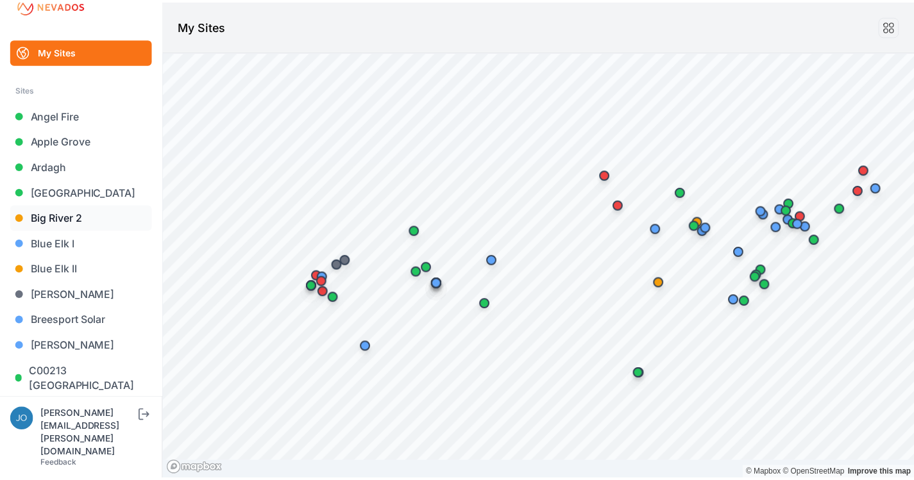
scroll to position [31, 0]
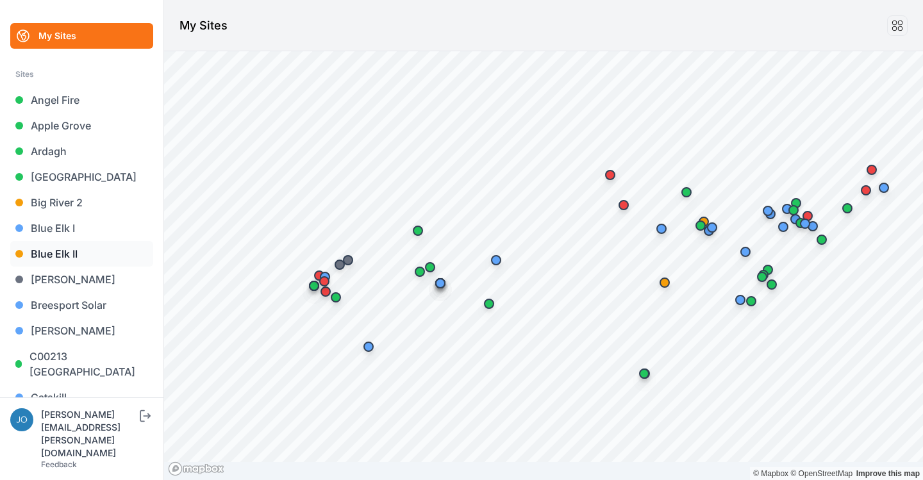
click at [60, 248] on link "Blue Elk II" at bounding box center [81, 254] width 143 height 26
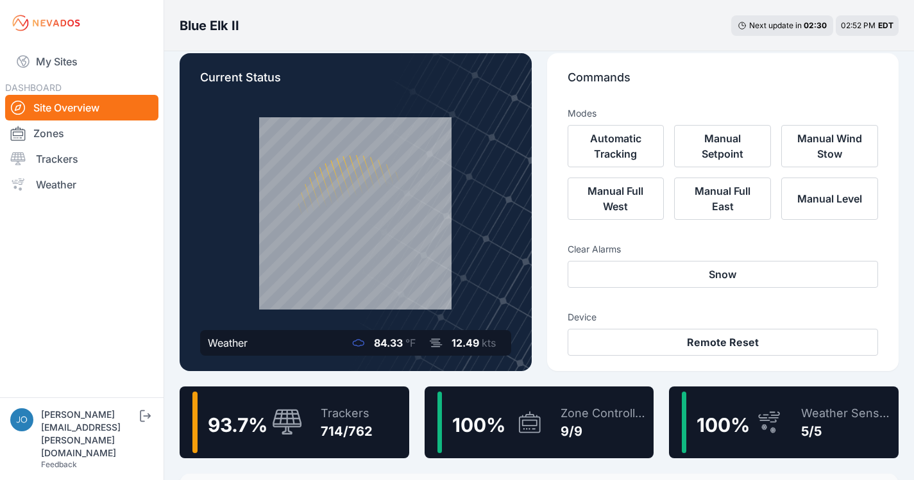
scroll to position [40, 0]
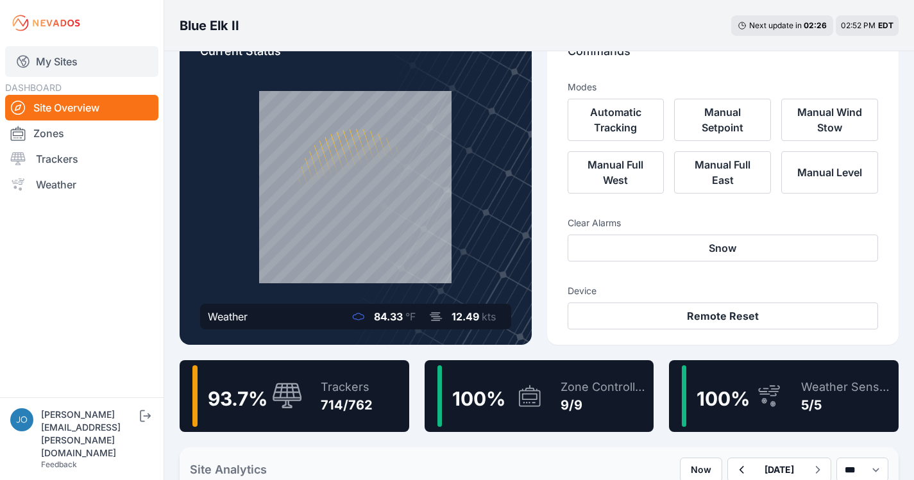
click at [47, 60] on link "My Sites" at bounding box center [81, 61] width 153 height 31
click at [62, 58] on link "My Sites" at bounding box center [81, 61] width 153 height 31
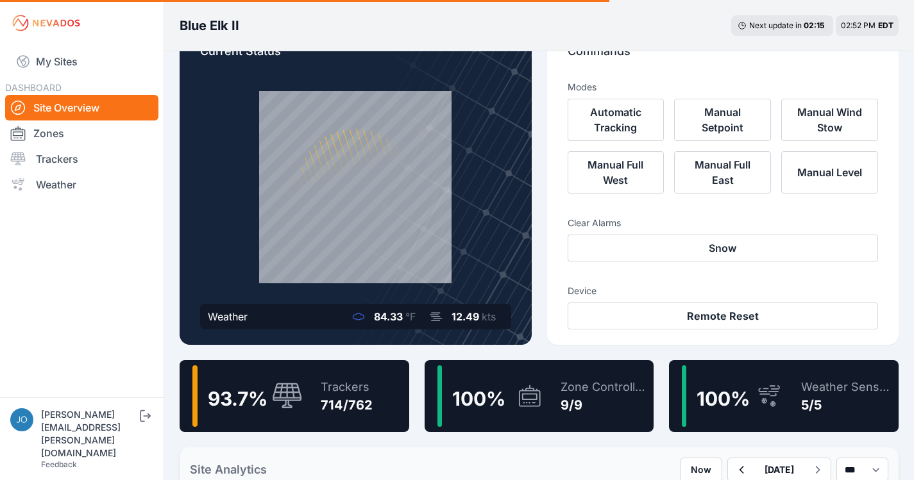
click at [358, 383] on div "Trackers" at bounding box center [347, 387] width 52 height 18
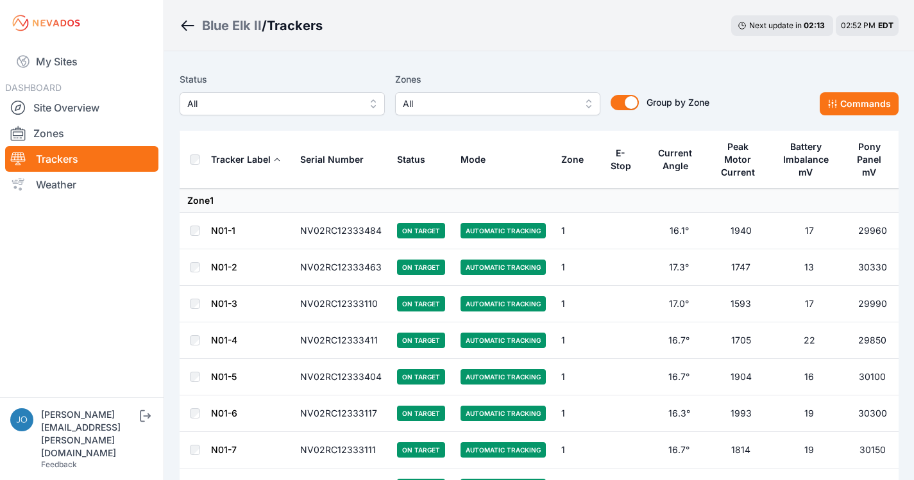
click at [299, 96] on span "All" at bounding box center [273, 103] width 172 height 15
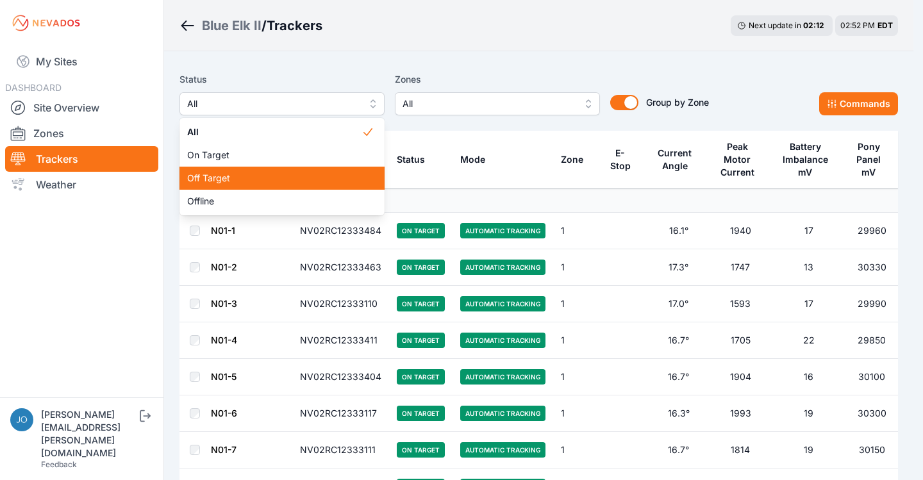
click at [262, 172] on span "Off Target" at bounding box center [274, 178] width 174 height 13
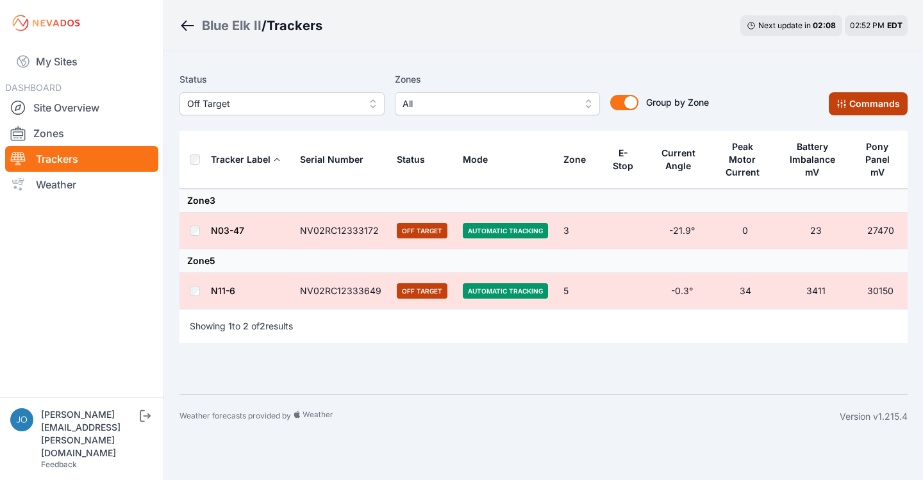
click at [853, 111] on button "Commands" at bounding box center [868, 103] width 79 height 23
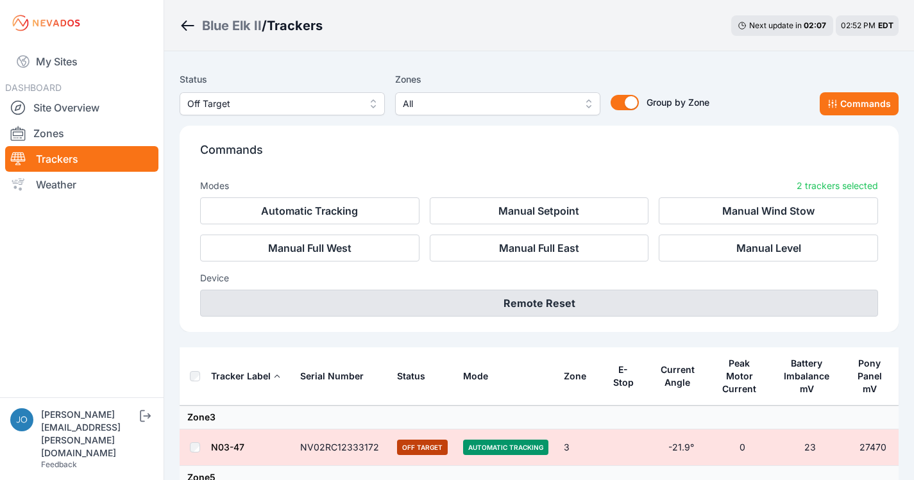
click at [553, 315] on button "Remote Reset" at bounding box center [539, 303] width 678 height 27
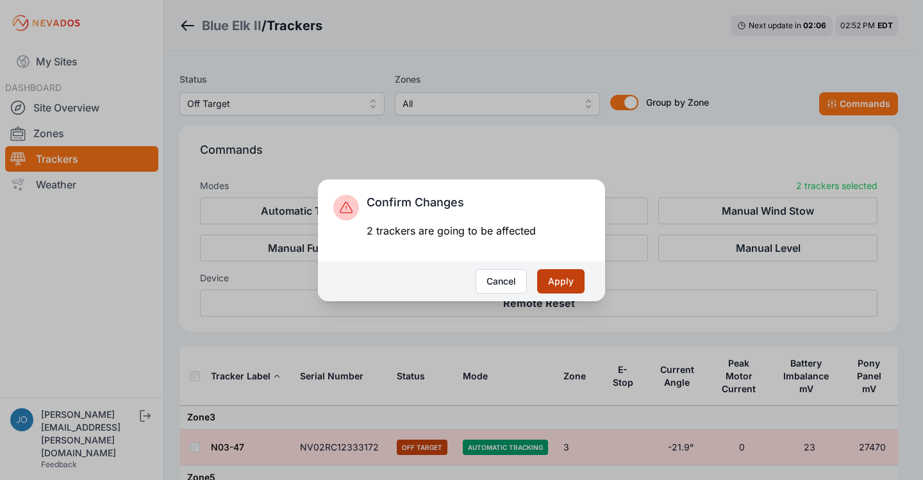
click at [560, 285] on button "Apply" at bounding box center [560, 281] width 47 height 24
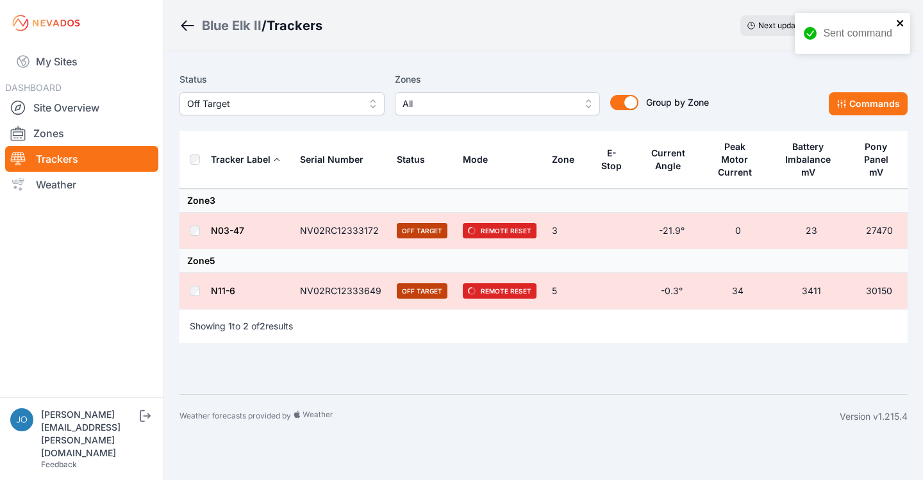
click at [897, 22] on icon "close" at bounding box center [900, 23] width 9 height 10
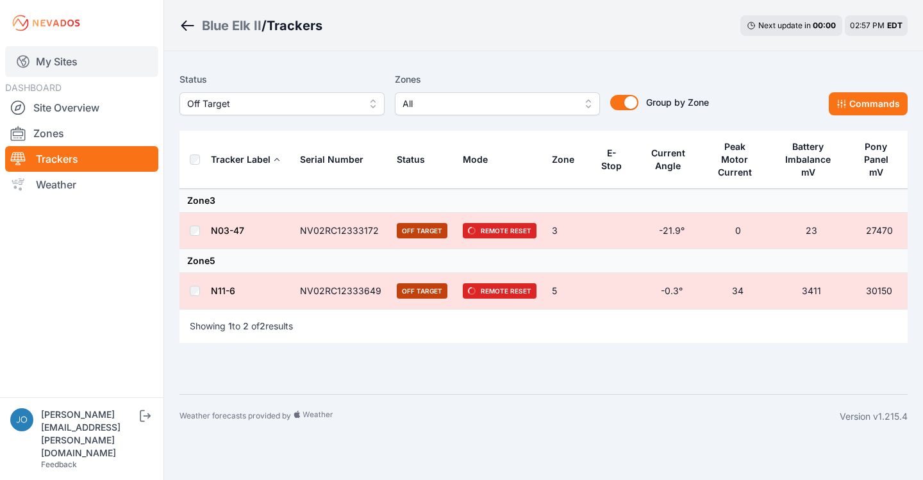
click at [53, 71] on link "My Sites" at bounding box center [81, 61] width 153 height 31
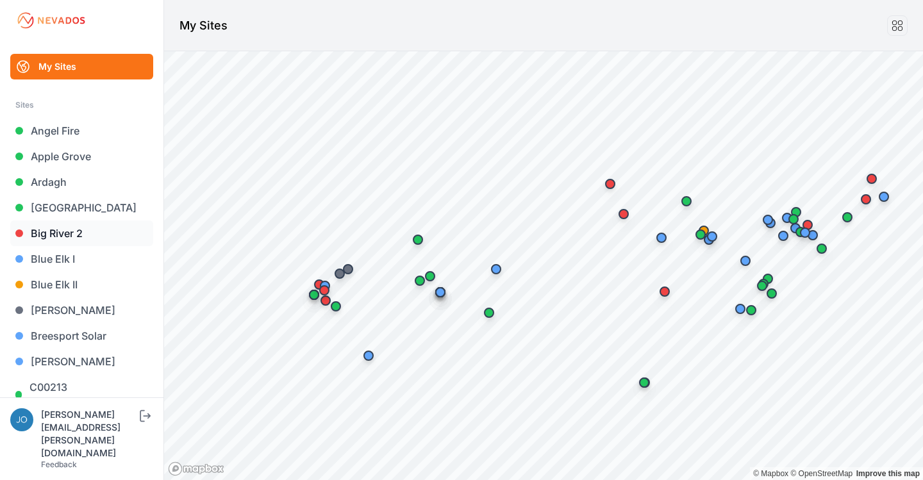
click at [54, 236] on link "Big River 2" at bounding box center [81, 234] width 143 height 26
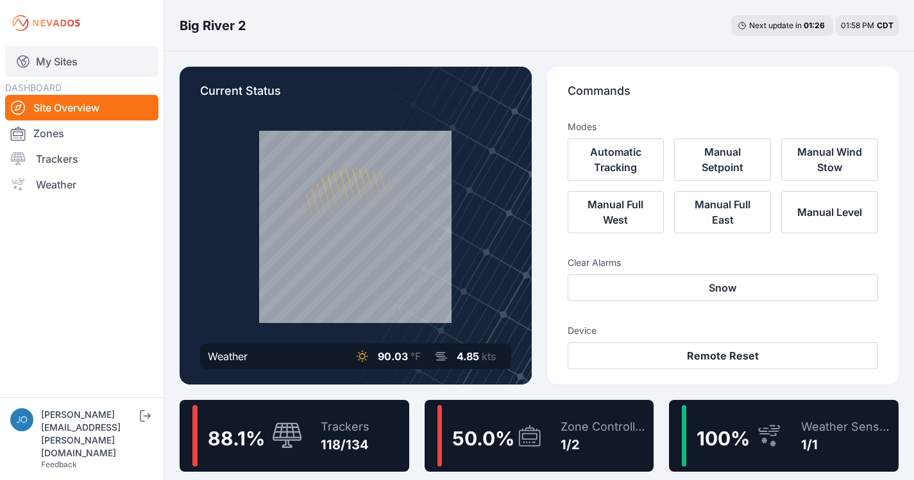
click at [49, 65] on link "My Sites" at bounding box center [81, 61] width 153 height 31
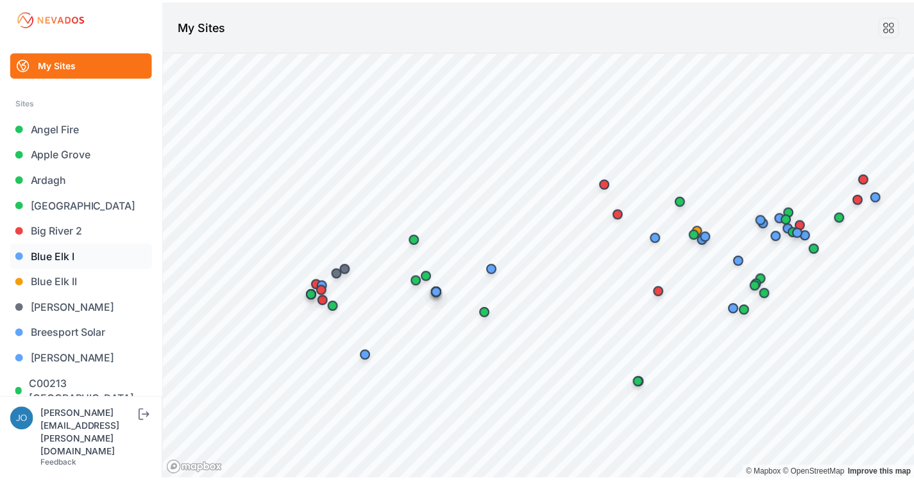
scroll to position [5, 0]
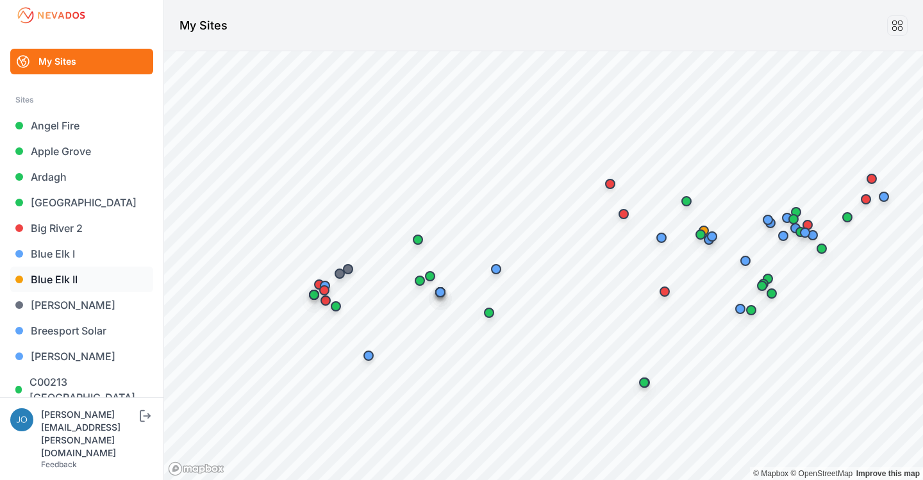
click at [52, 280] on link "Blue Elk II" at bounding box center [81, 280] width 143 height 26
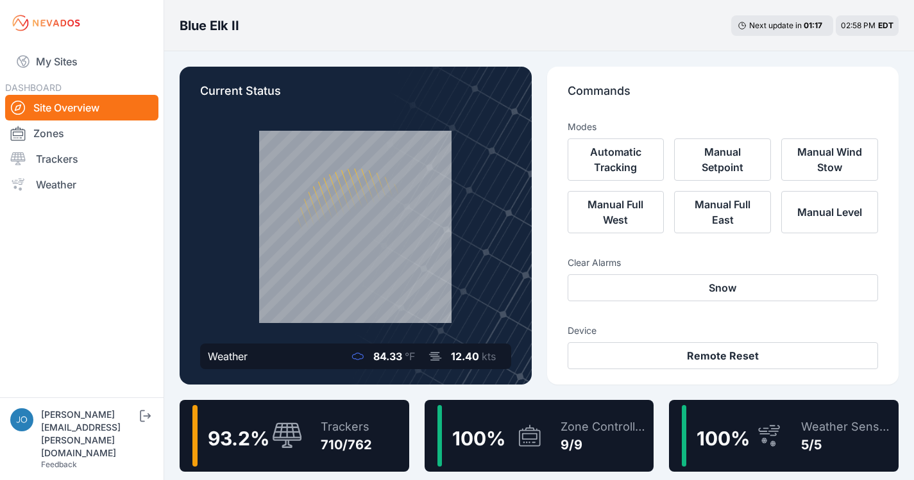
scroll to position [171, 0]
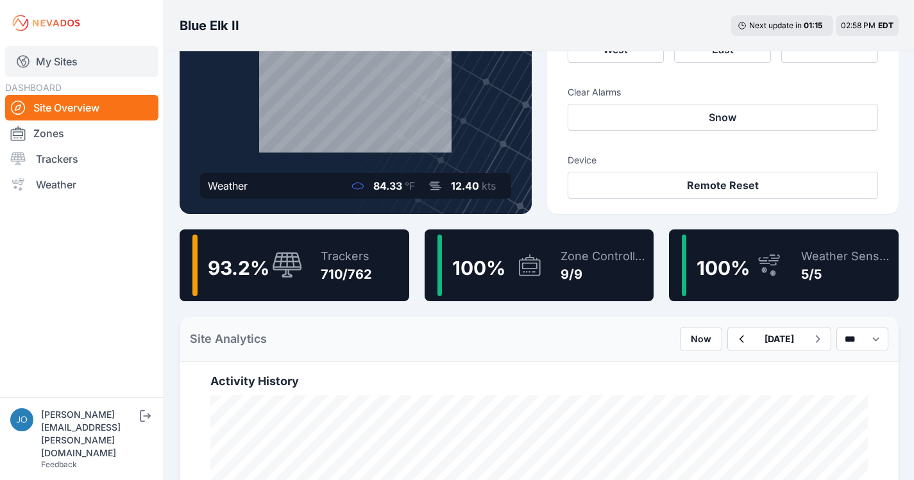
click at [48, 66] on link "My Sites" at bounding box center [81, 61] width 153 height 31
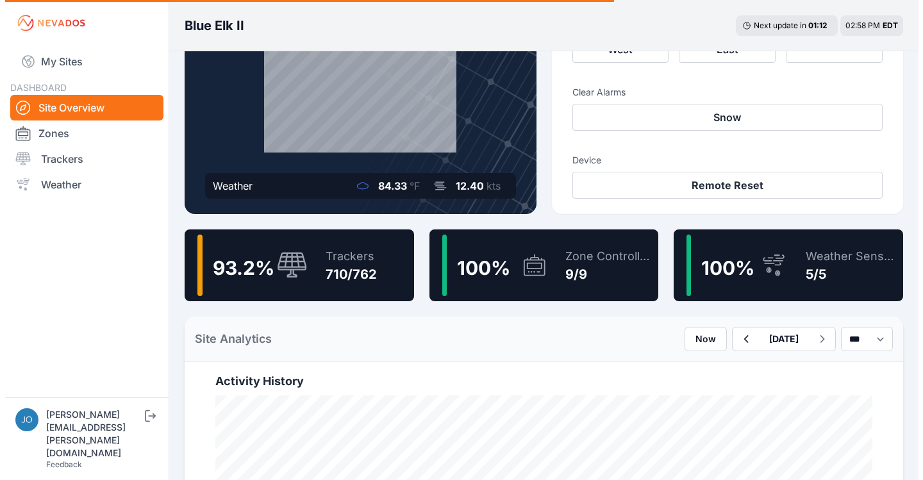
scroll to position [0, 0]
